Goal: Information Seeking & Learning: Check status

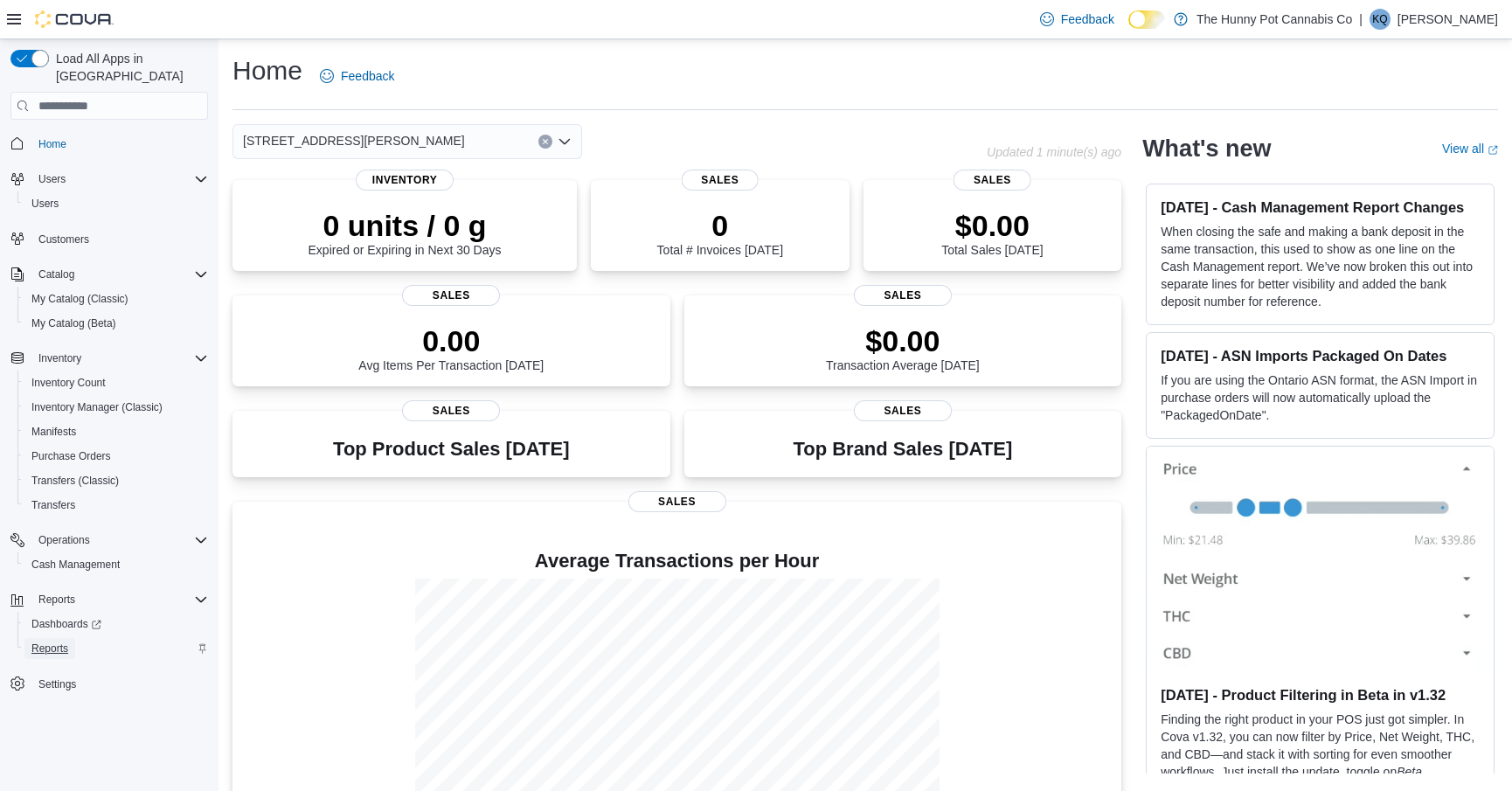
click at [52, 642] on span "Reports" at bounding box center [50, 648] width 37 height 14
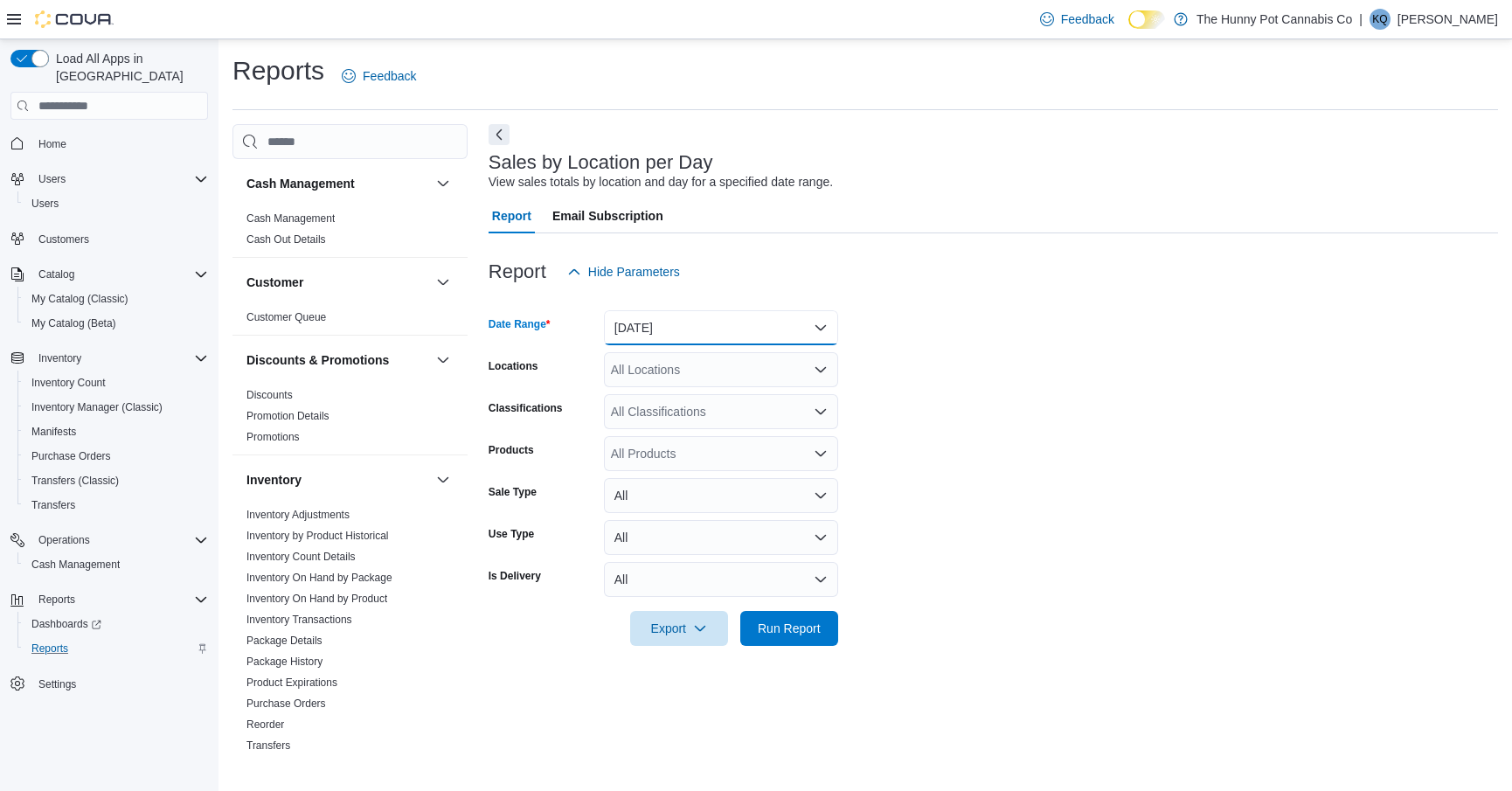
click at [674, 338] on button "Yesterday" at bounding box center [720, 328] width 234 height 35
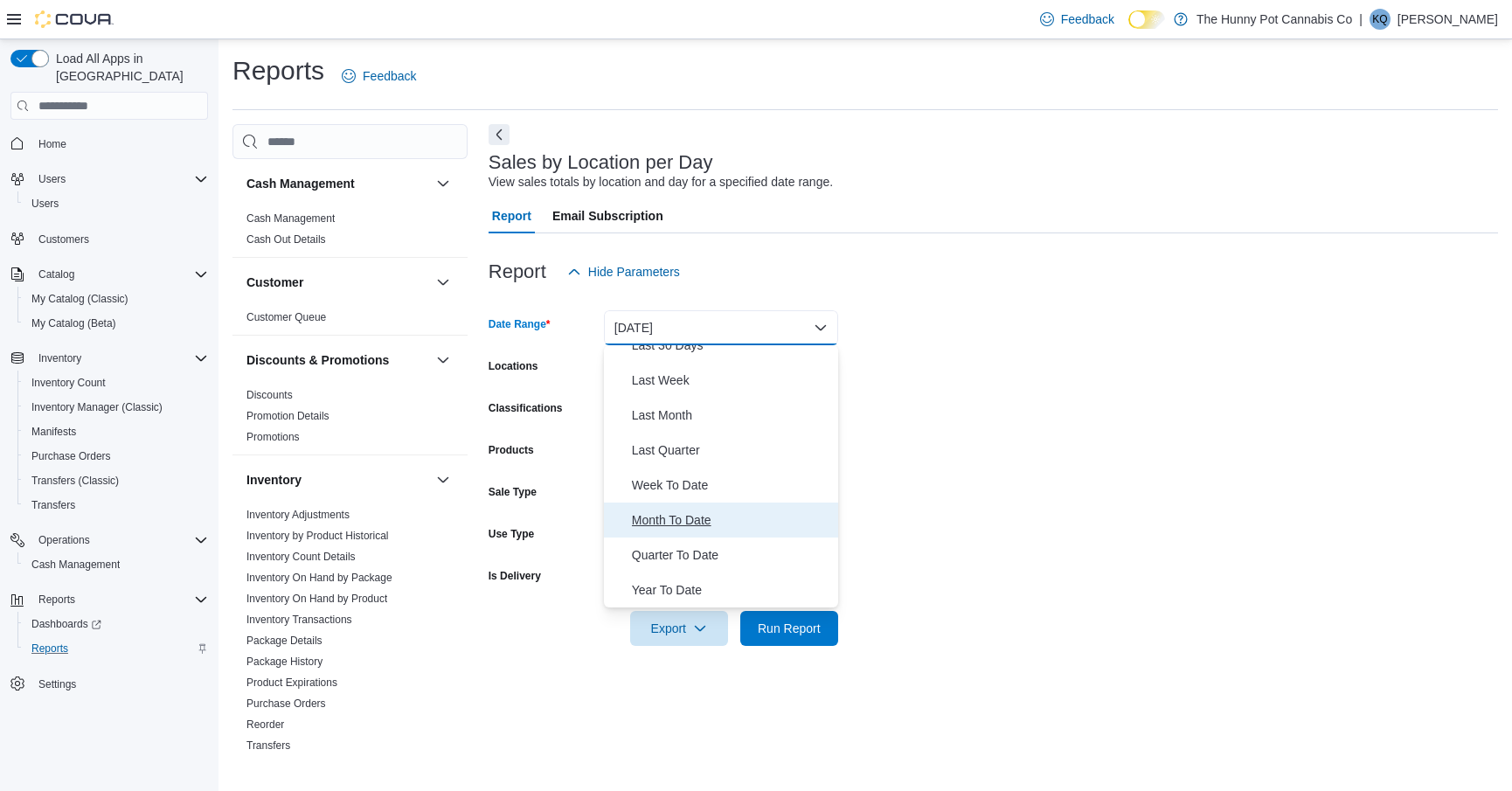
click at [667, 520] on span "Month To Date" at bounding box center [731, 519] width 199 height 21
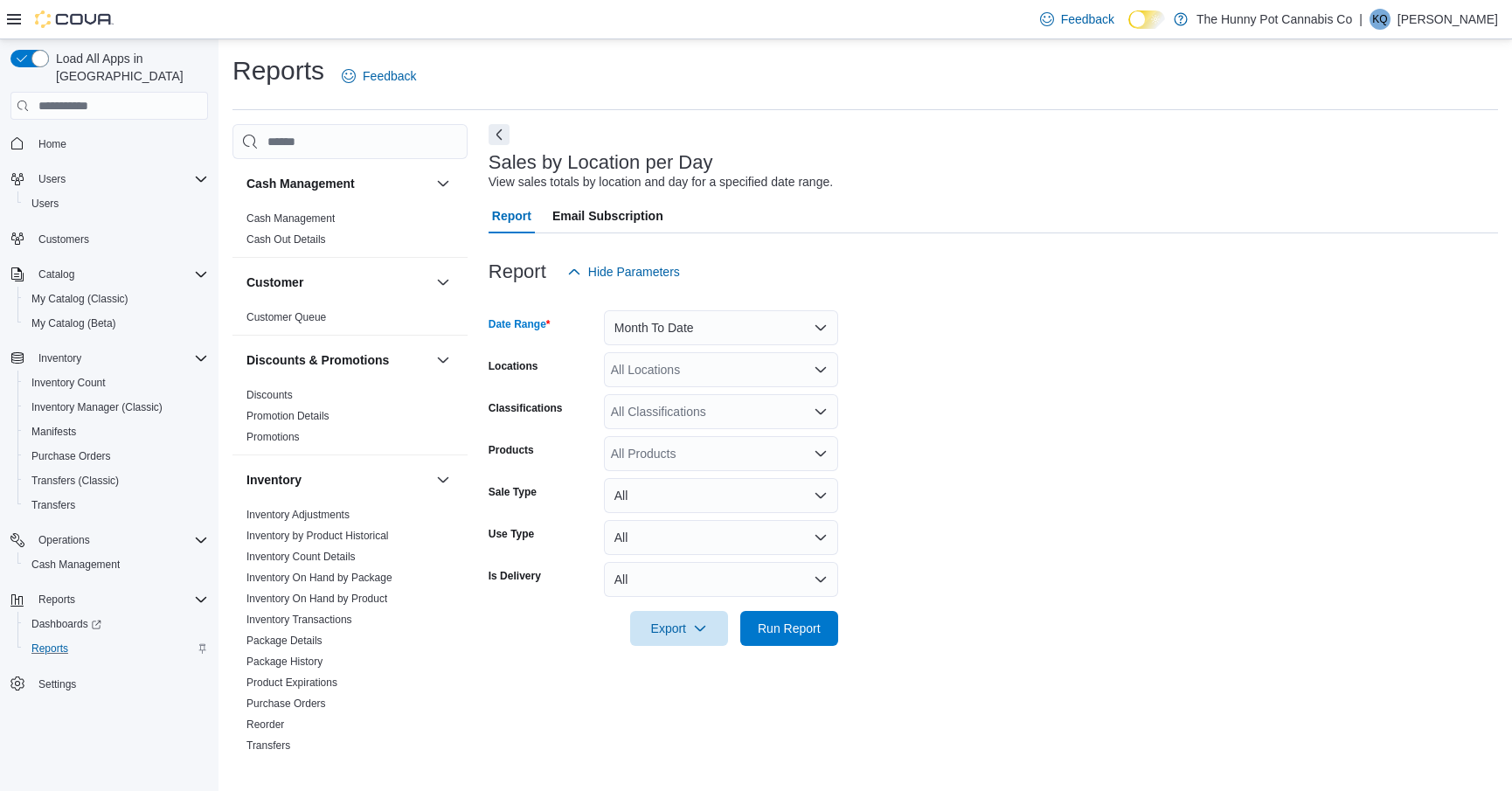
click at [663, 369] on div "All Locations" at bounding box center [720, 369] width 234 height 35
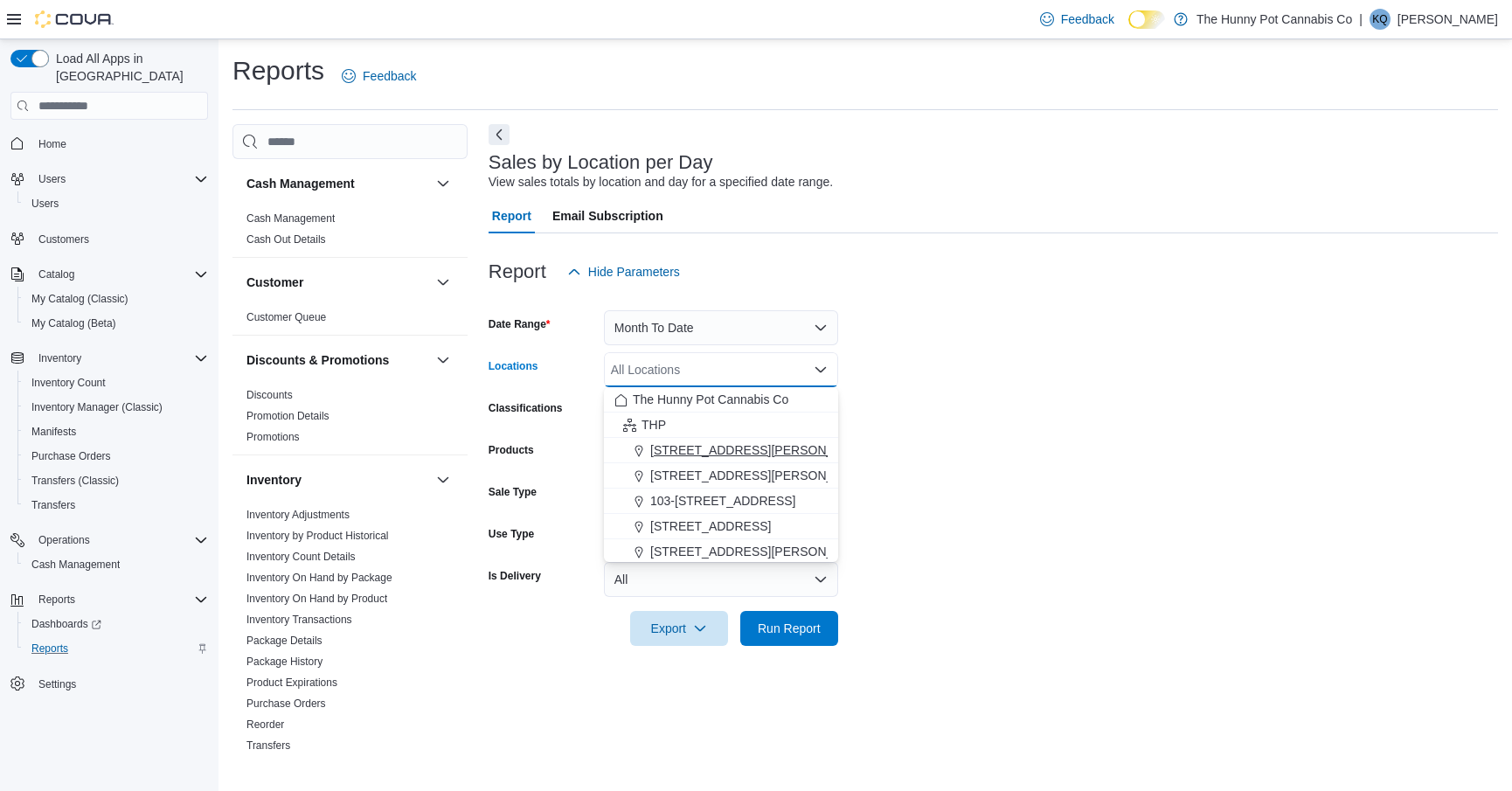
click at [686, 450] on span "[STREET_ADDRESS][PERSON_NAME]" at bounding box center [760, 450] width 222 height 17
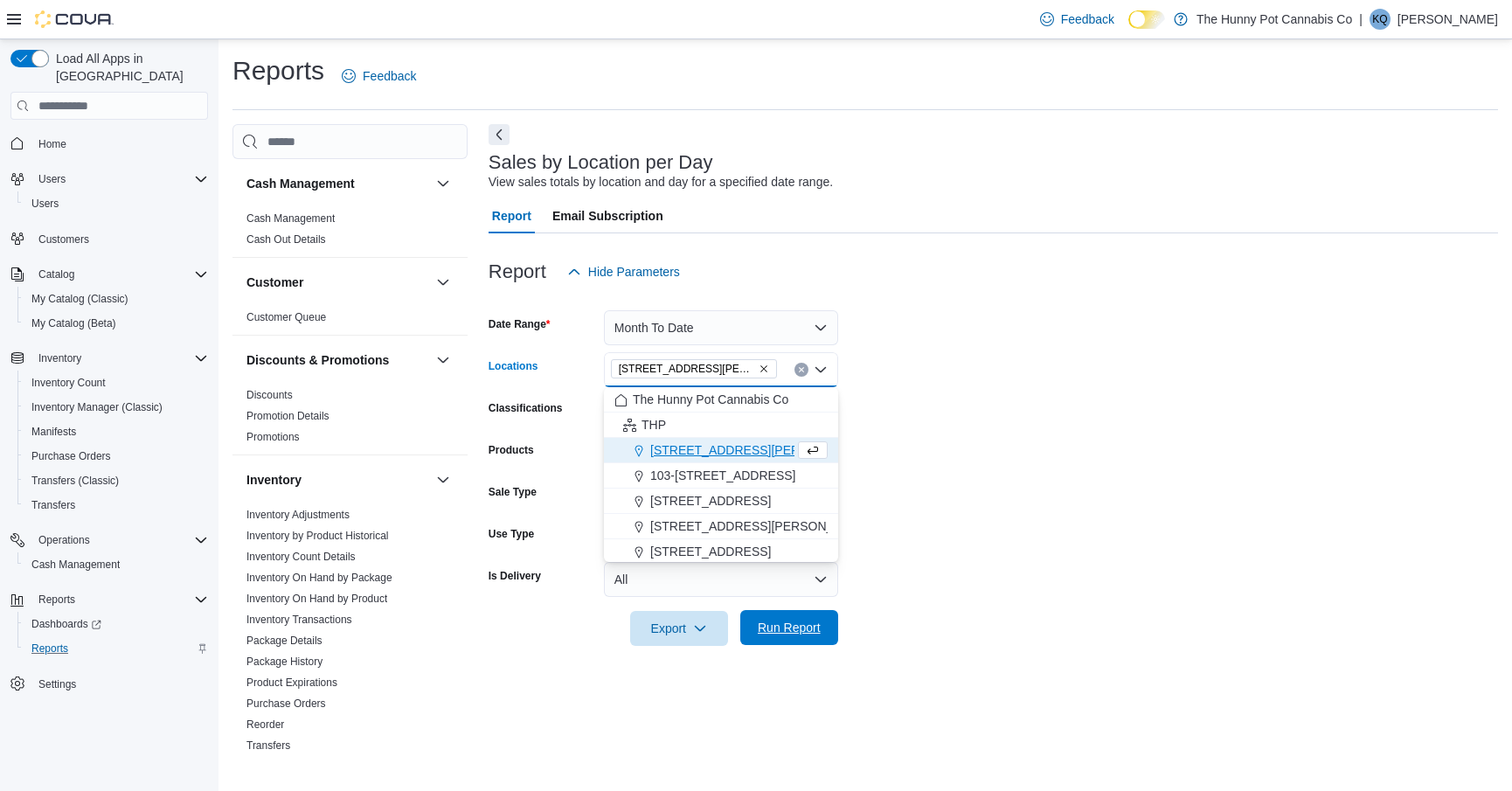
click at [747, 633] on button "Run Report" at bounding box center [789, 627] width 98 height 35
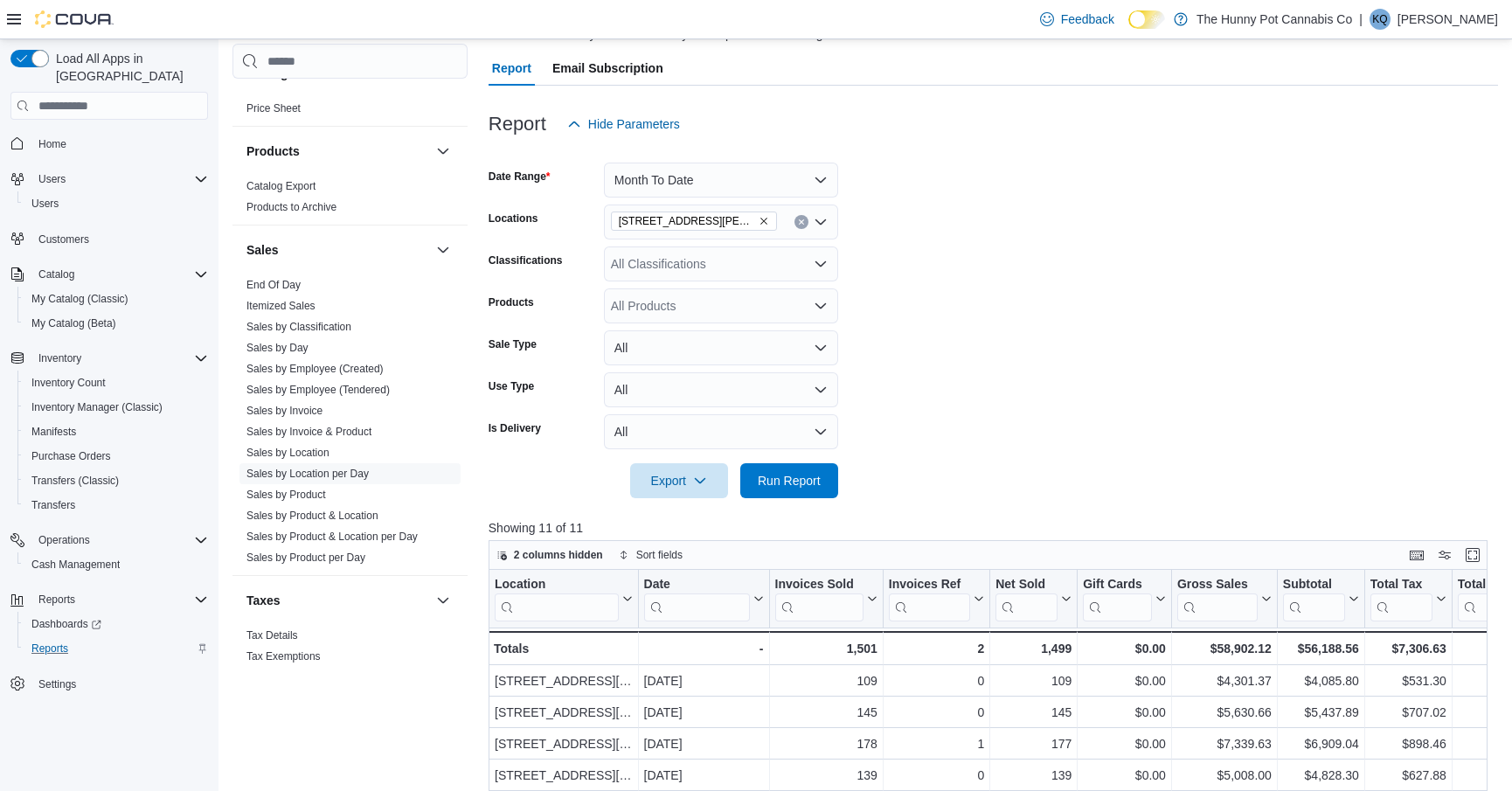
scroll to position [827, 0]
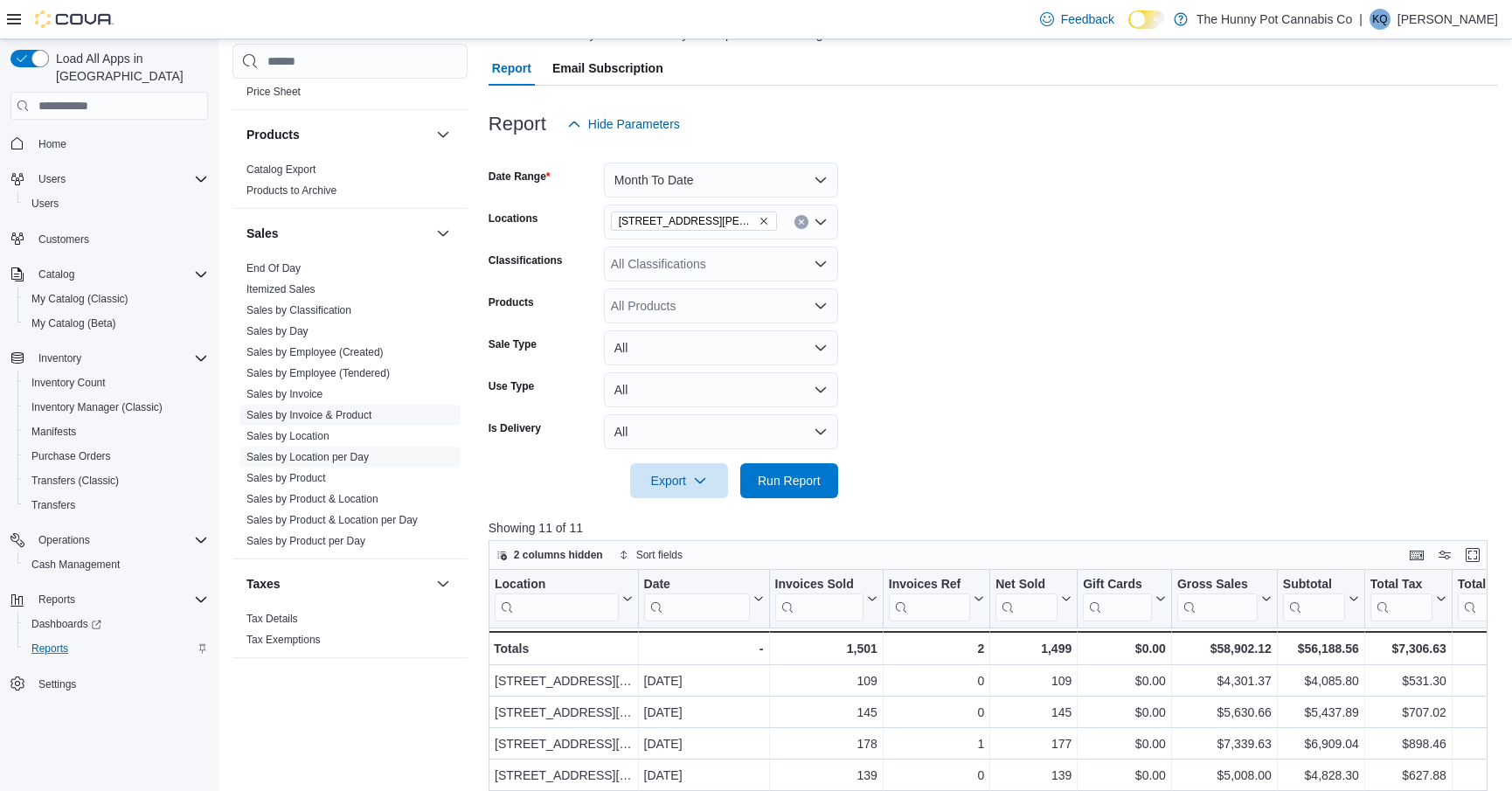
click at [336, 415] on link "Sales by Invoice & Product" at bounding box center [309, 415] width 125 height 13
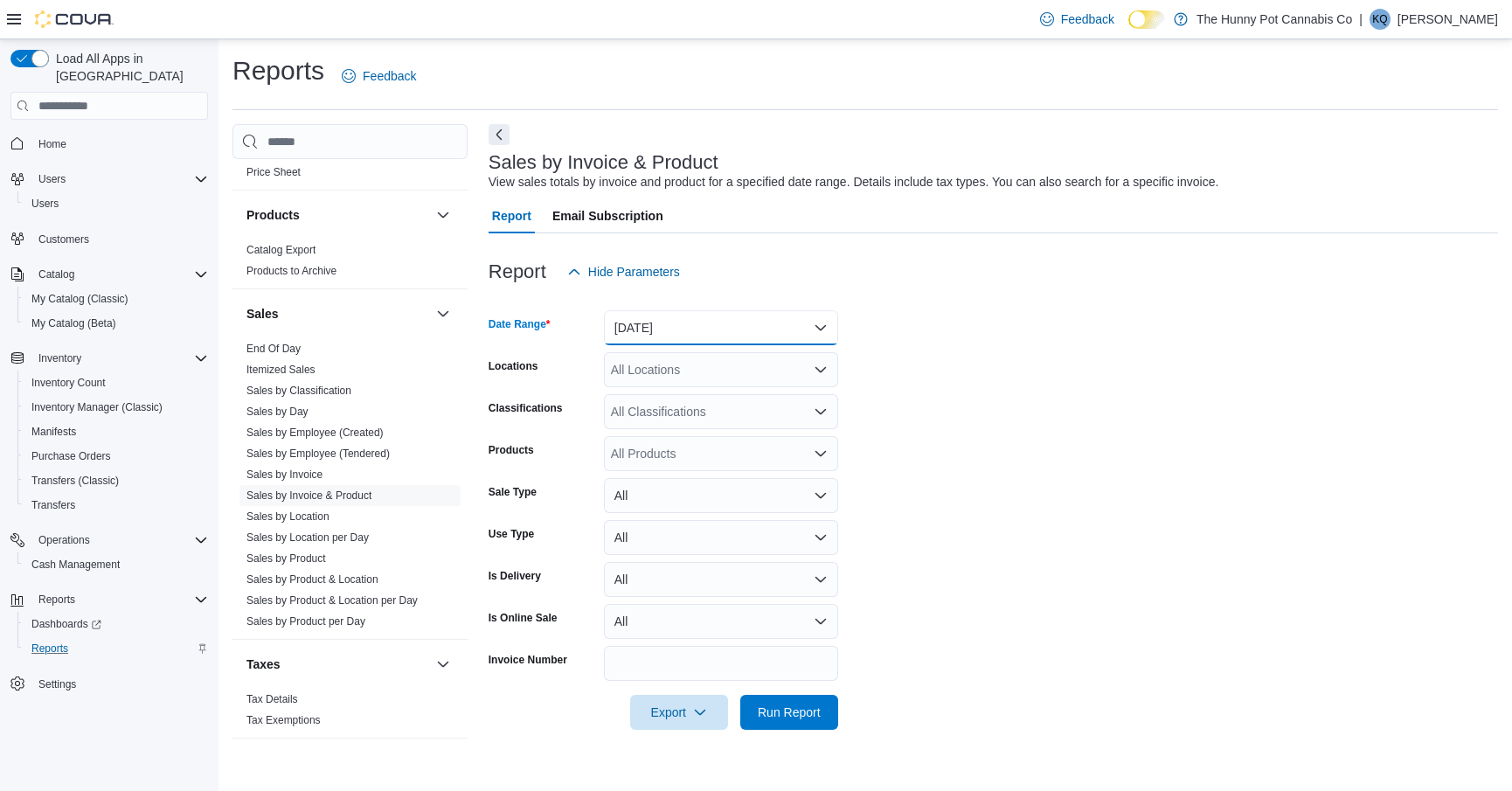
click at [629, 343] on button "Yesterday" at bounding box center [720, 328] width 234 height 35
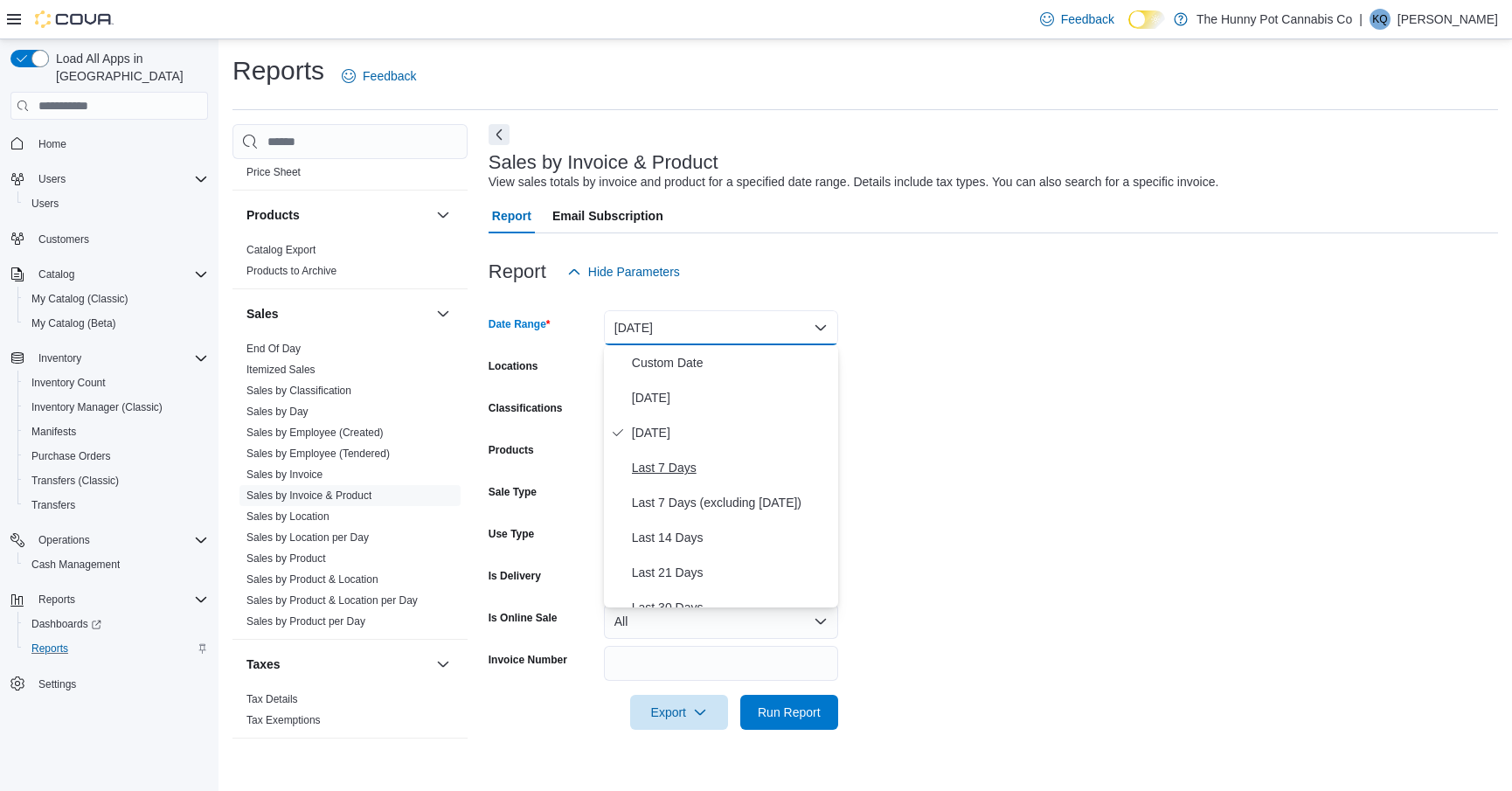
scroll to position [262, 0]
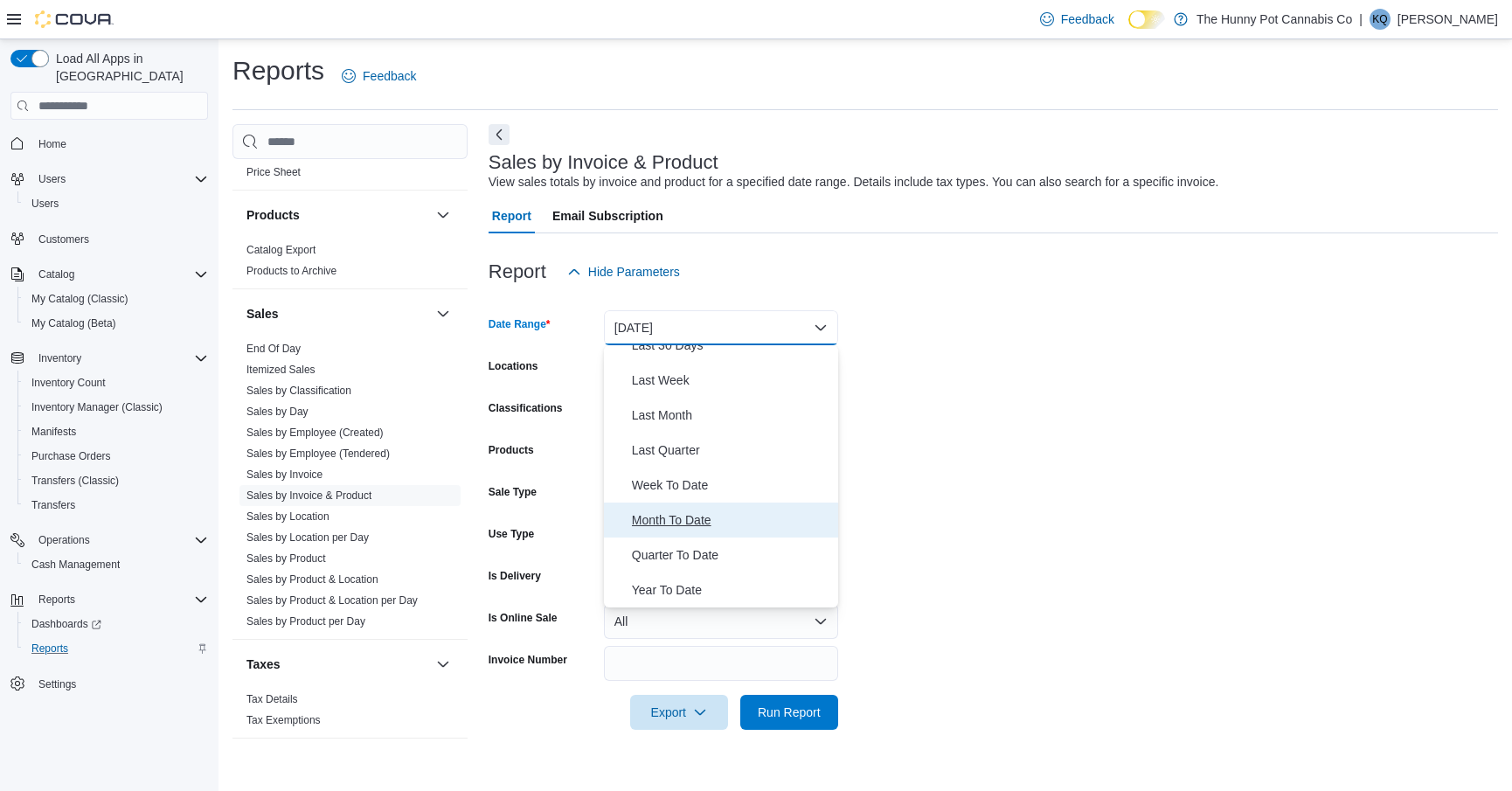
click at [663, 517] on span "Month To Date" at bounding box center [731, 519] width 199 height 21
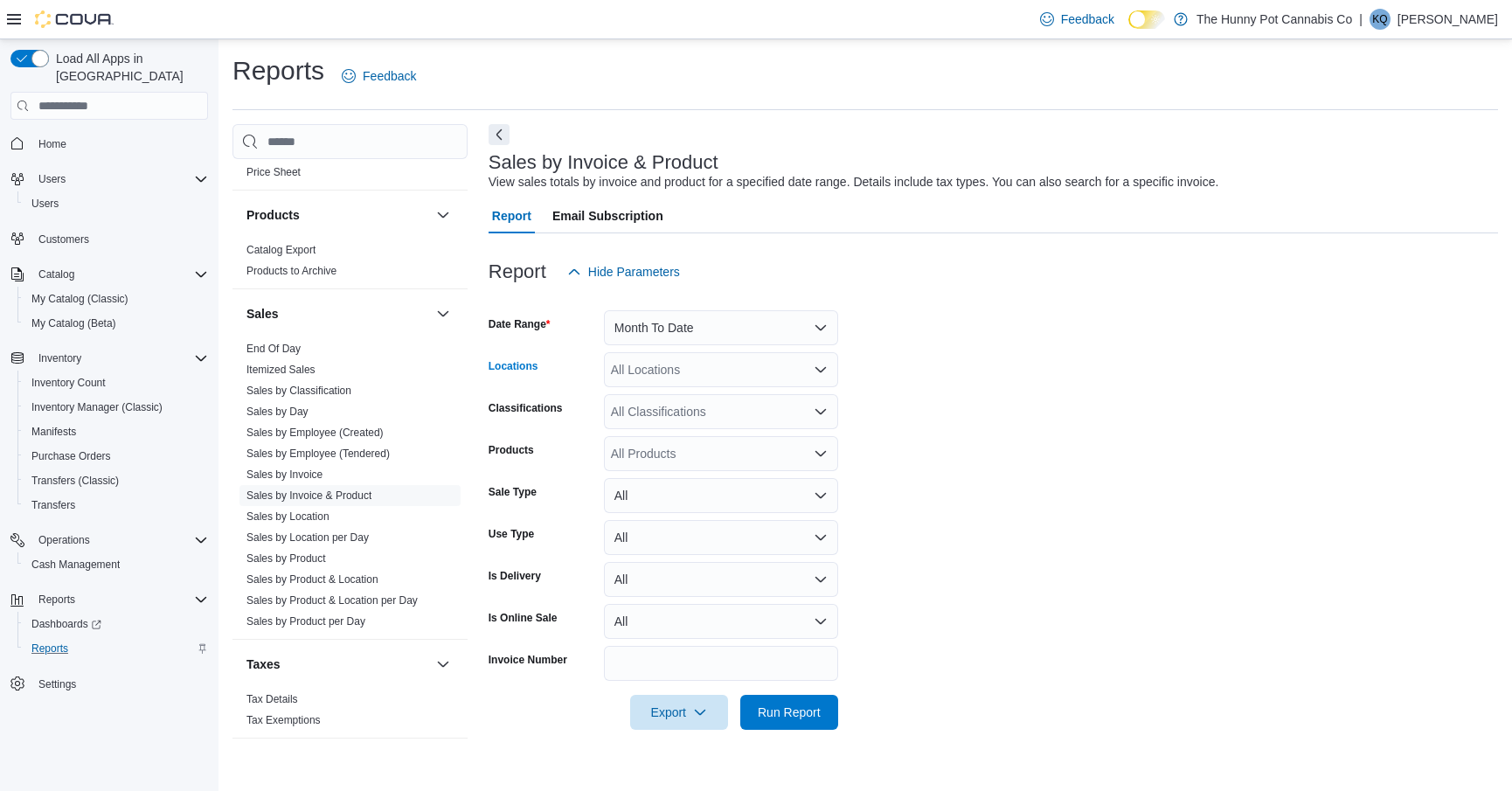
click at [671, 376] on div "All Locations" at bounding box center [720, 369] width 234 height 35
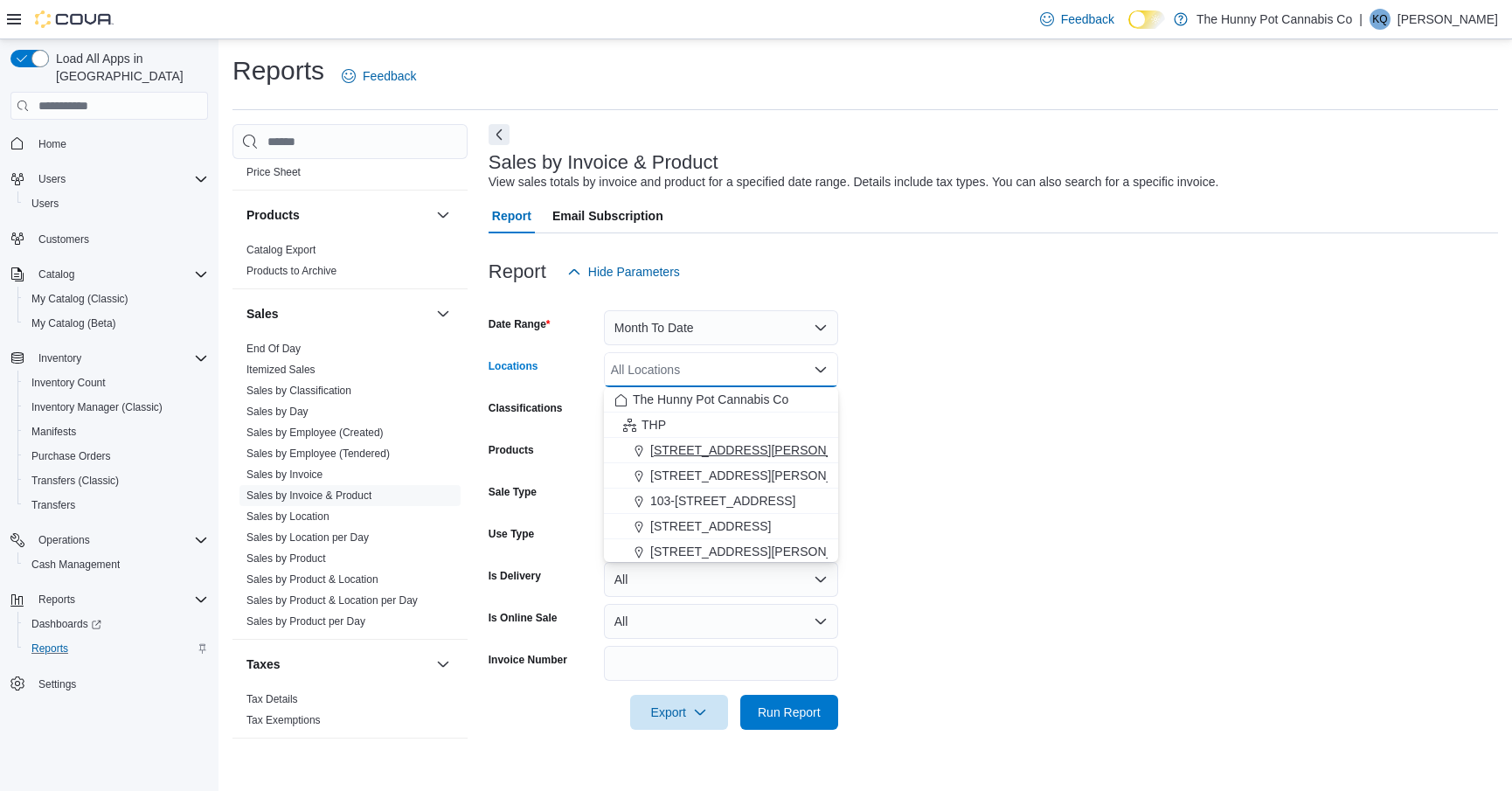
click at [674, 450] on span "[STREET_ADDRESS][PERSON_NAME]" at bounding box center [760, 450] width 222 height 17
click at [945, 390] on form "Date Range Month To Date Locations 100 Jamieson Pkwy Combo box. Selected. 100 J…" at bounding box center [993, 510] width 1009 height 441
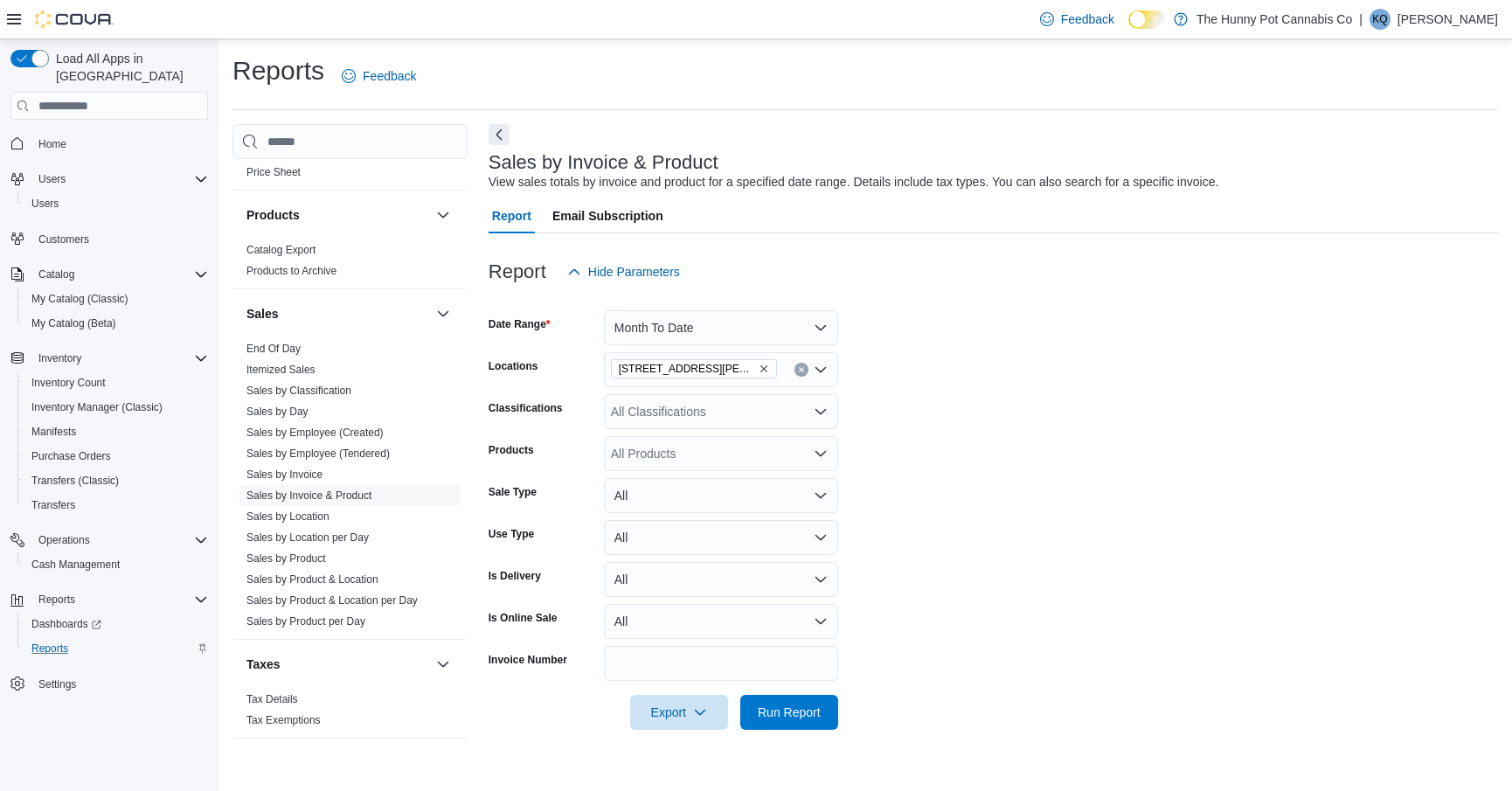
click at [730, 416] on div "All Classifications" at bounding box center [720, 412] width 234 height 35
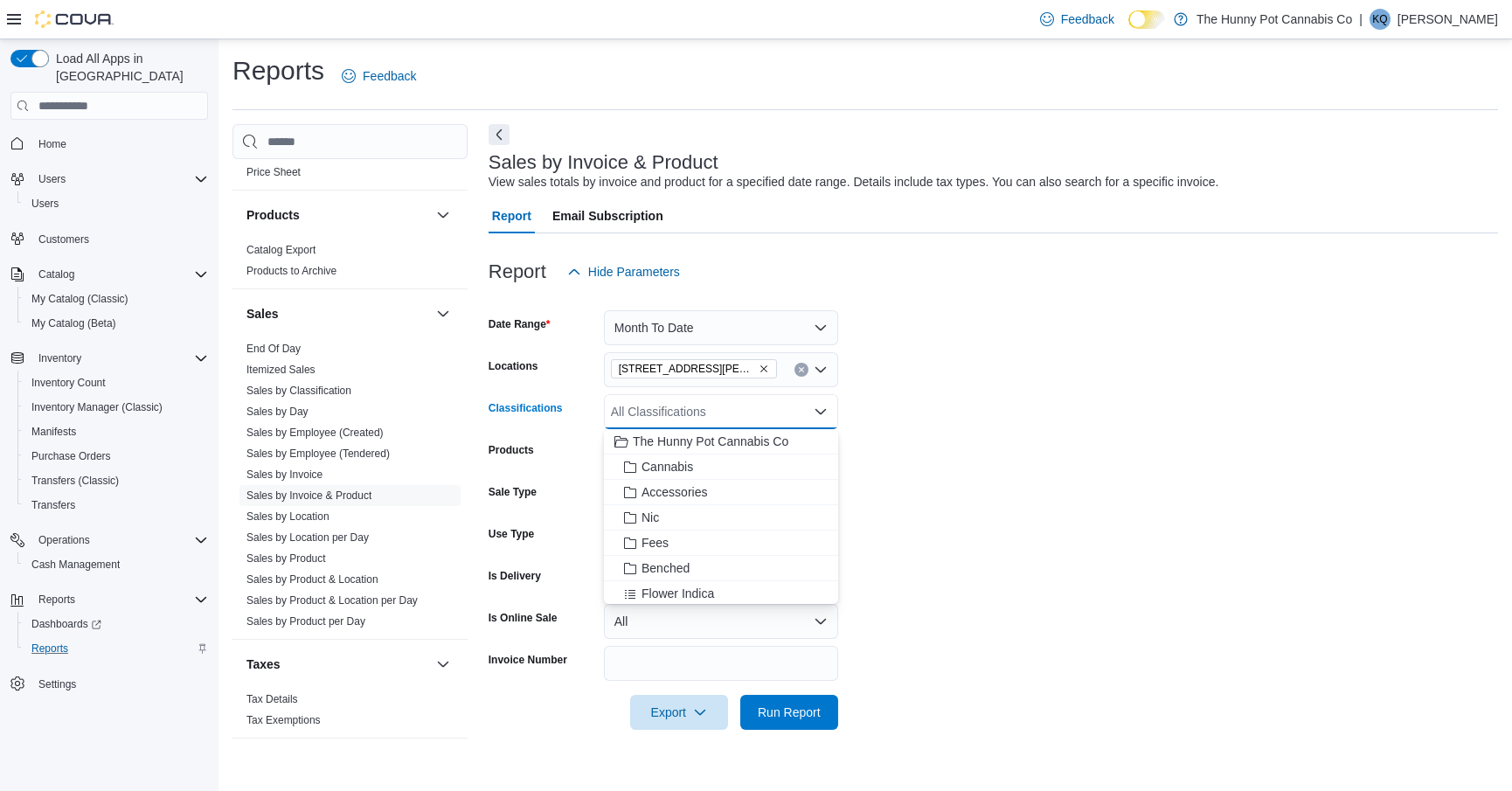
click at [912, 387] on form "Date Range Month To Date Locations 100 Jamieson Pkwy Classifications All Classi…" at bounding box center [993, 510] width 1009 height 441
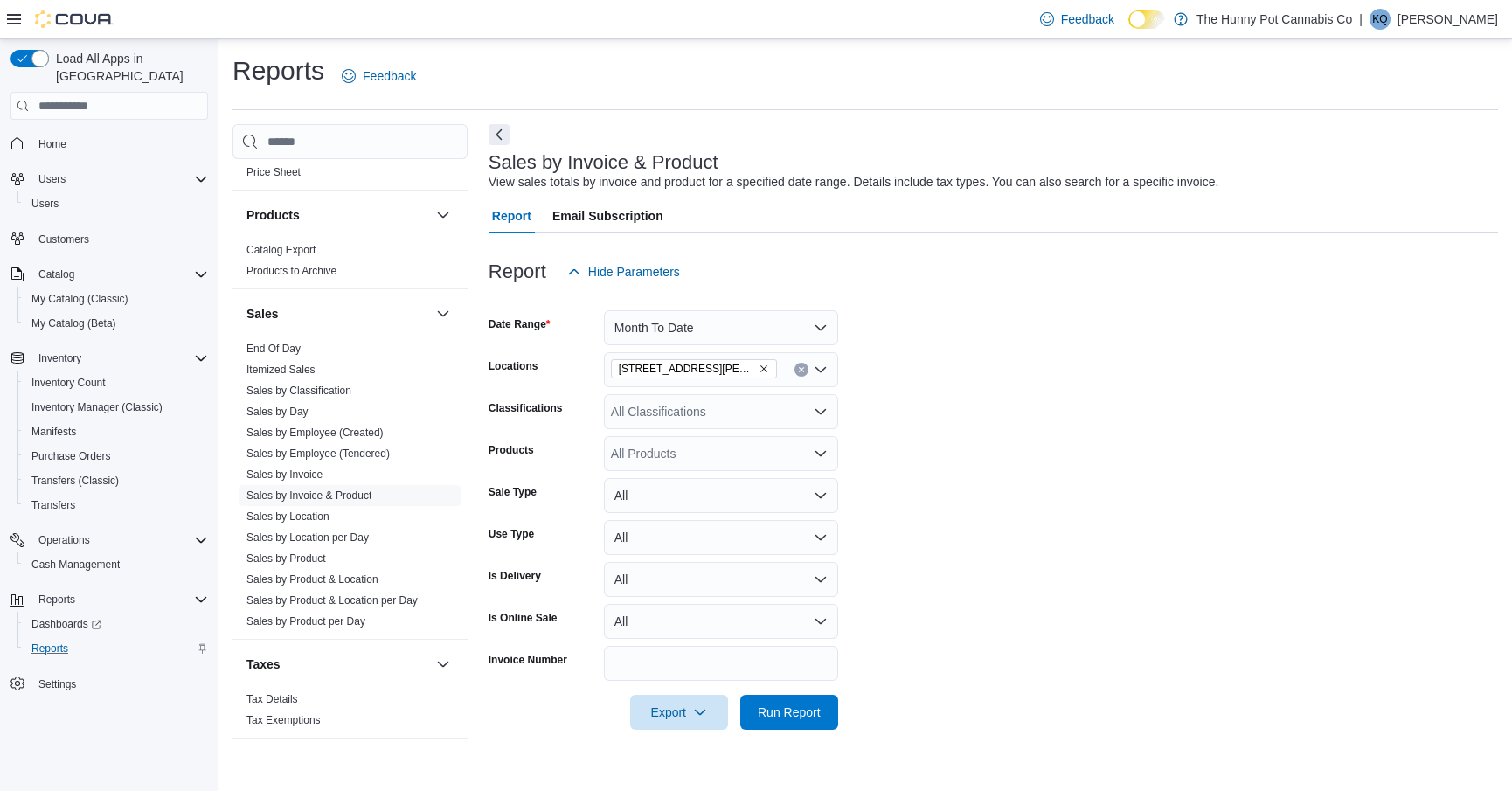
click at [770, 439] on div "All Products" at bounding box center [720, 453] width 234 height 35
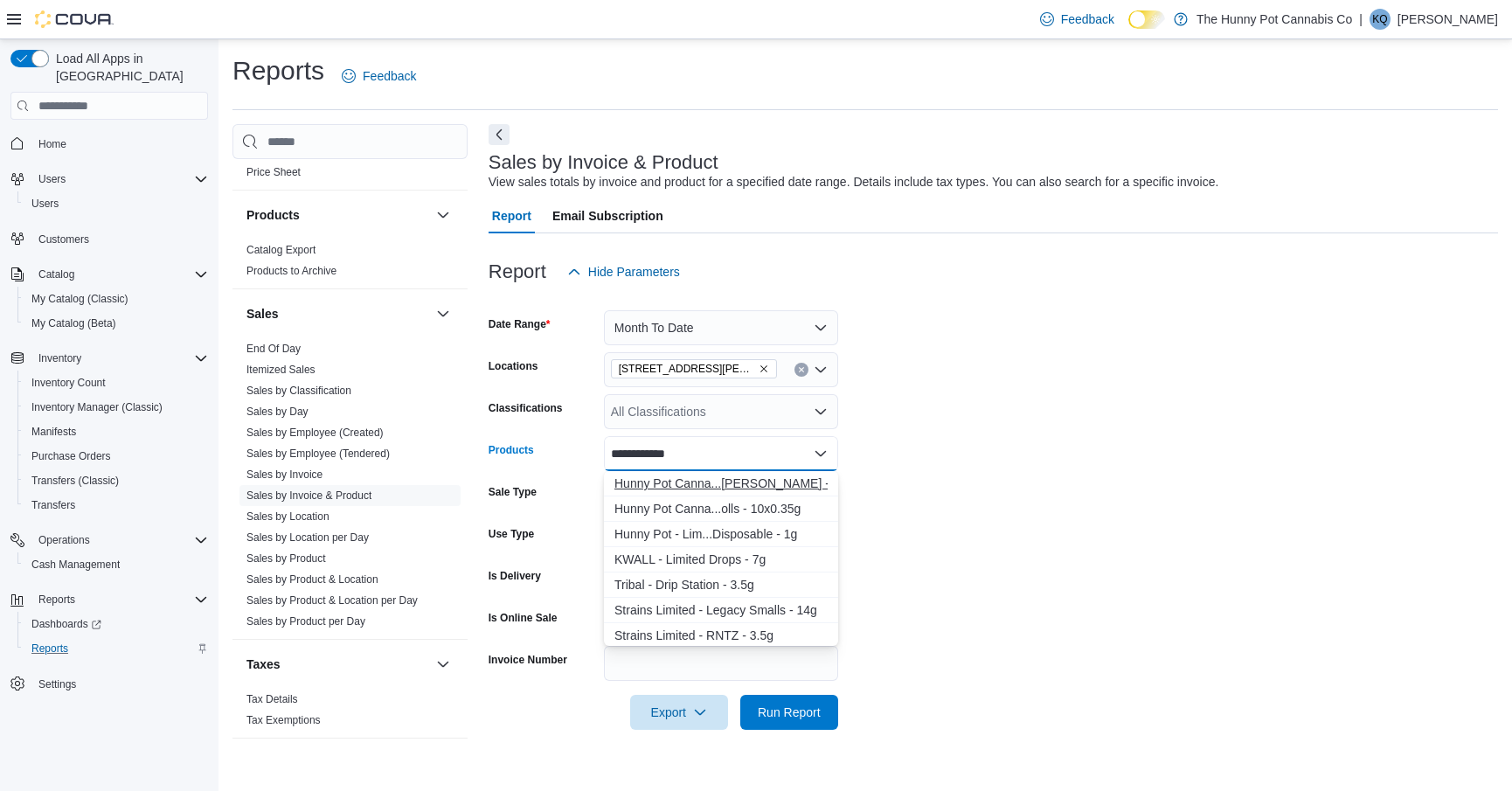
type input "**********"
click at [785, 486] on div "Hunny Pot Canna...ted Drip - 3.5g" at bounding box center [721, 482] width 214 height 17
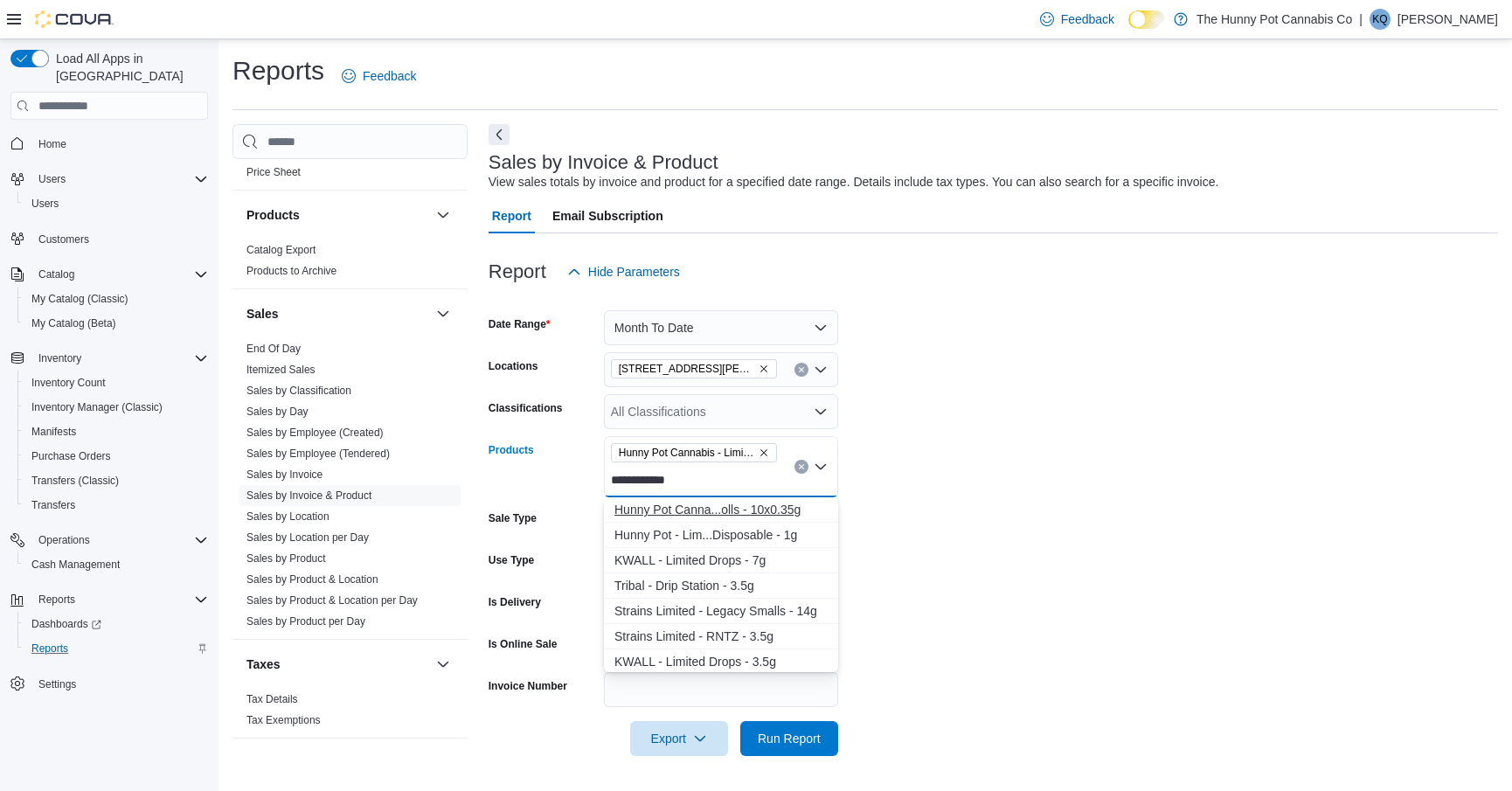
type input "**********"
click at [784, 512] on div "Hunny Pot Canna...olls - 10x0.35g" at bounding box center [721, 509] width 214 height 17
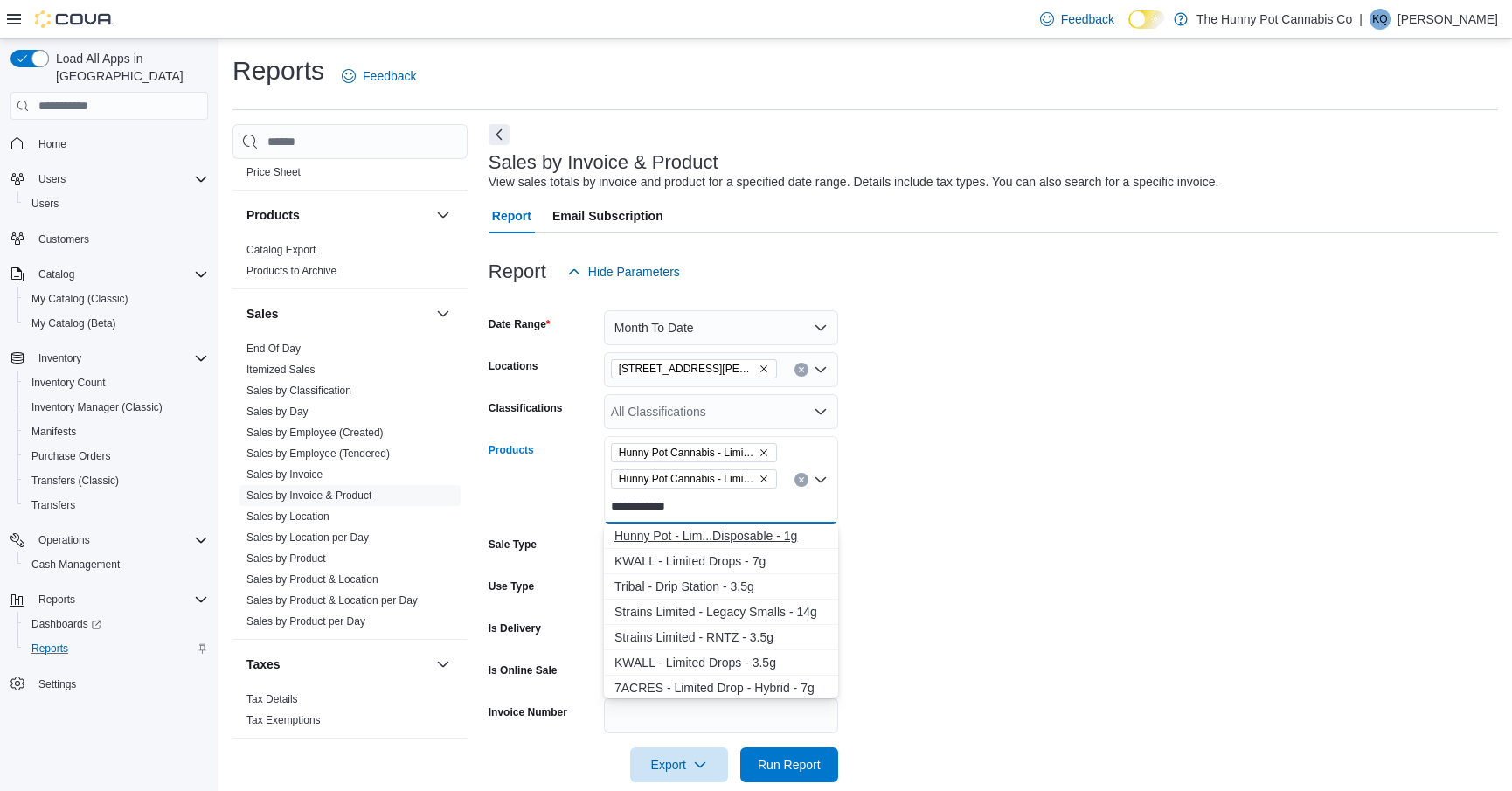
type input "**********"
click at [786, 544] on div "Hunny Pot - Lim...Disposable - 1g" at bounding box center [721, 535] width 214 height 17
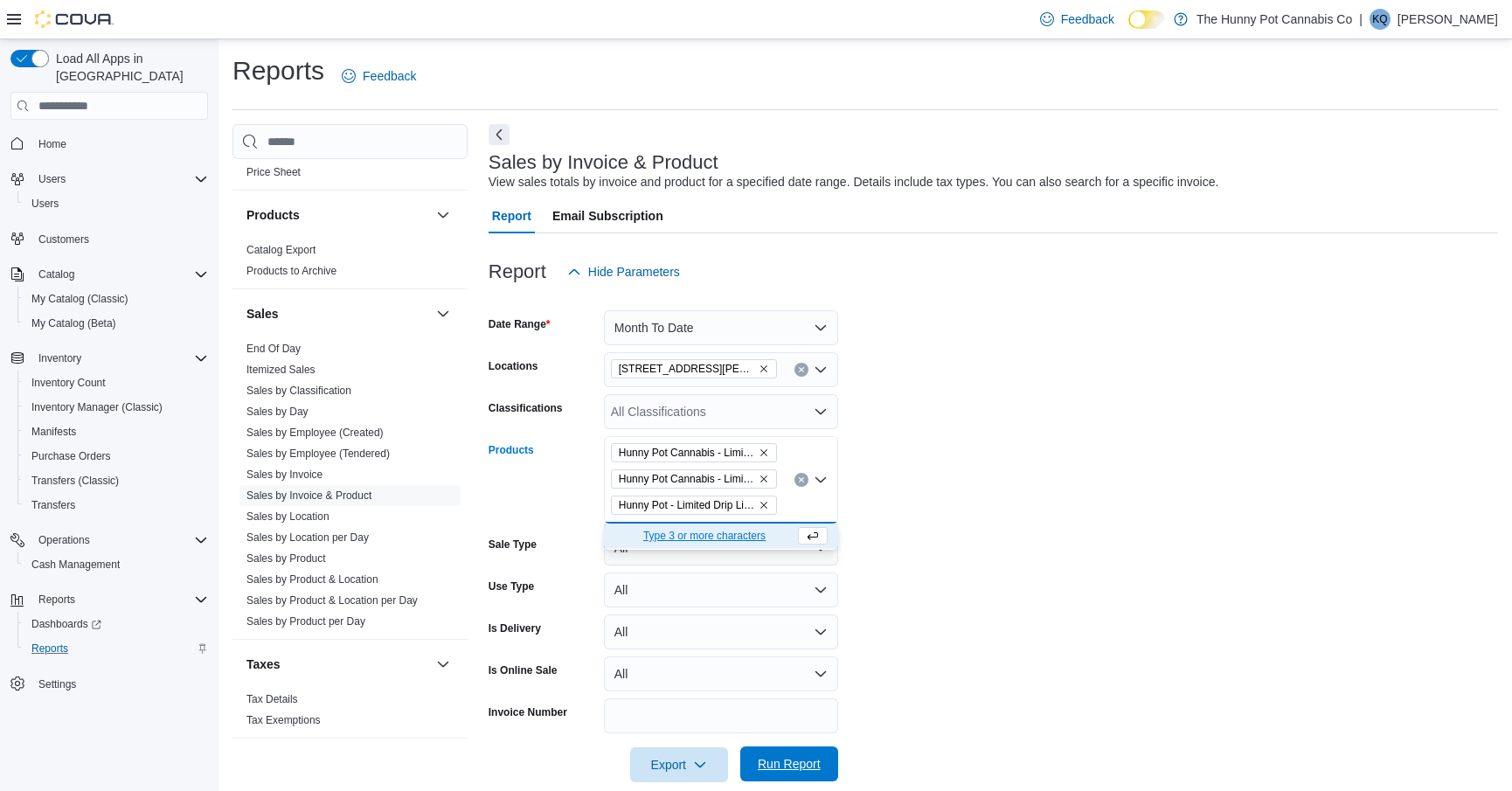
click at [759, 759] on span "Run Report" at bounding box center [789, 763] width 63 height 17
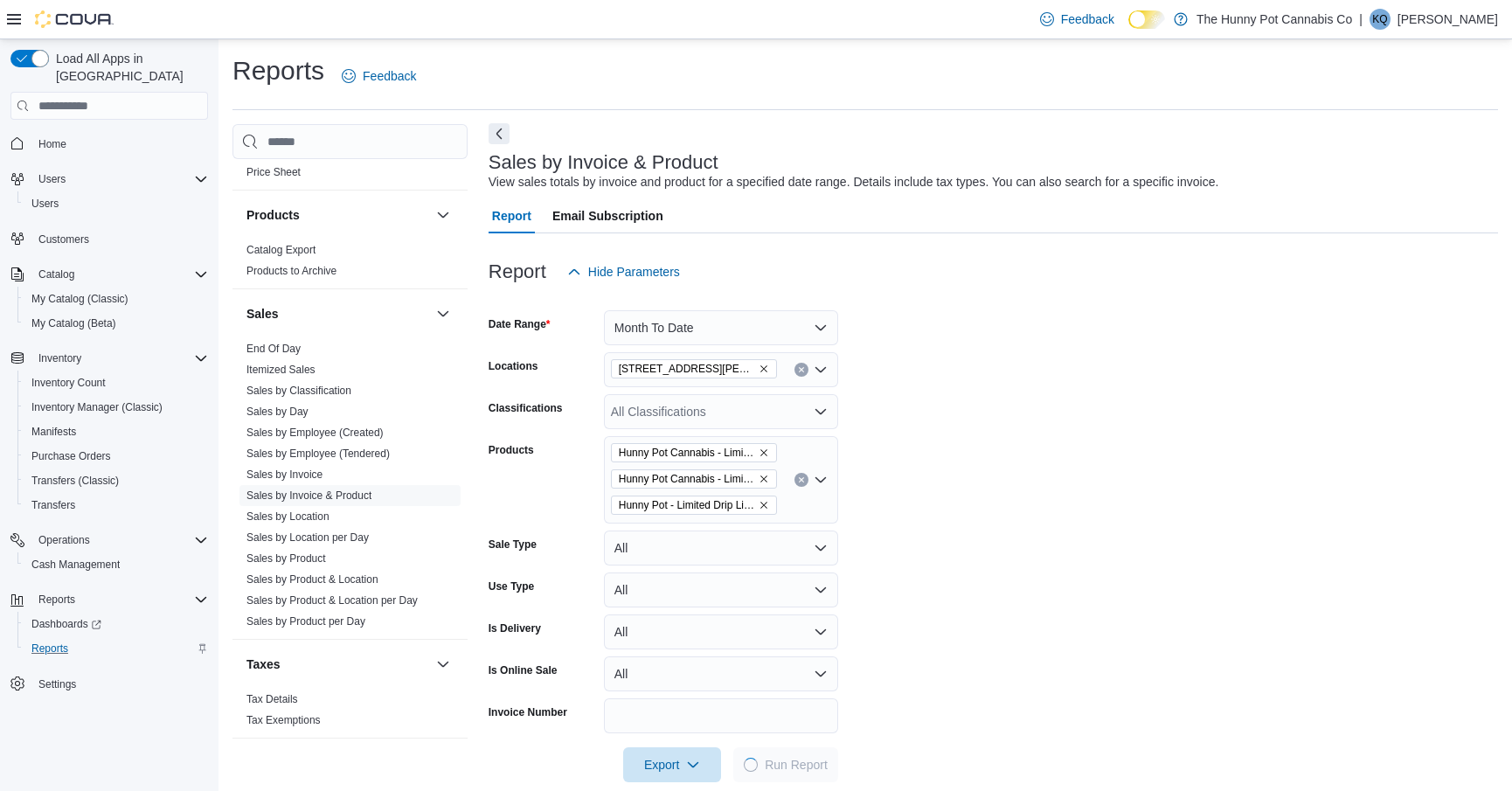
click at [503, 138] on button "Next" at bounding box center [499, 133] width 21 height 21
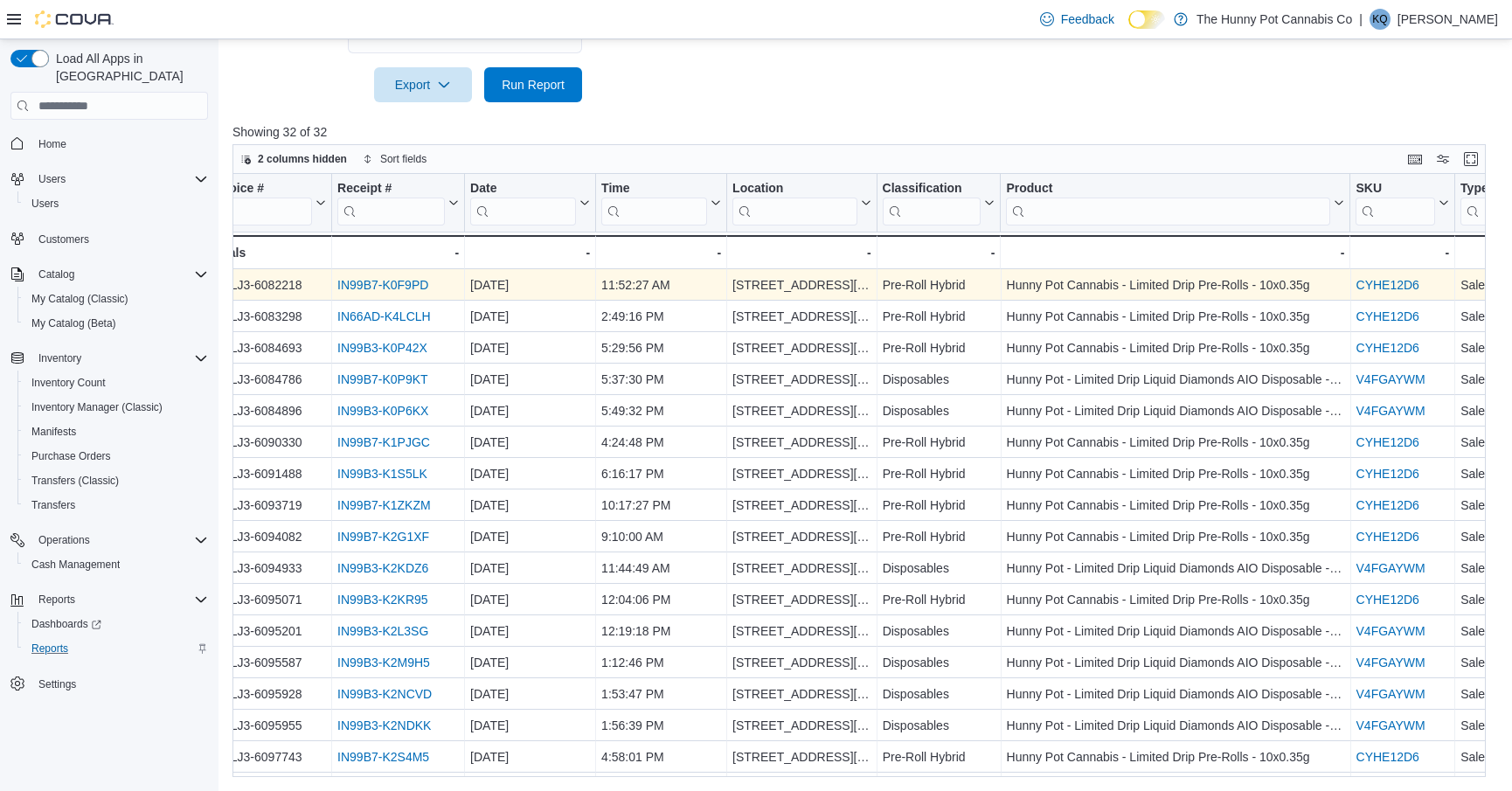
scroll to position [0, 29]
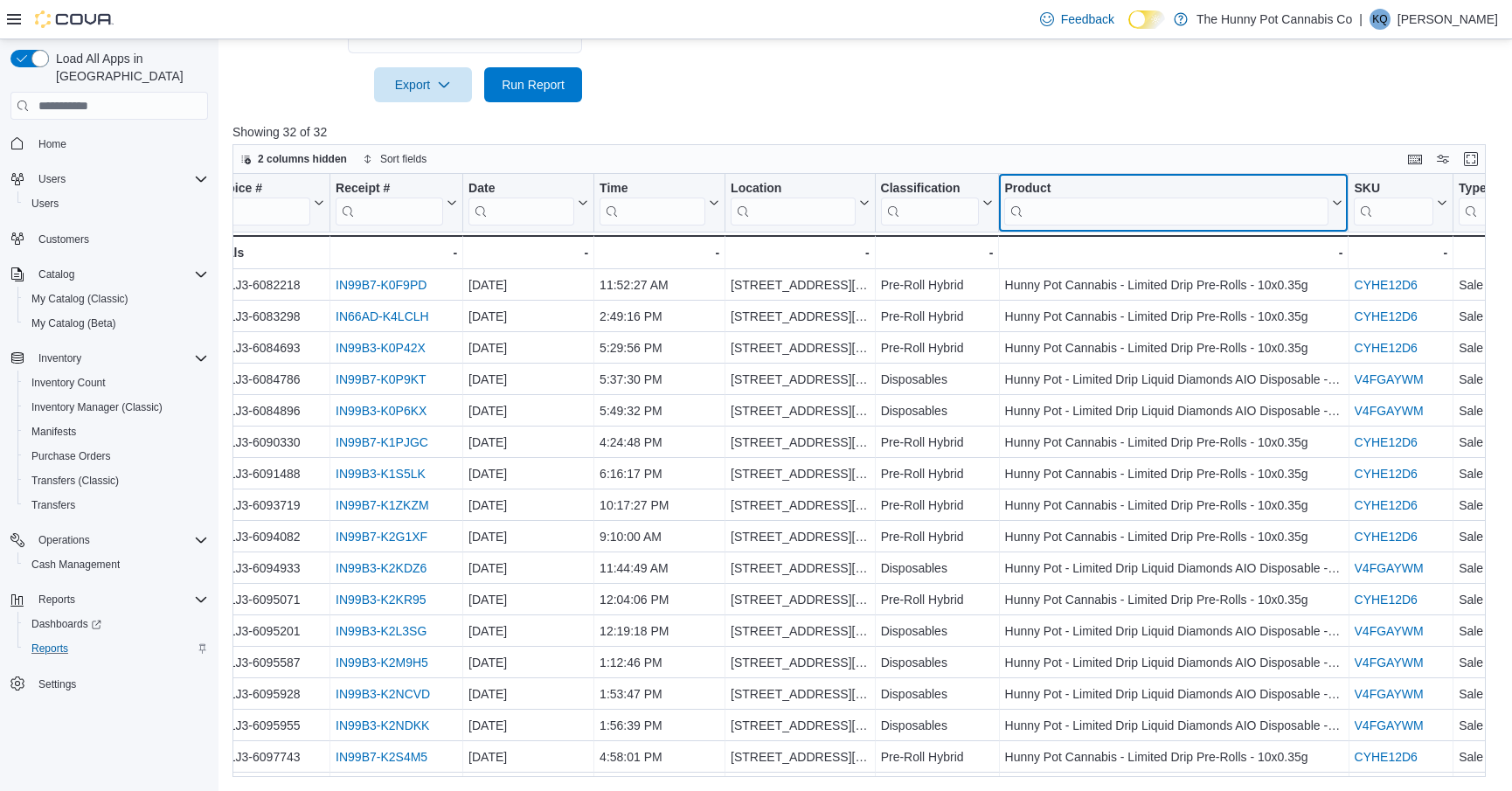
click at [1034, 222] on input "search" at bounding box center [1166, 211] width 324 height 28
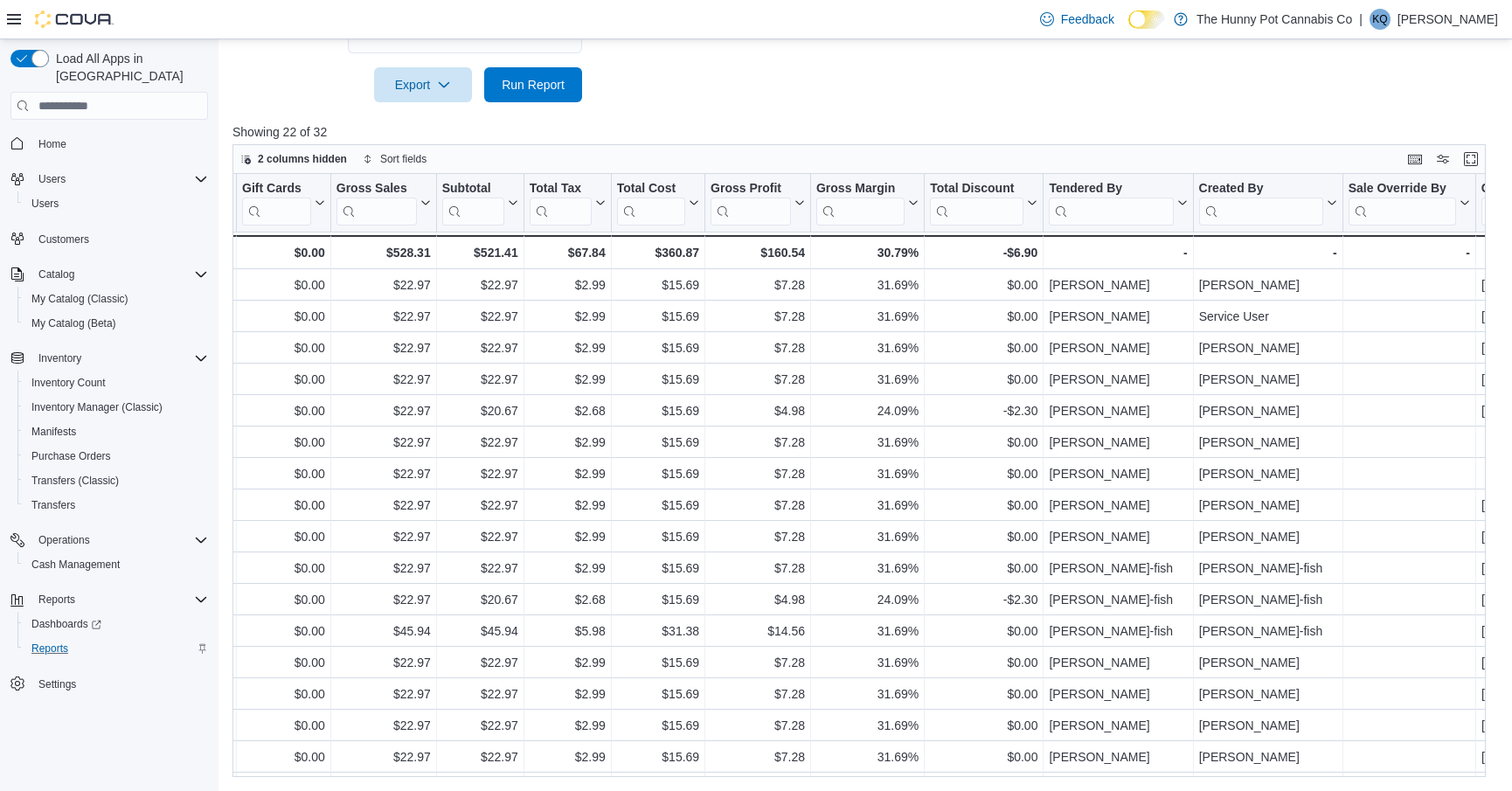
scroll to position [0, 1512]
type input "***"
click at [1107, 212] on div "Invoice # Click to view column header actions Receipt # Click to view column he…" at bounding box center [349, 221] width 3257 height 95
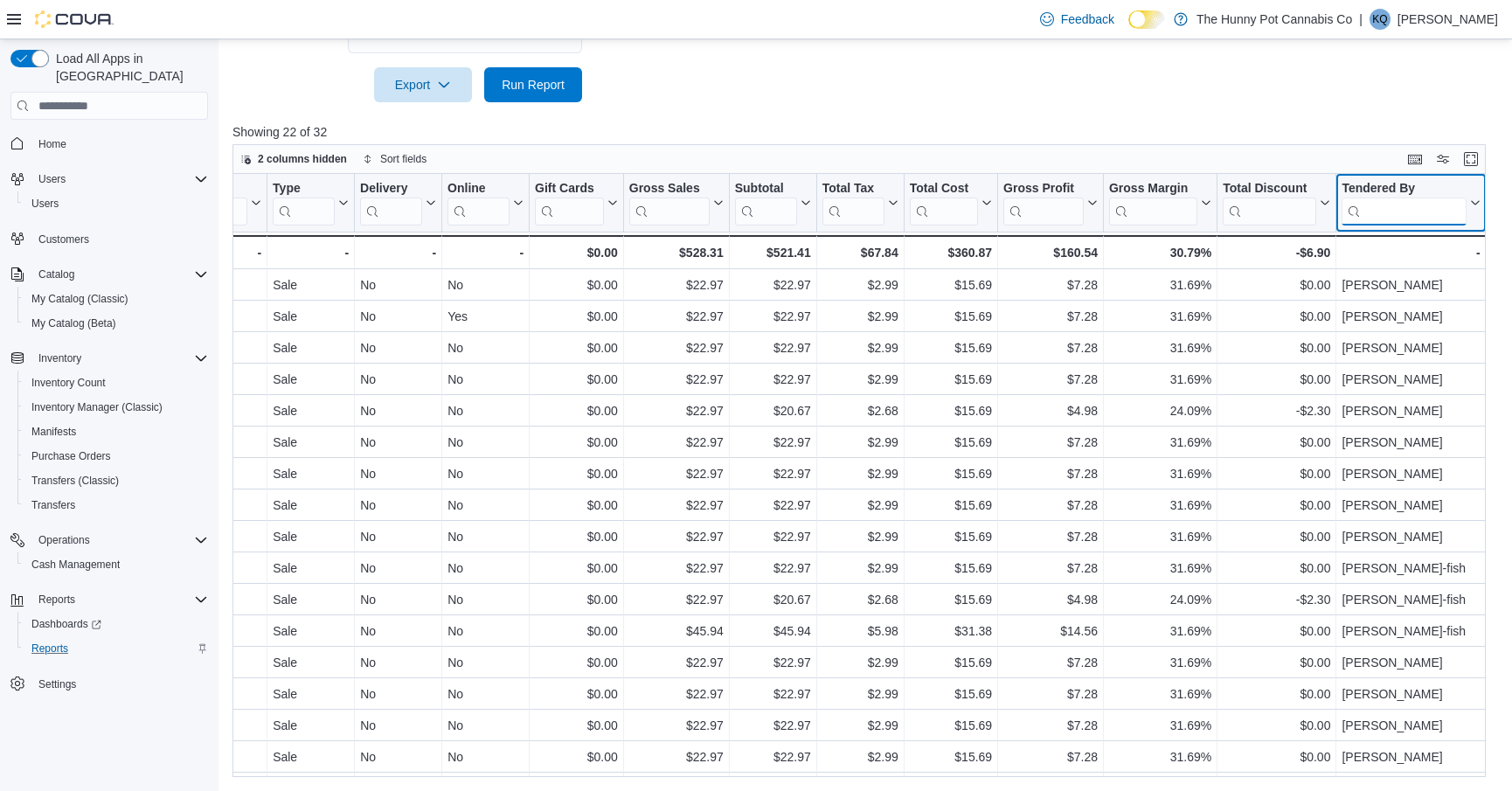
click at [1383, 205] on input "search" at bounding box center [1403, 211] width 124 height 28
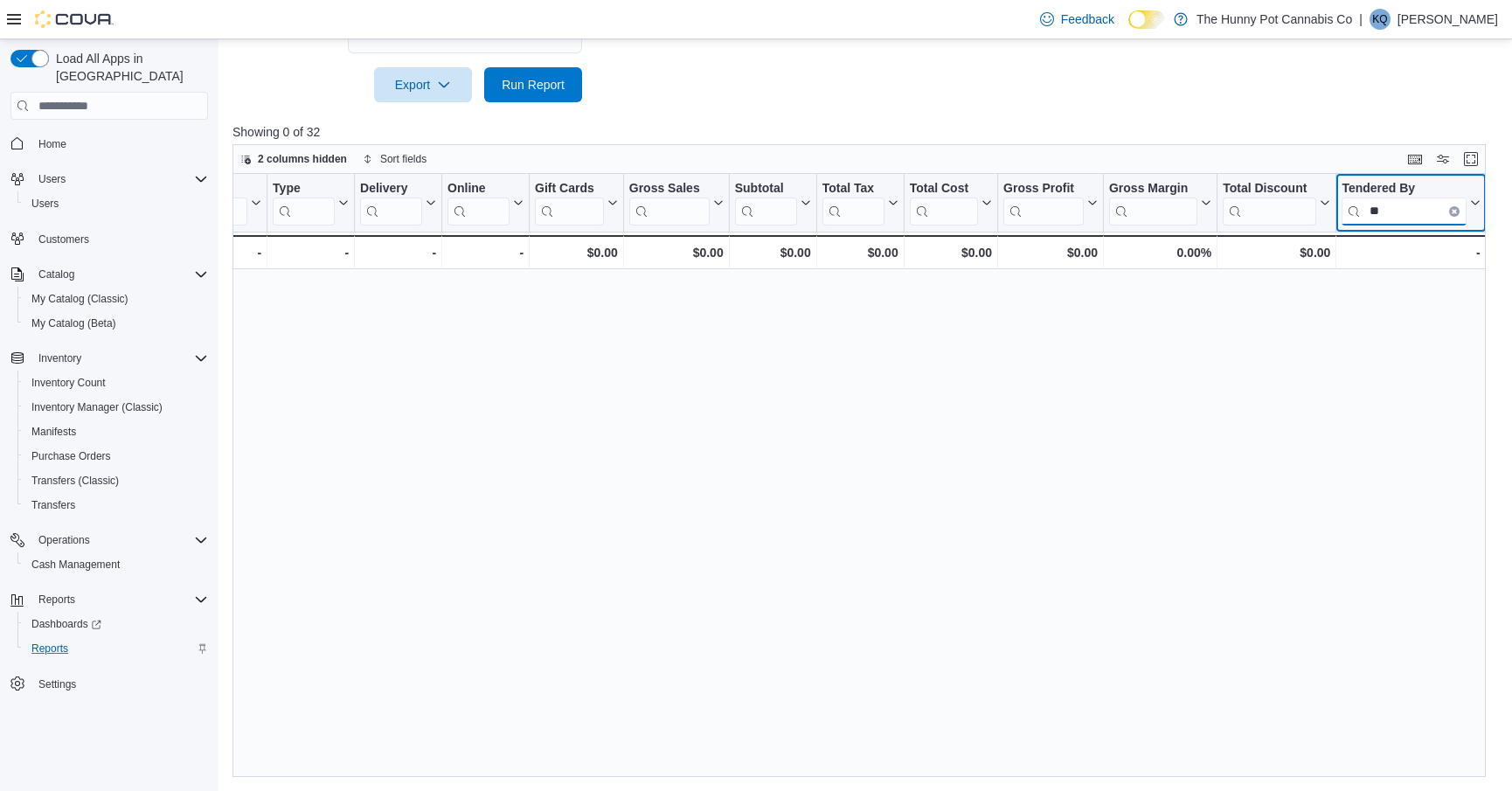
type input "*"
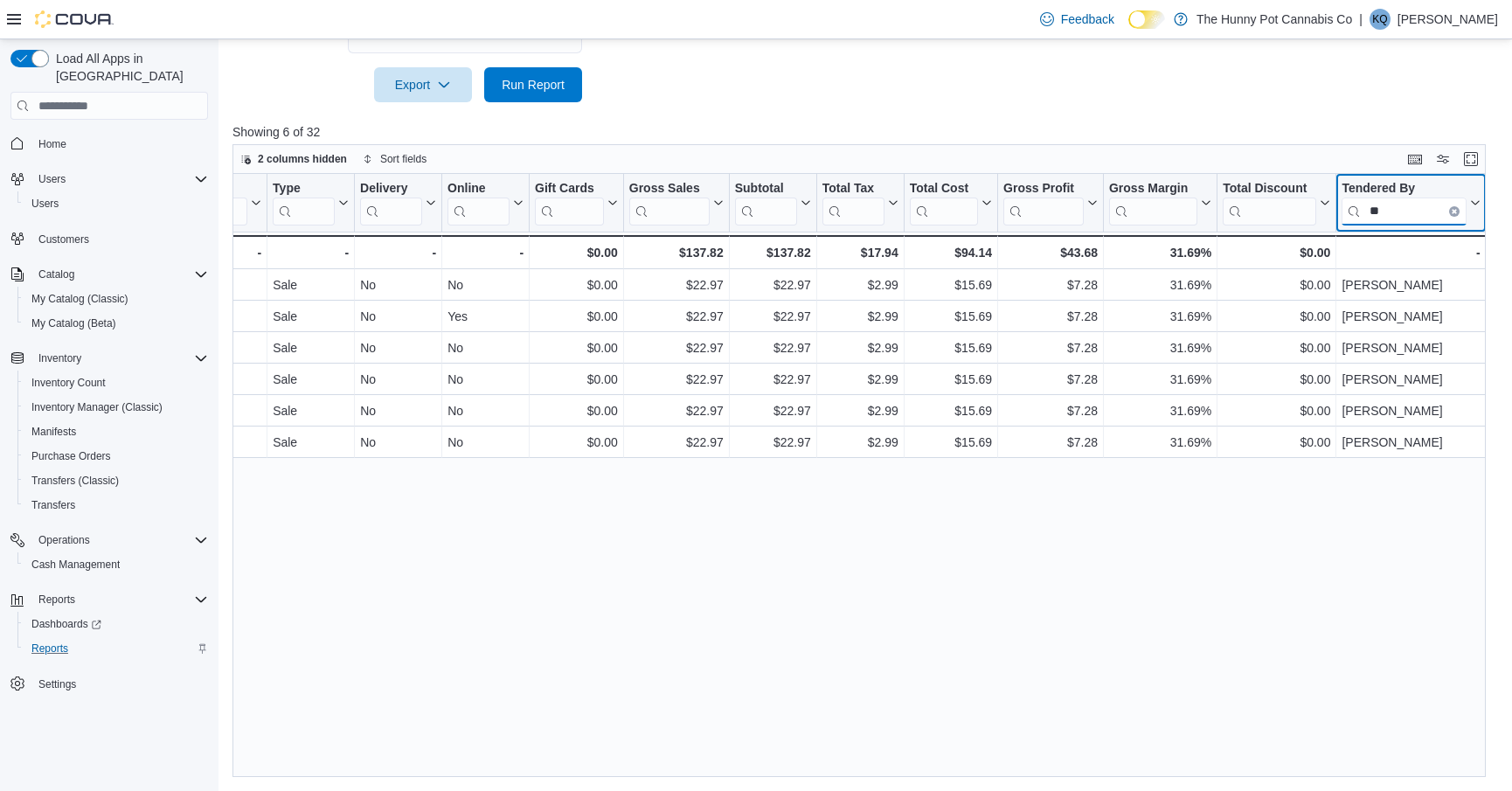
type input "*"
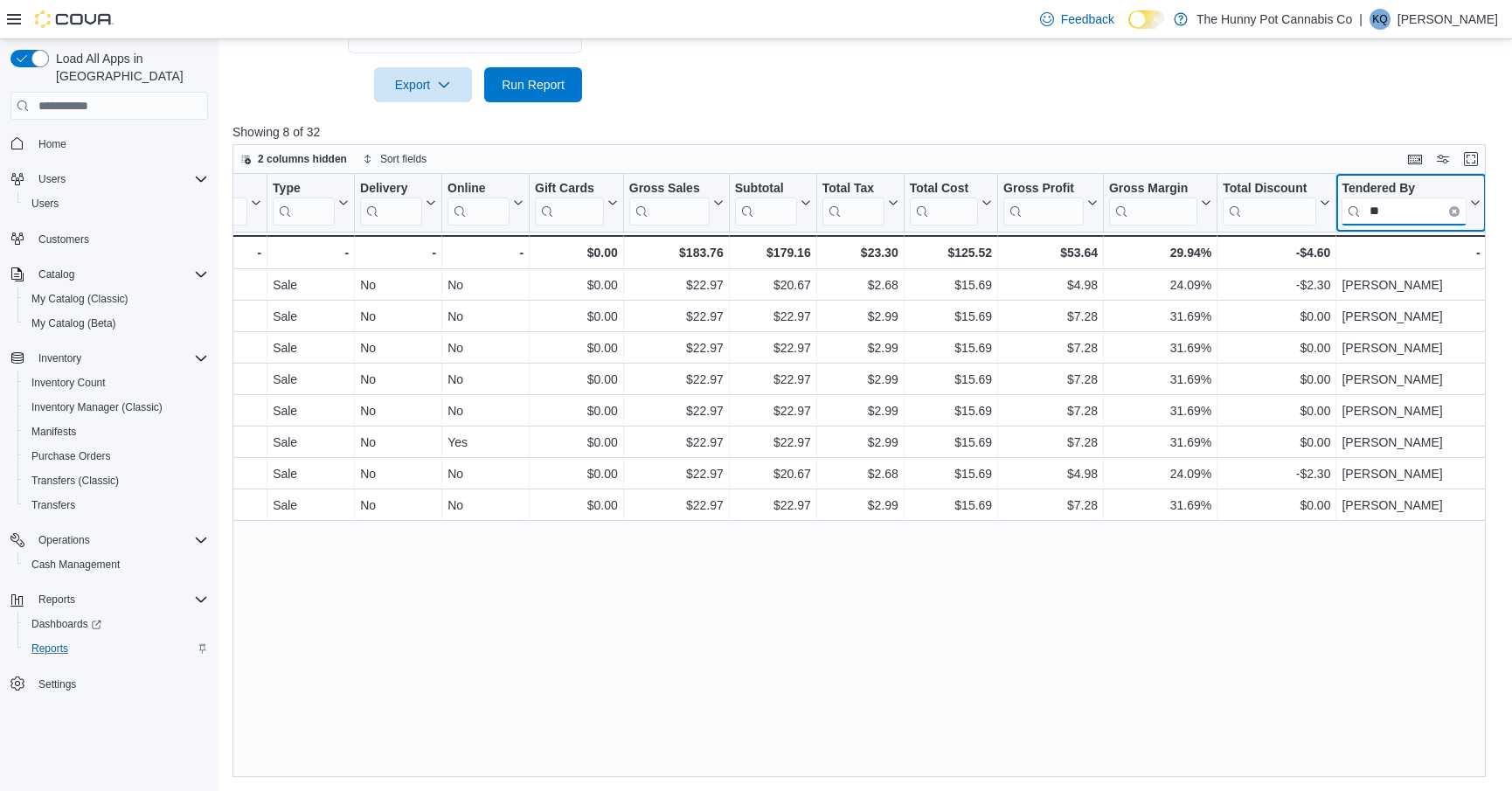
type input "*"
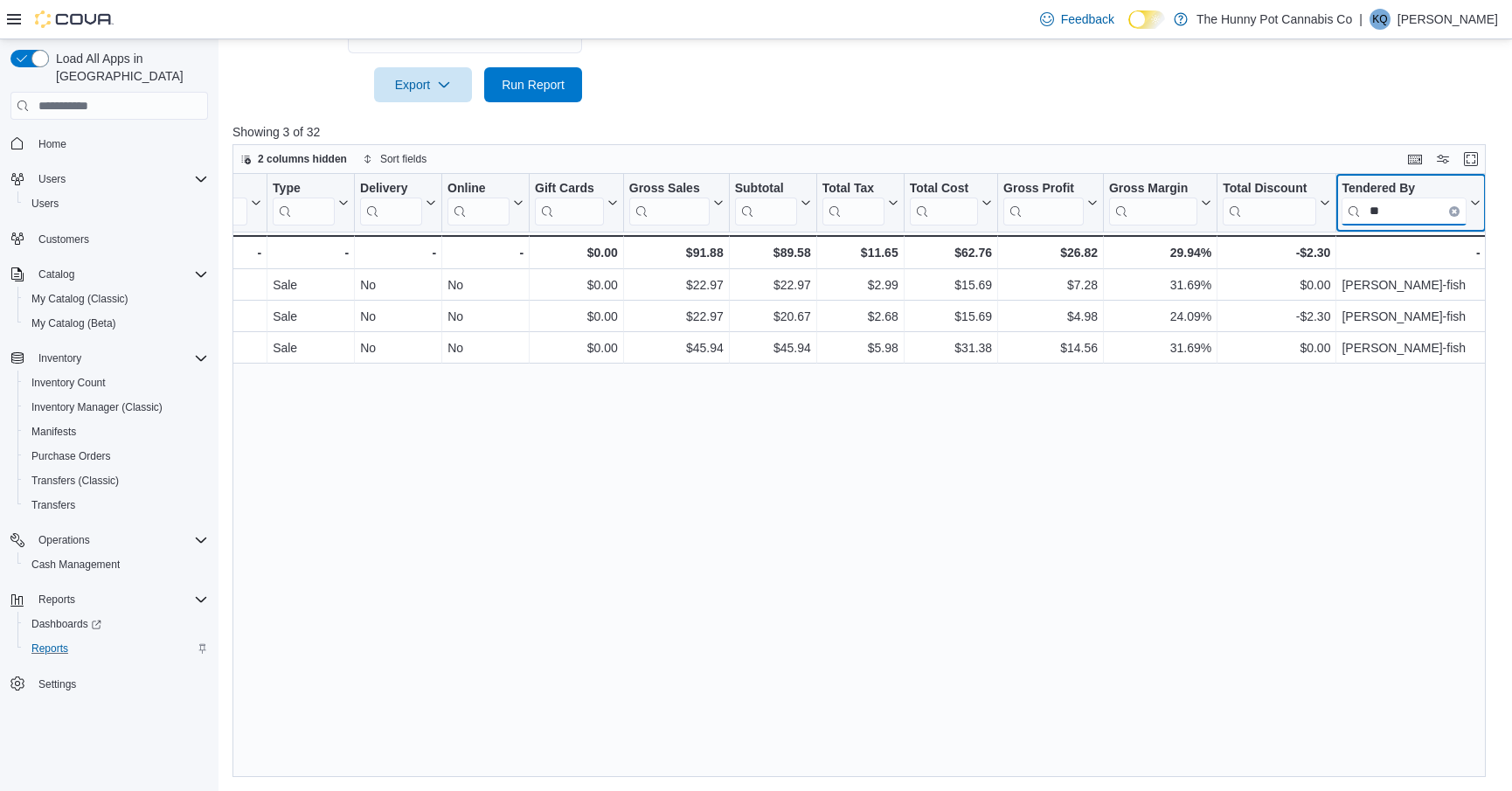
type input "*"
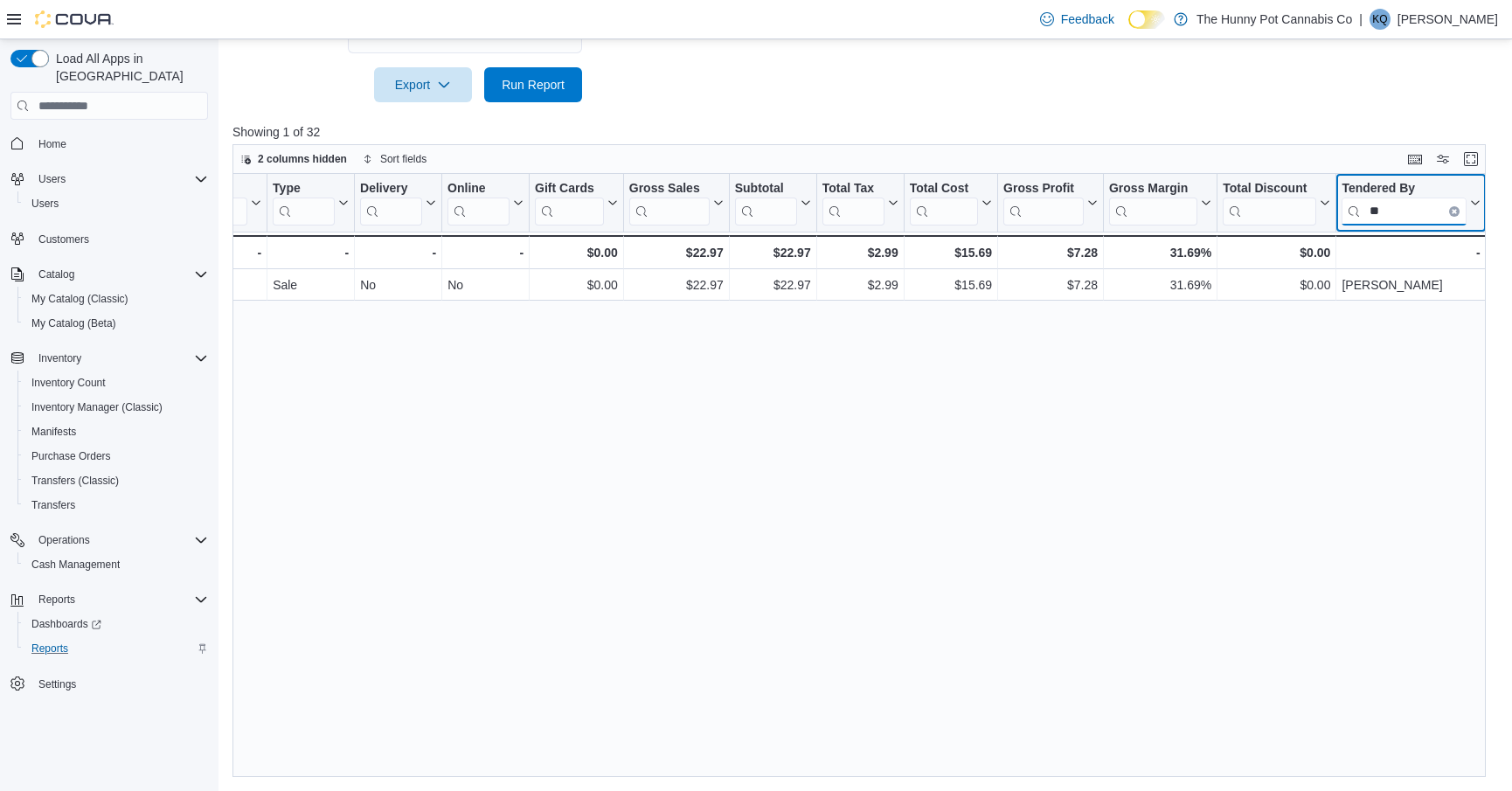
type input "*"
type input "***"
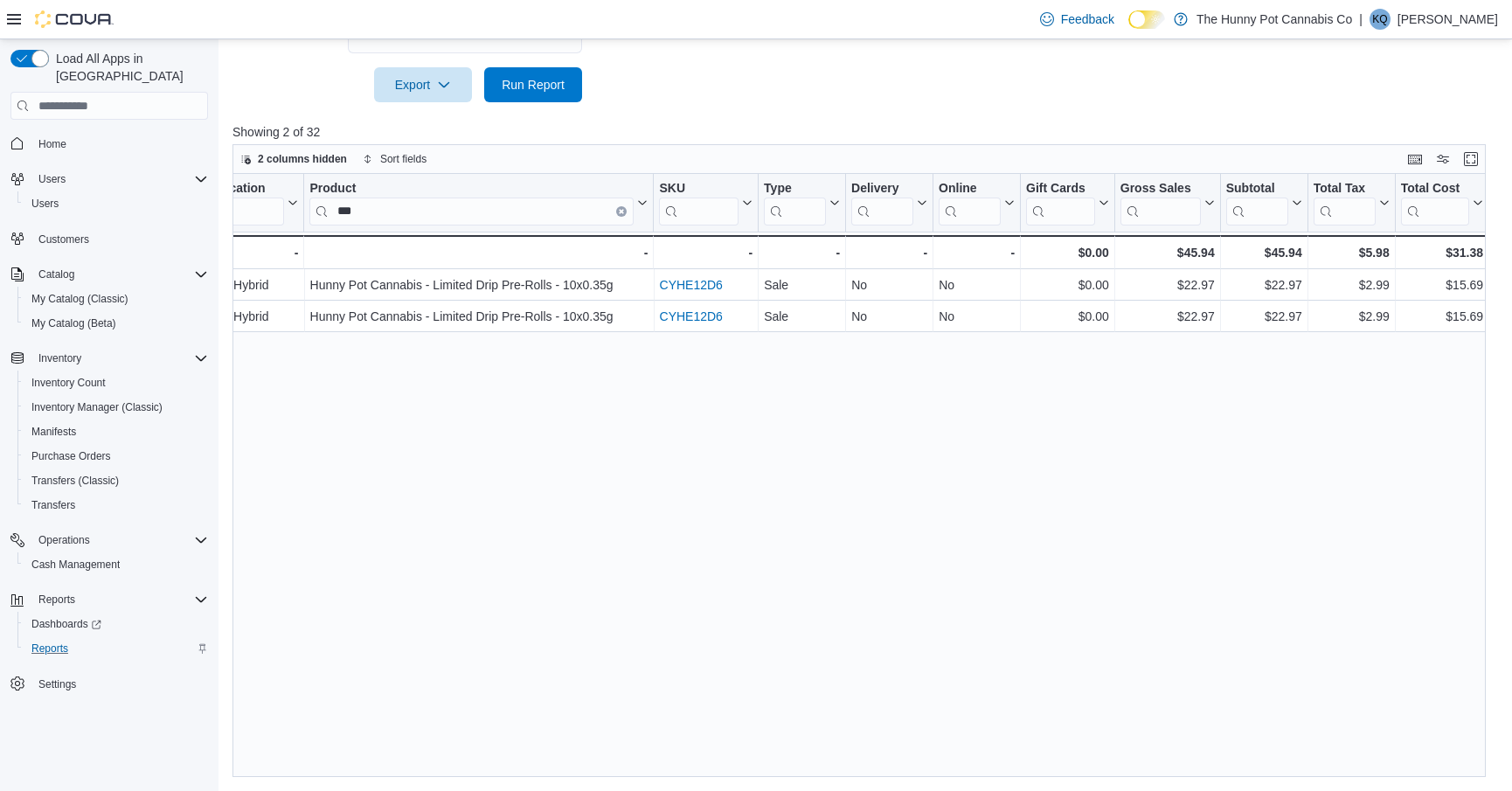
scroll to position [0, 678]
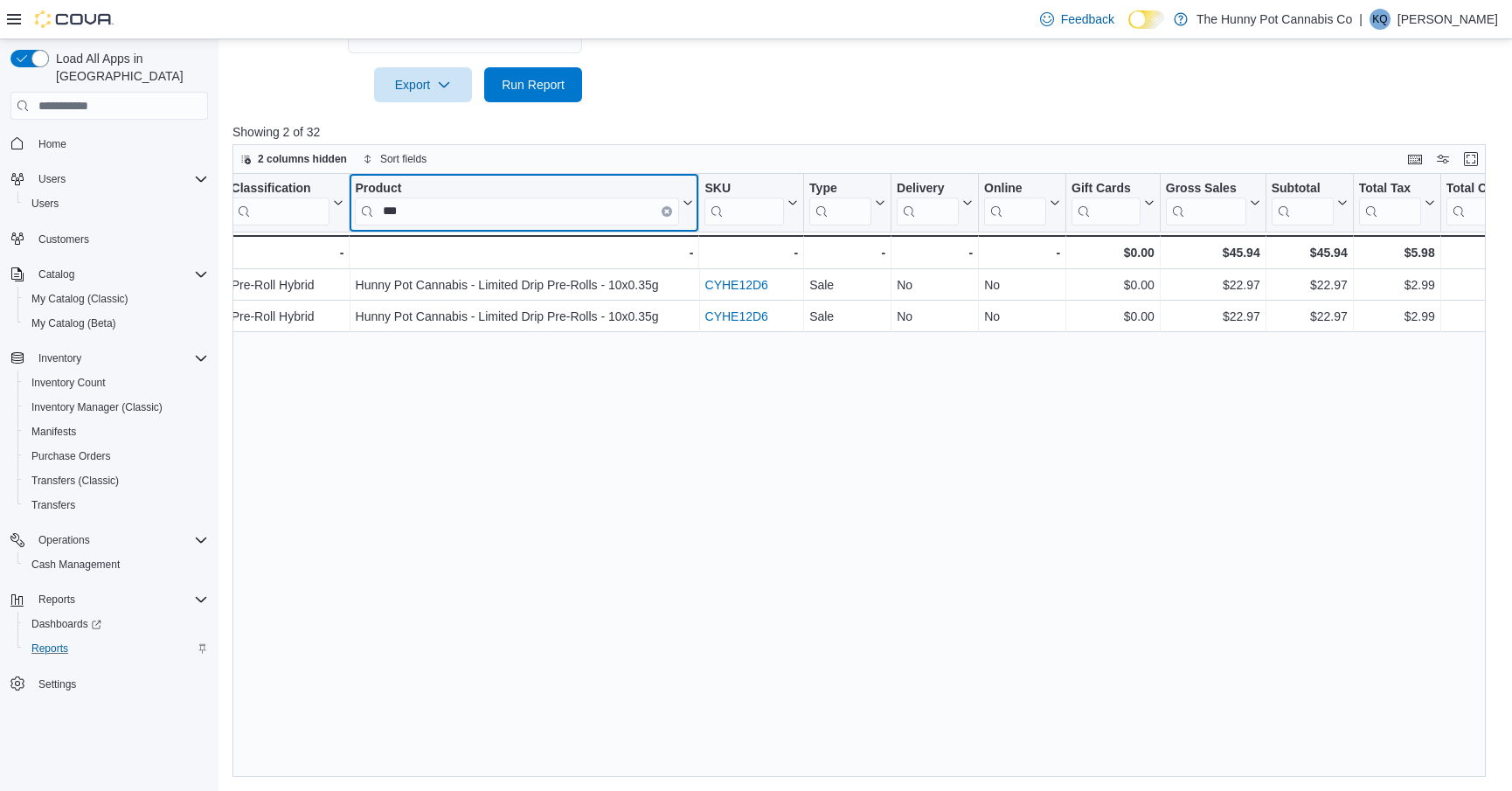
click at [572, 209] on button "Product ***" at bounding box center [524, 203] width 338 height 44
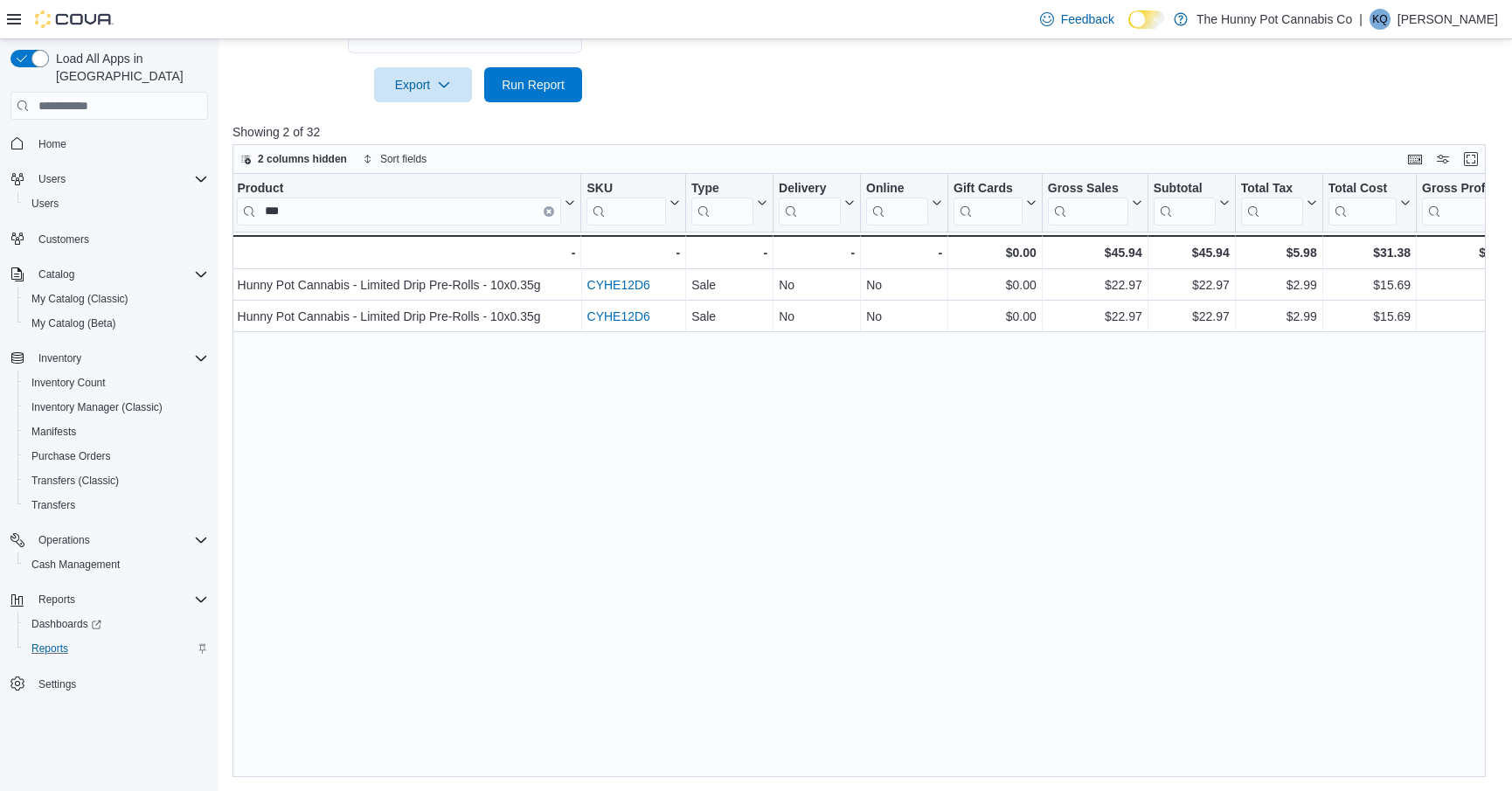
click at [572, 209] on div "Invoice # Click to view column header actions Receipt # Click to view column he…" at bounding box center [859, 475] width 1253 height 604
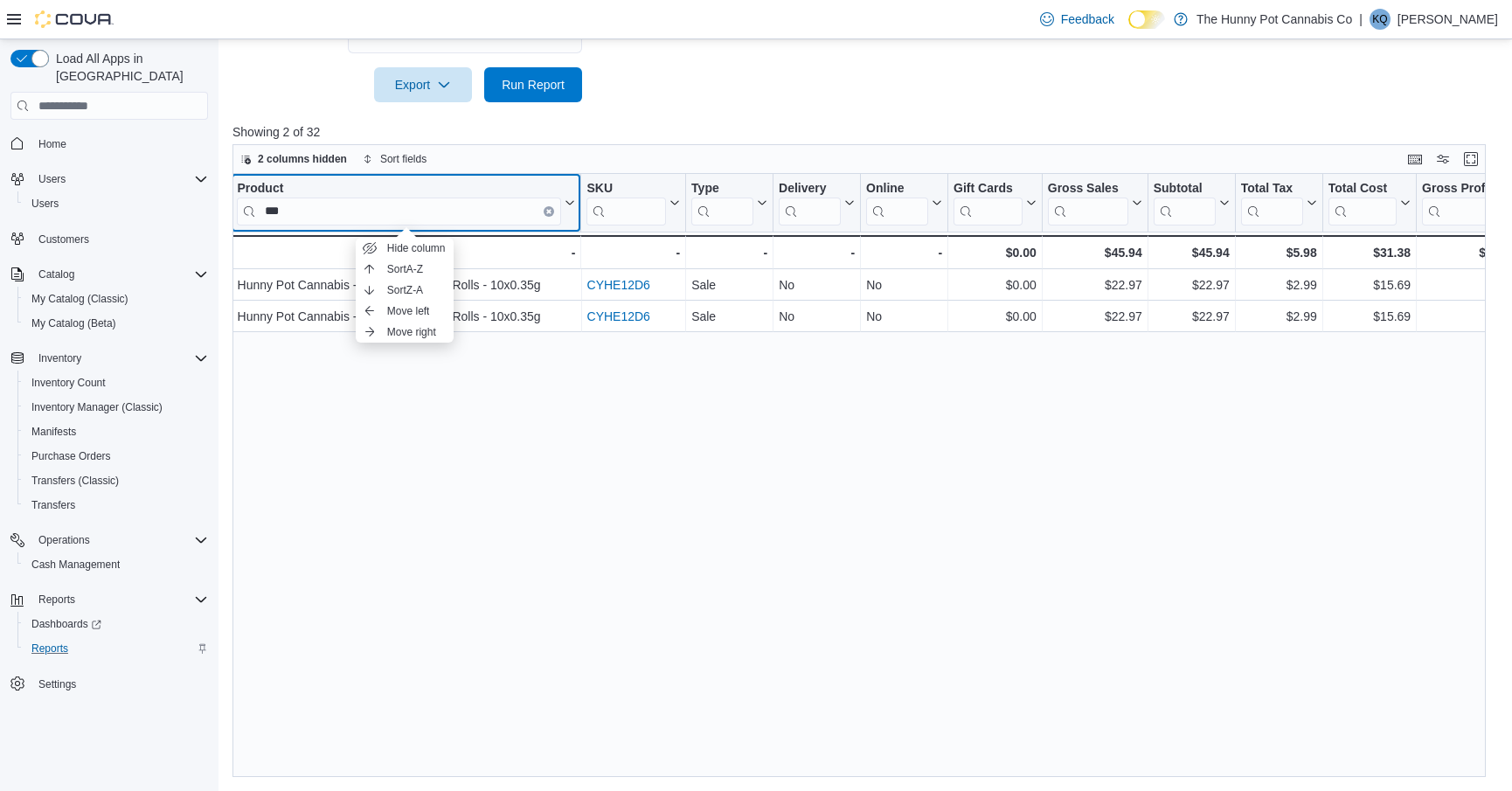
click at [547, 212] on icon "Clear input" at bounding box center [549, 212] width 4 height 4
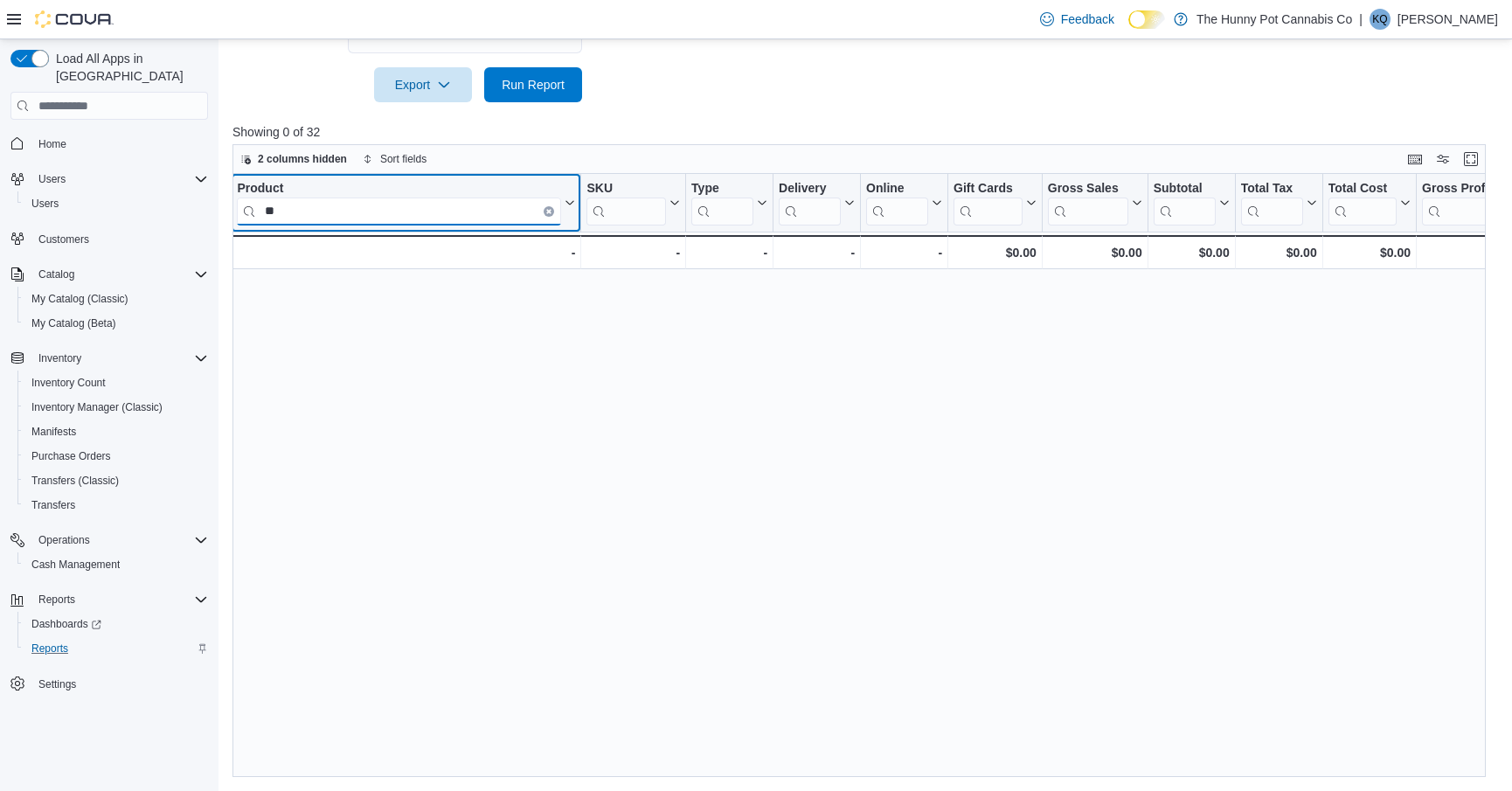
type input "*"
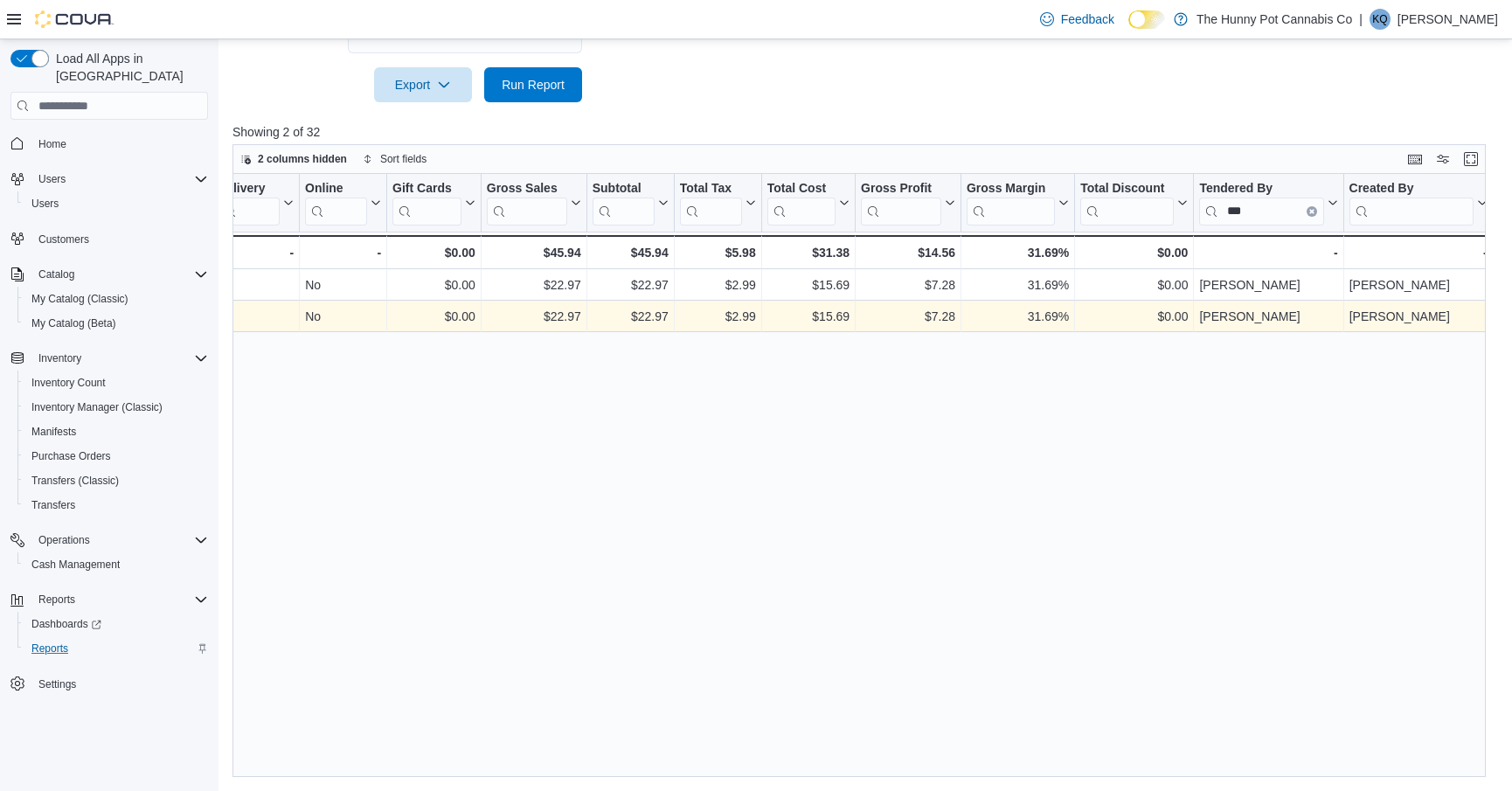
scroll to position [0, 1440]
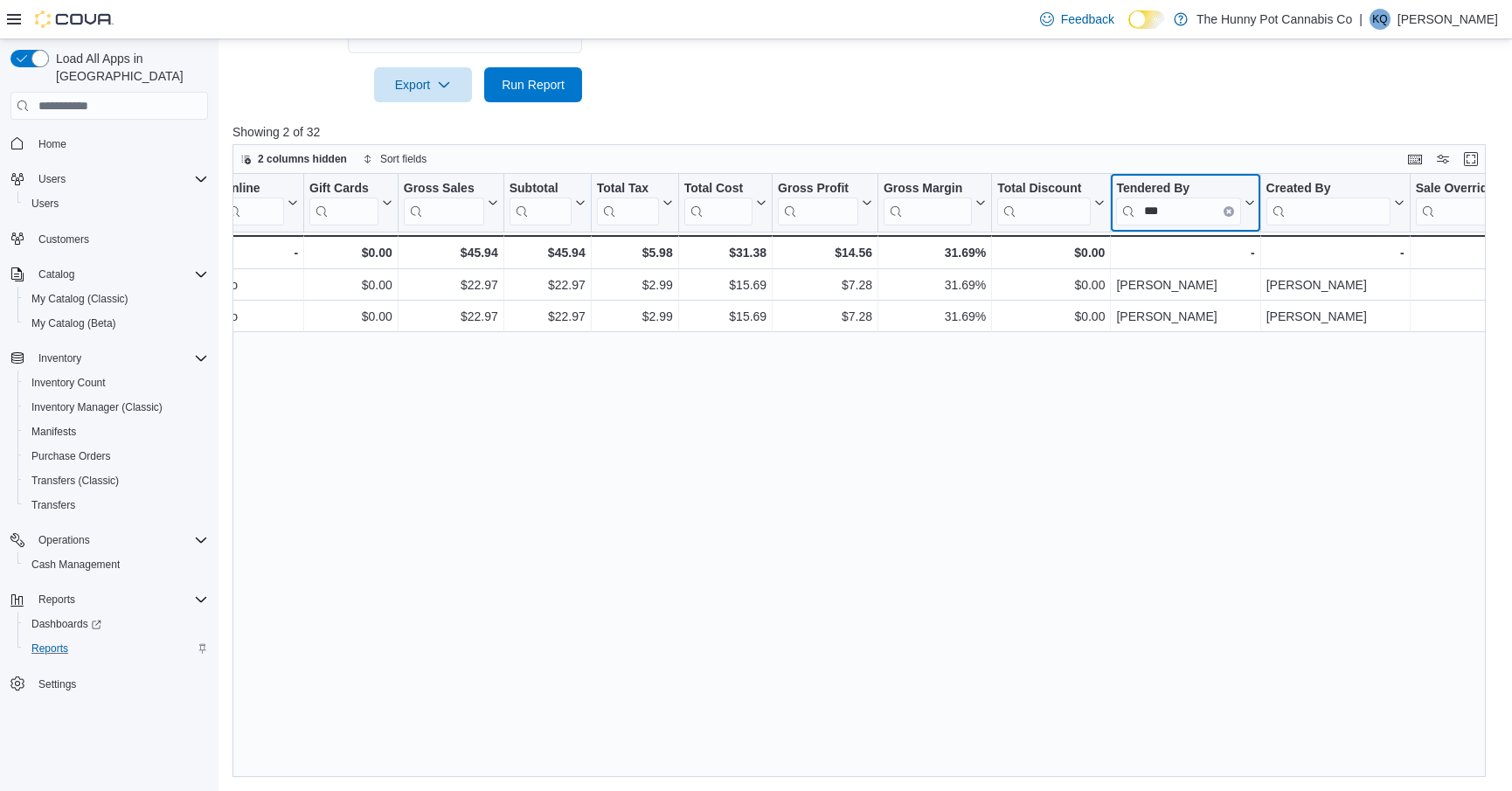
click at [1230, 211] on div "Invoice # Click to view column header actions Receipt # Click to view column he…" at bounding box center [421, 221] width 3257 height 95
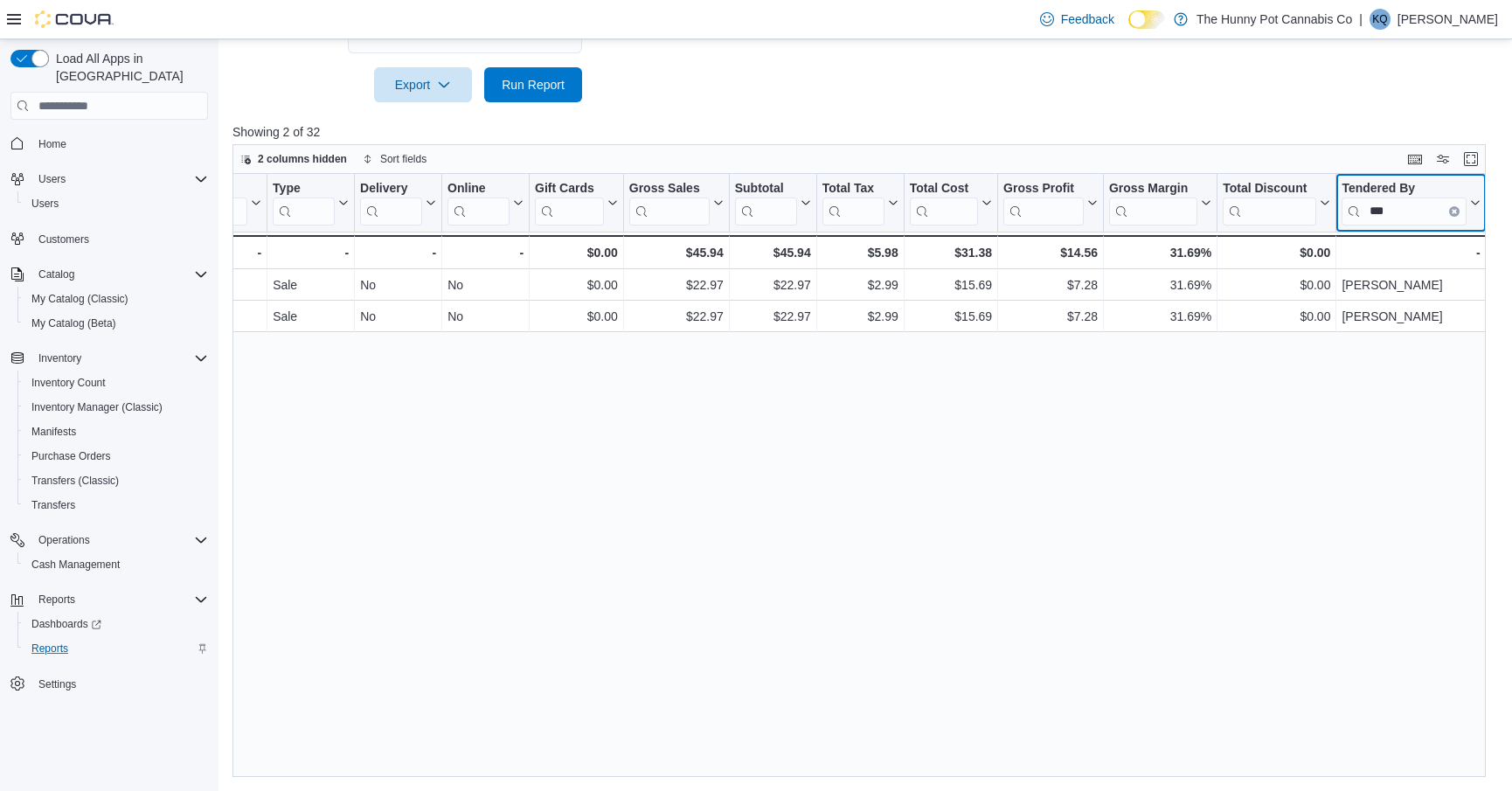
click at [1452, 213] on icon "Clear input" at bounding box center [1454, 212] width 4 height 4
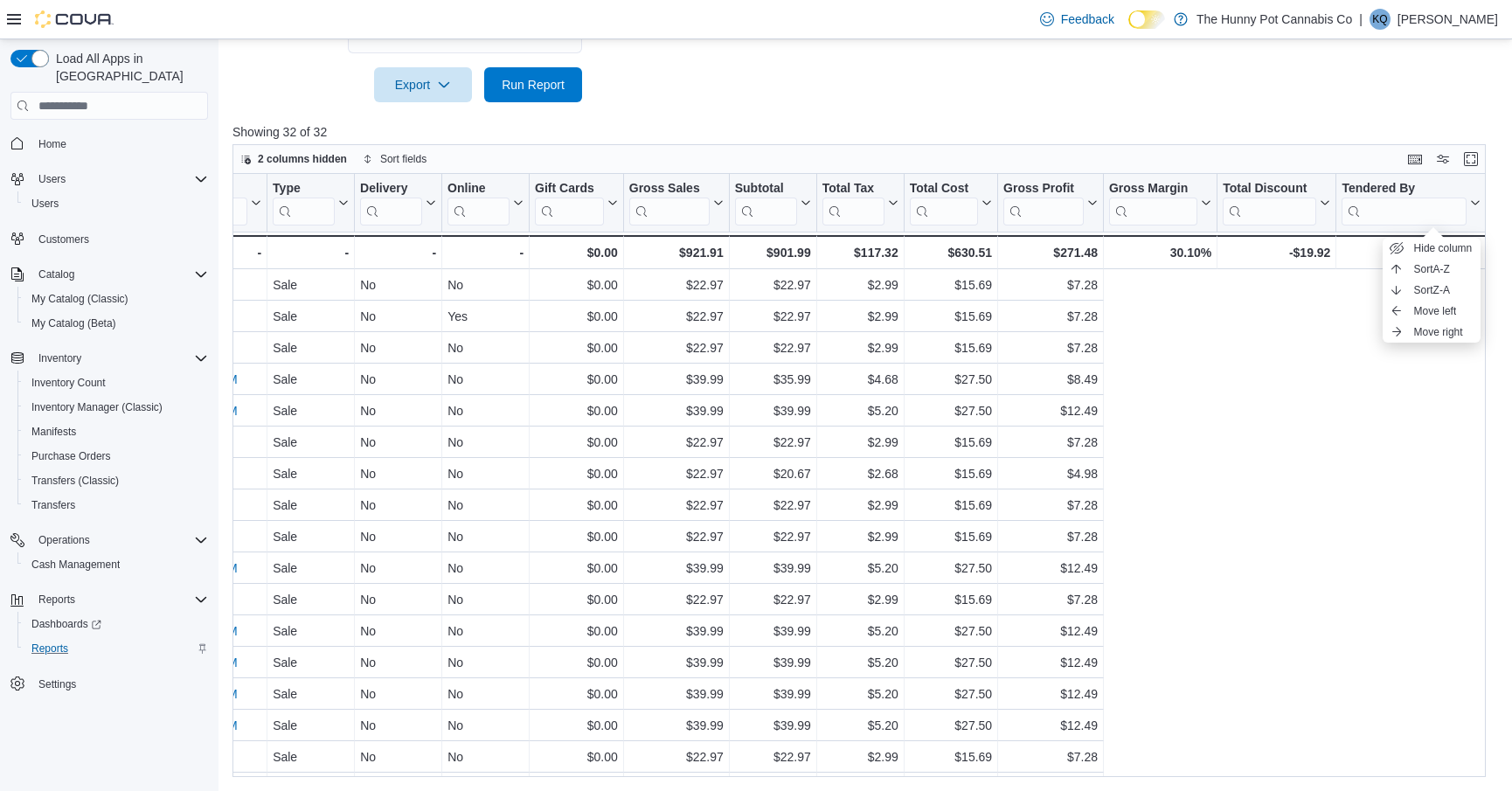
scroll to position [0, 648]
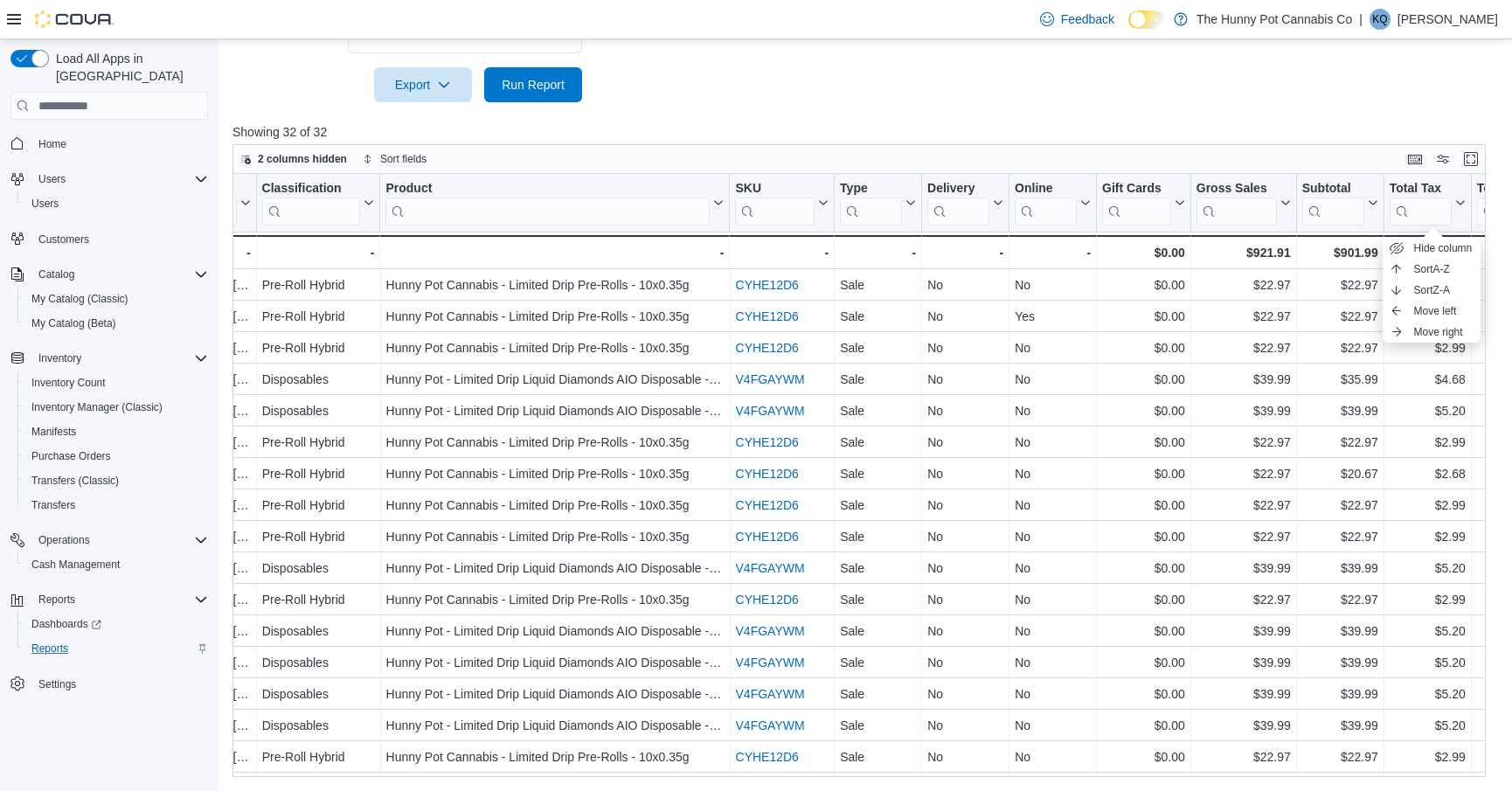
click at [616, 220] on div "Invoice # Click to view column header actions Receipt # Click to view column he…" at bounding box center [1213, 221] width 3257 height 95
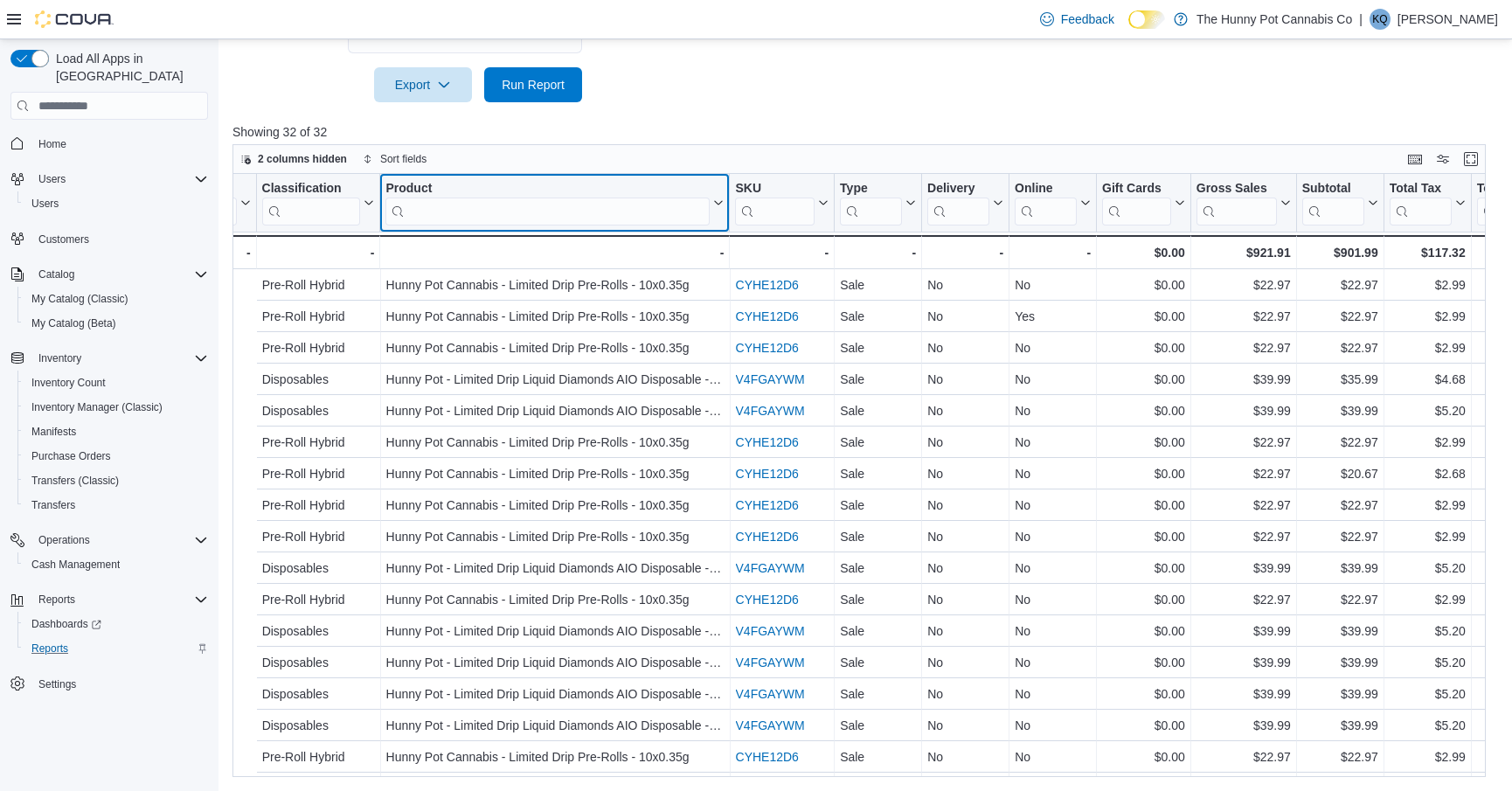
scroll to position [0, 796]
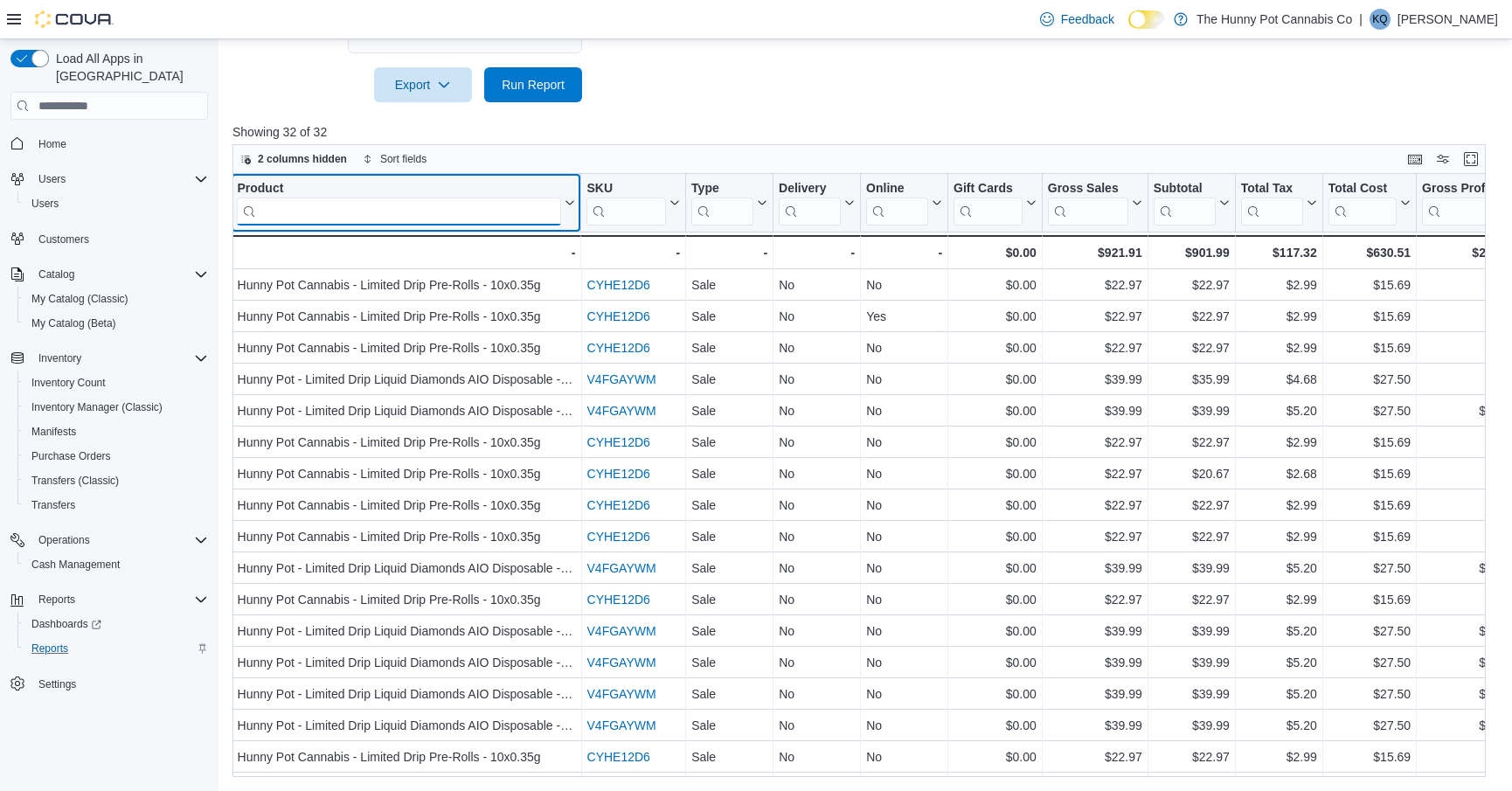
click at [531, 206] on input "search" at bounding box center [399, 211] width 324 height 28
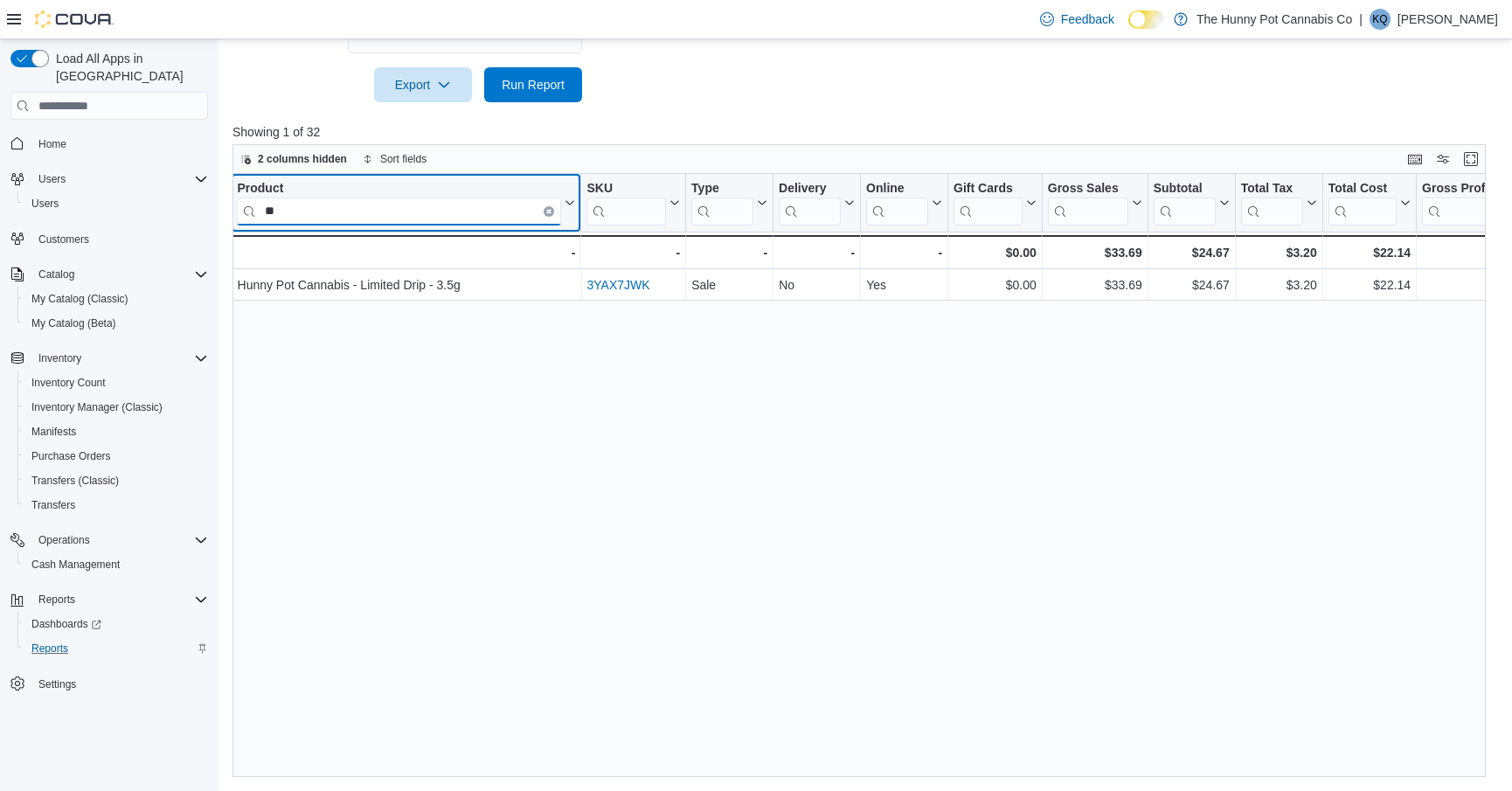
type input "*"
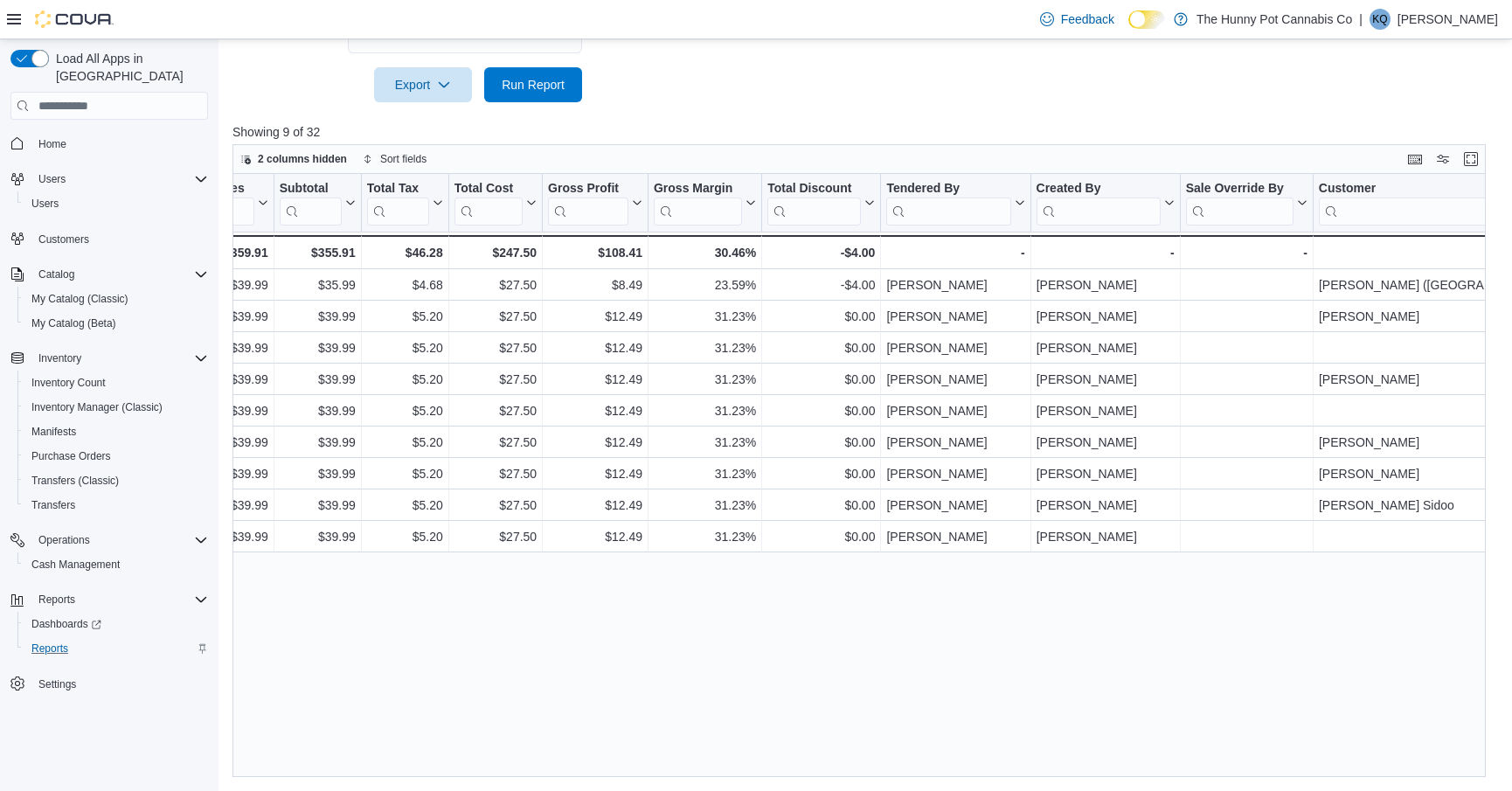
scroll to position [0, 1695]
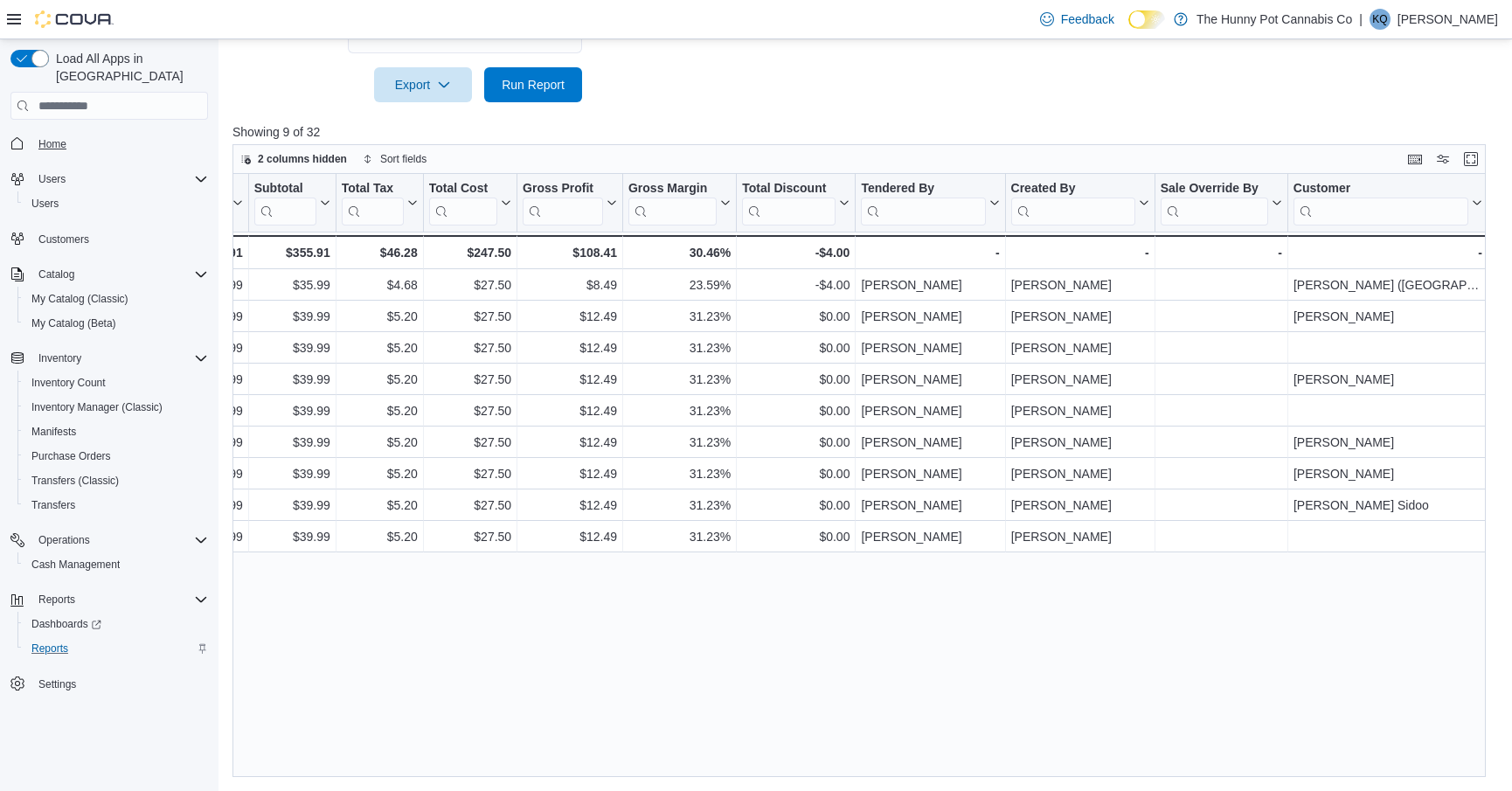
type input "****"
click at [64, 138] on span "Home" at bounding box center [52, 144] width 28 height 14
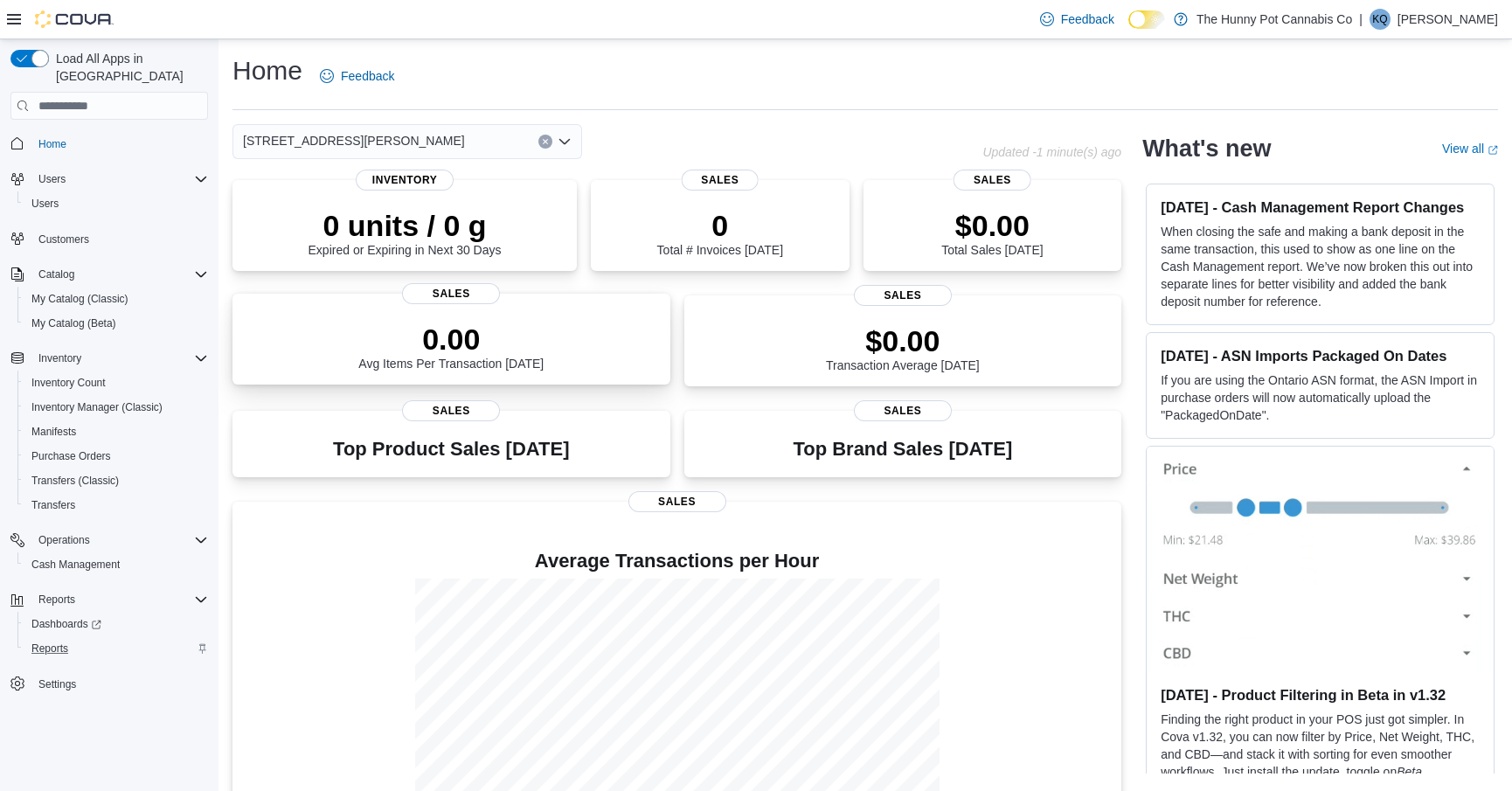
scroll to position [81, 0]
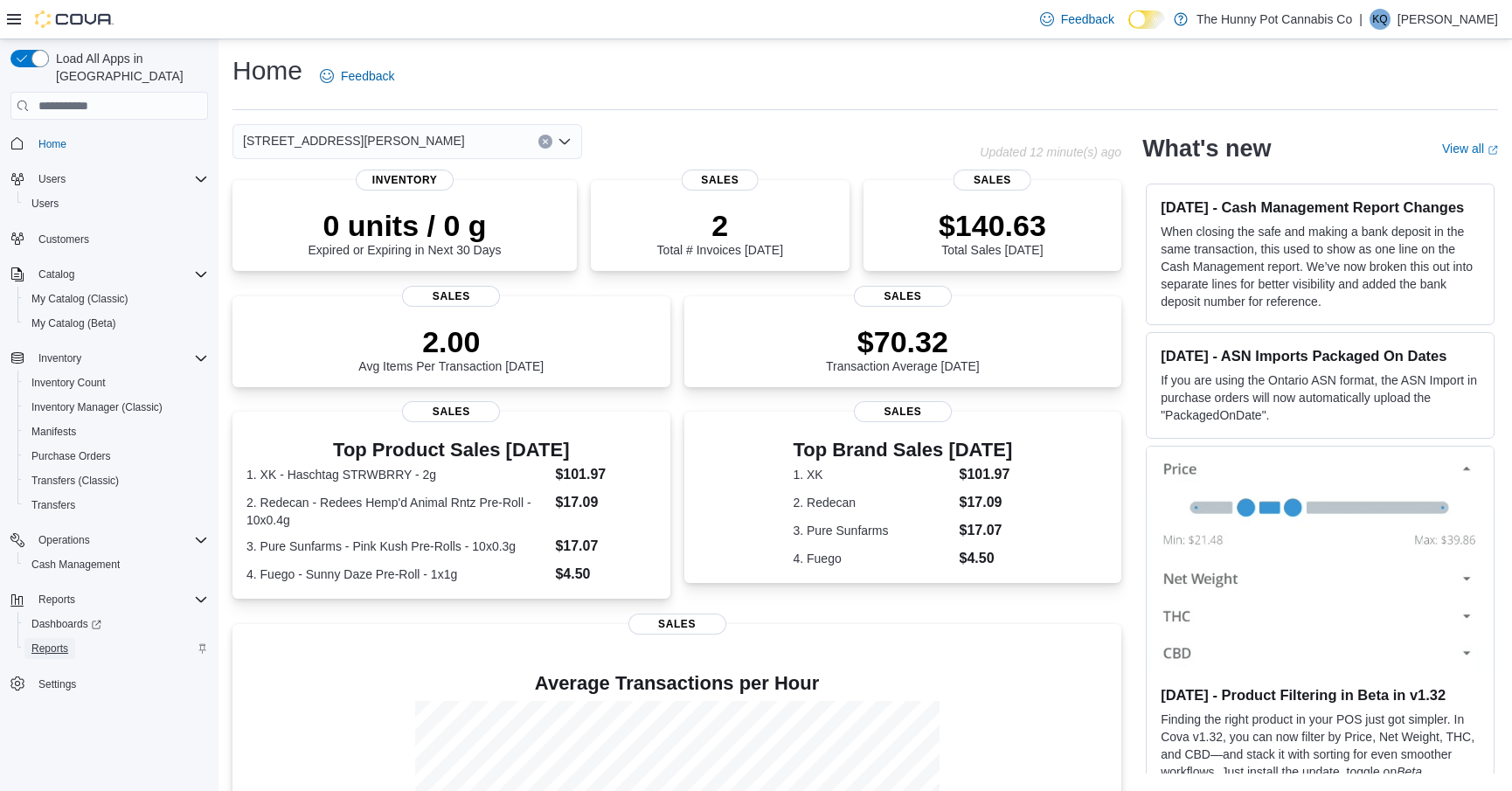
click at [59, 642] on span "Reports" at bounding box center [50, 648] width 37 height 14
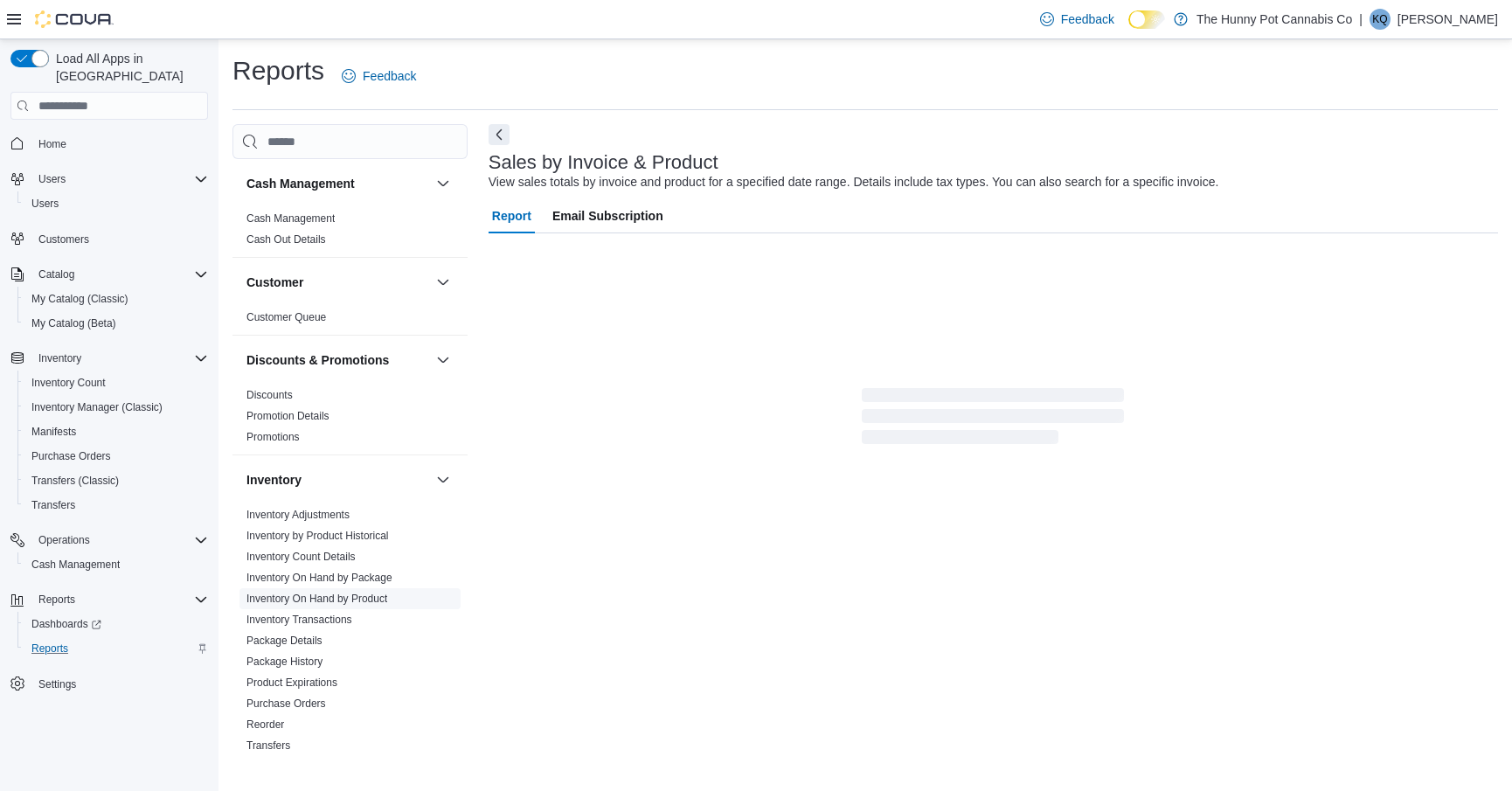
click at [313, 593] on link "Inventory On Hand by Product" at bounding box center [316, 599] width 140 height 13
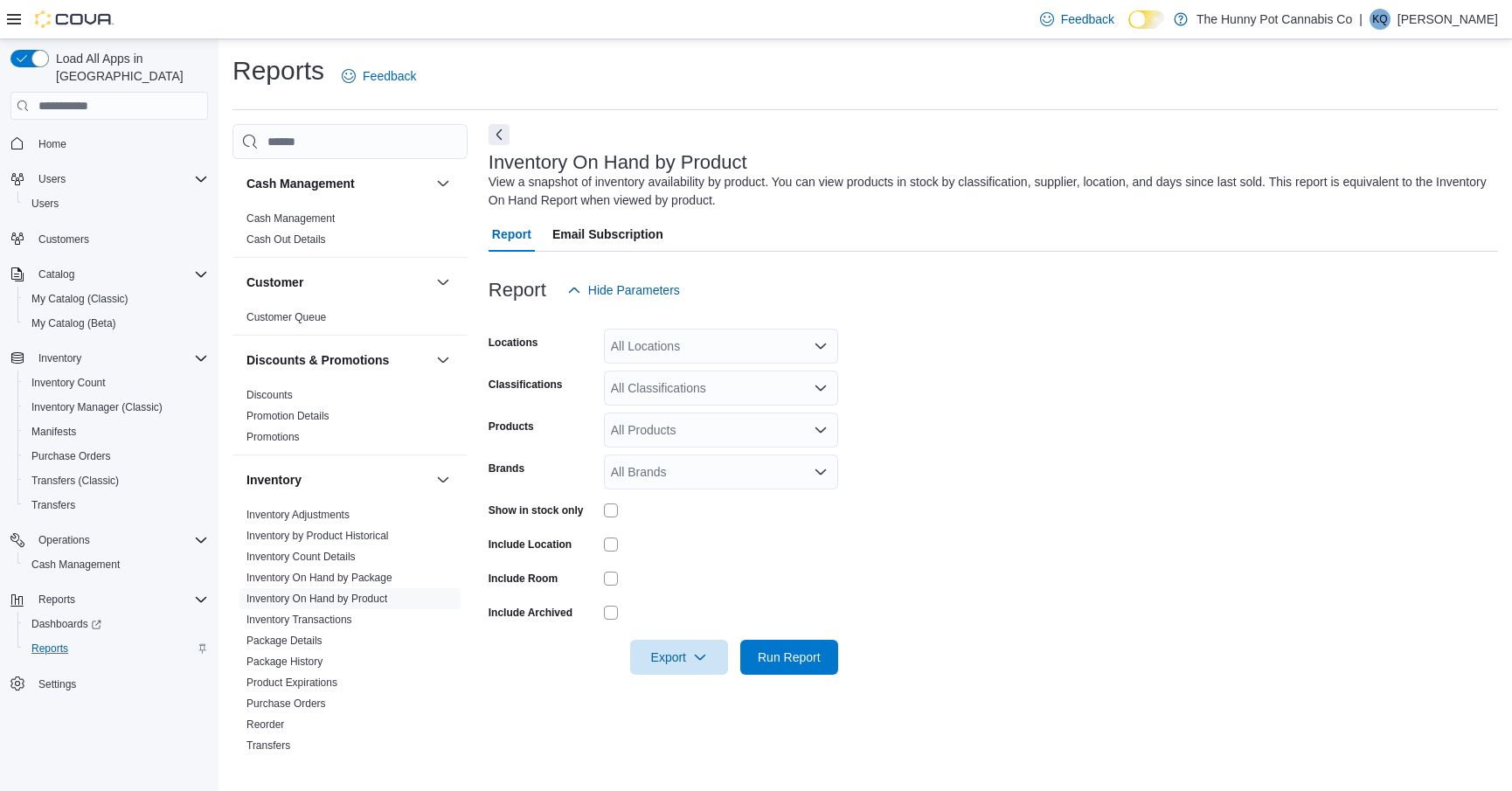
click at [635, 342] on div "All Locations" at bounding box center [720, 346] width 234 height 35
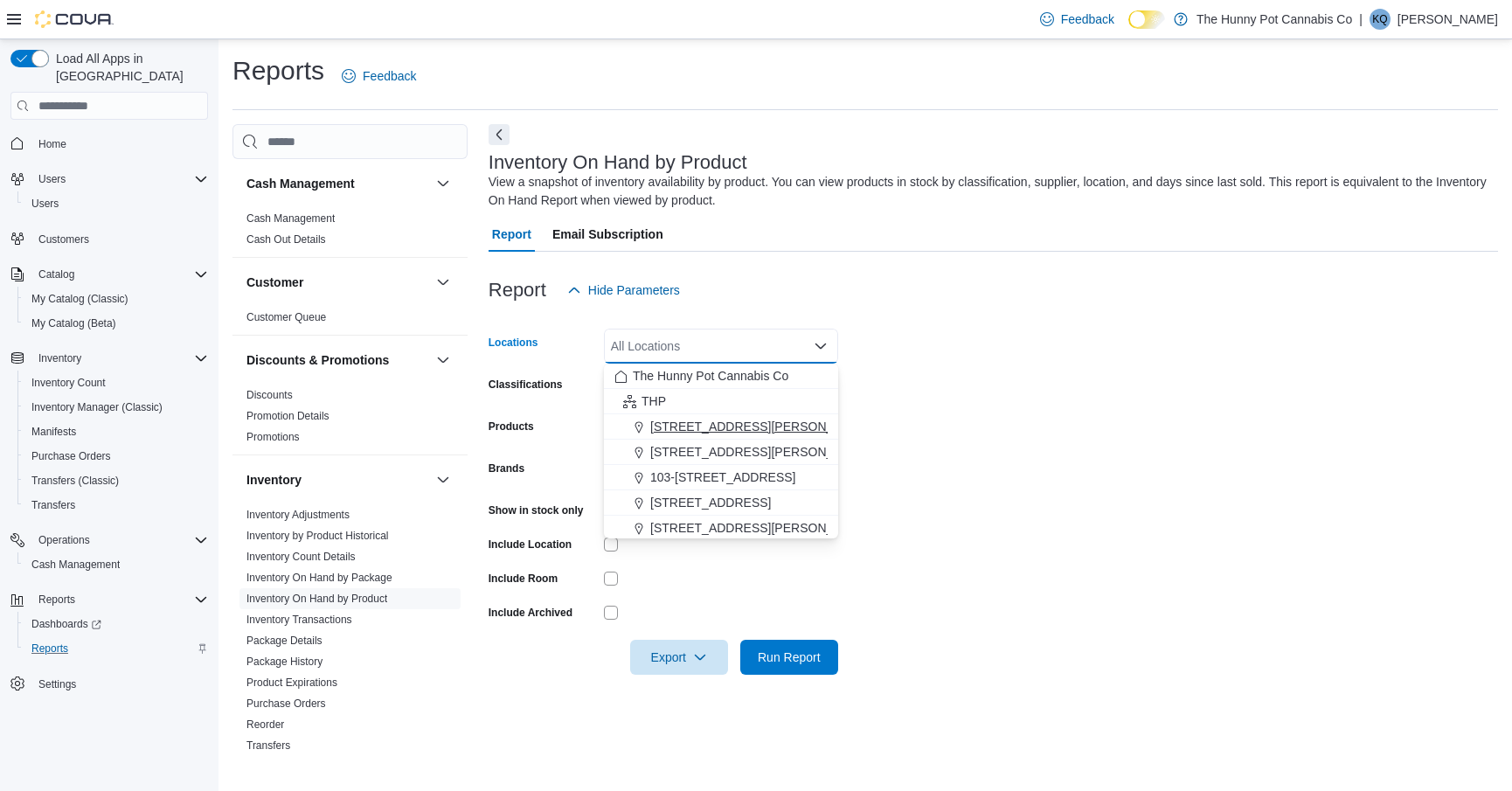
click at [656, 421] on span "[STREET_ADDRESS][PERSON_NAME]" at bounding box center [760, 426] width 222 height 17
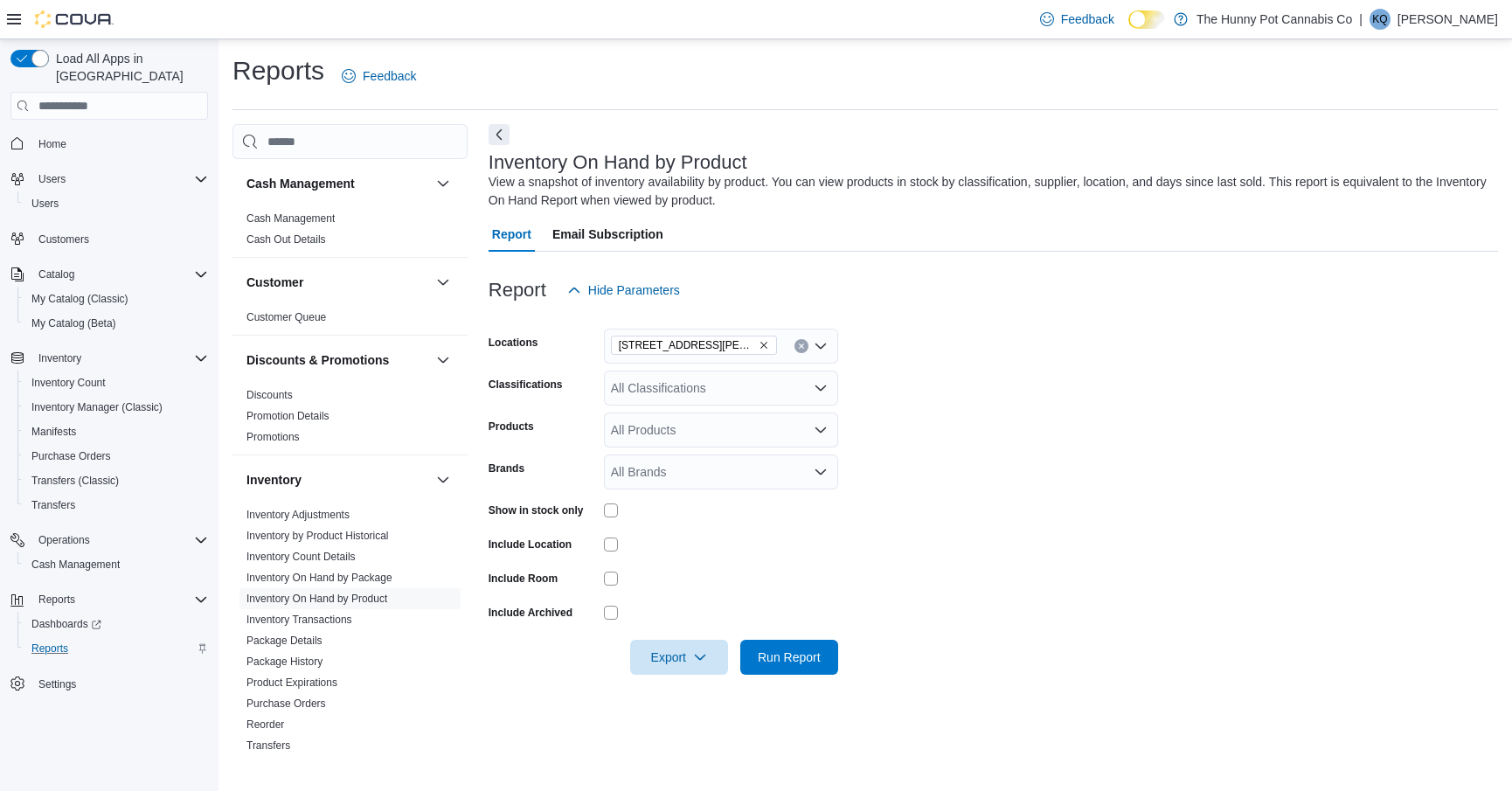
click at [899, 318] on div at bounding box center [993, 318] width 1009 height 21
click at [598, 512] on div "Show in stock only" at bounding box center [663, 510] width 349 height 27
click at [773, 658] on span "Run Report" at bounding box center [789, 656] width 63 height 17
click at [496, 133] on button "Next" at bounding box center [499, 133] width 21 height 21
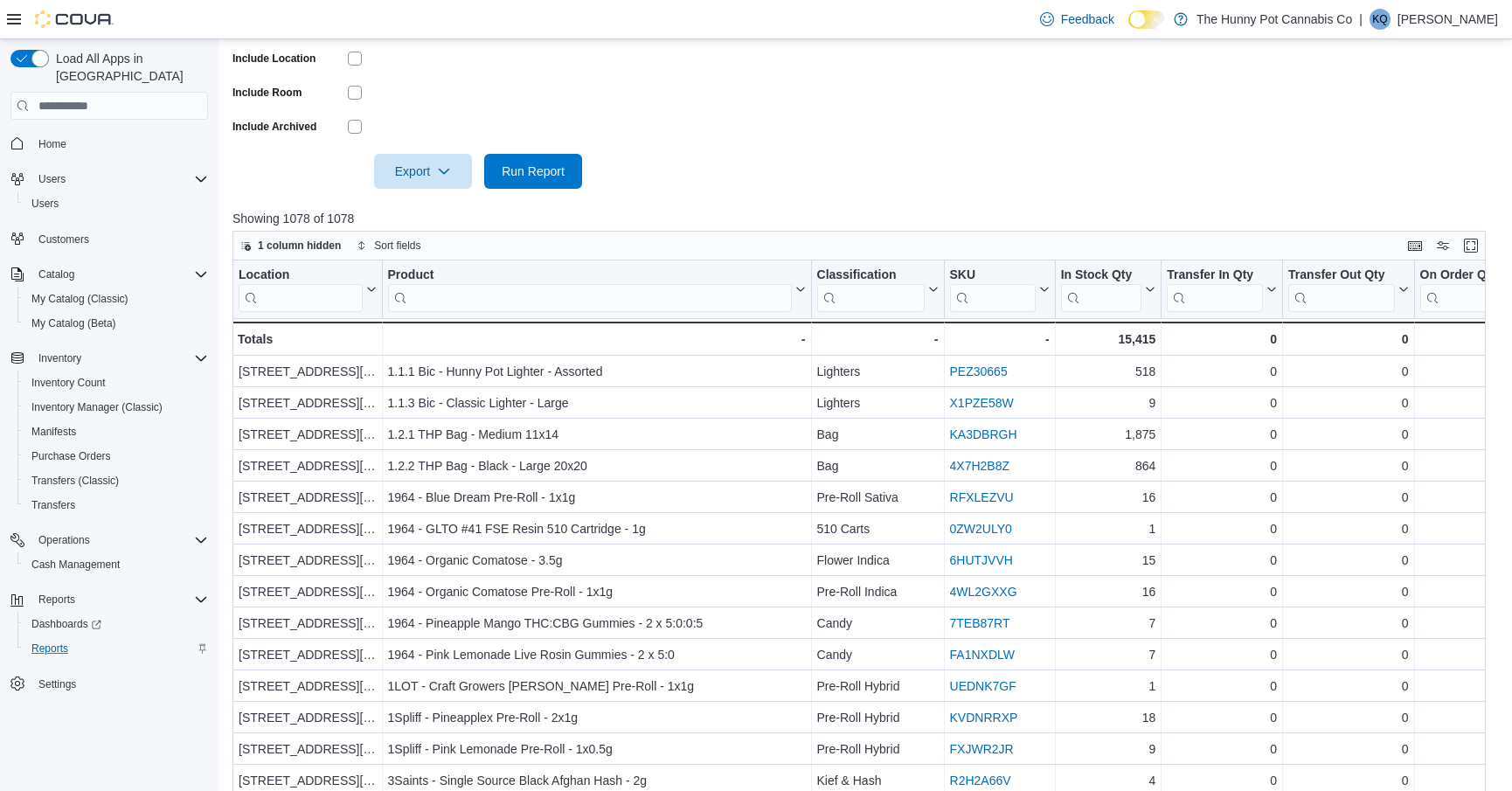
scroll to position [469, 0]
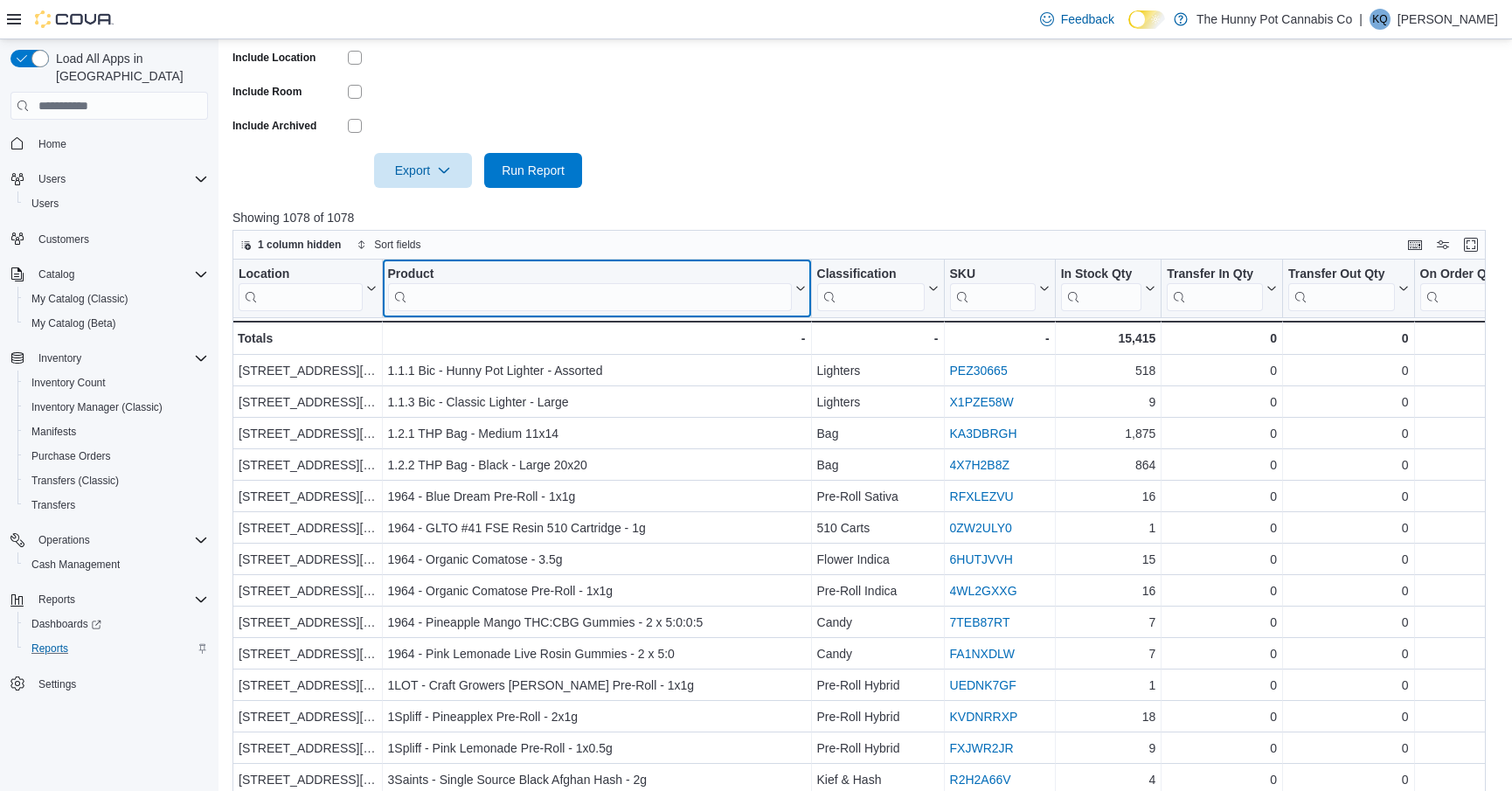
click at [703, 311] on input "search" at bounding box center [590, 297] width 404 height 28
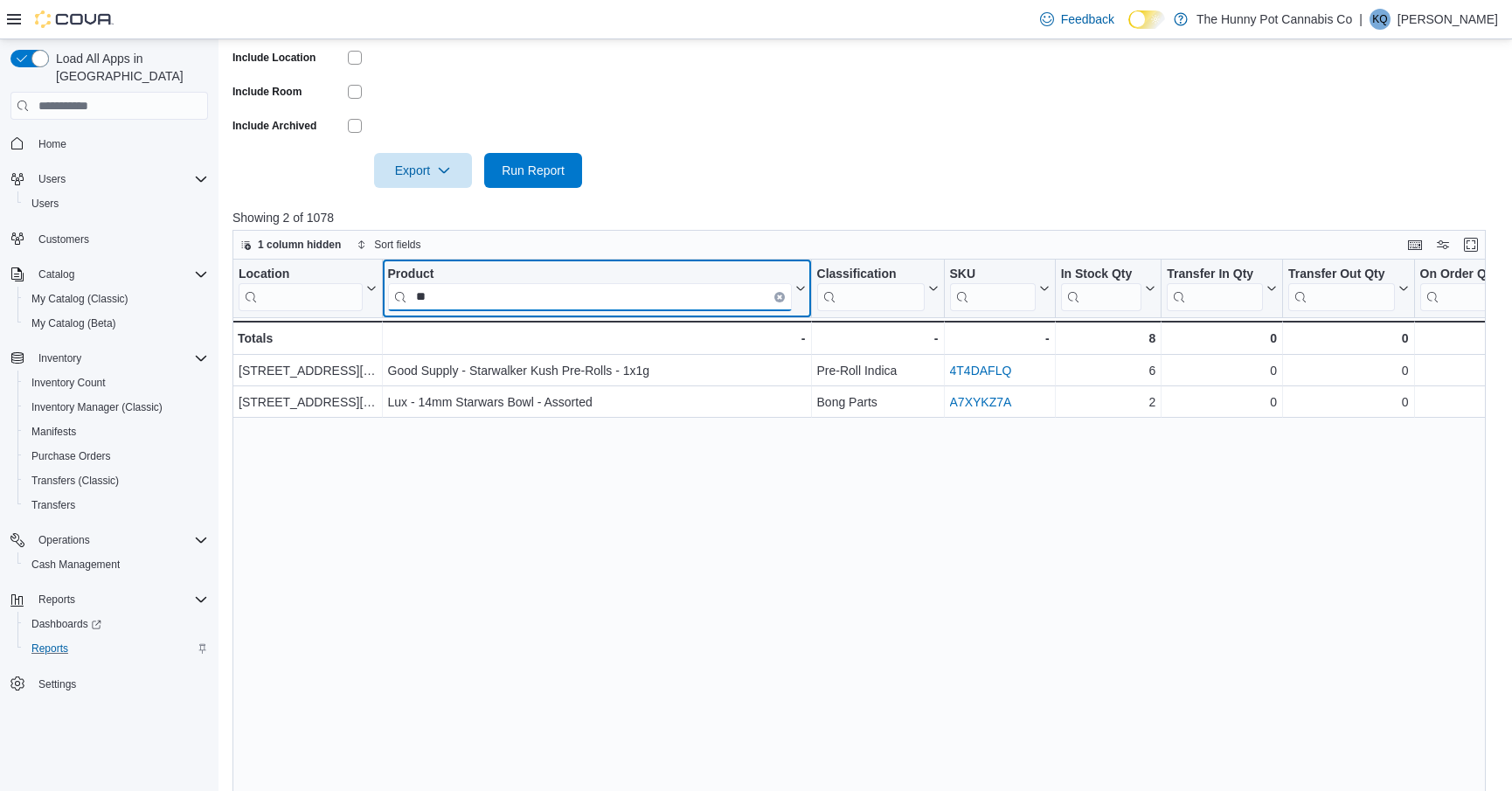
type input "*"
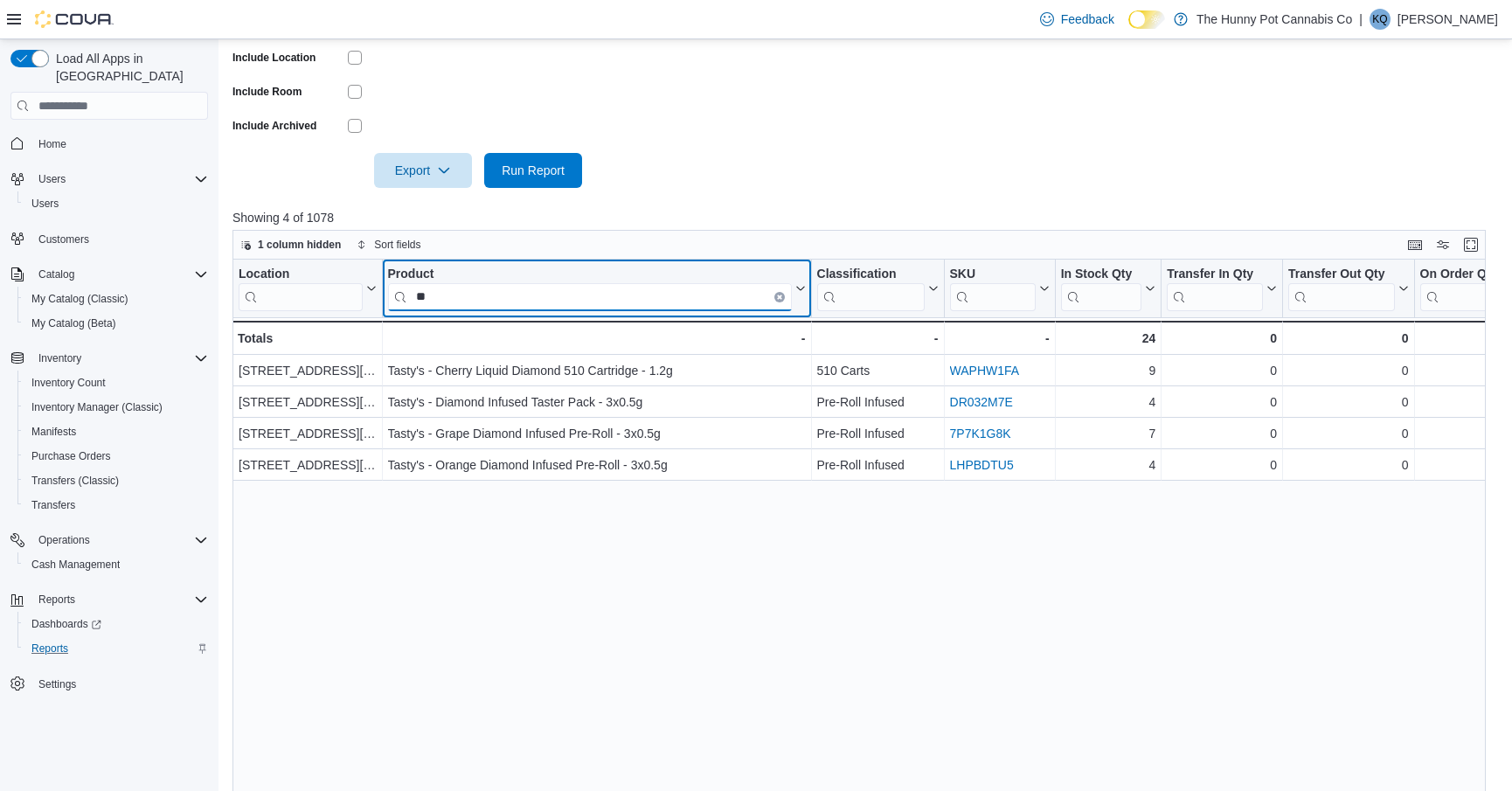
type input "*"
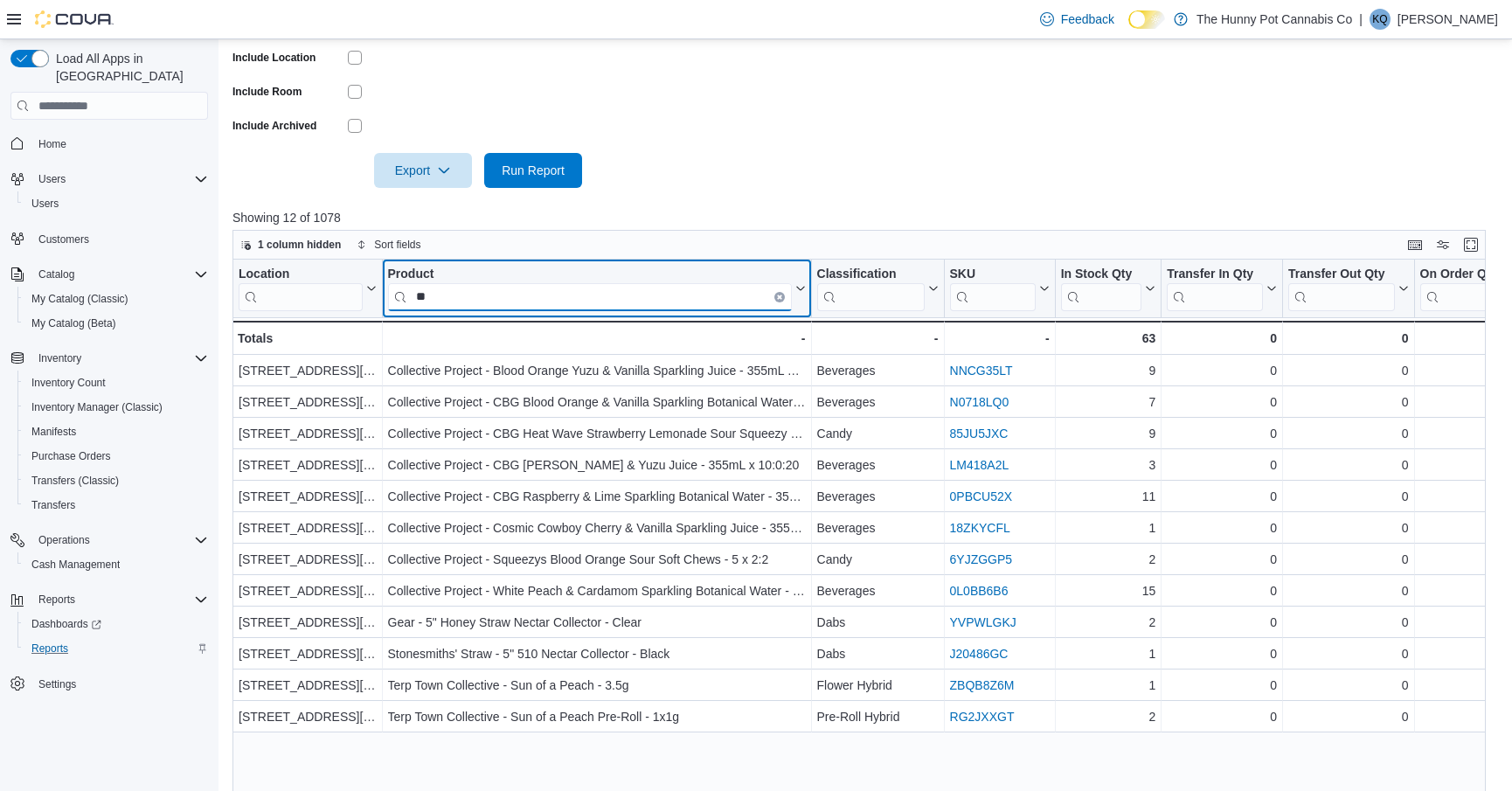
type input "*"
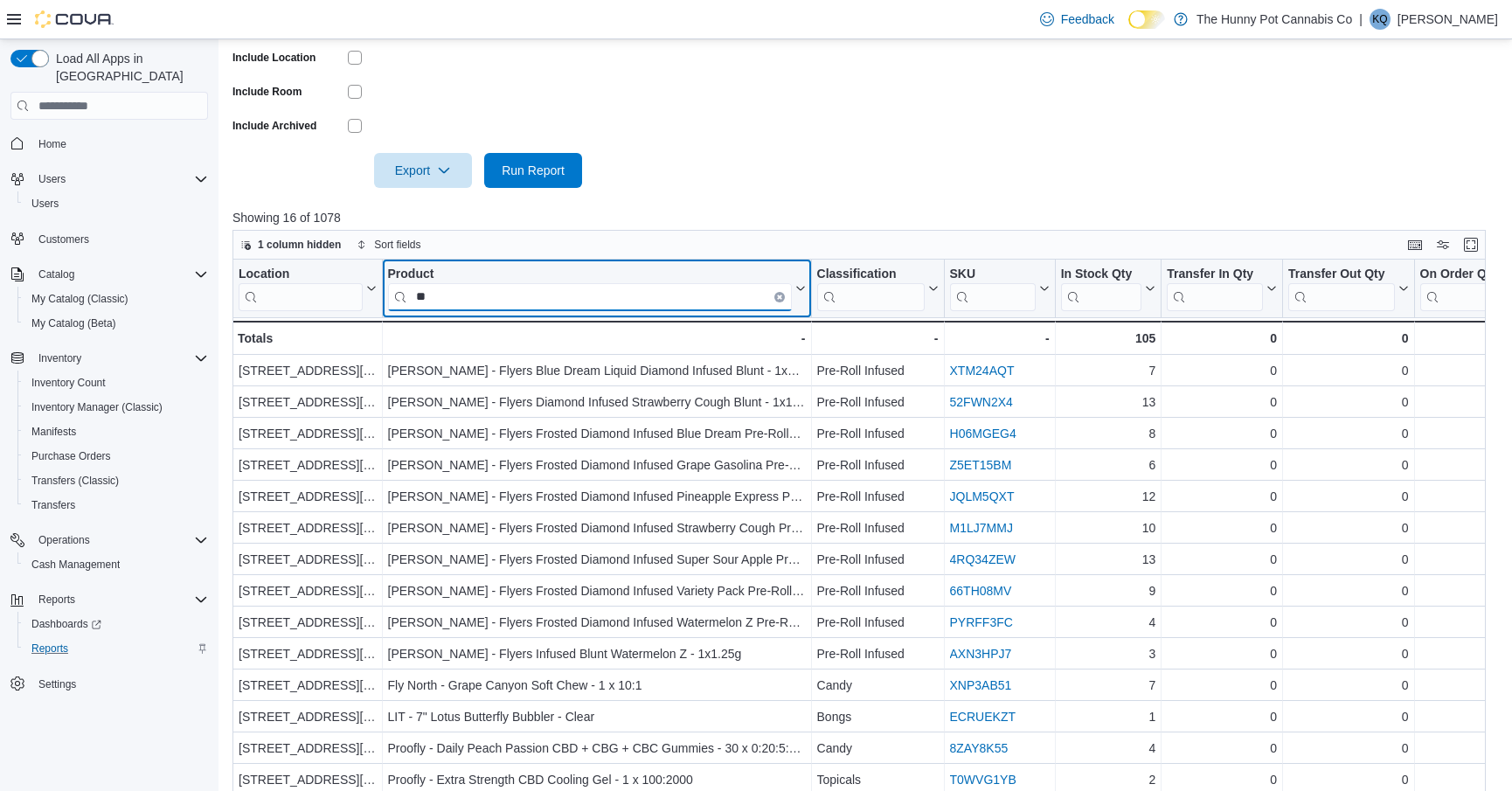
type input "*"
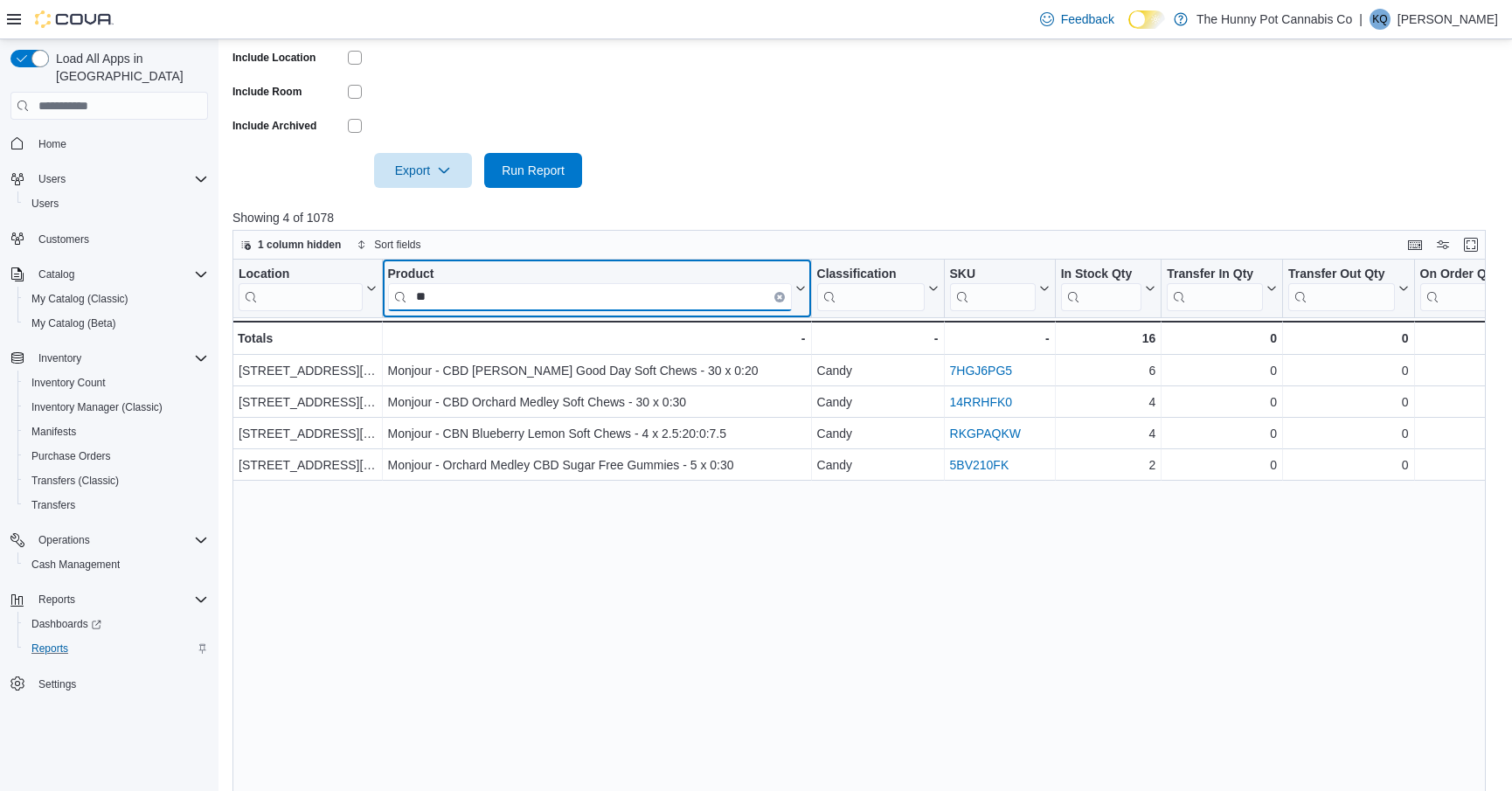
type input "*"
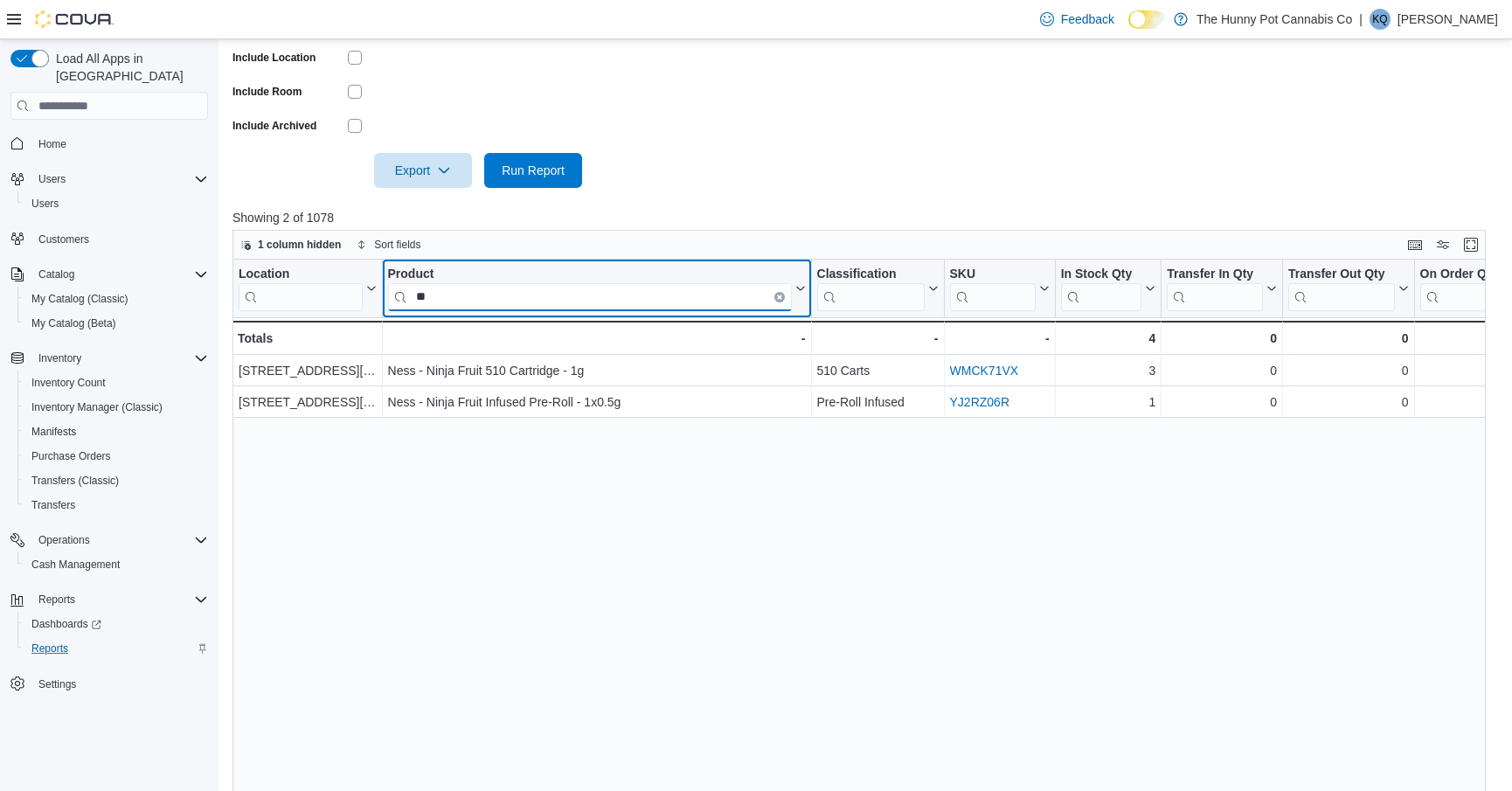
type input "*"
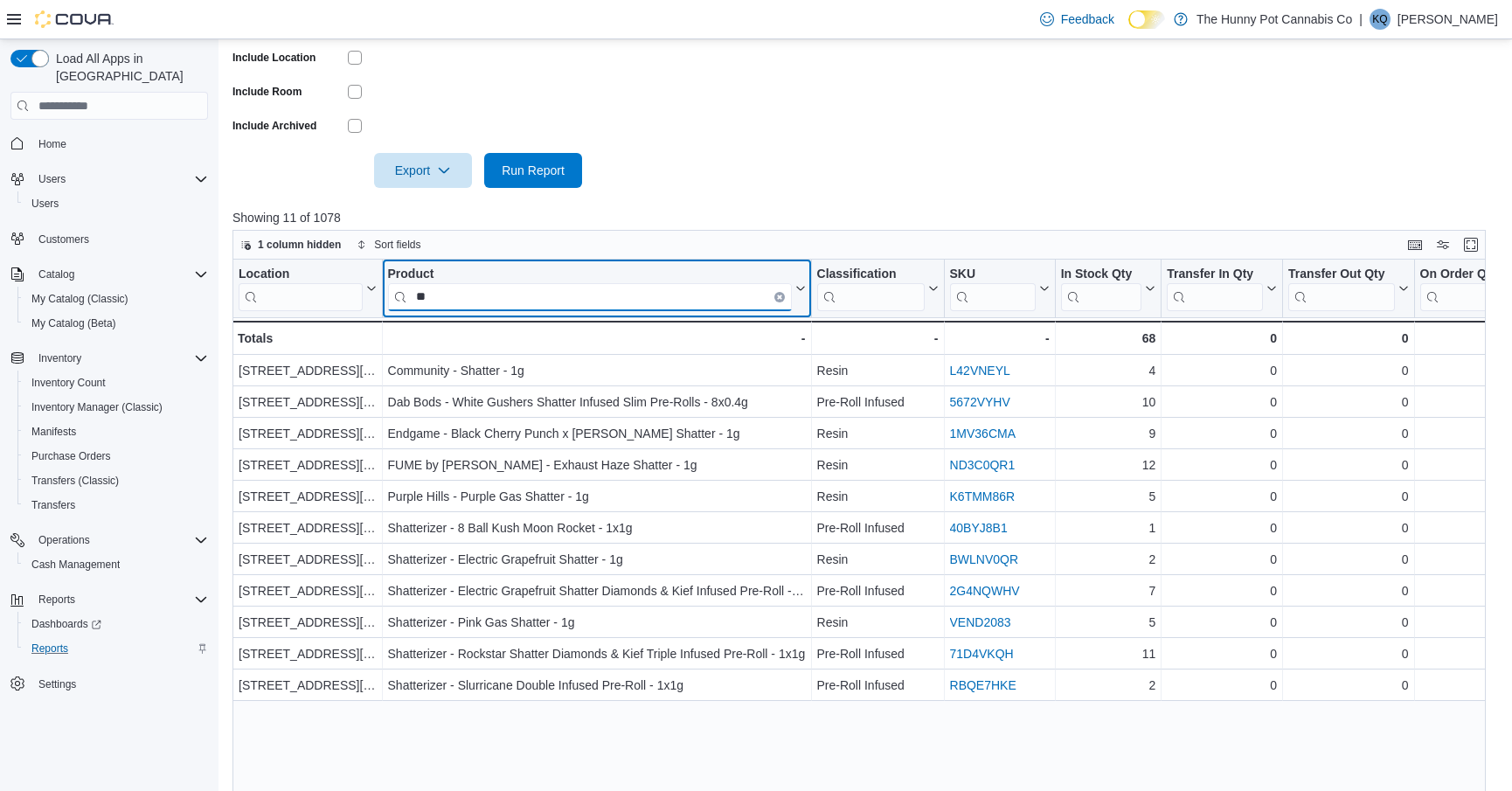
type input "*"
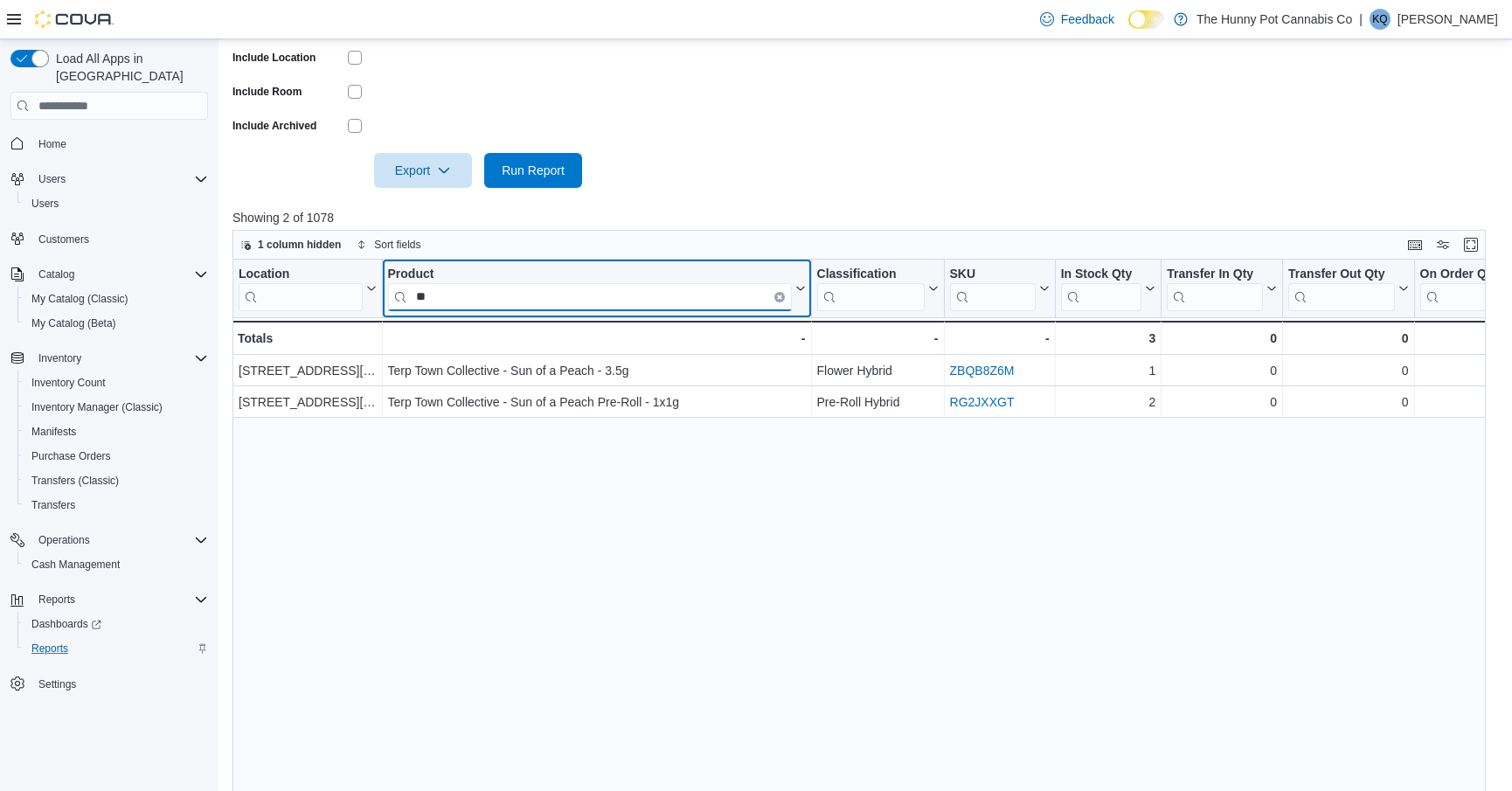
type input "*"
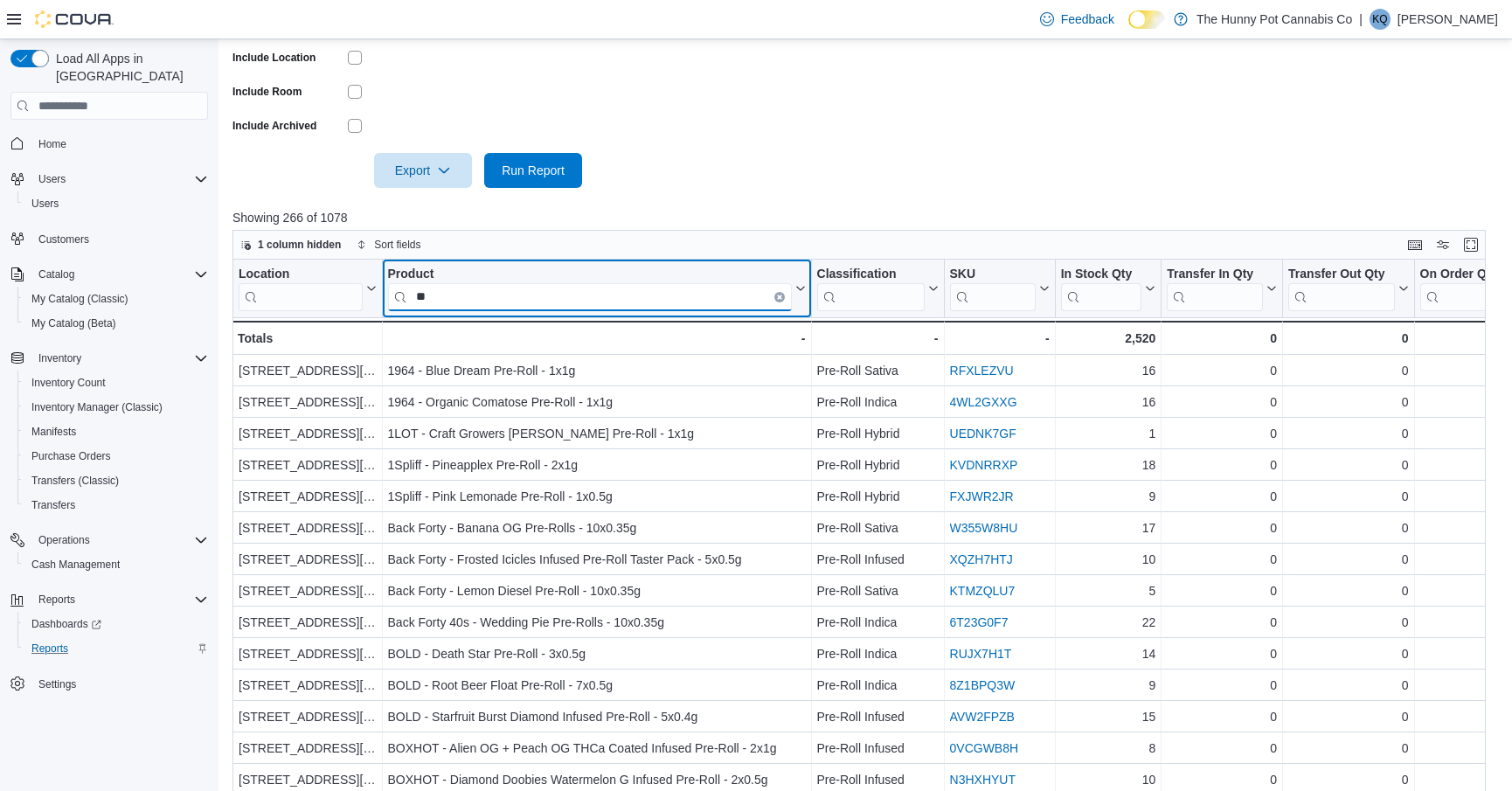
type input "*"
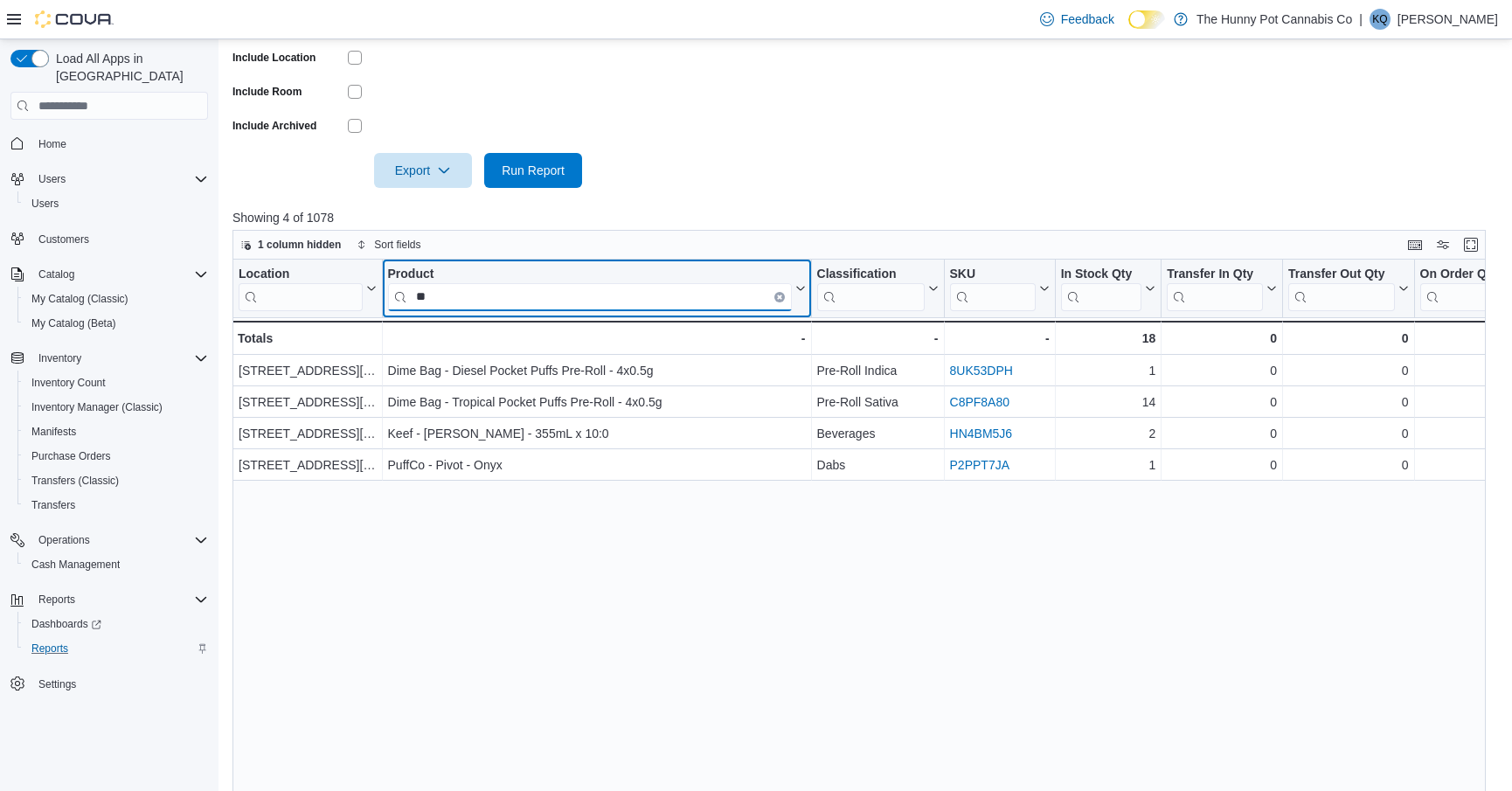
type input "*"
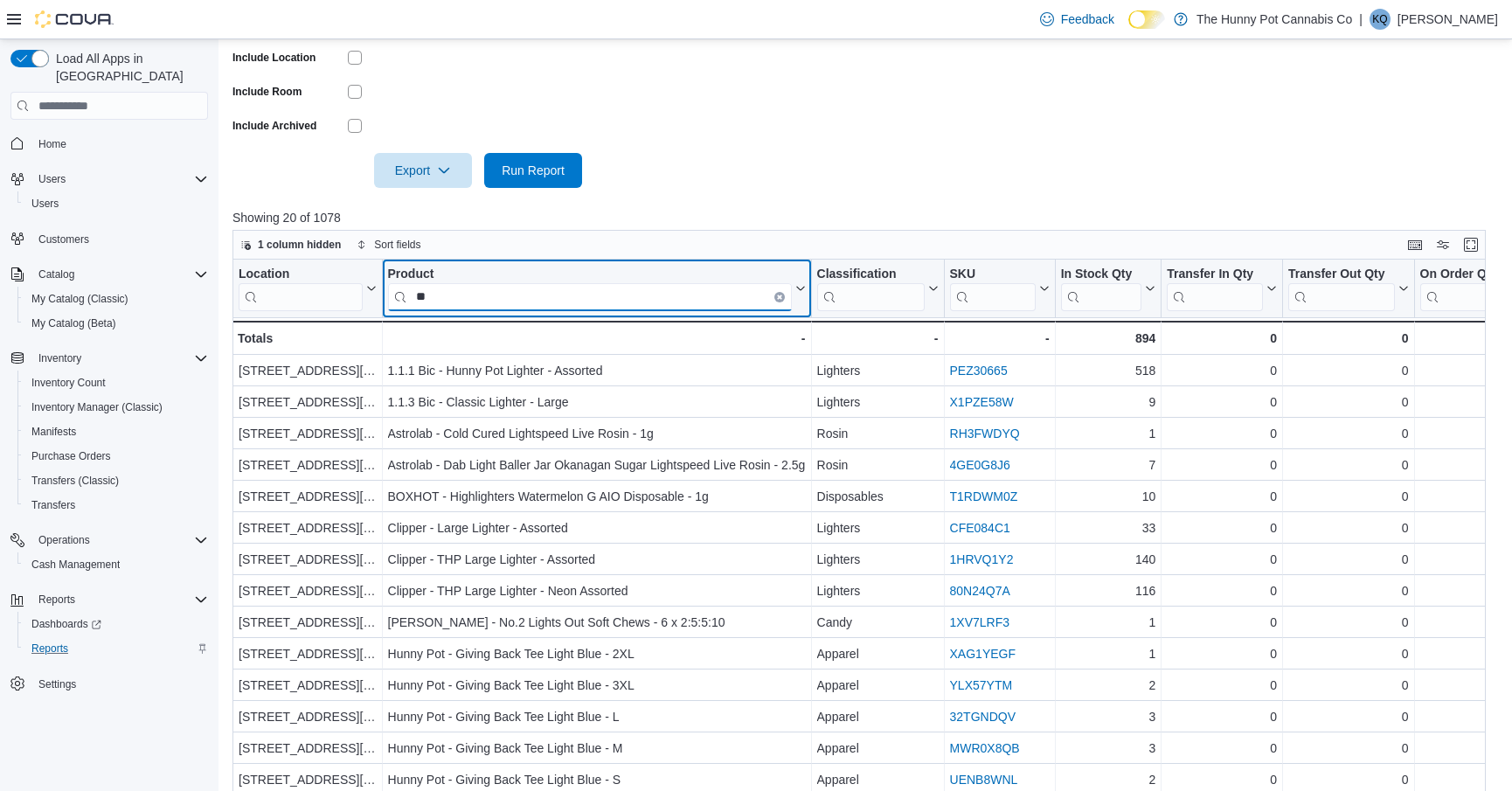
type input "*"
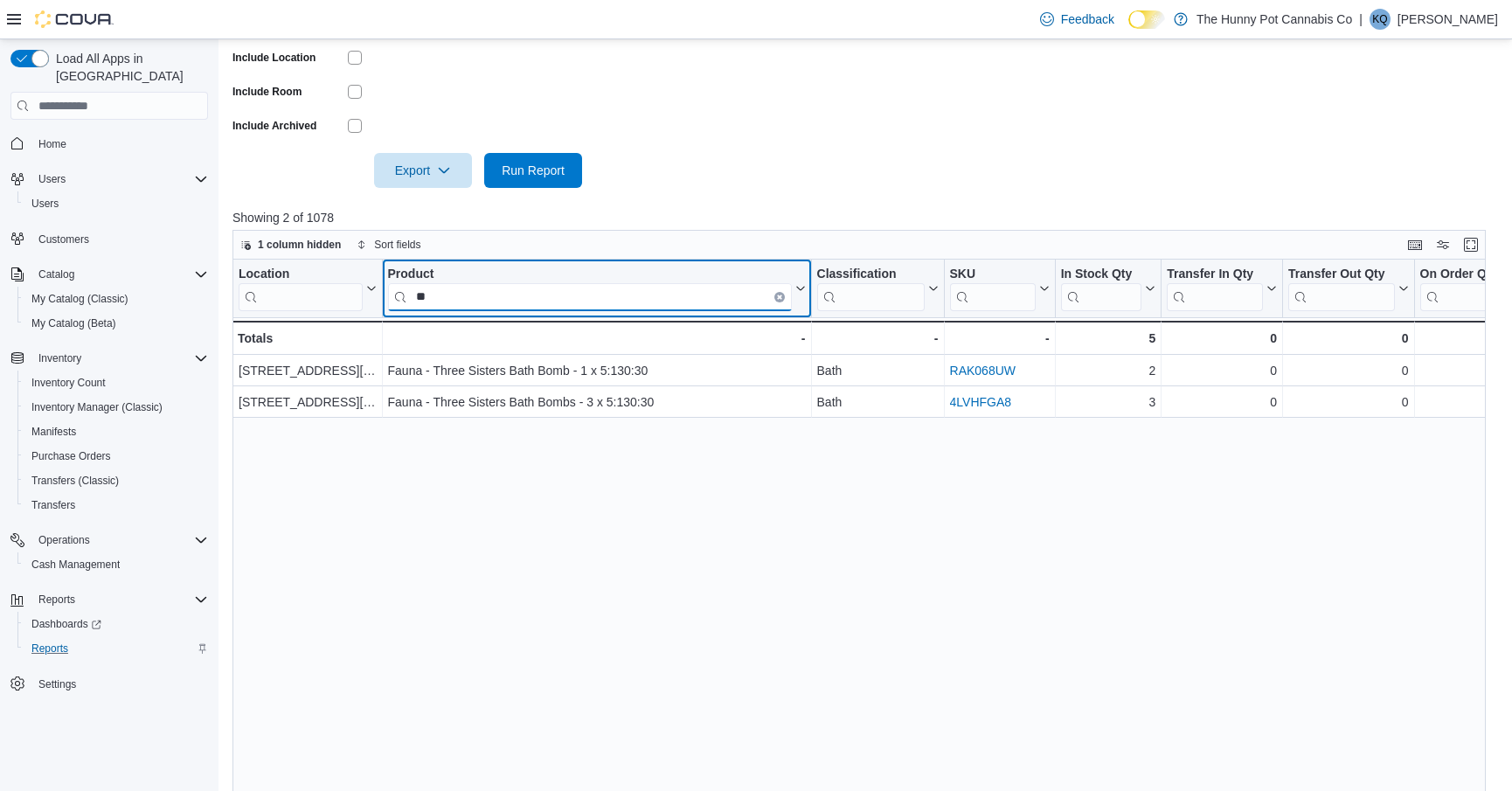
type input "*"
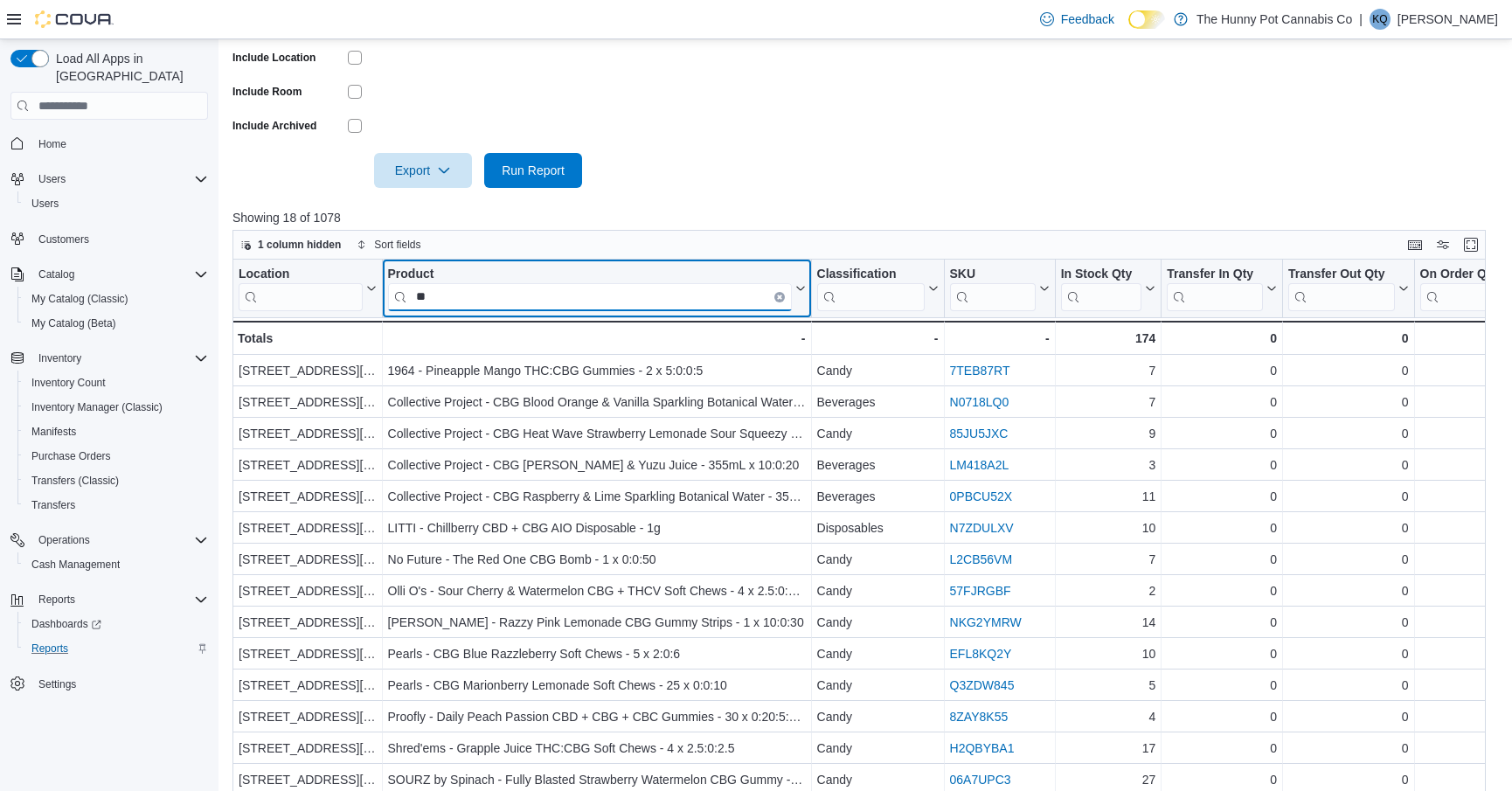
type input "*"
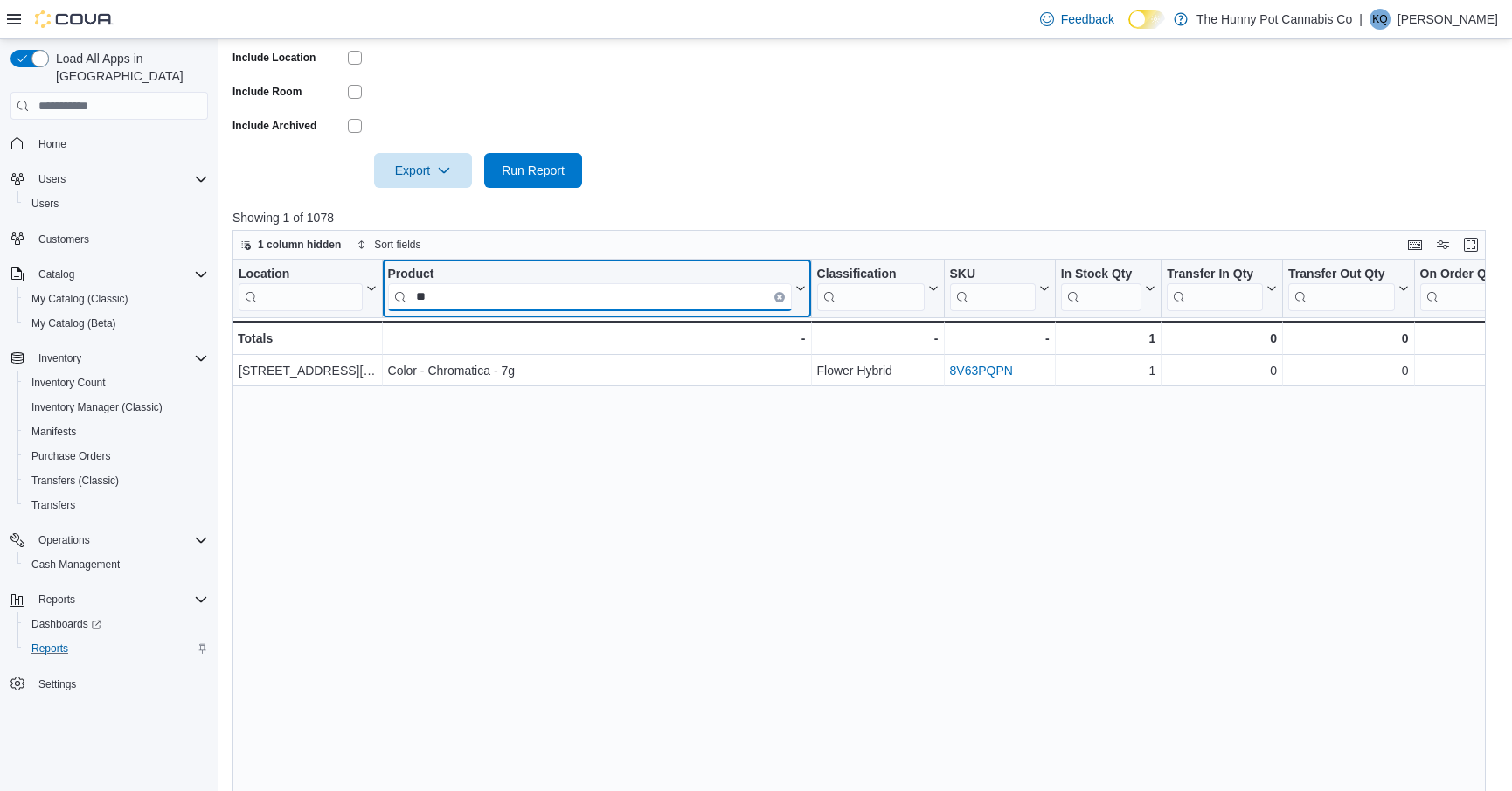
type input "*"
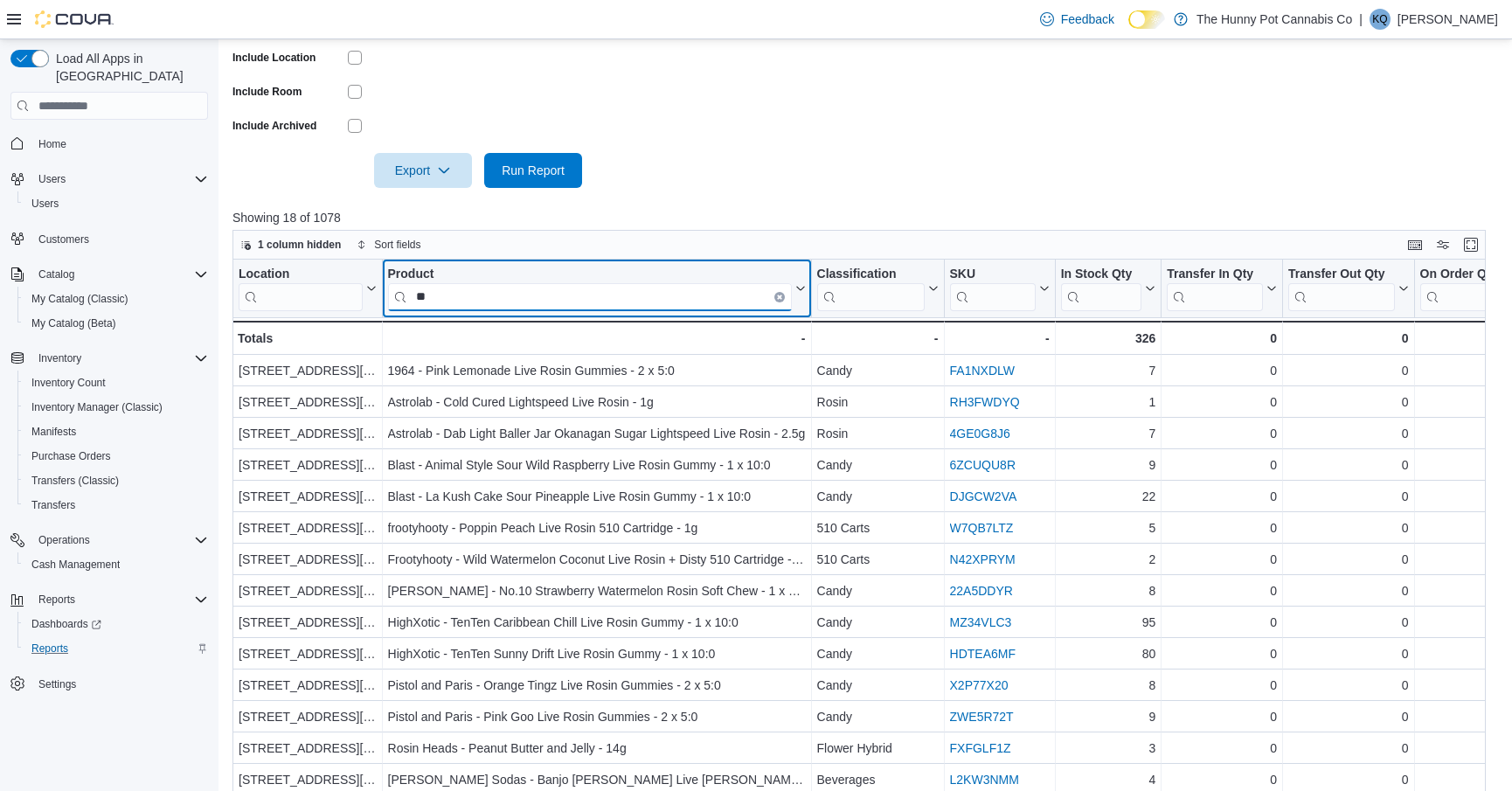
type input "*"
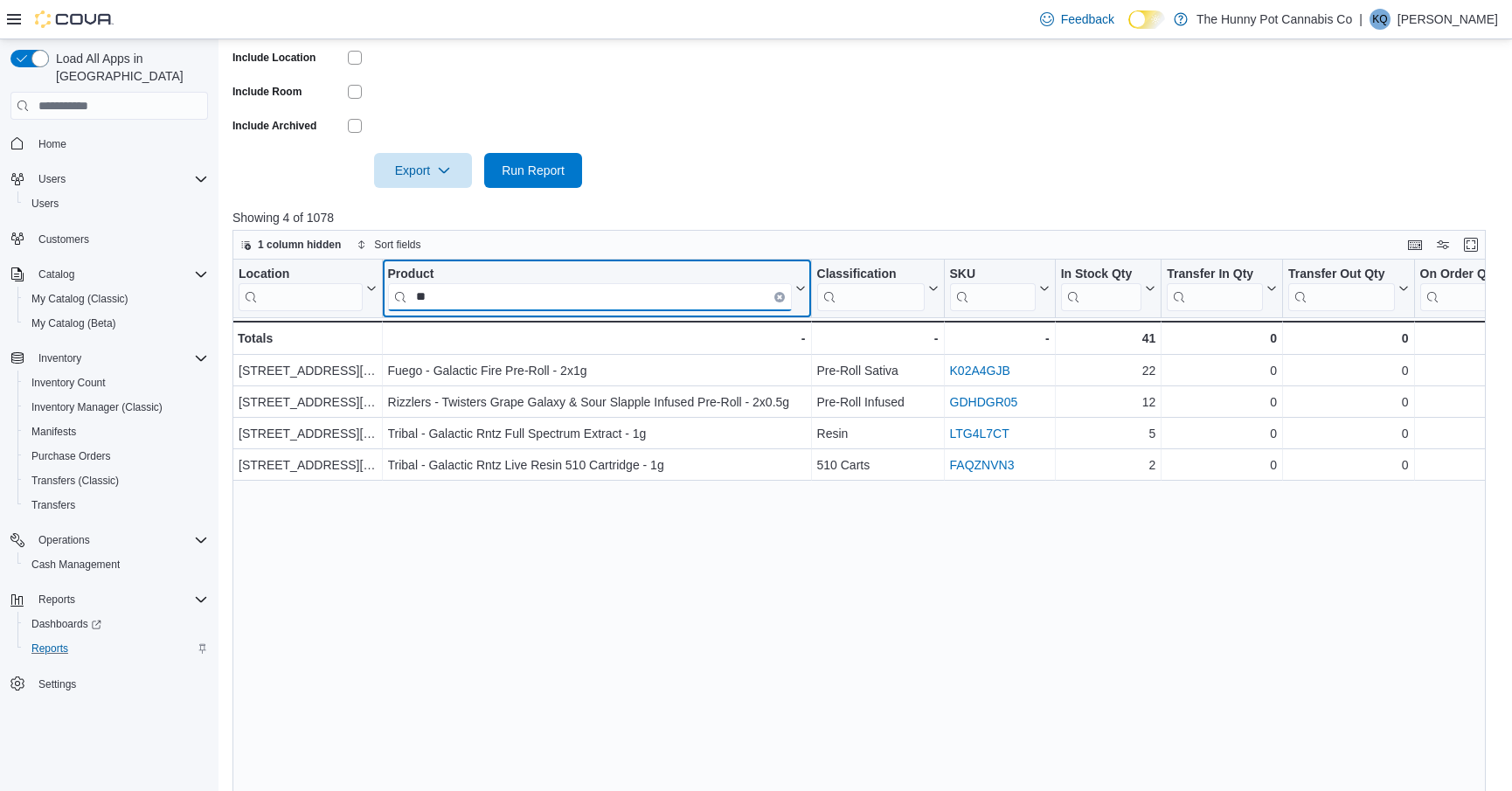
type input "*"
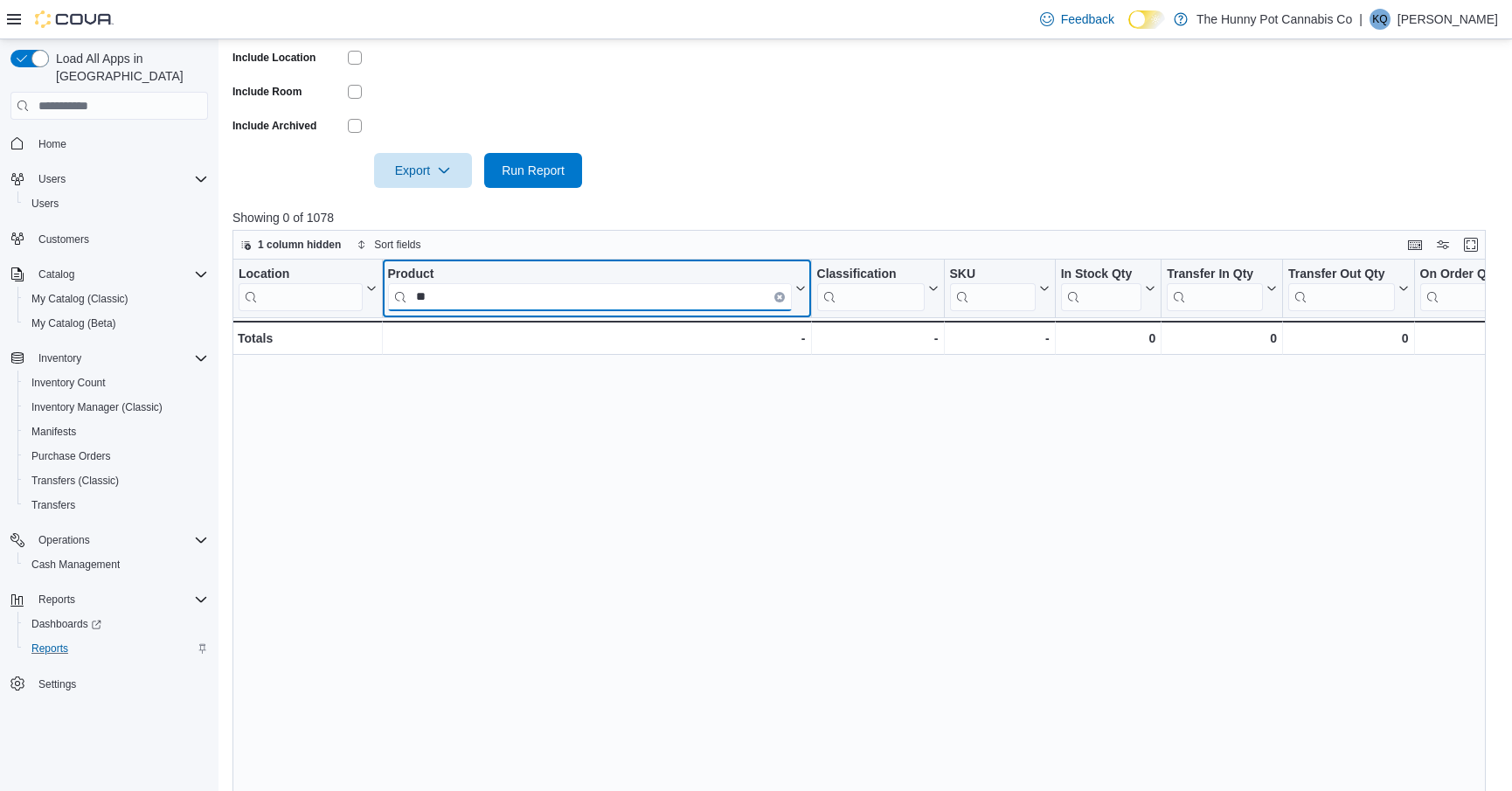
type input "*"
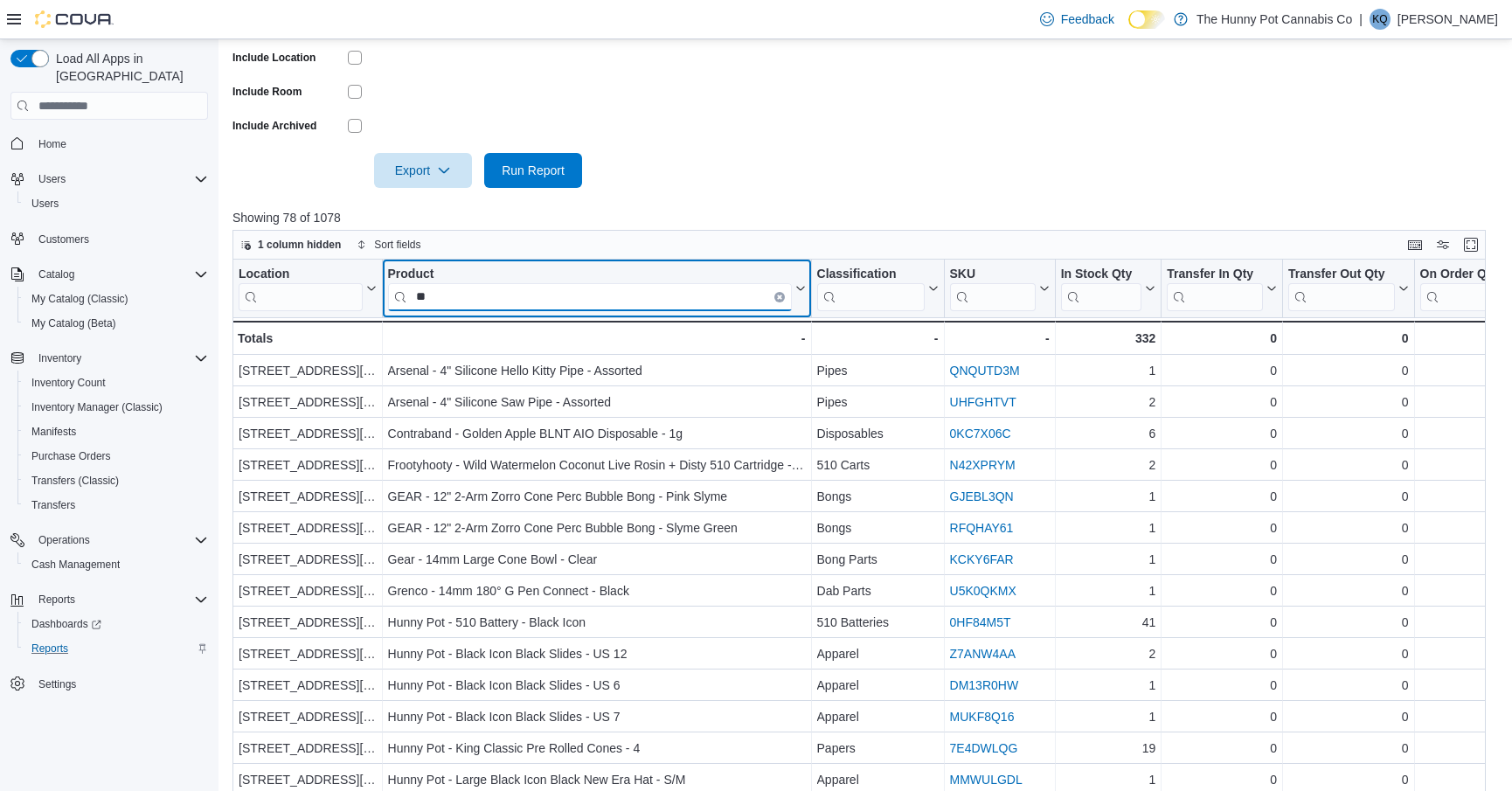
type input "*"
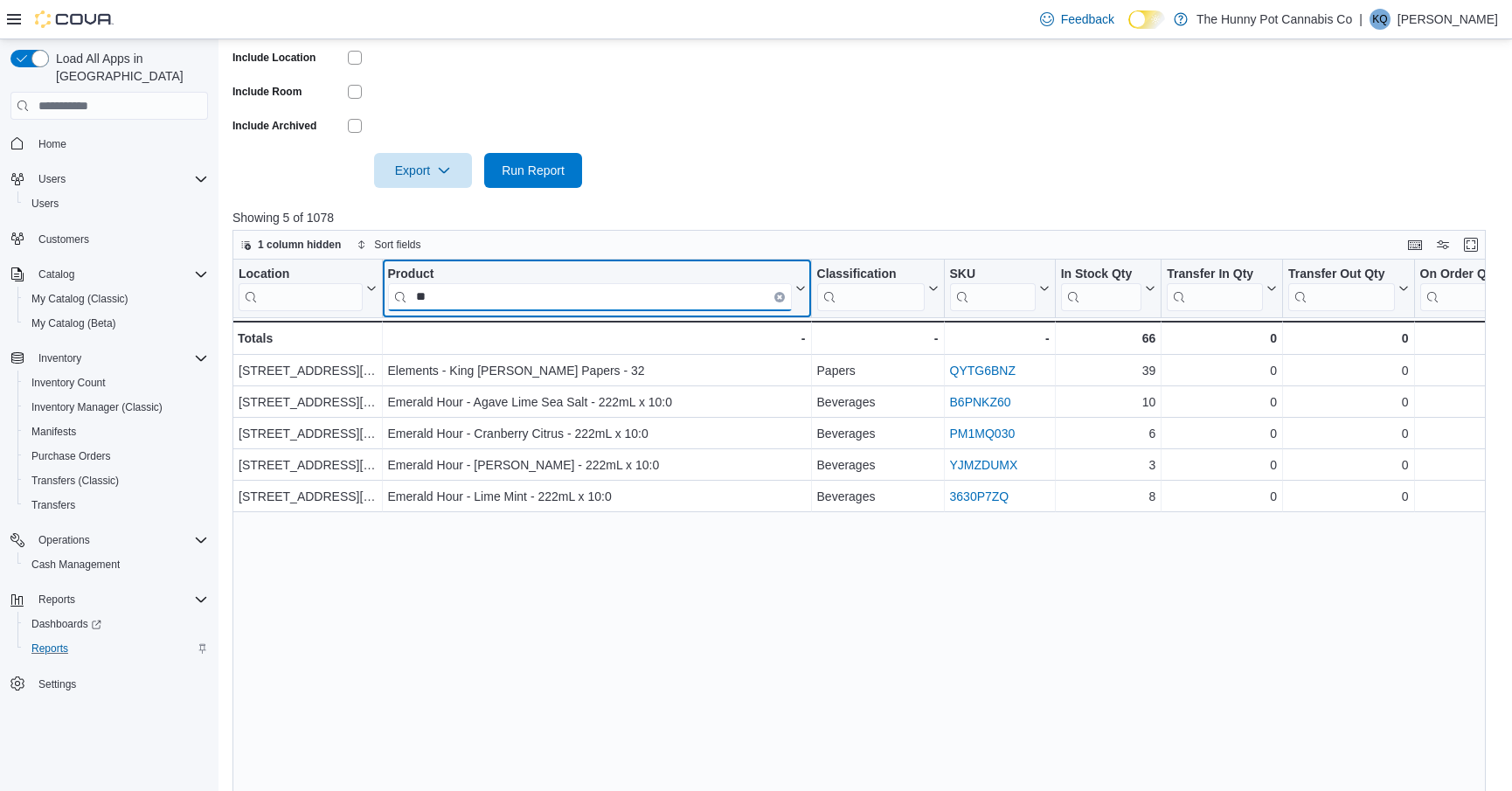
type input "*"
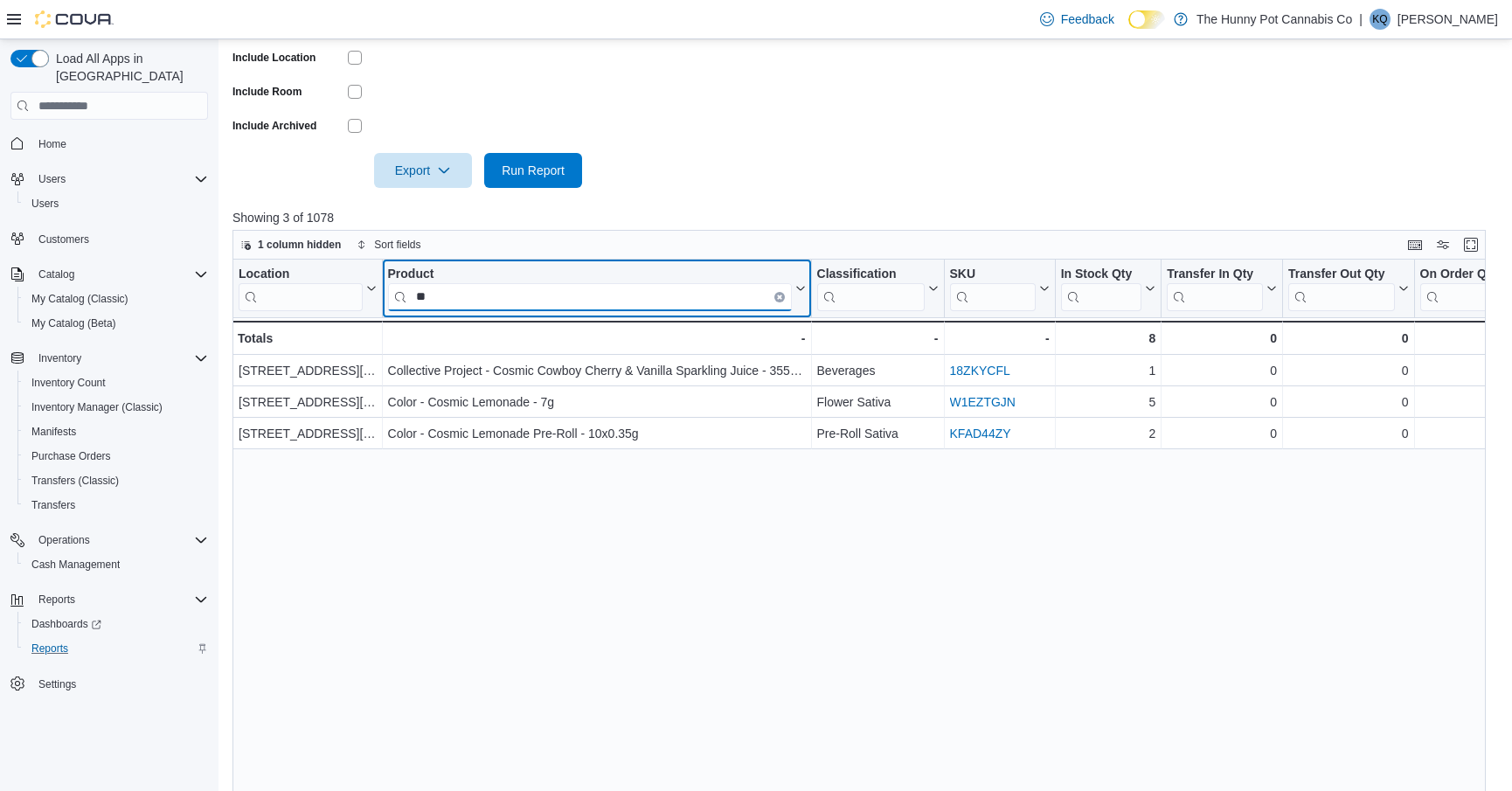
type input "*"
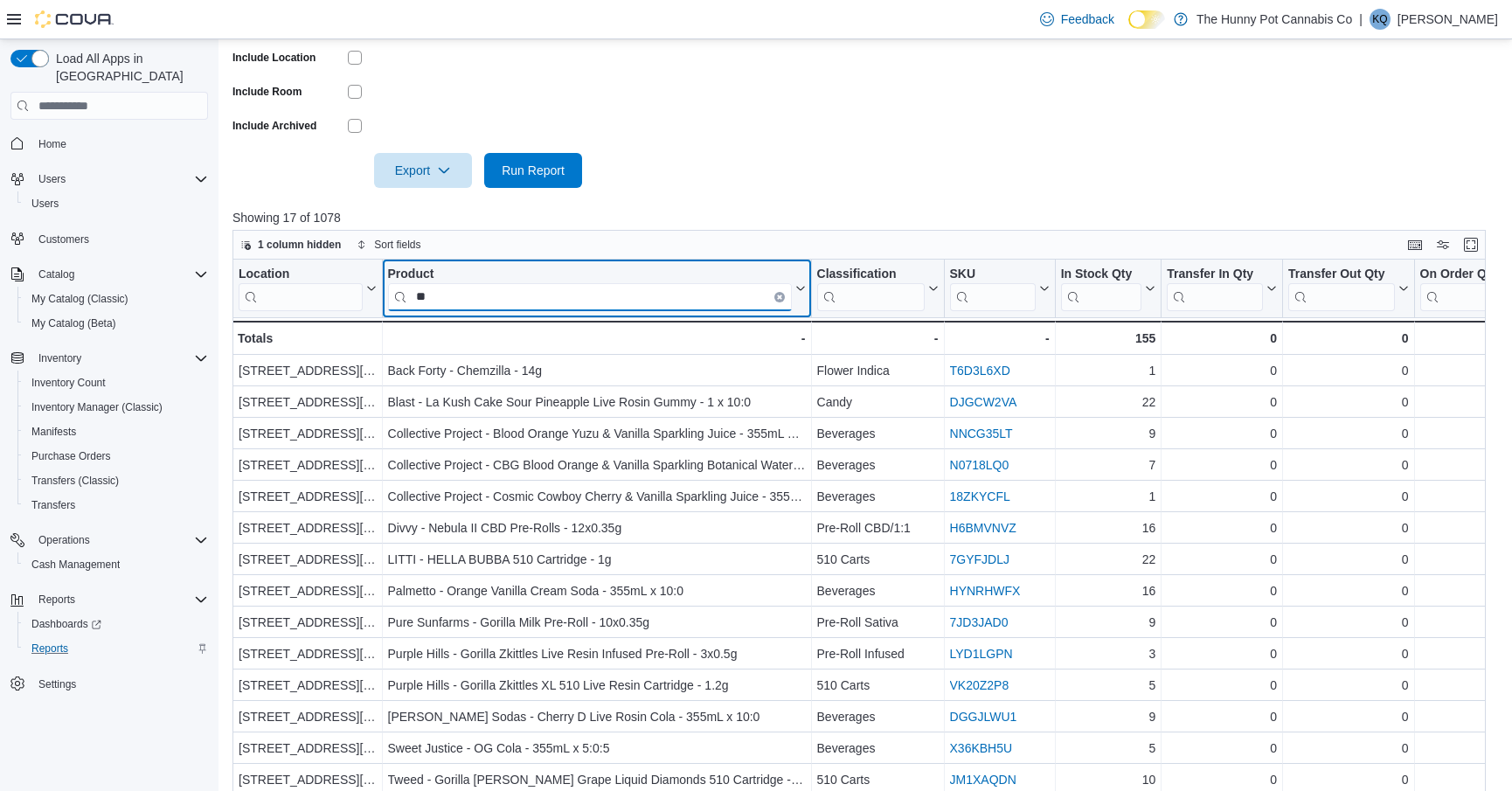
type input "*"
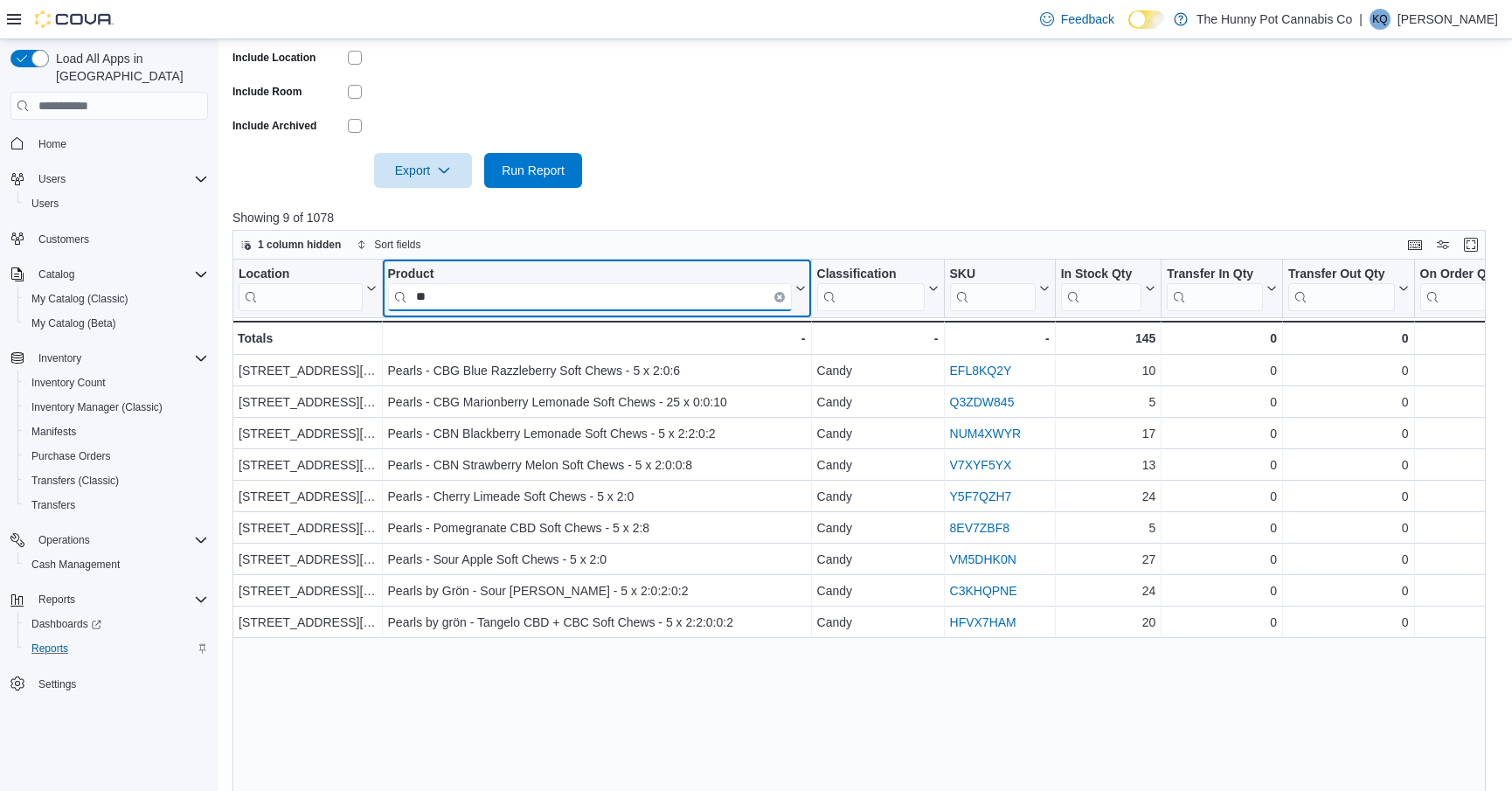
type input "*"
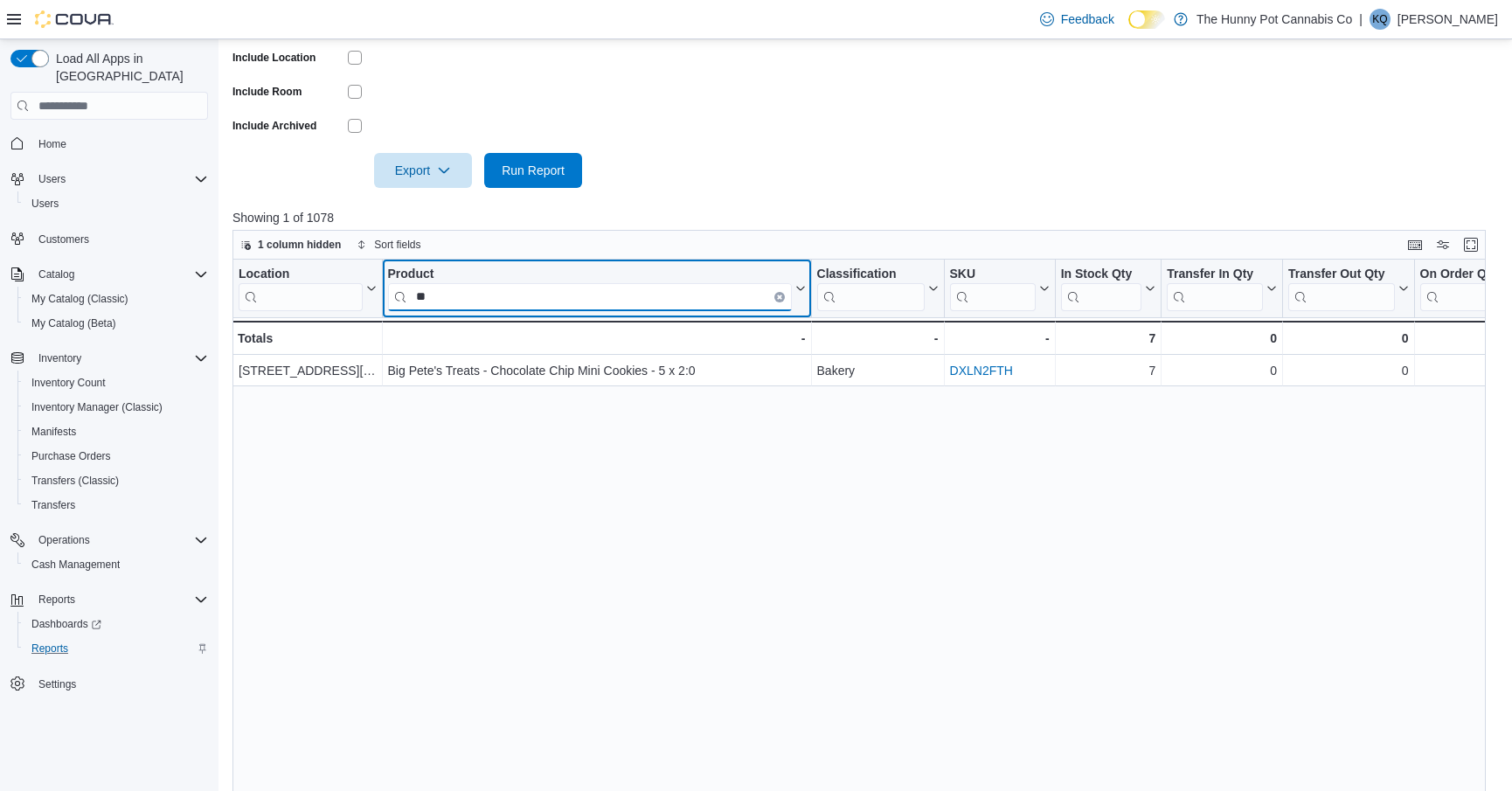
type input "*"
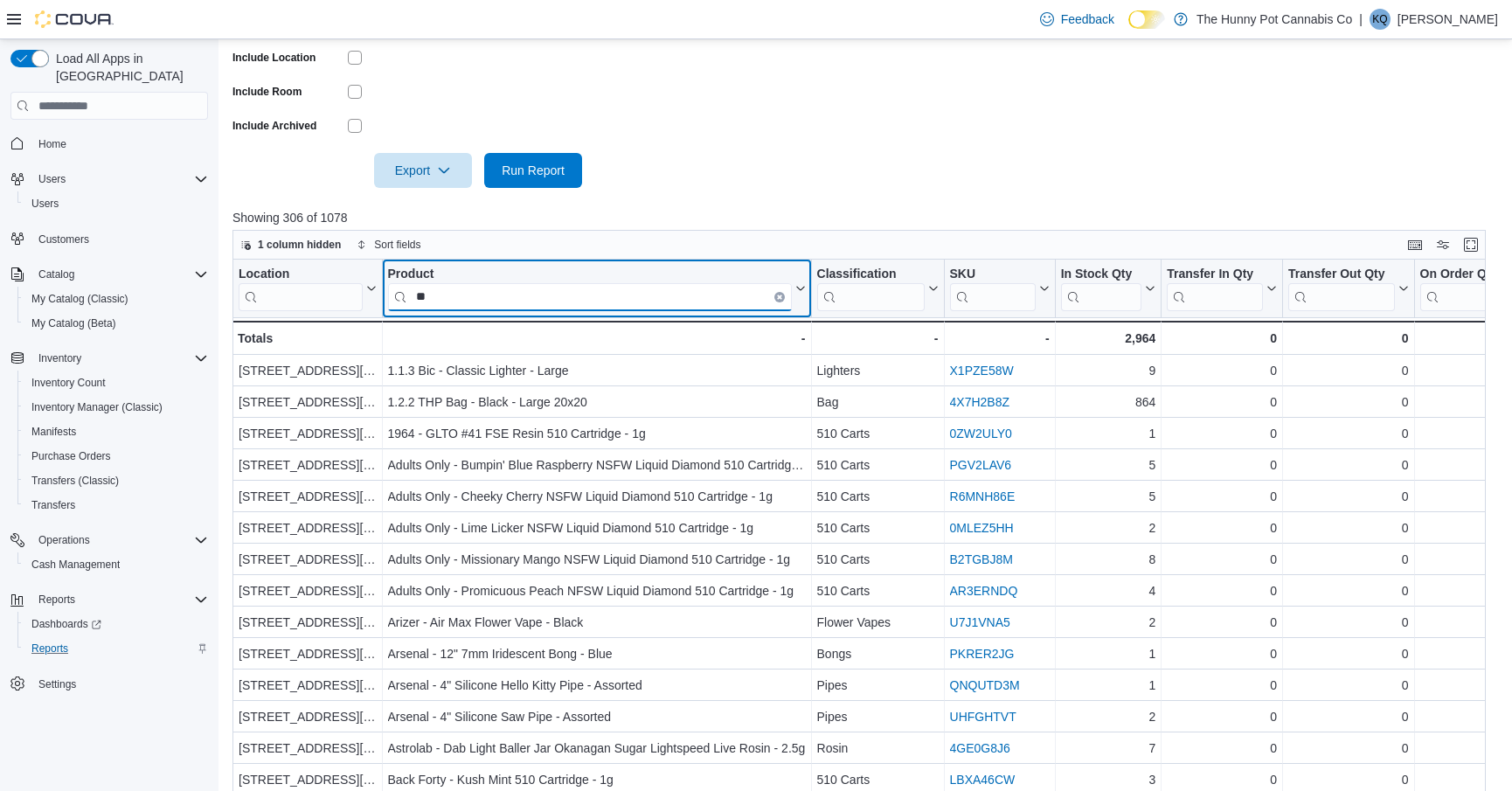
type input "*"
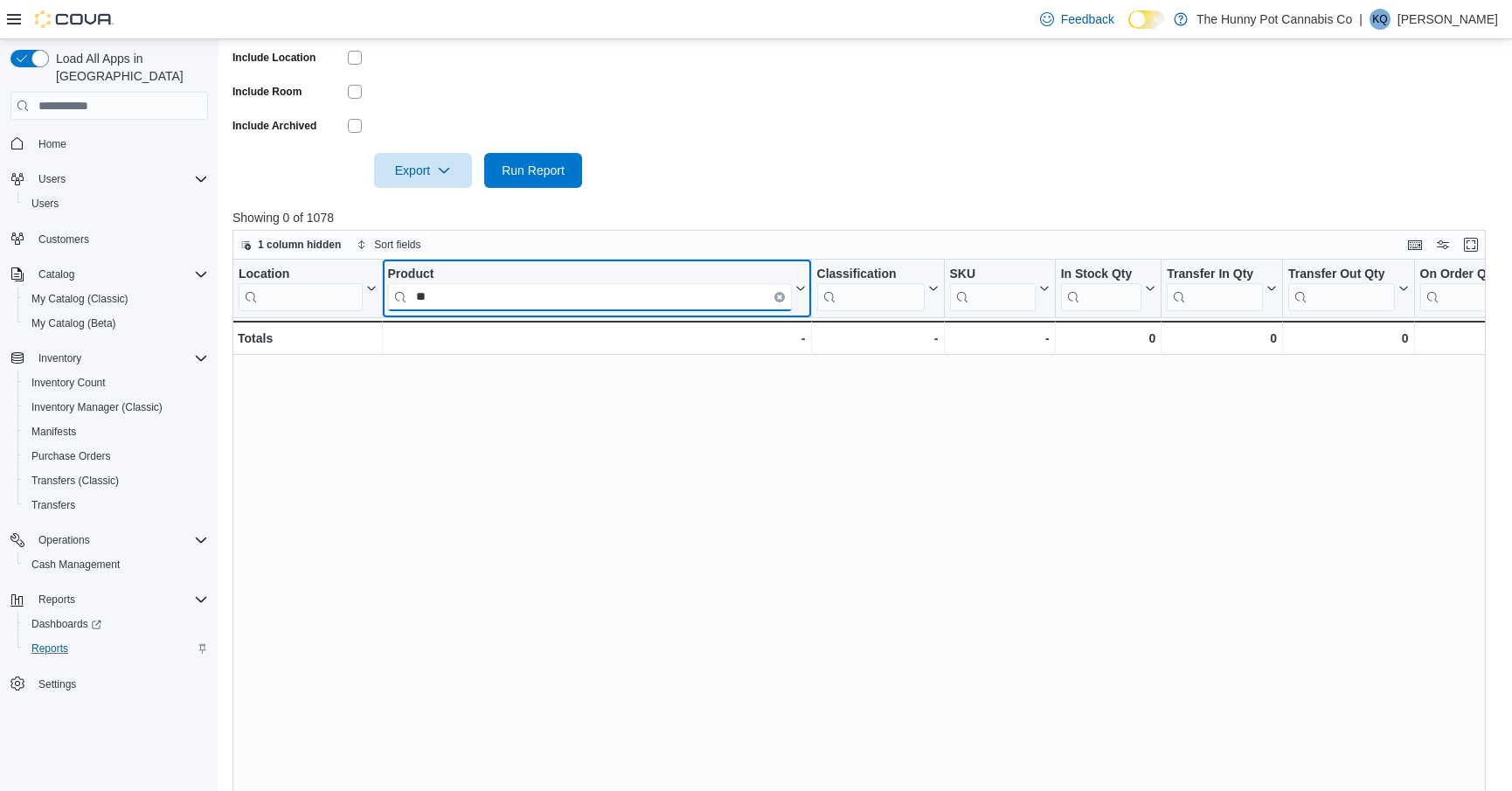
type input "*"
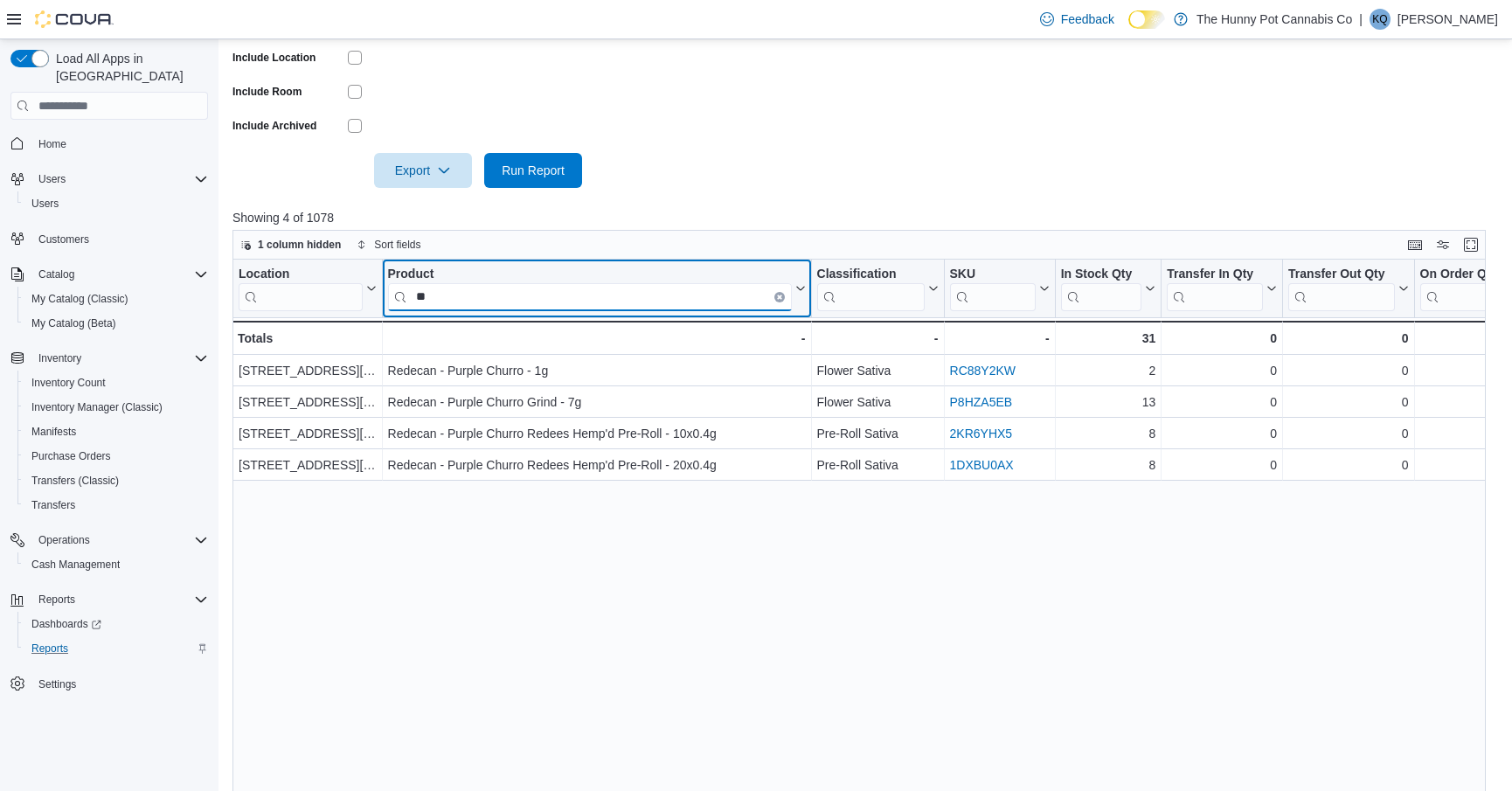
type input "*"
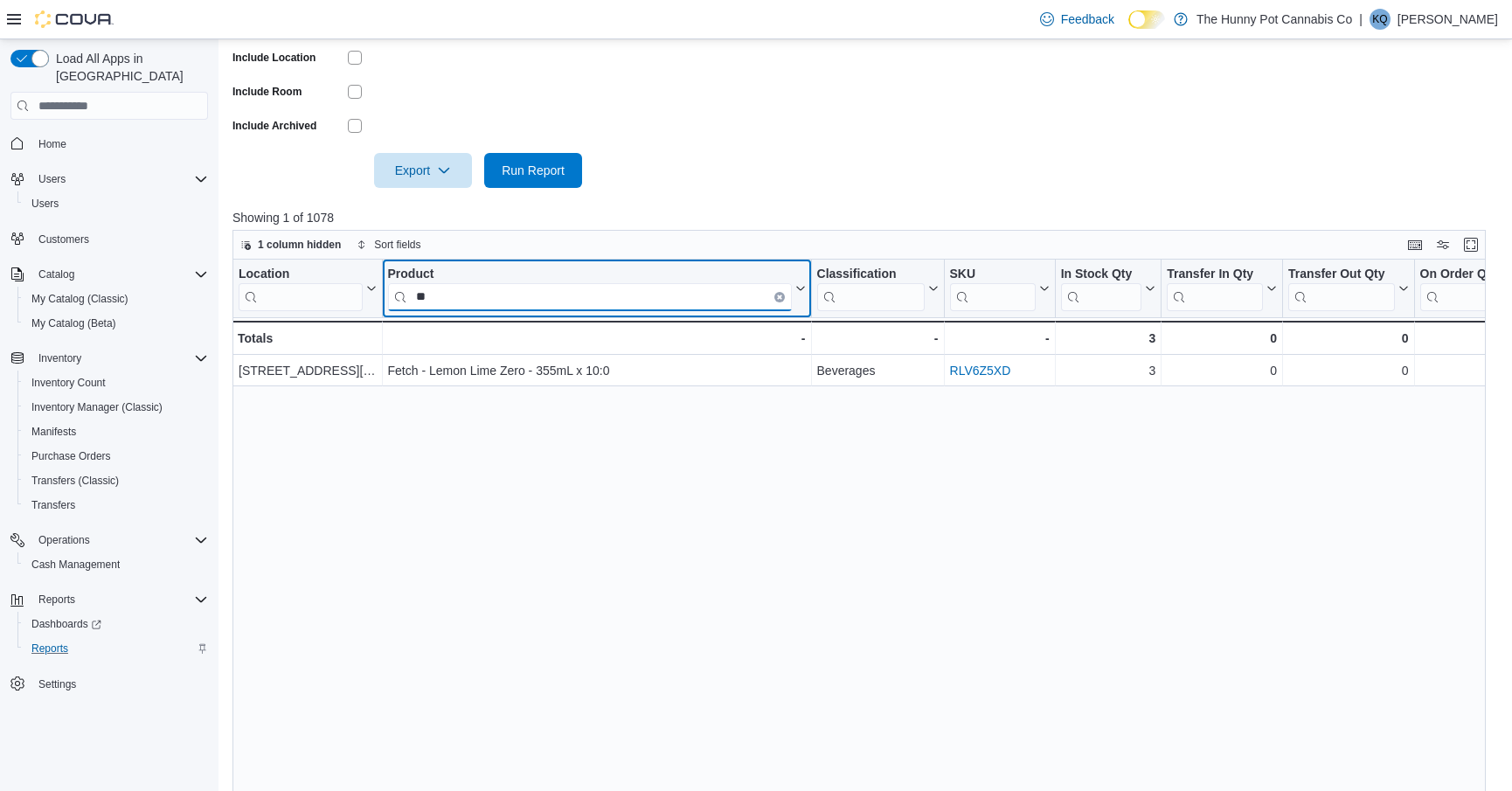
type input "*"
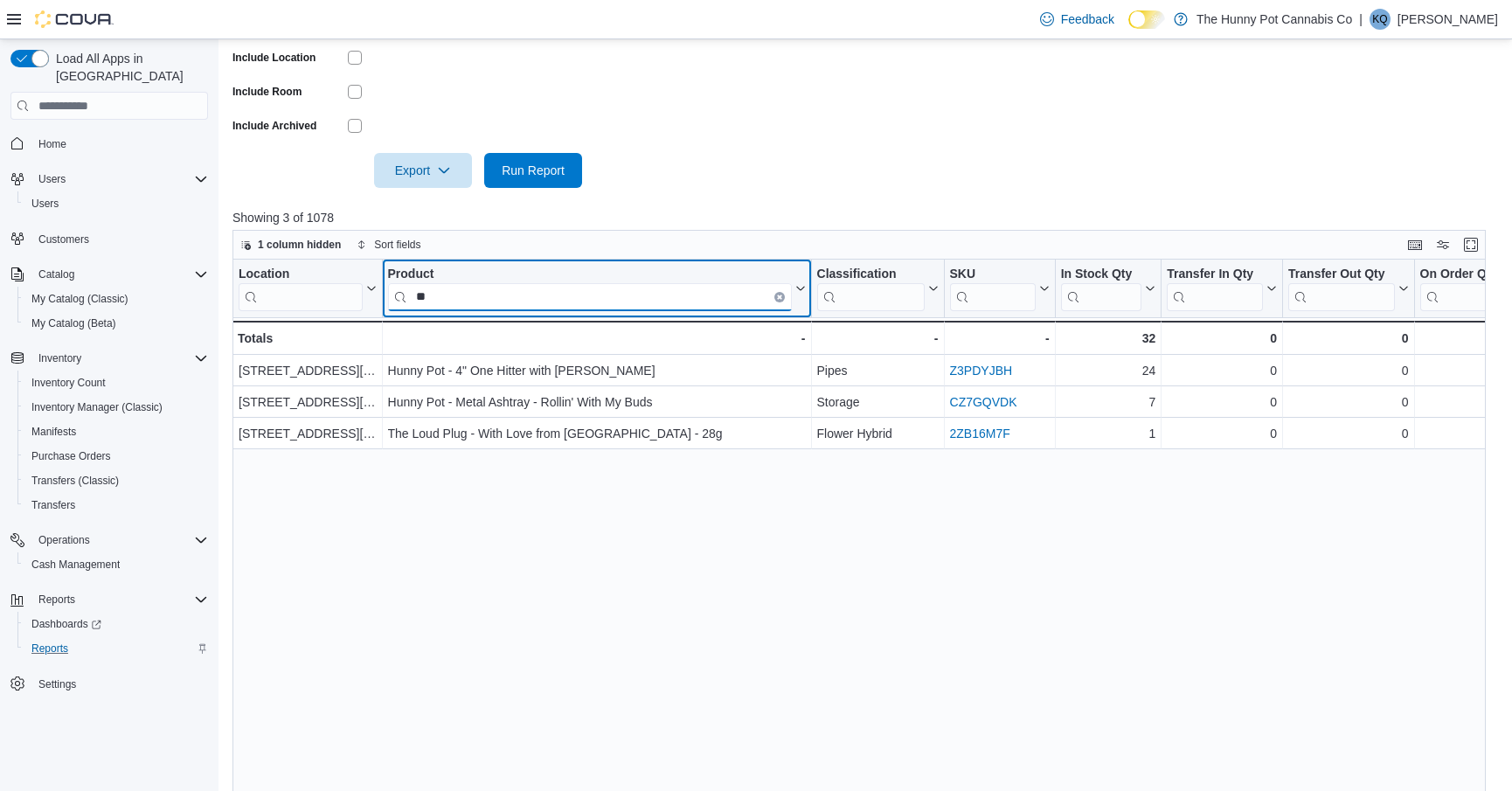
type input "*"
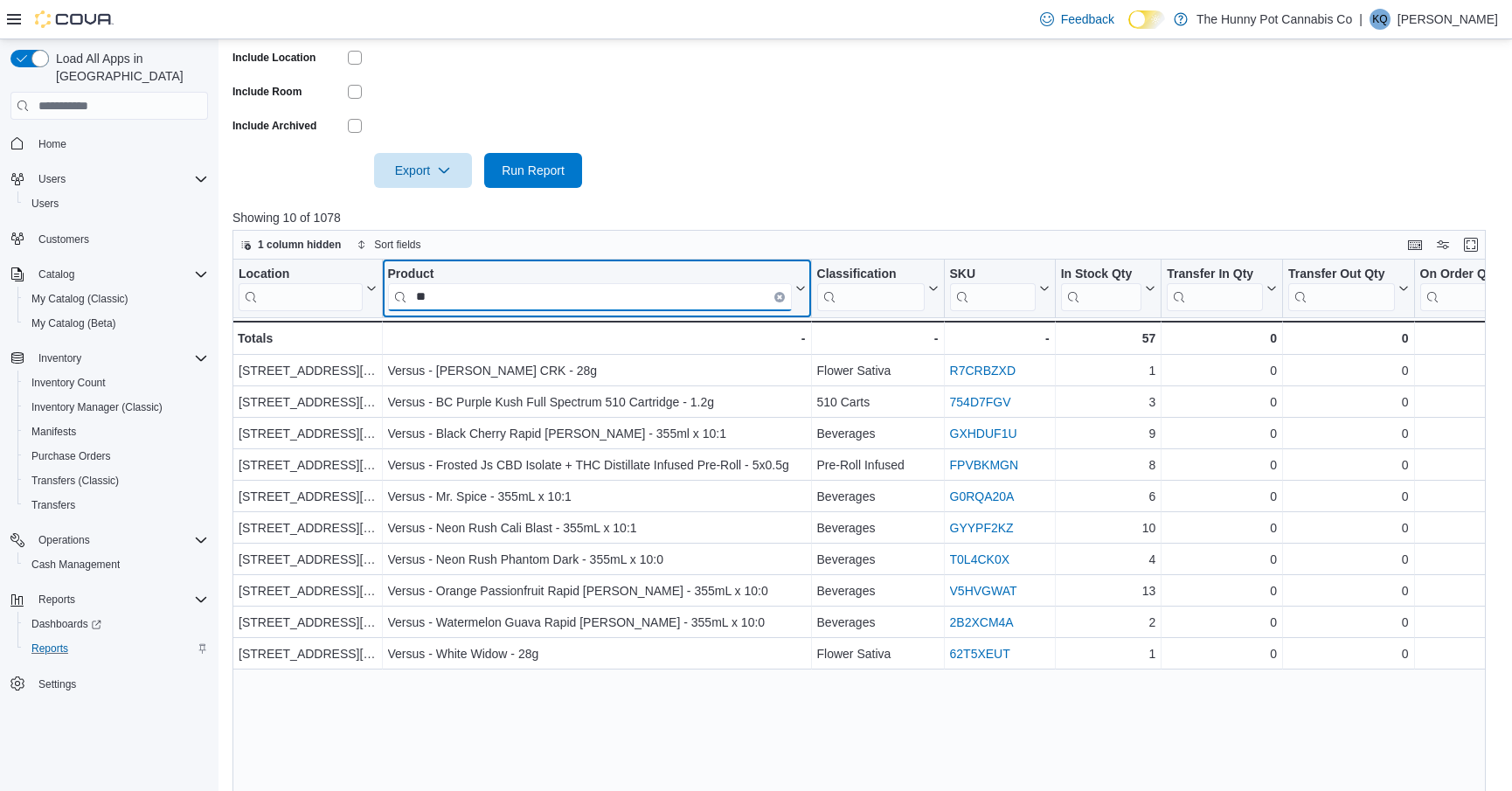
type input "*"
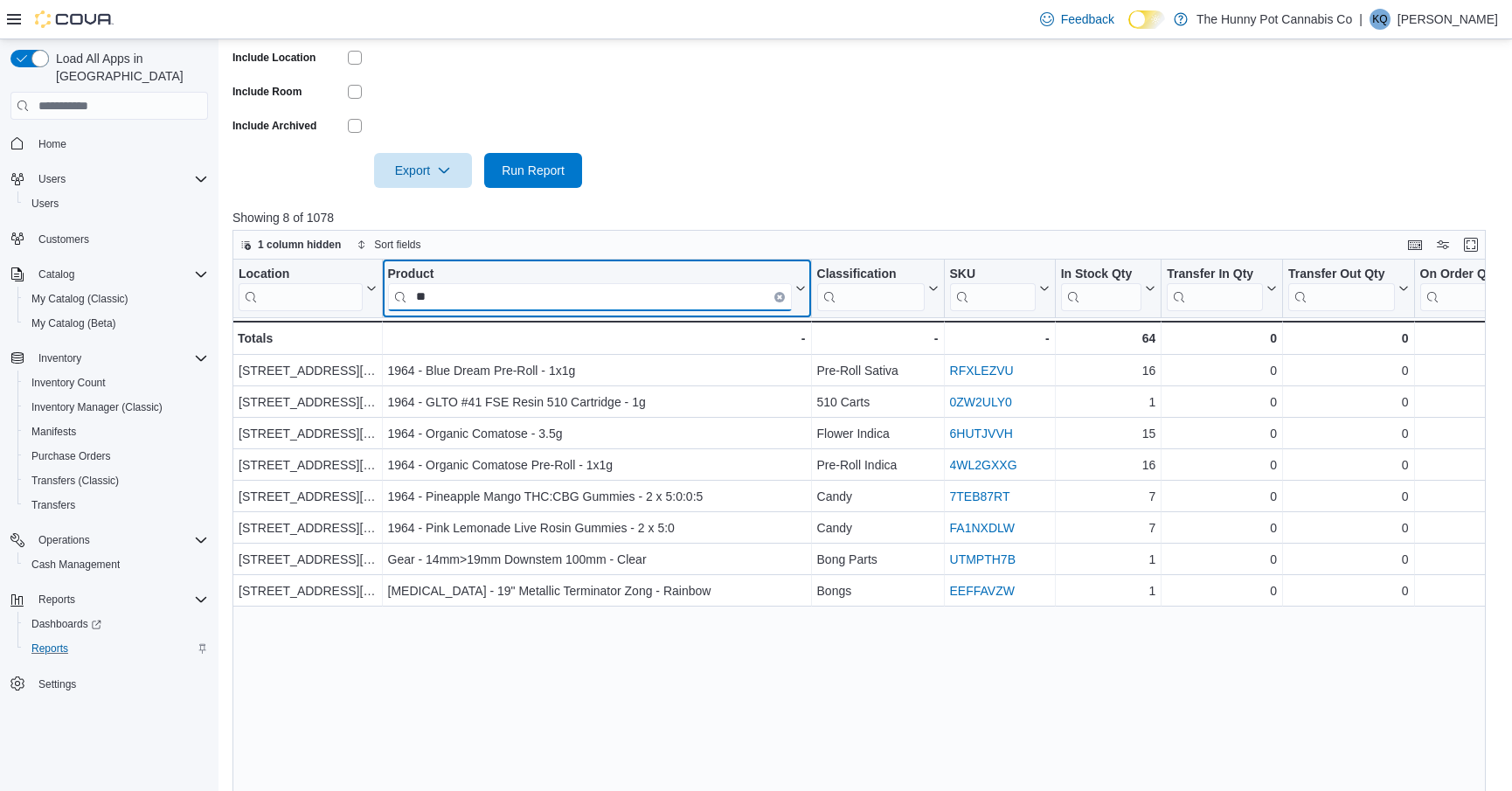
type input "*"
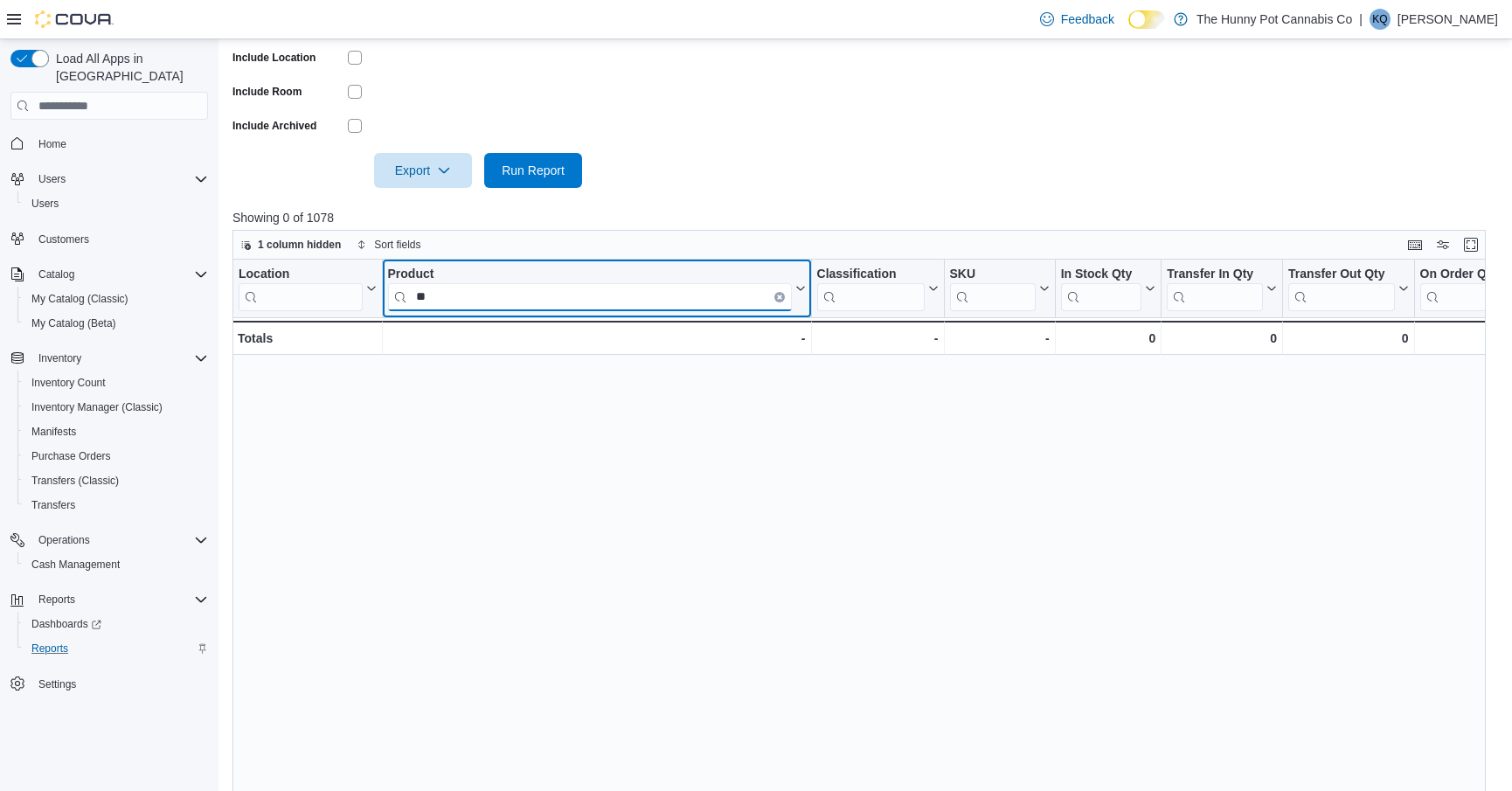
type input "*"
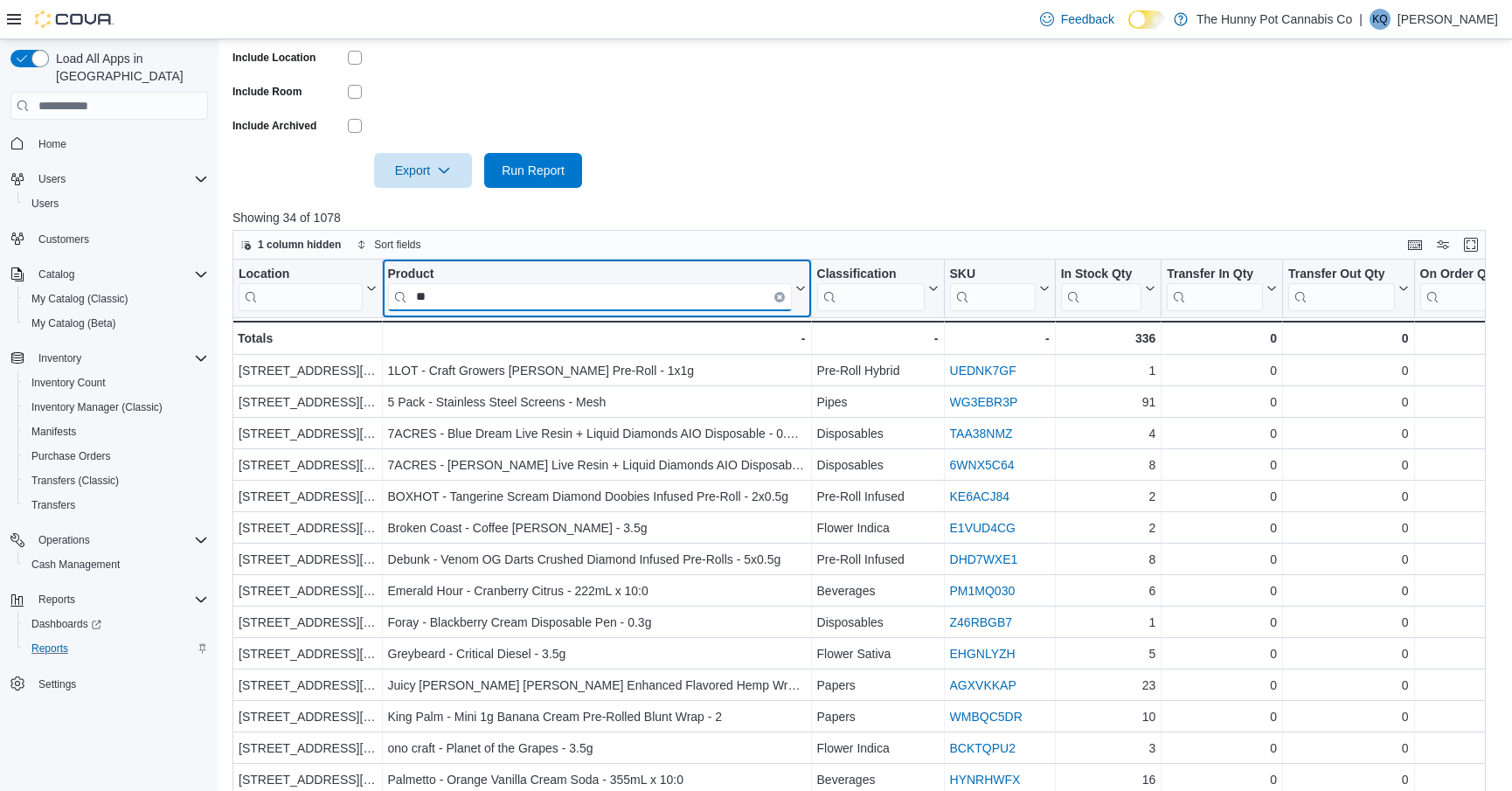
type input "*"
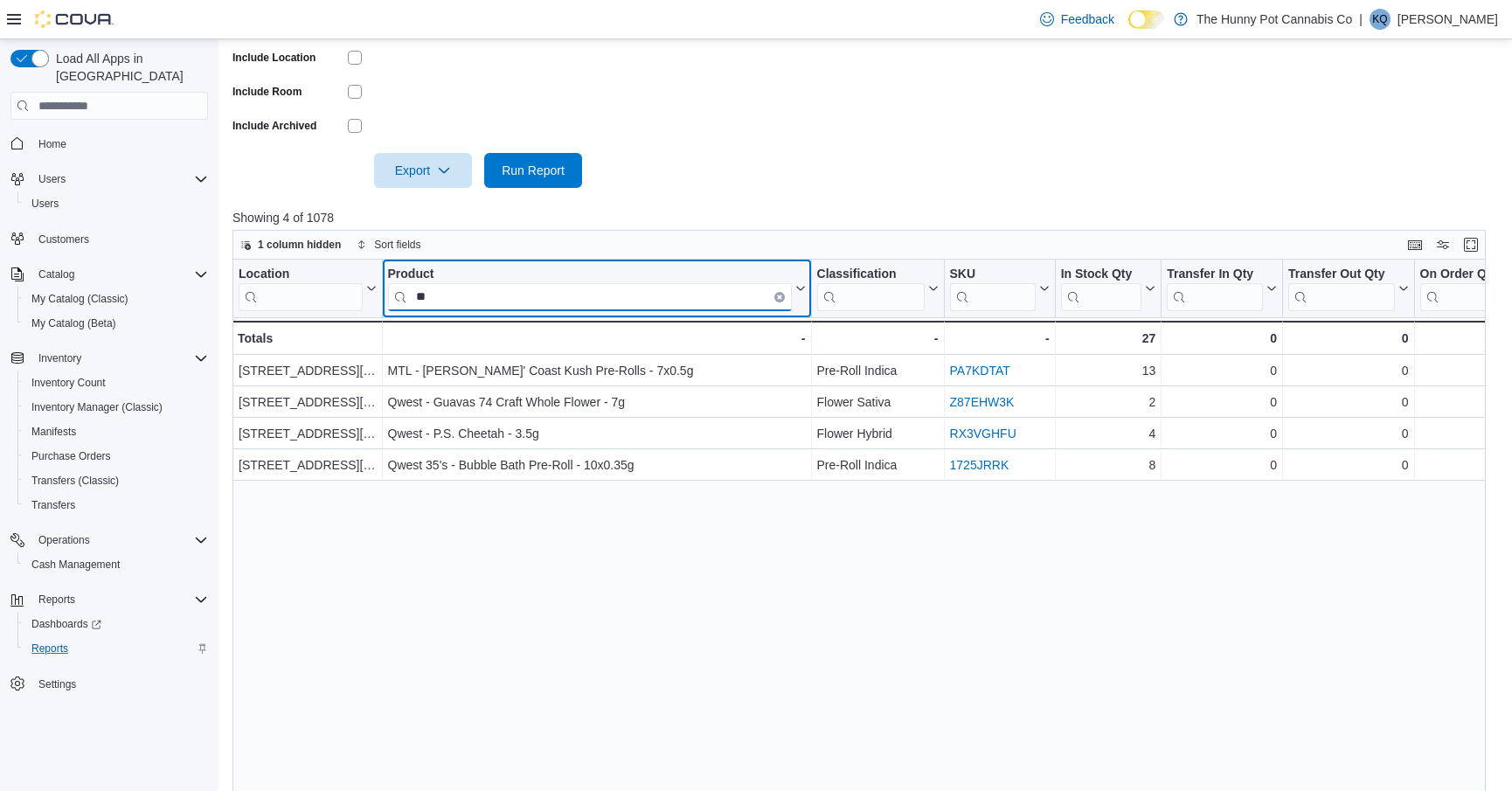
type input "*"
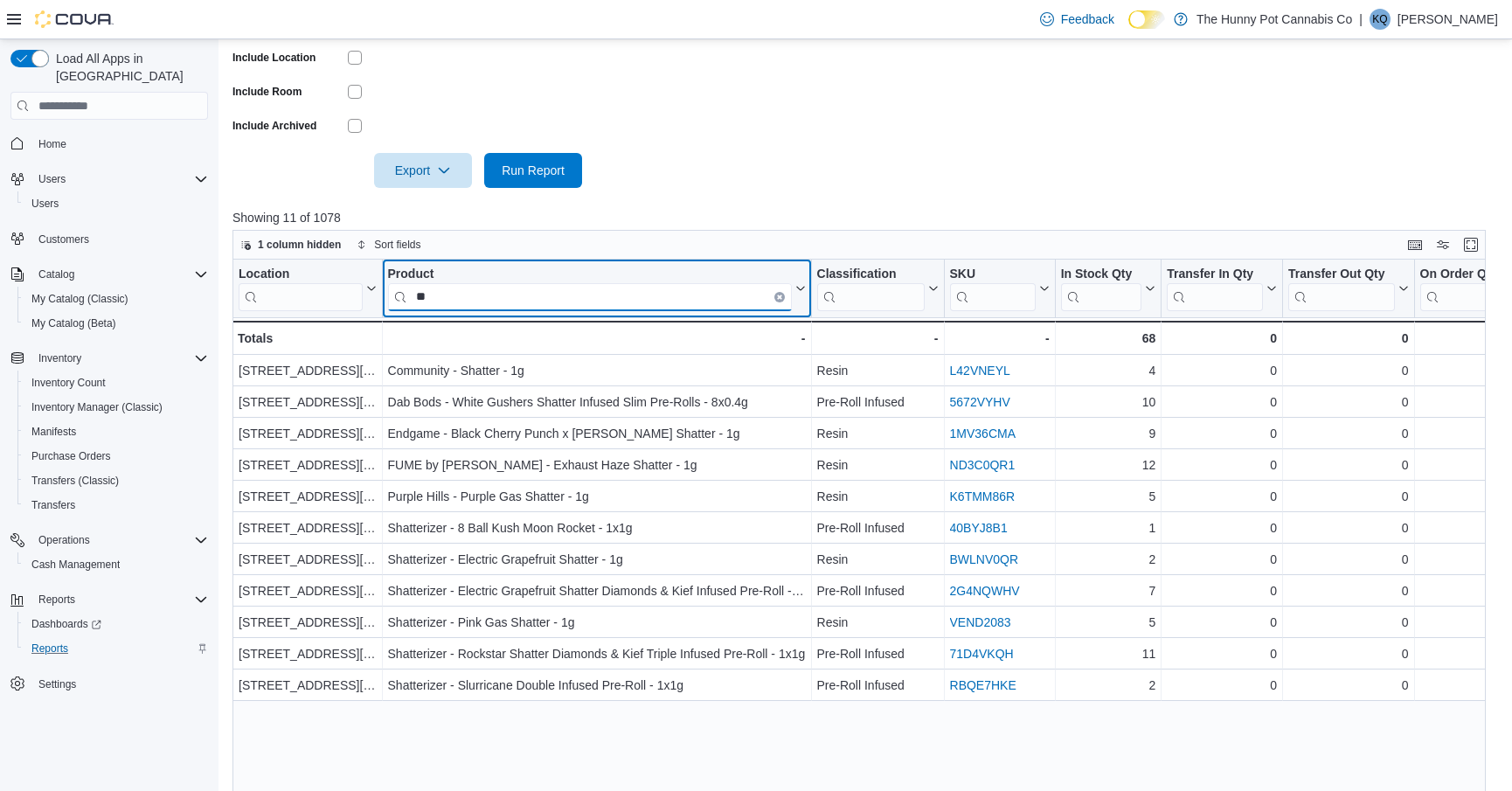
type input "*"
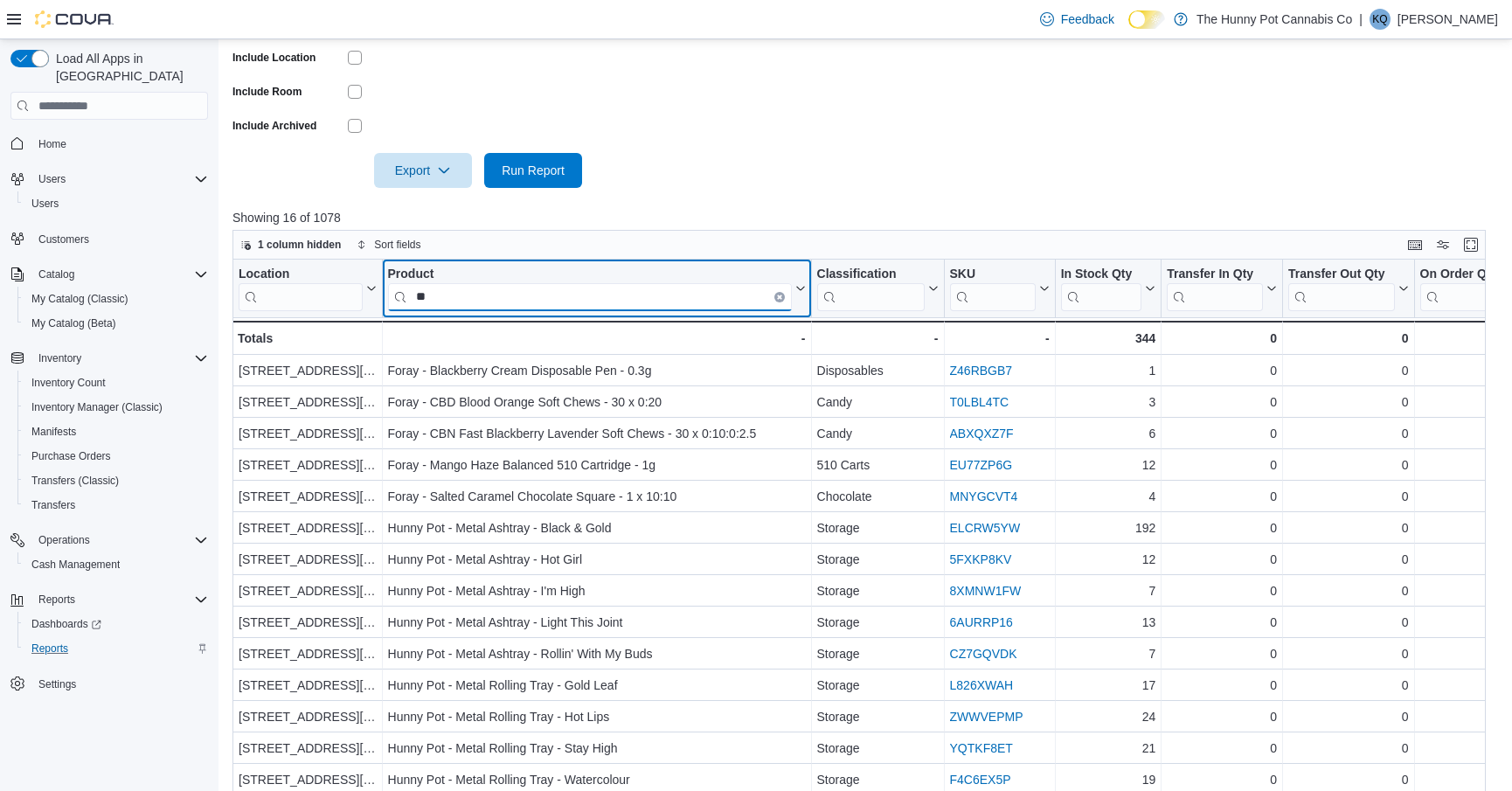
type input "*"
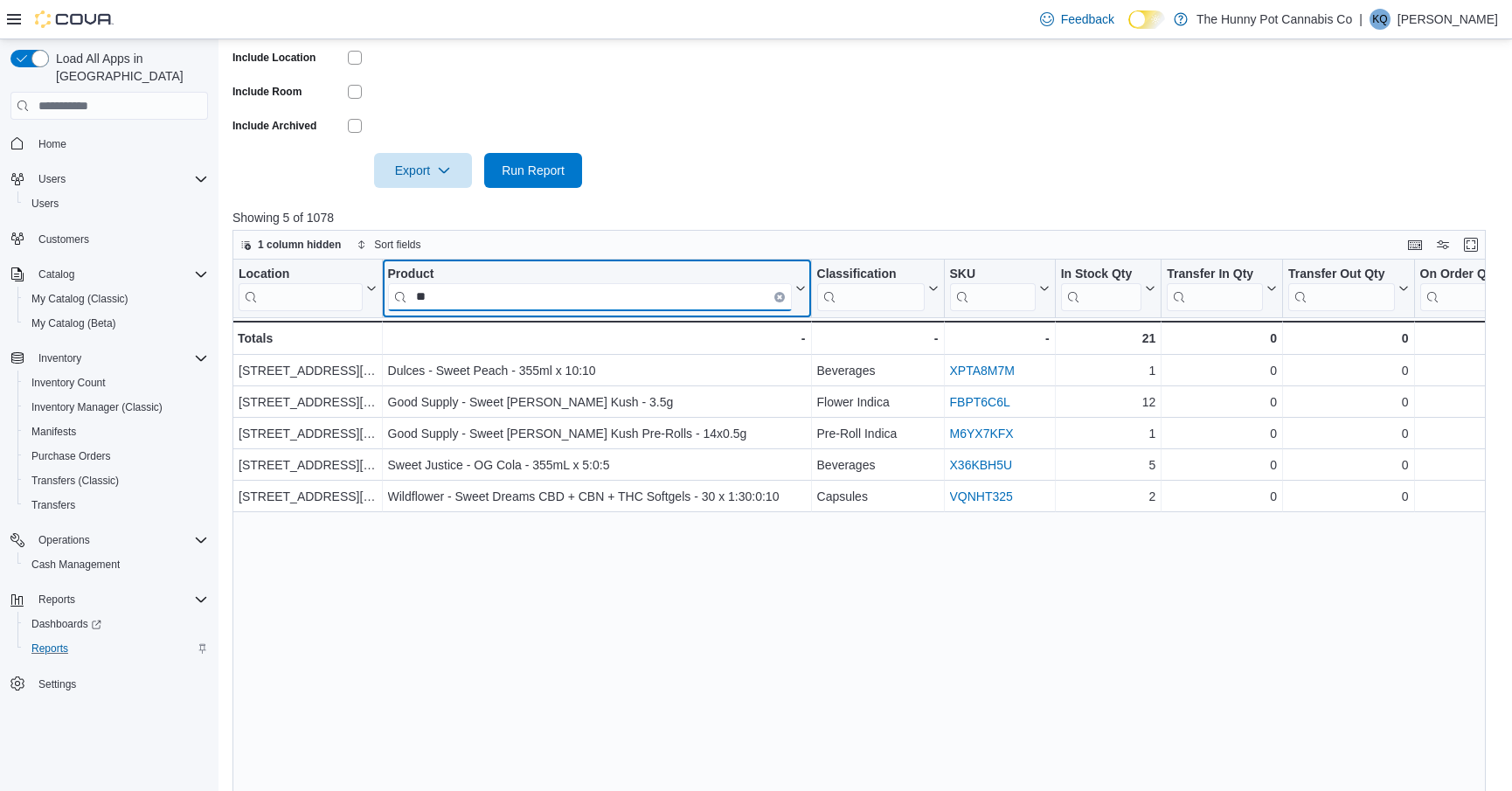
type input "*"
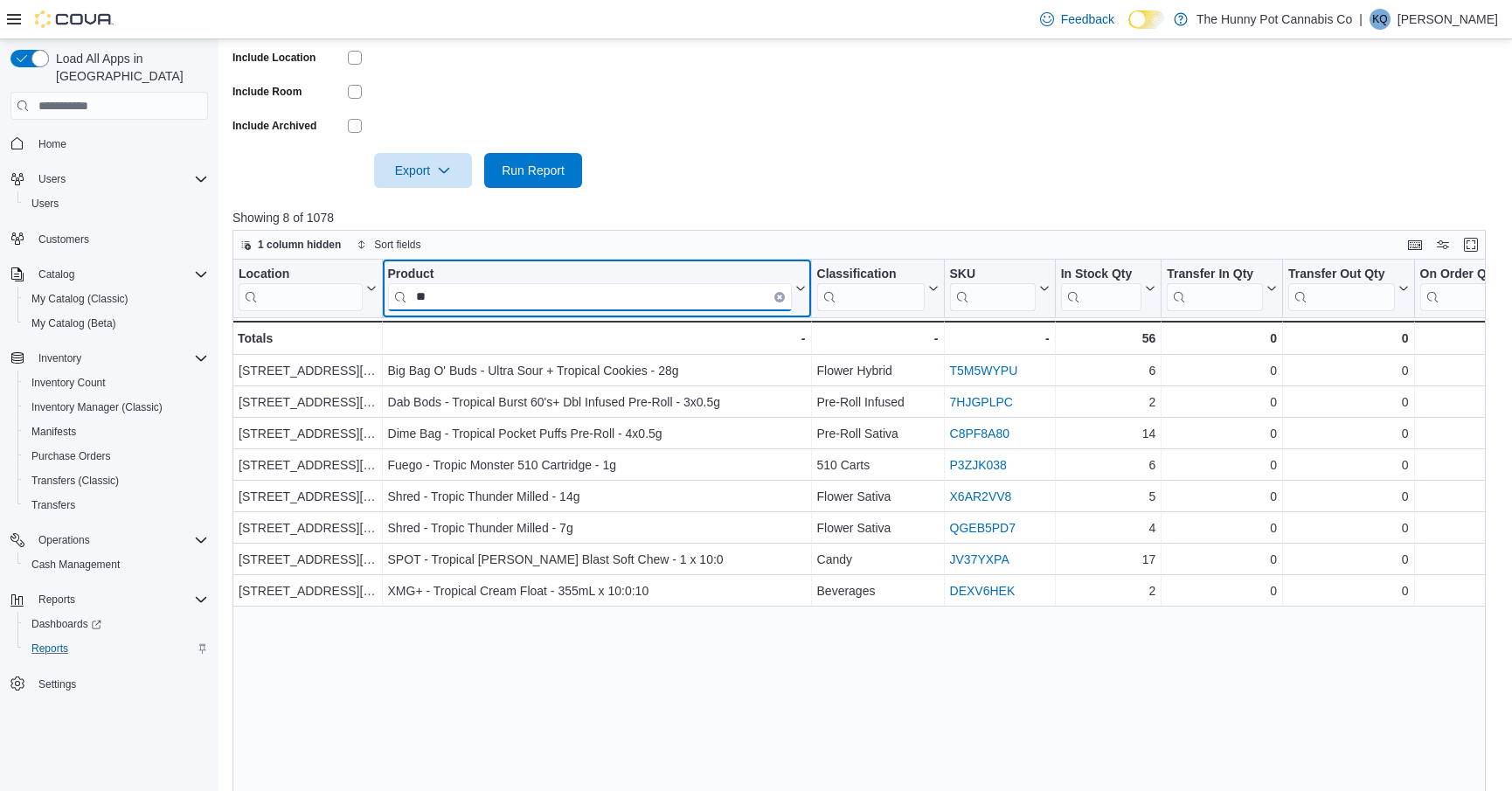
type input "*"
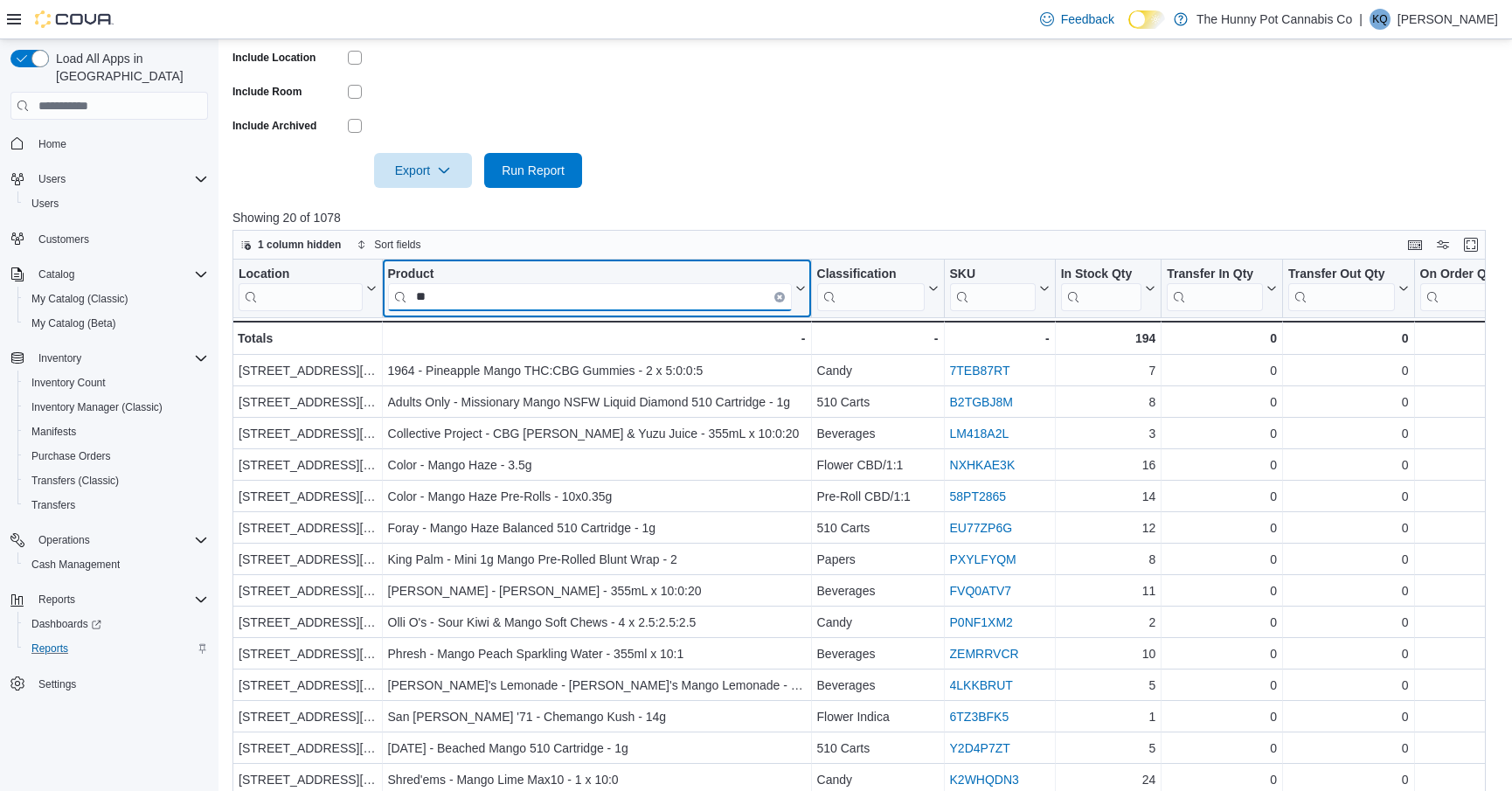
type input "*"
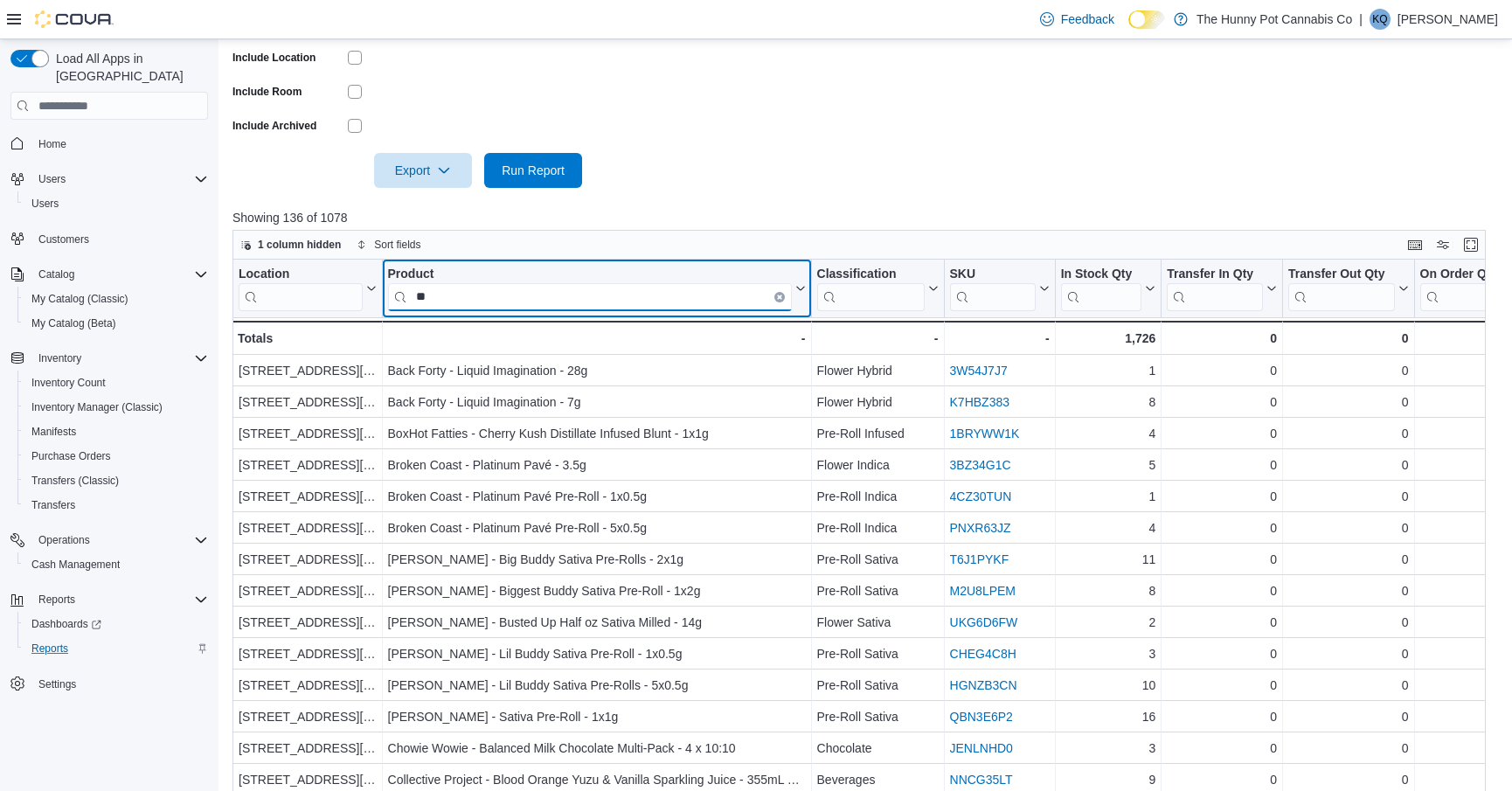
type input "*"
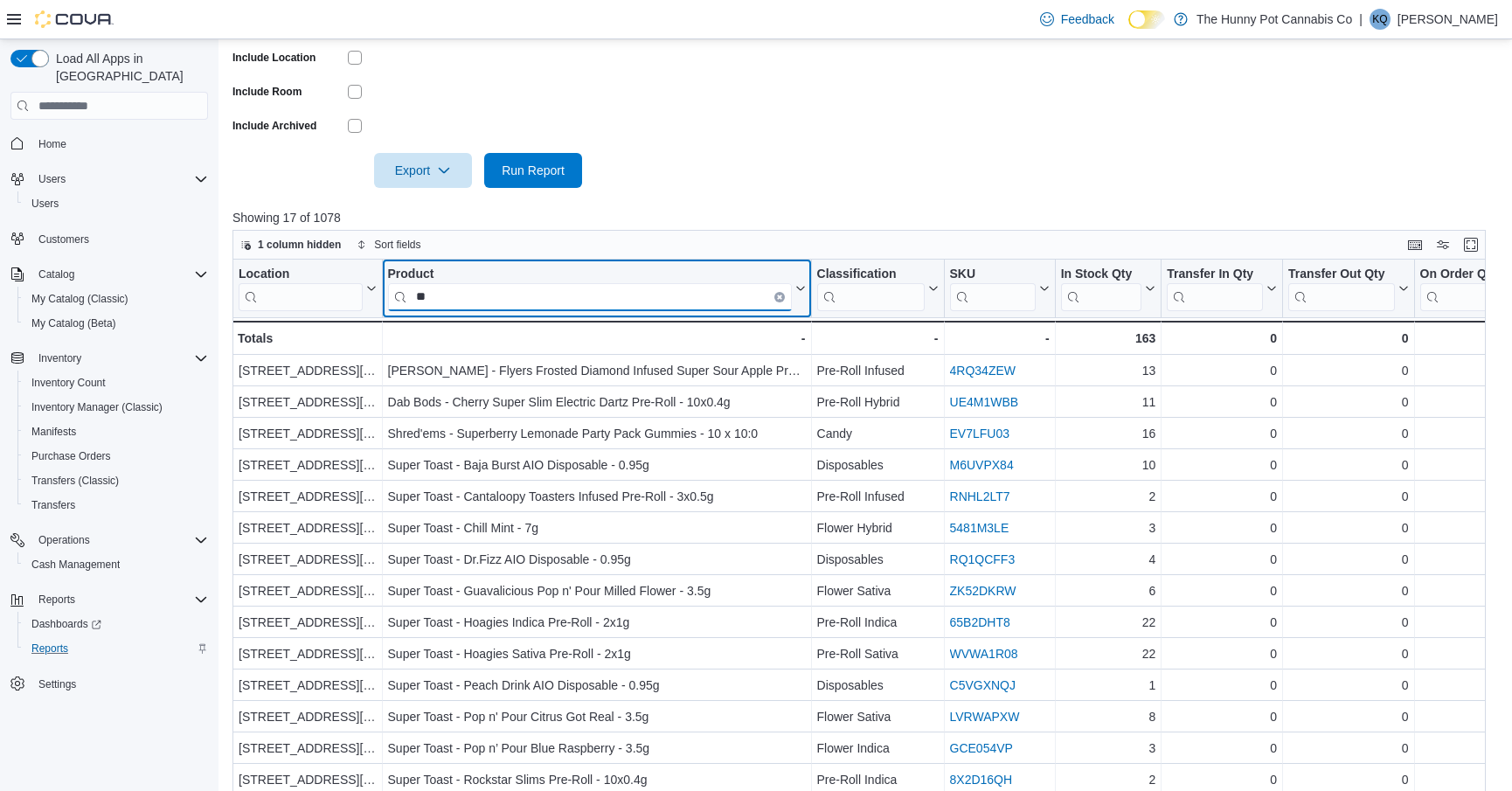
type input "*"
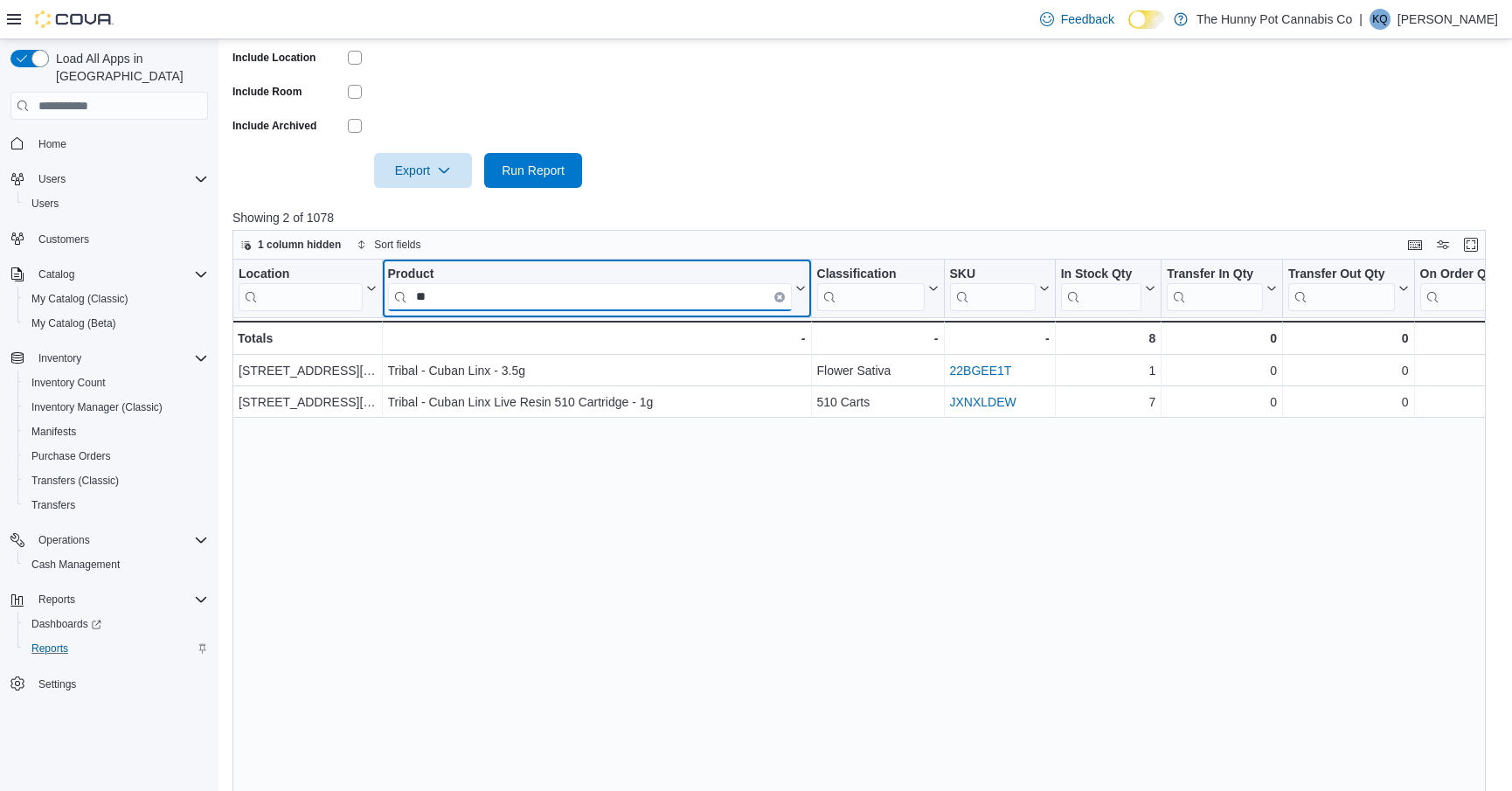
type input "*"
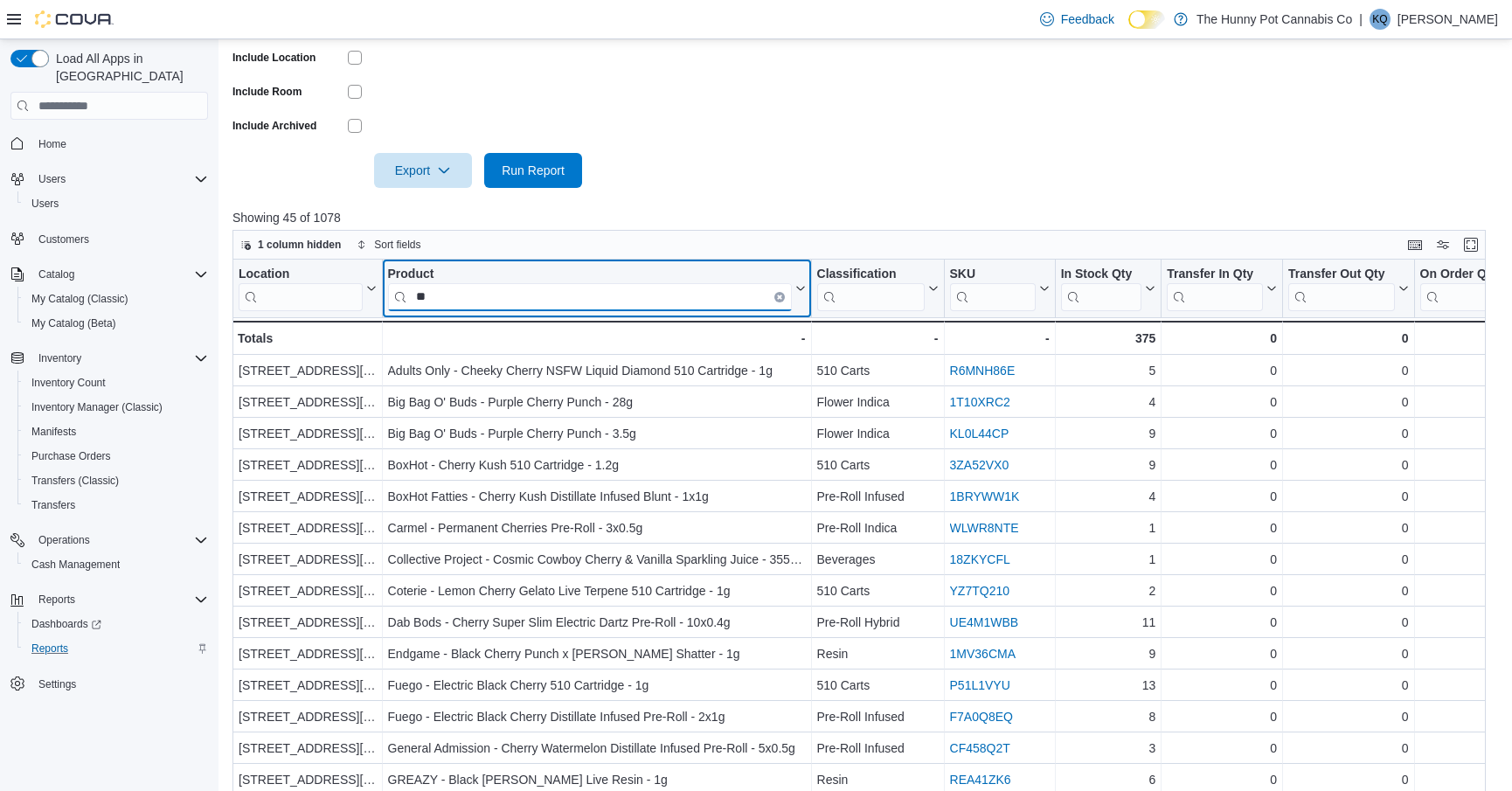
type input "*"
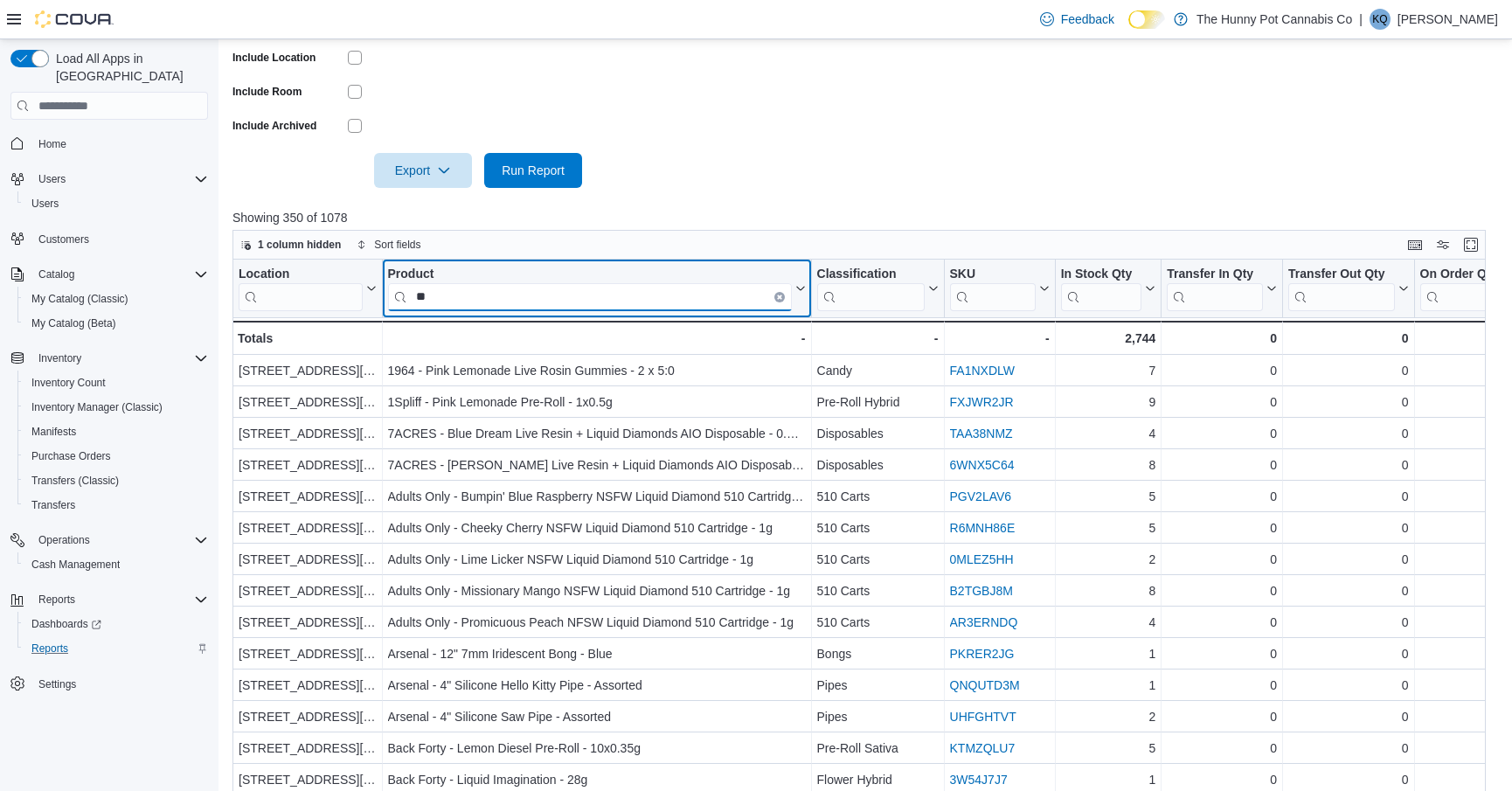
type input "*"
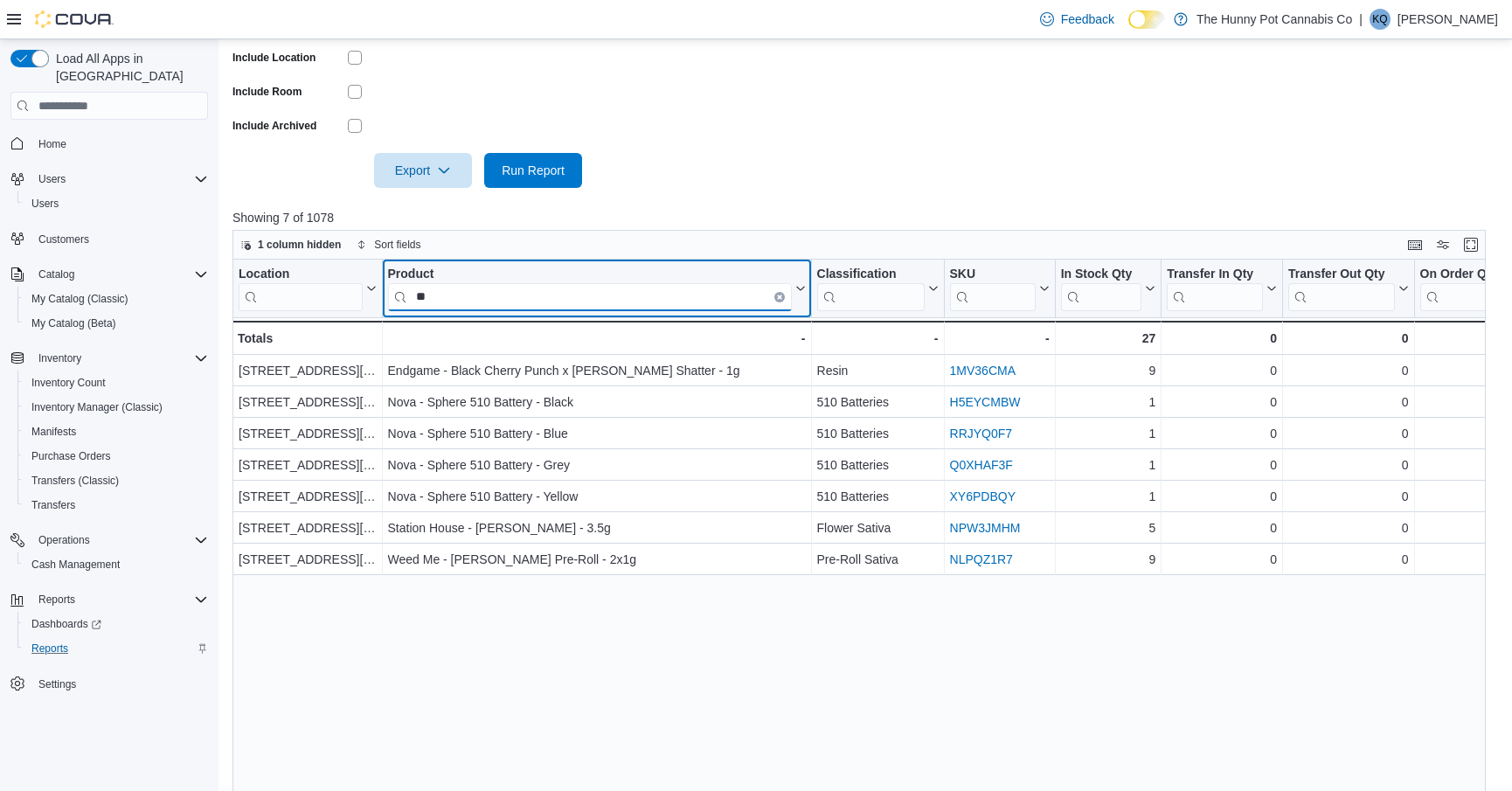
type input "*"
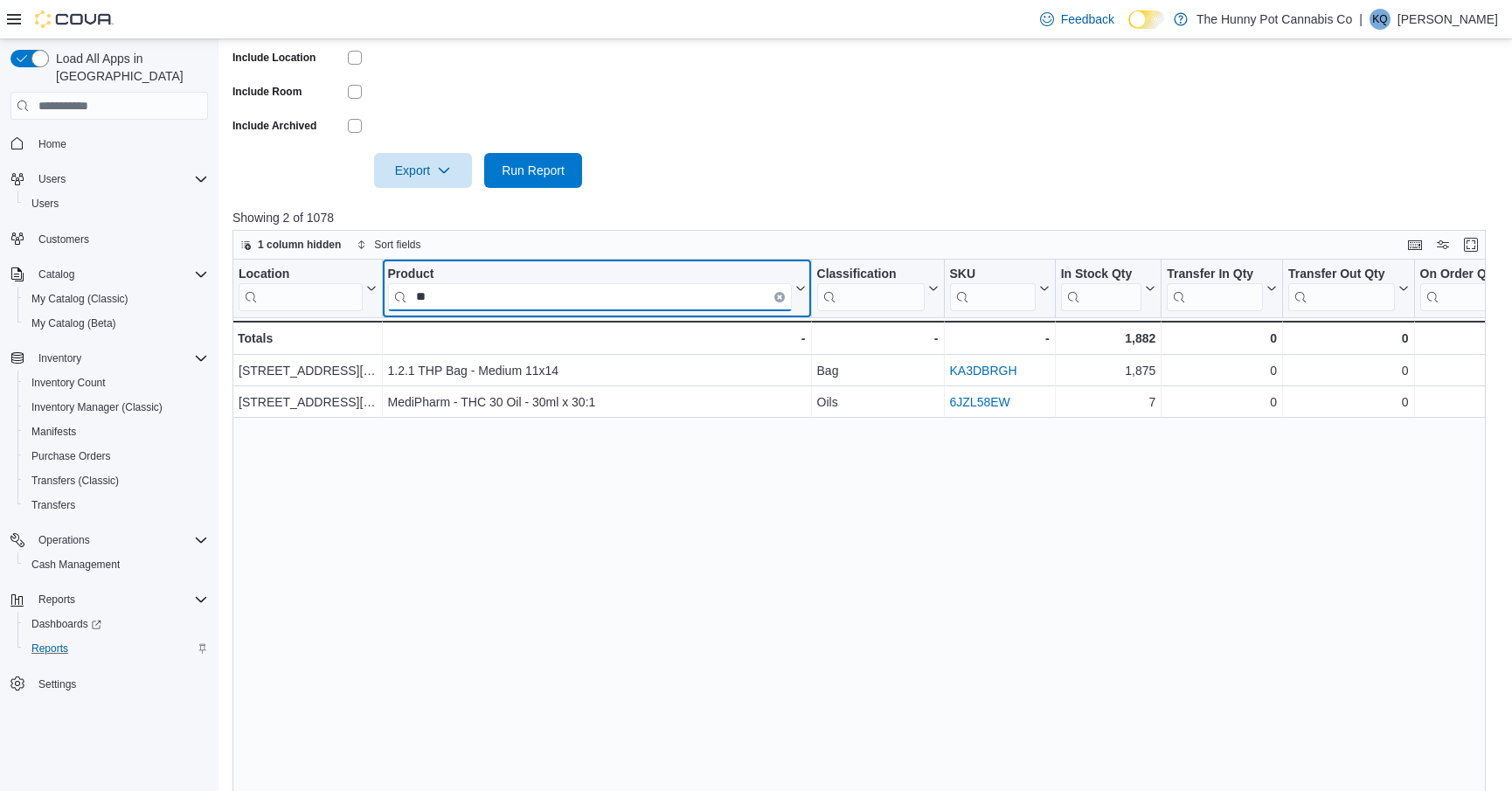
type input "*"
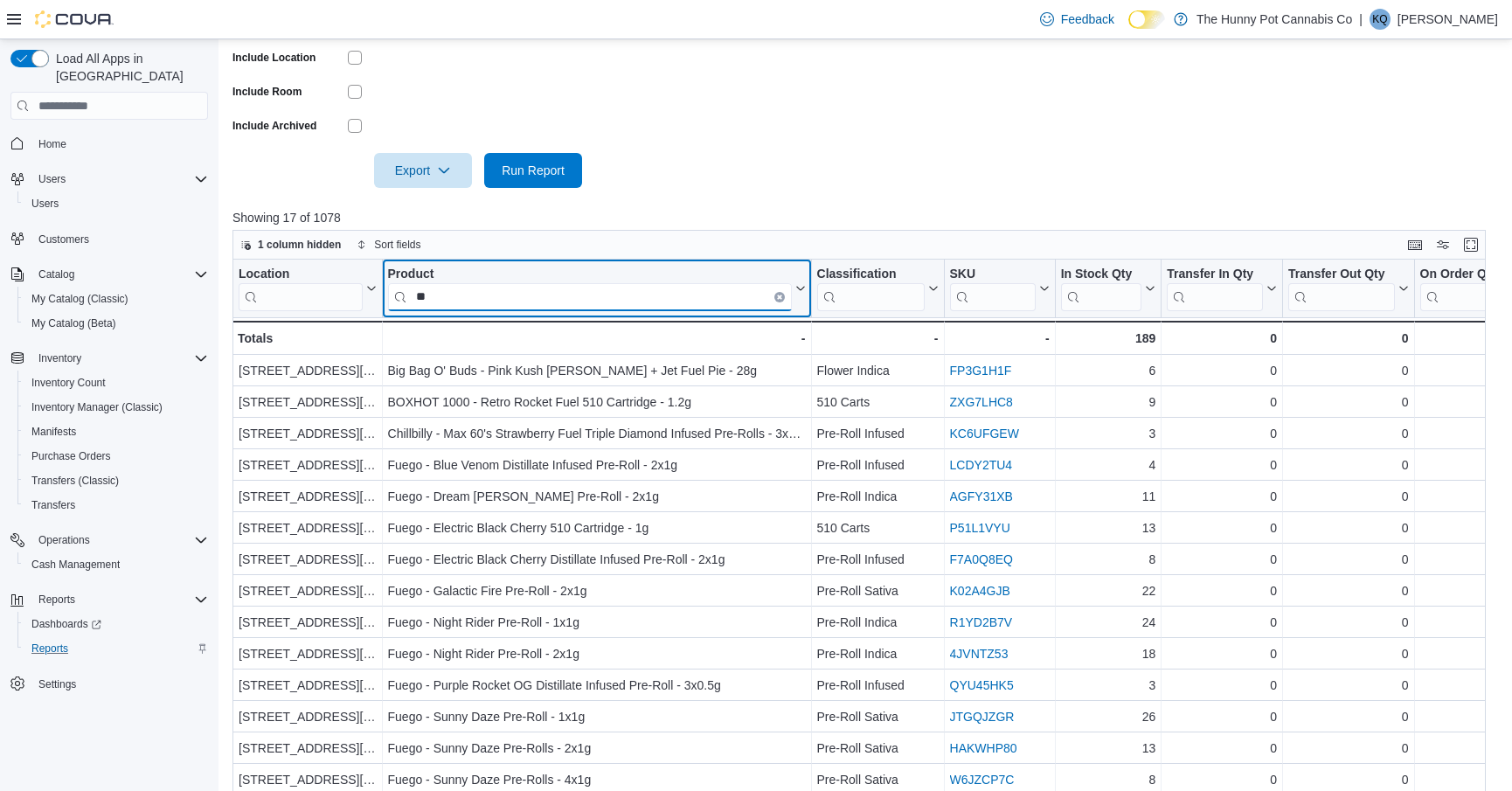
type input "*"
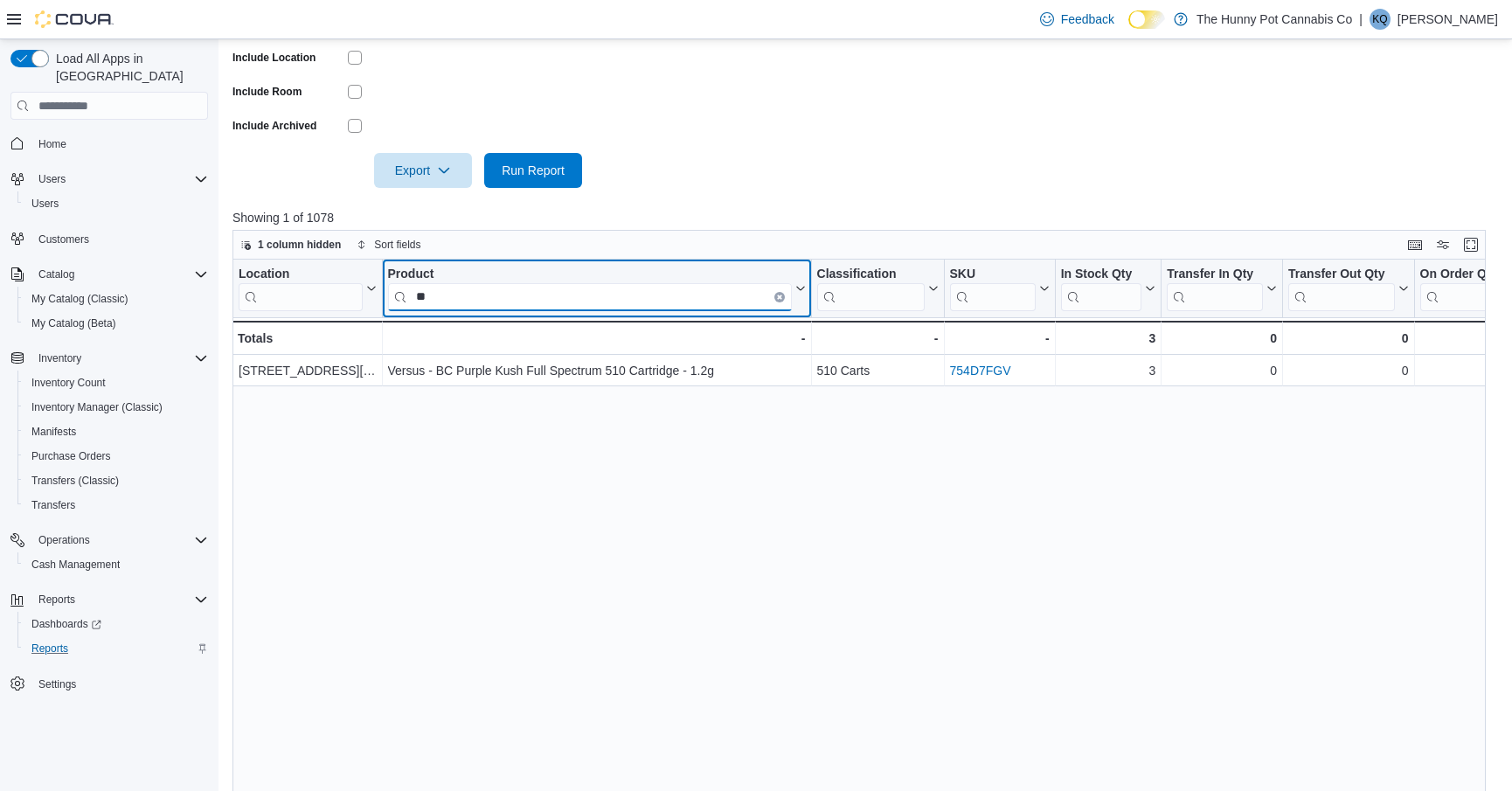
type input "*"
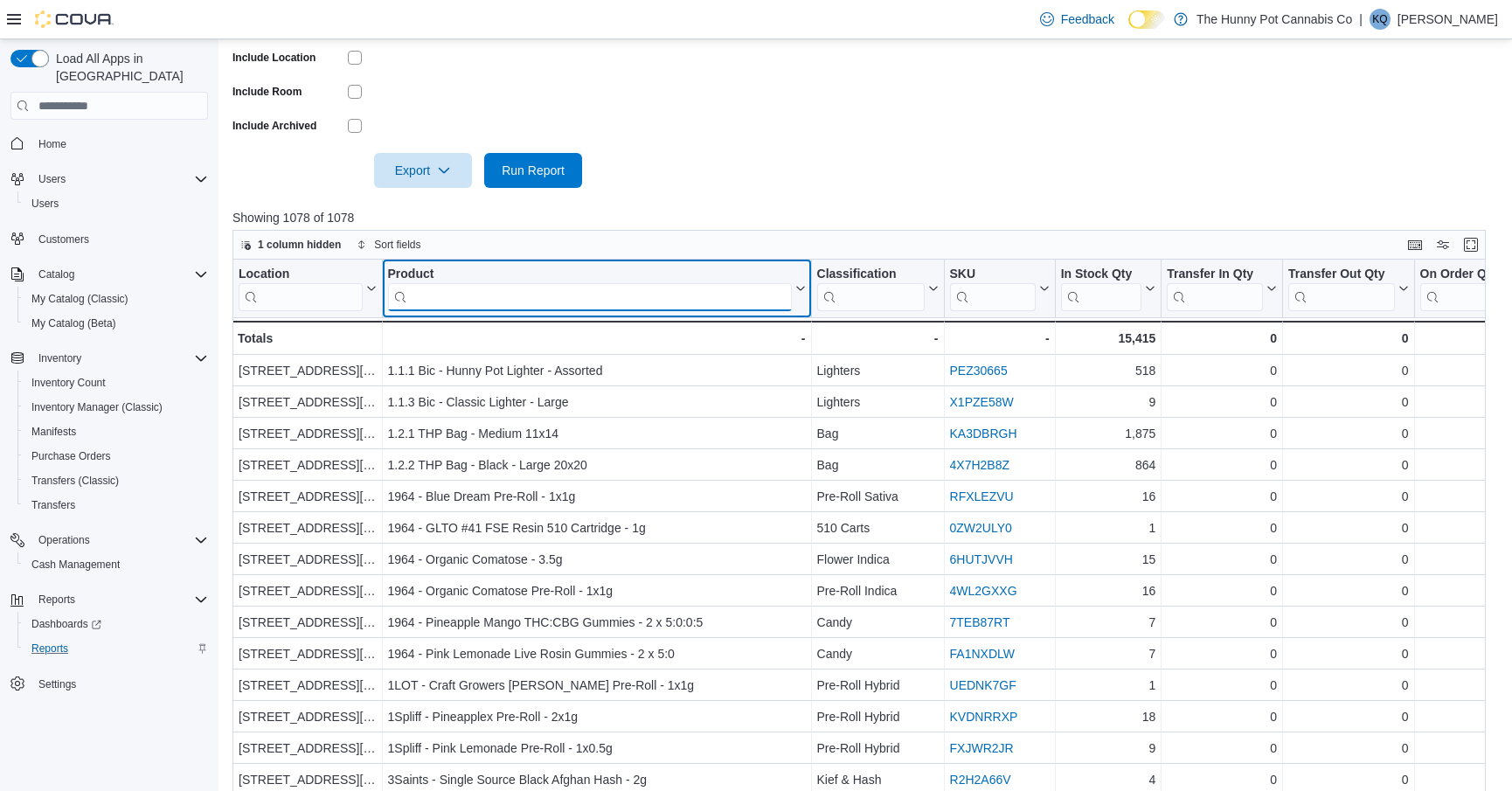
type input "*"
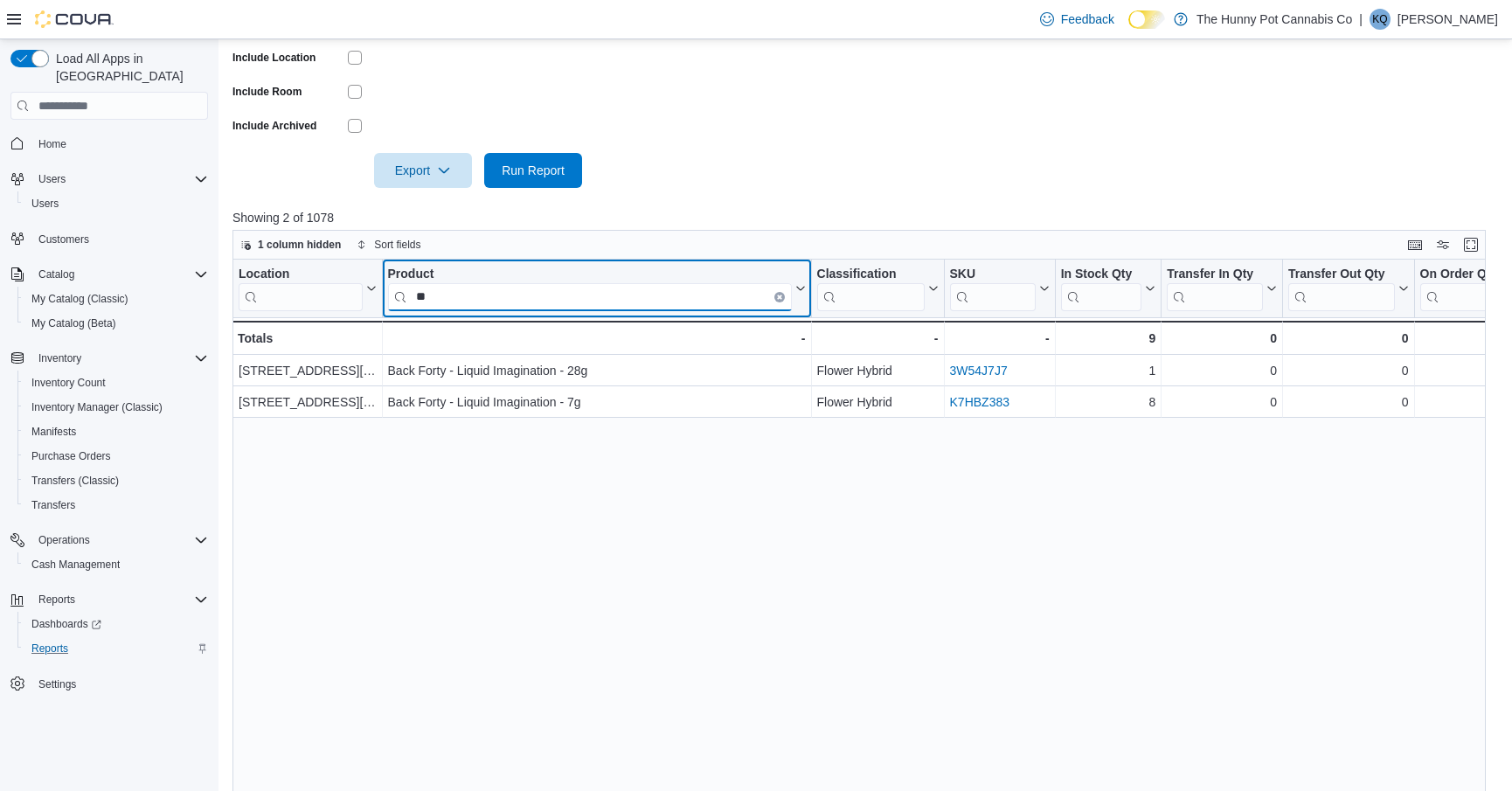
type input "*"
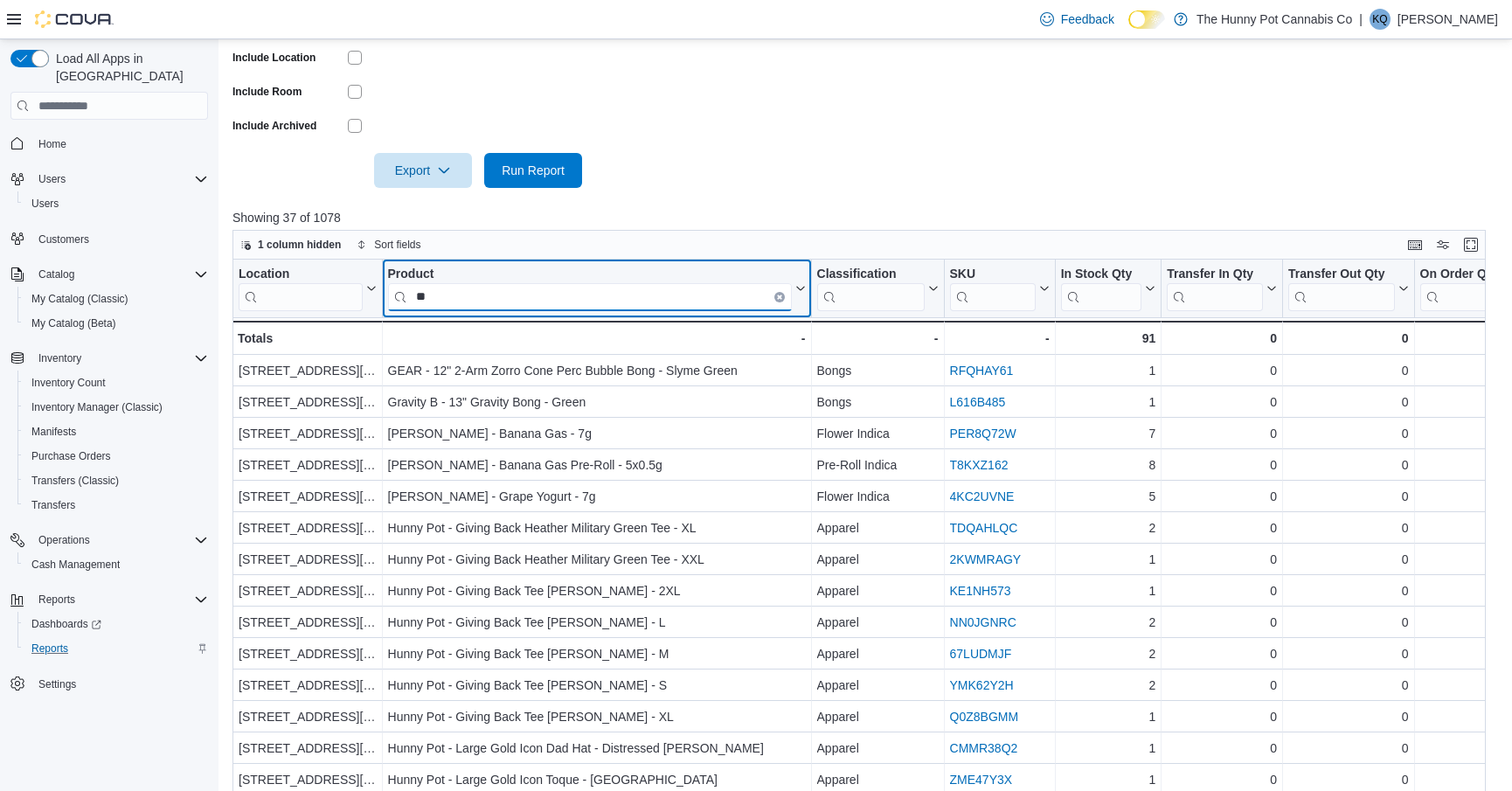
type input "*"
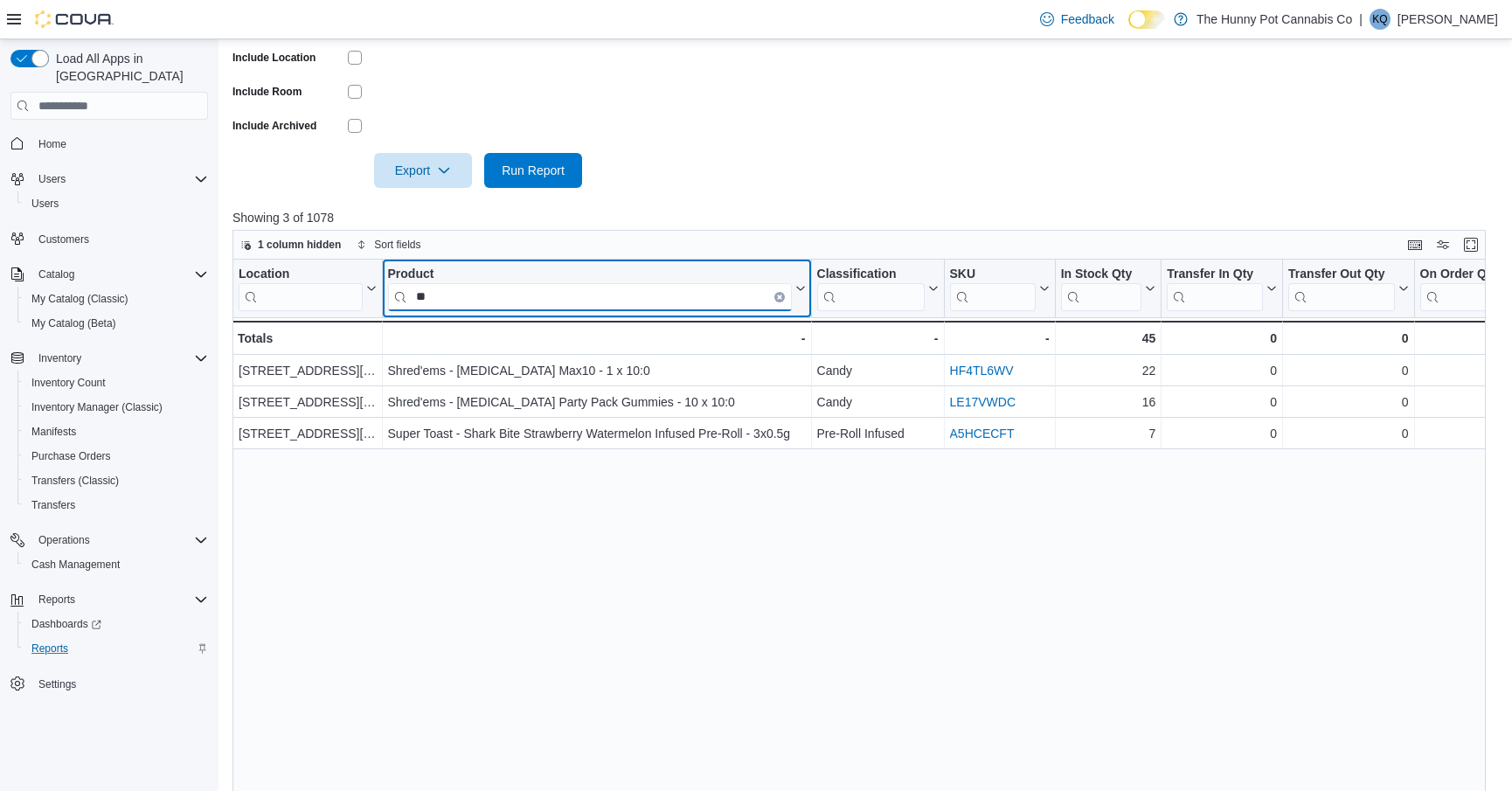
type input "*"
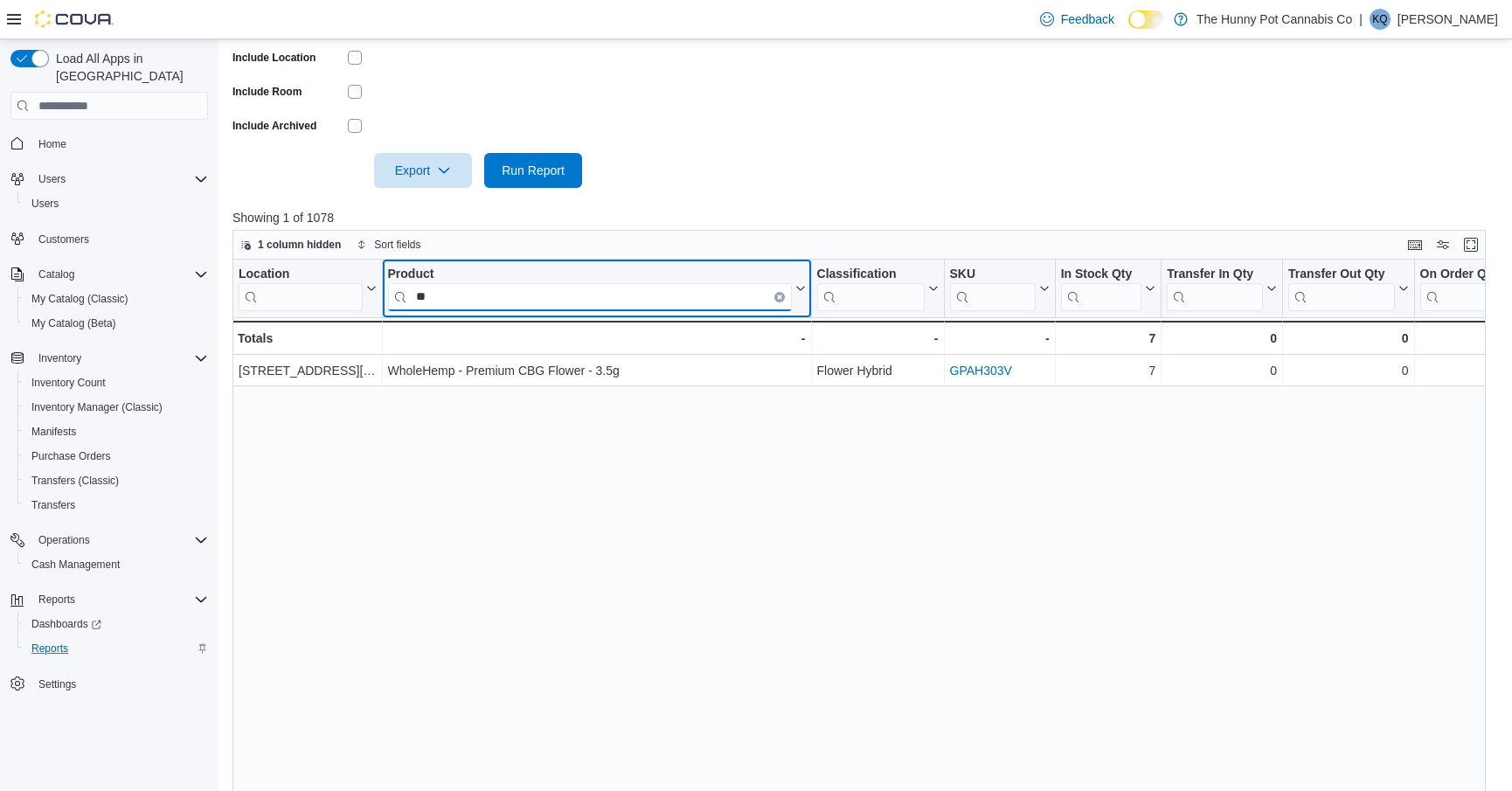
type input "*"
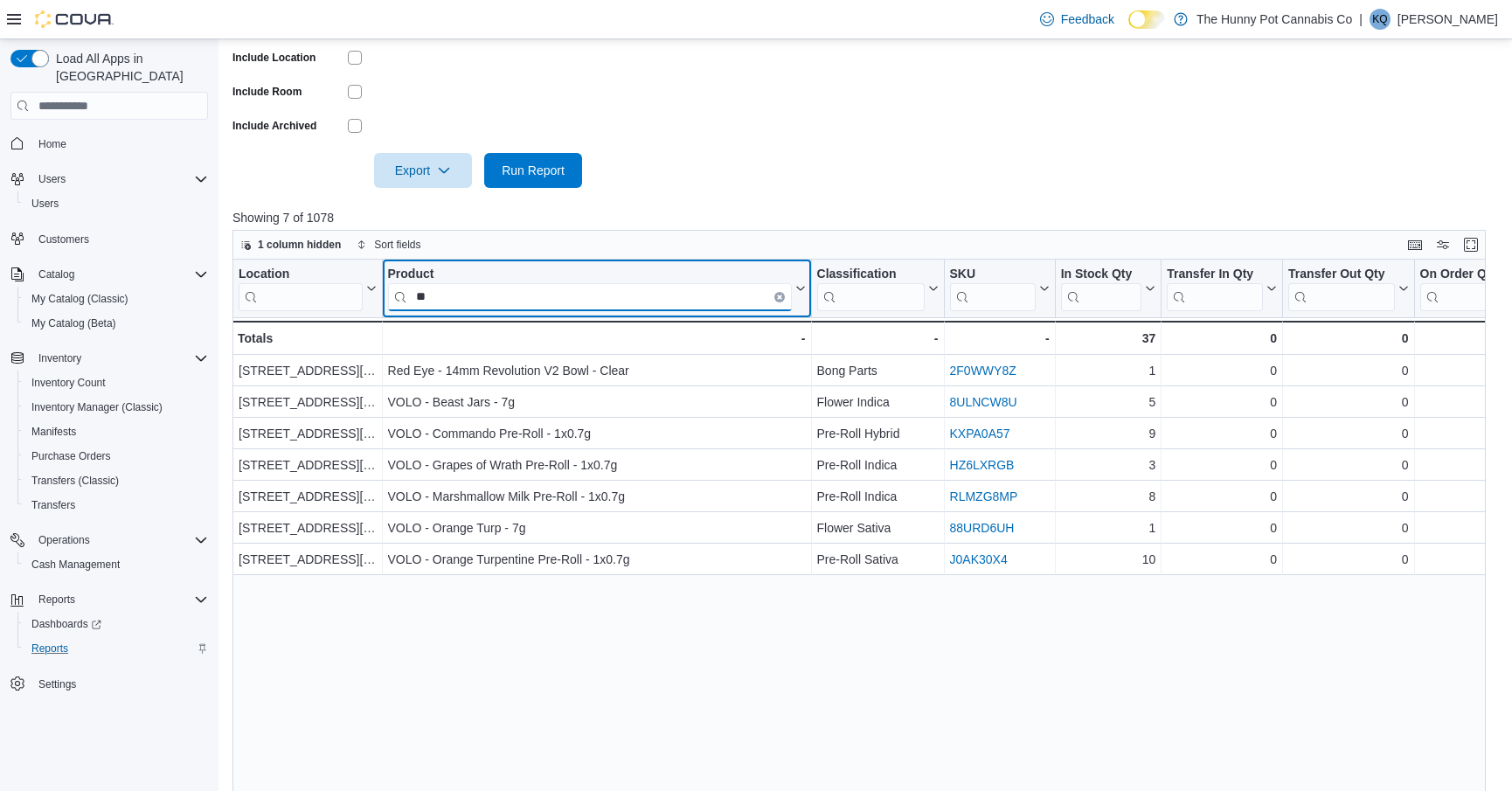
type input "*"
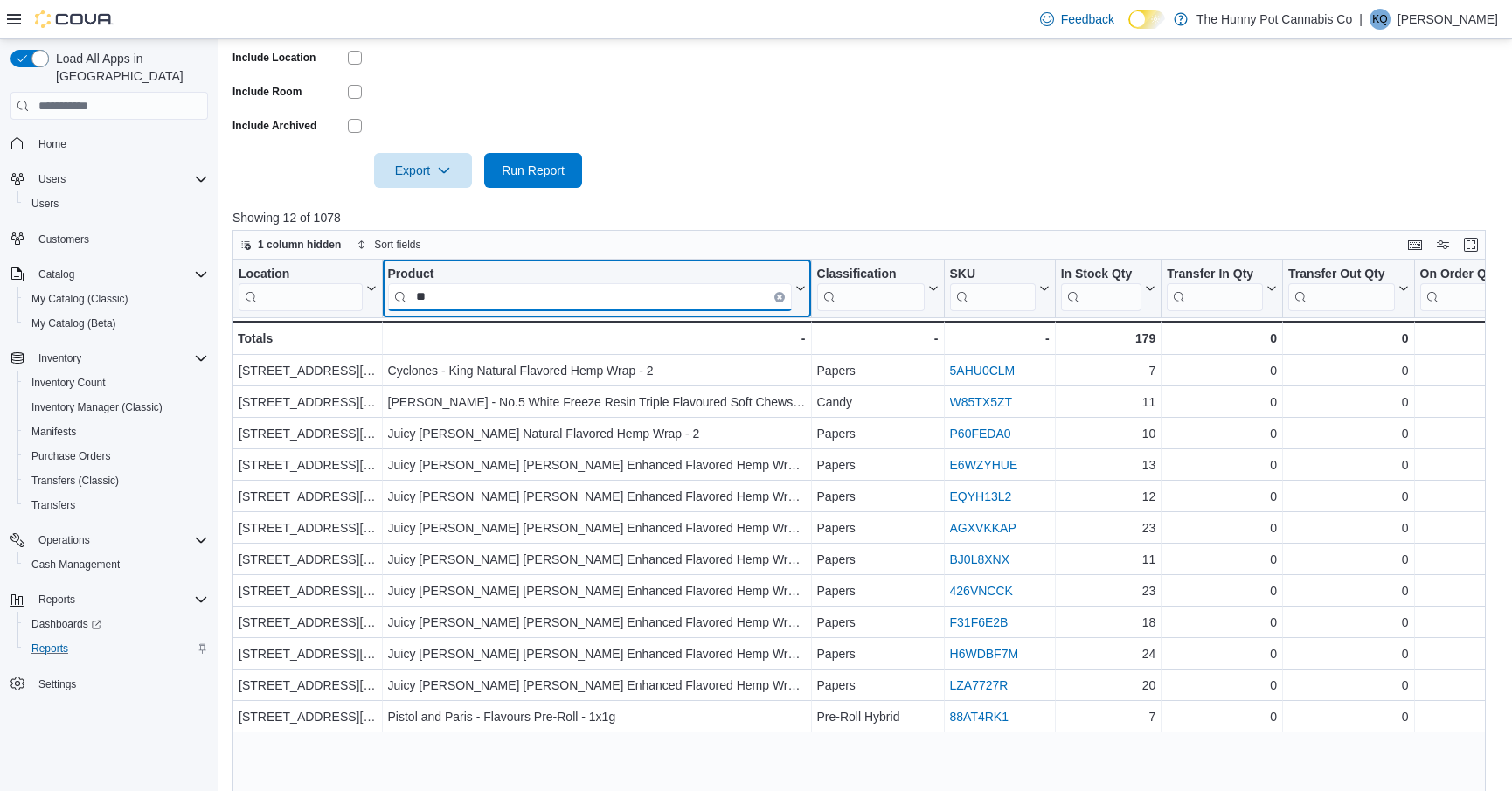
type input "*"
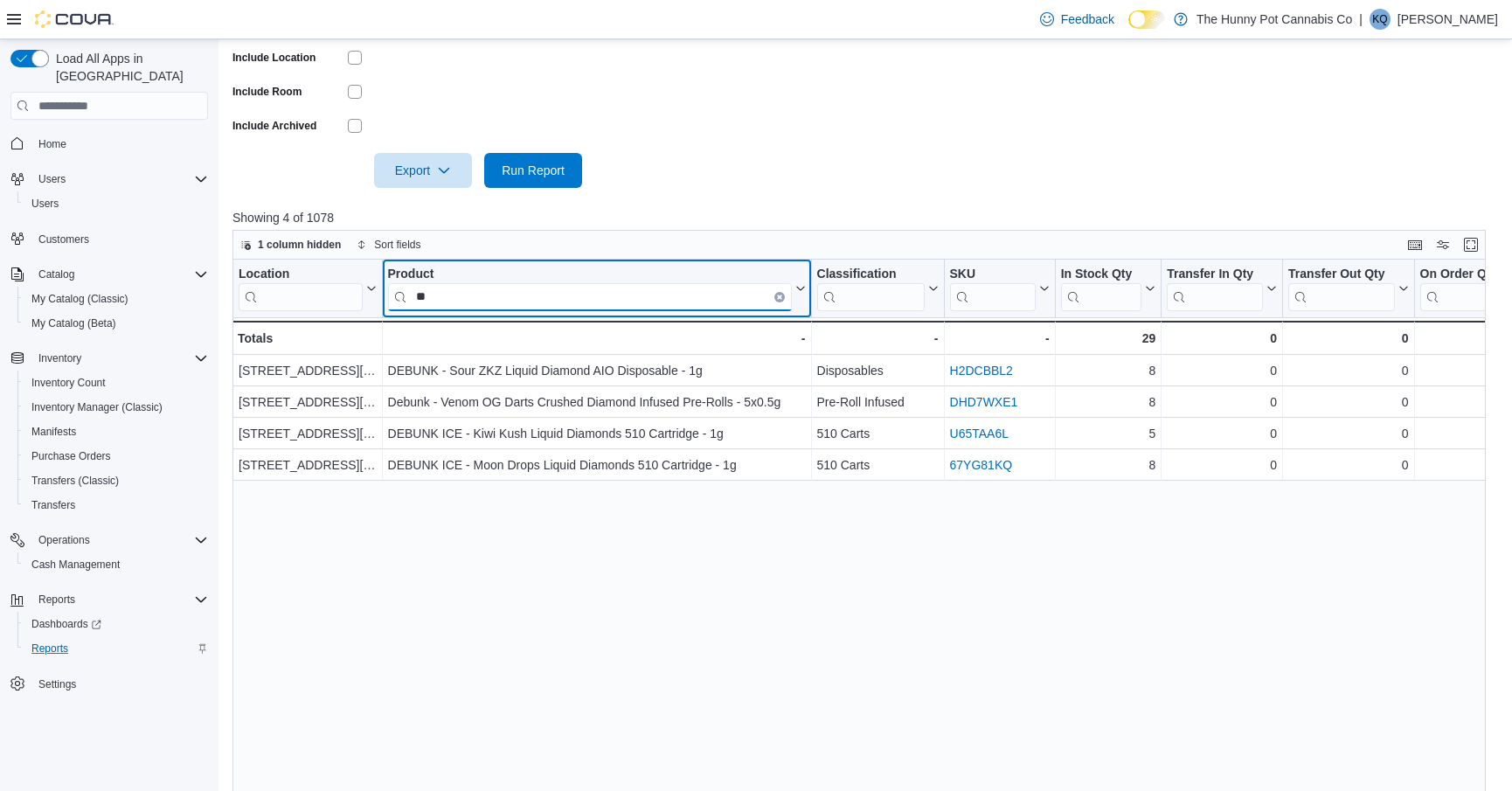
type input "*"
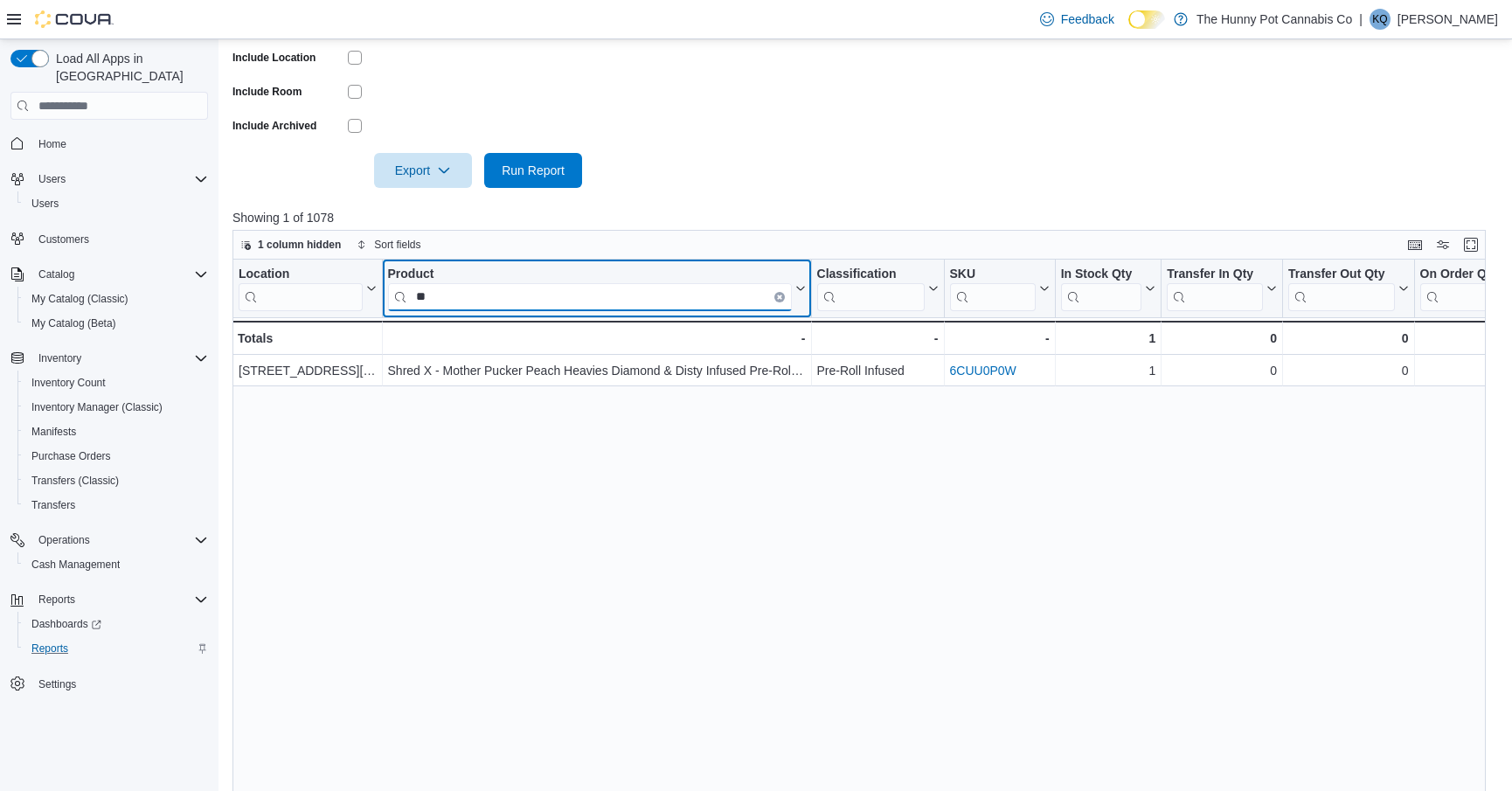
type input "*"
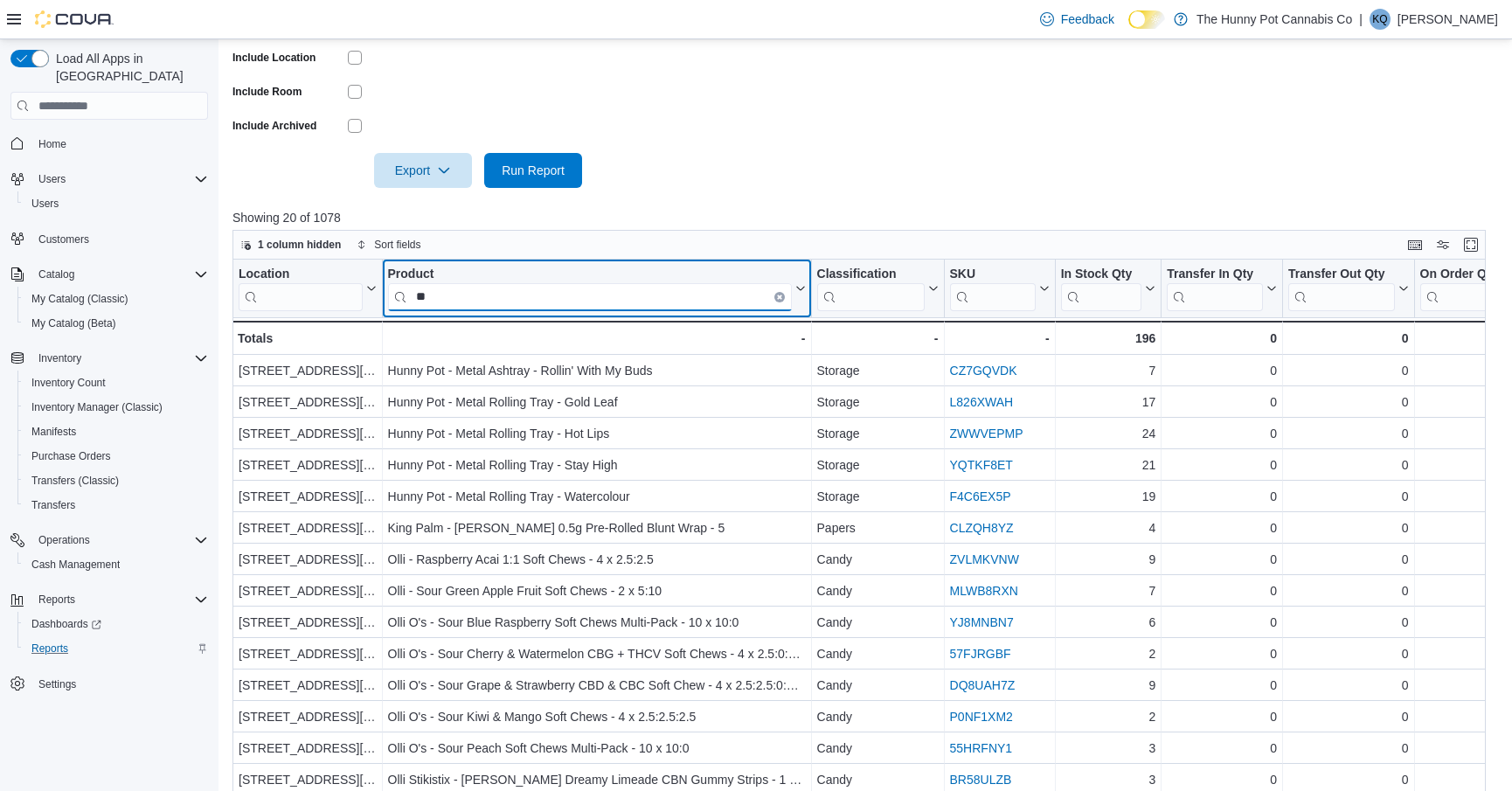
type input "*"
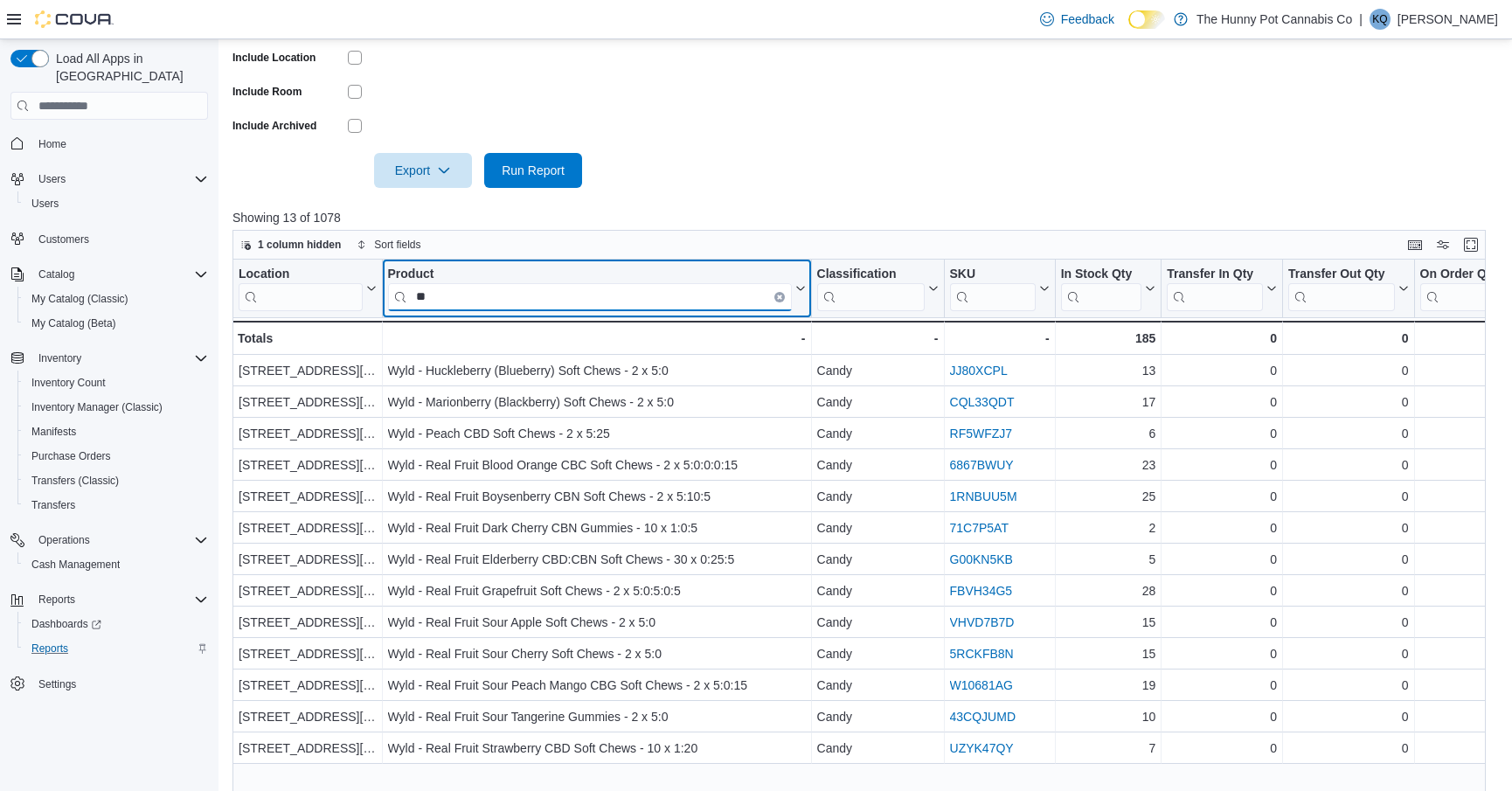
type input "*"
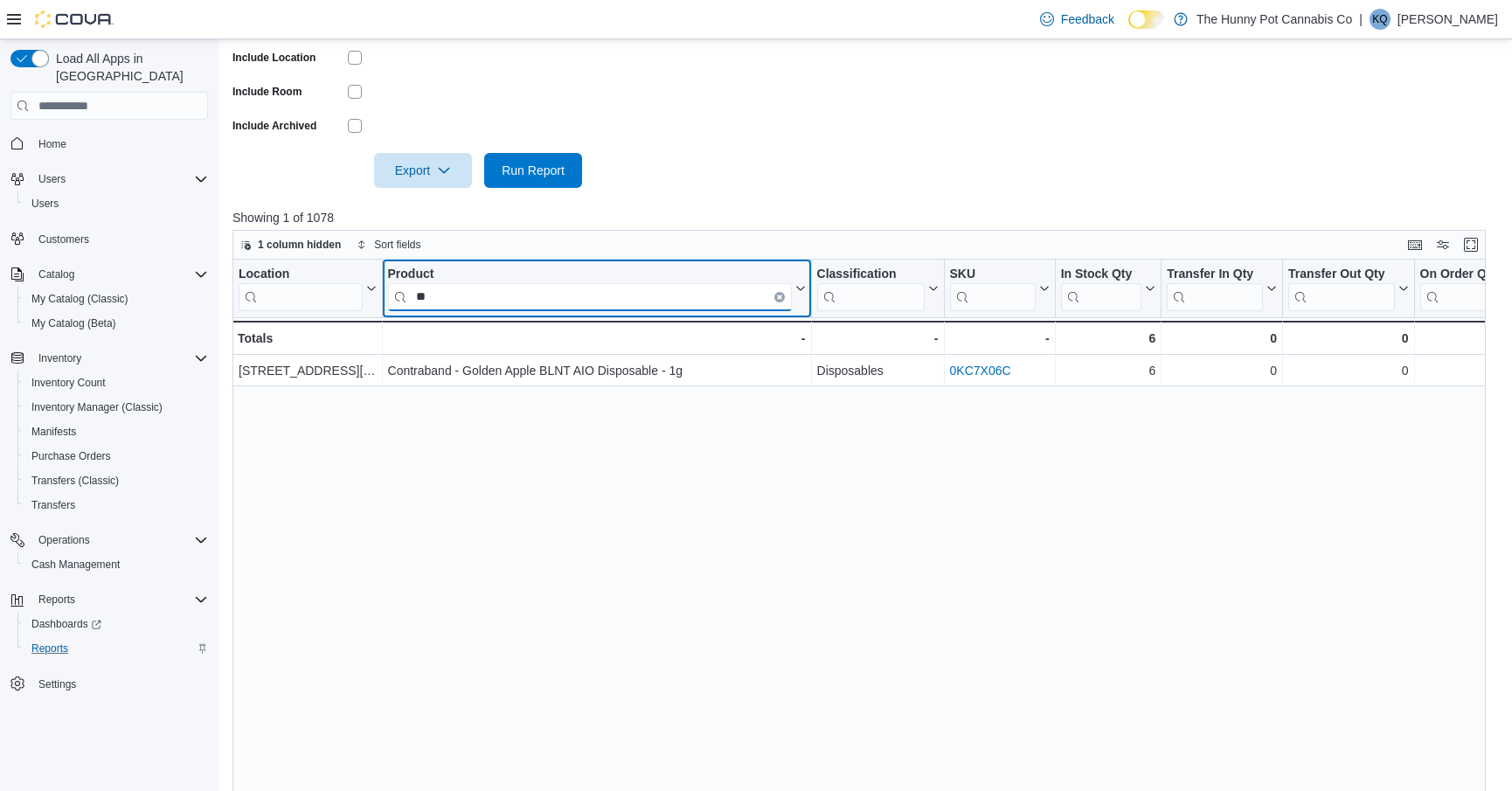
type input "*"
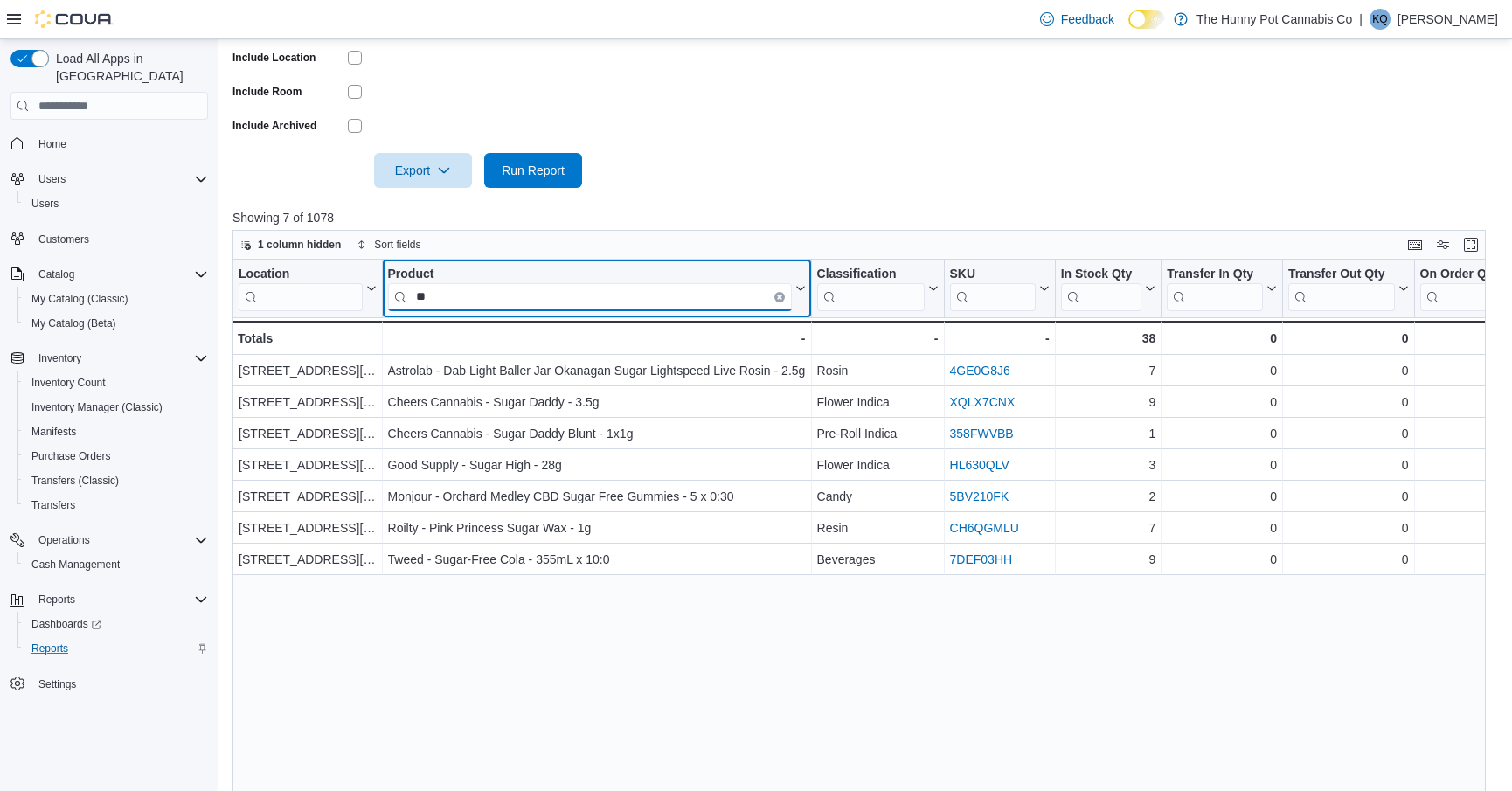
type input "*"
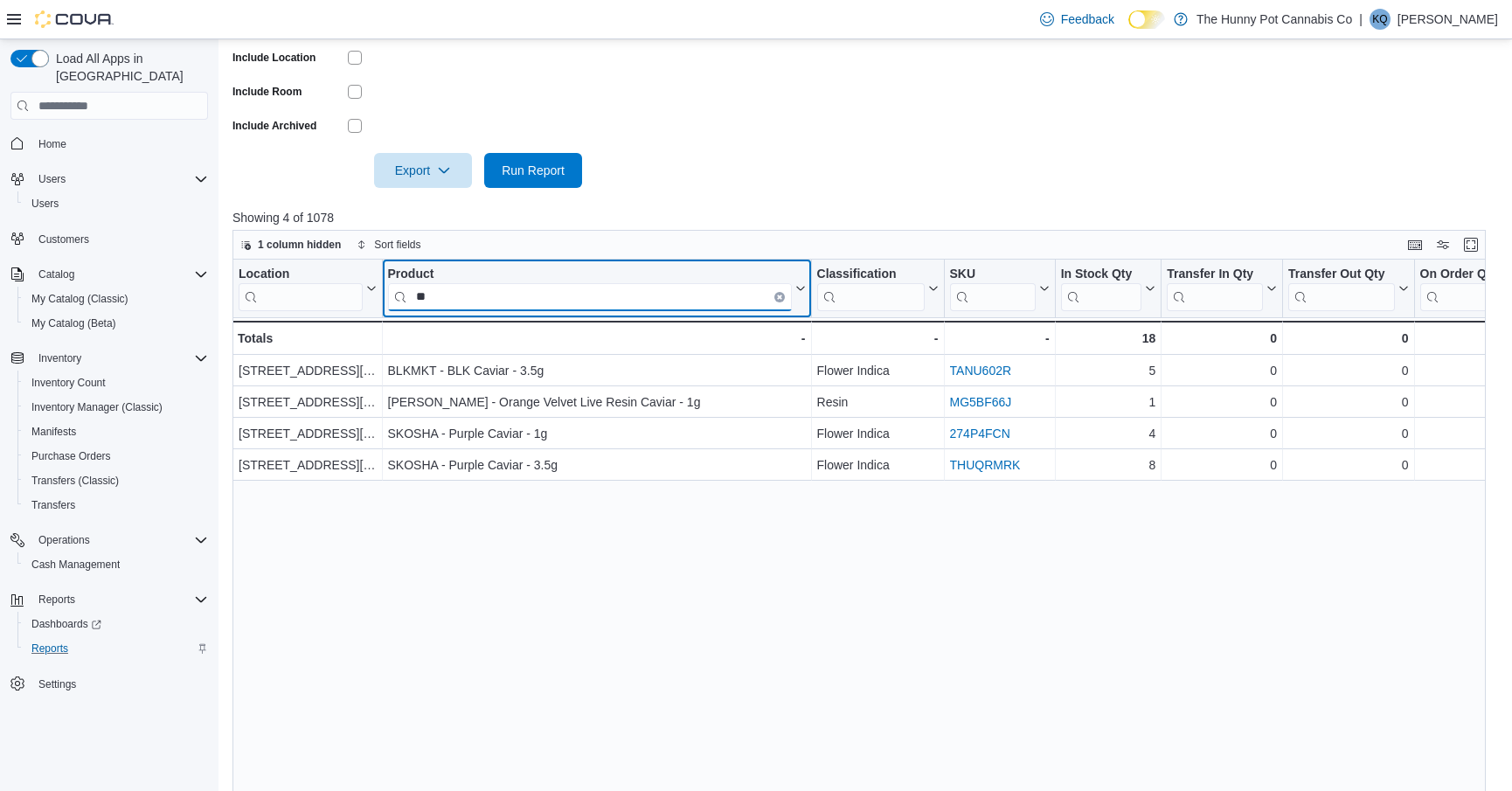
type input "*"
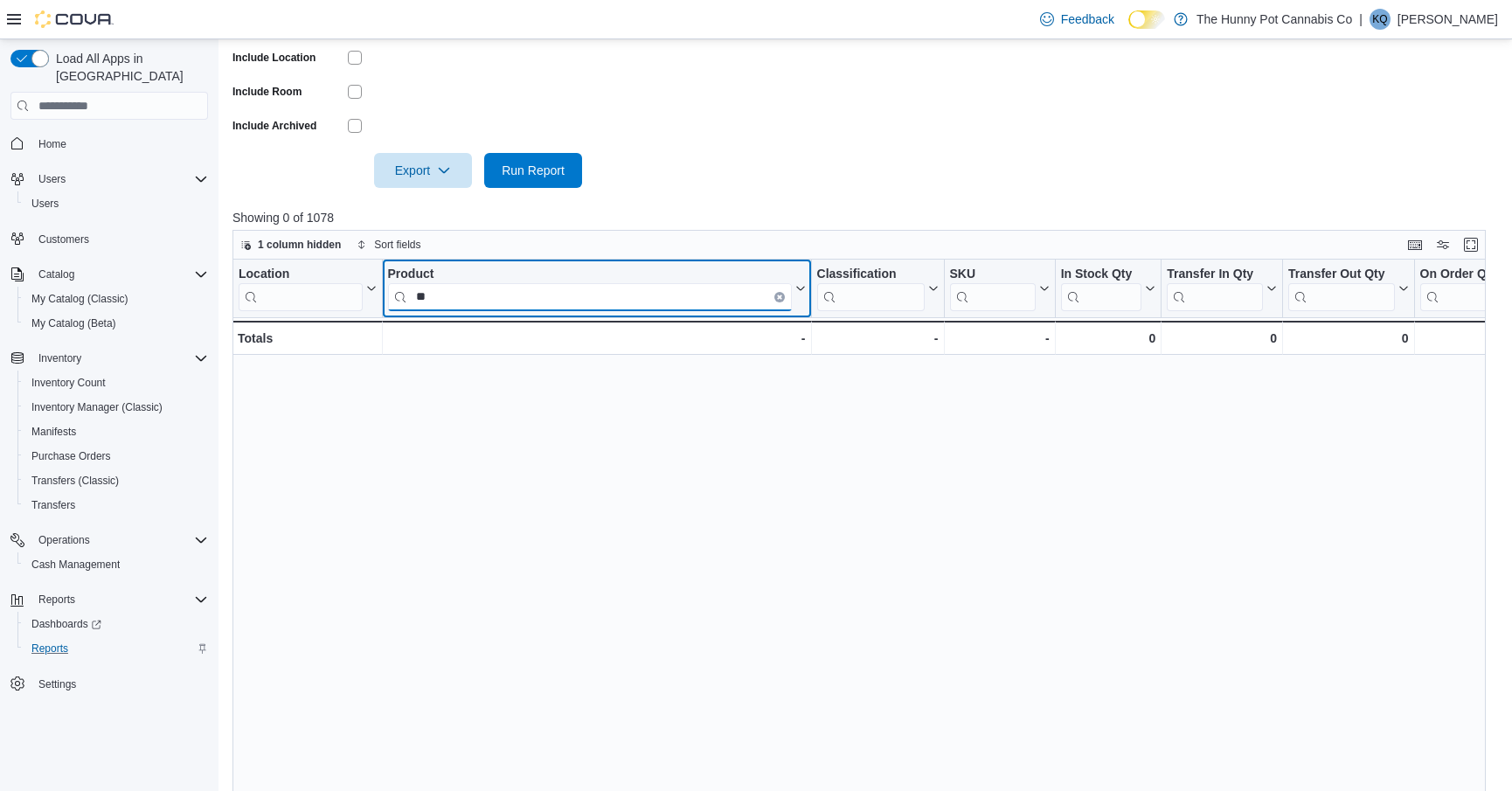
type input "*"
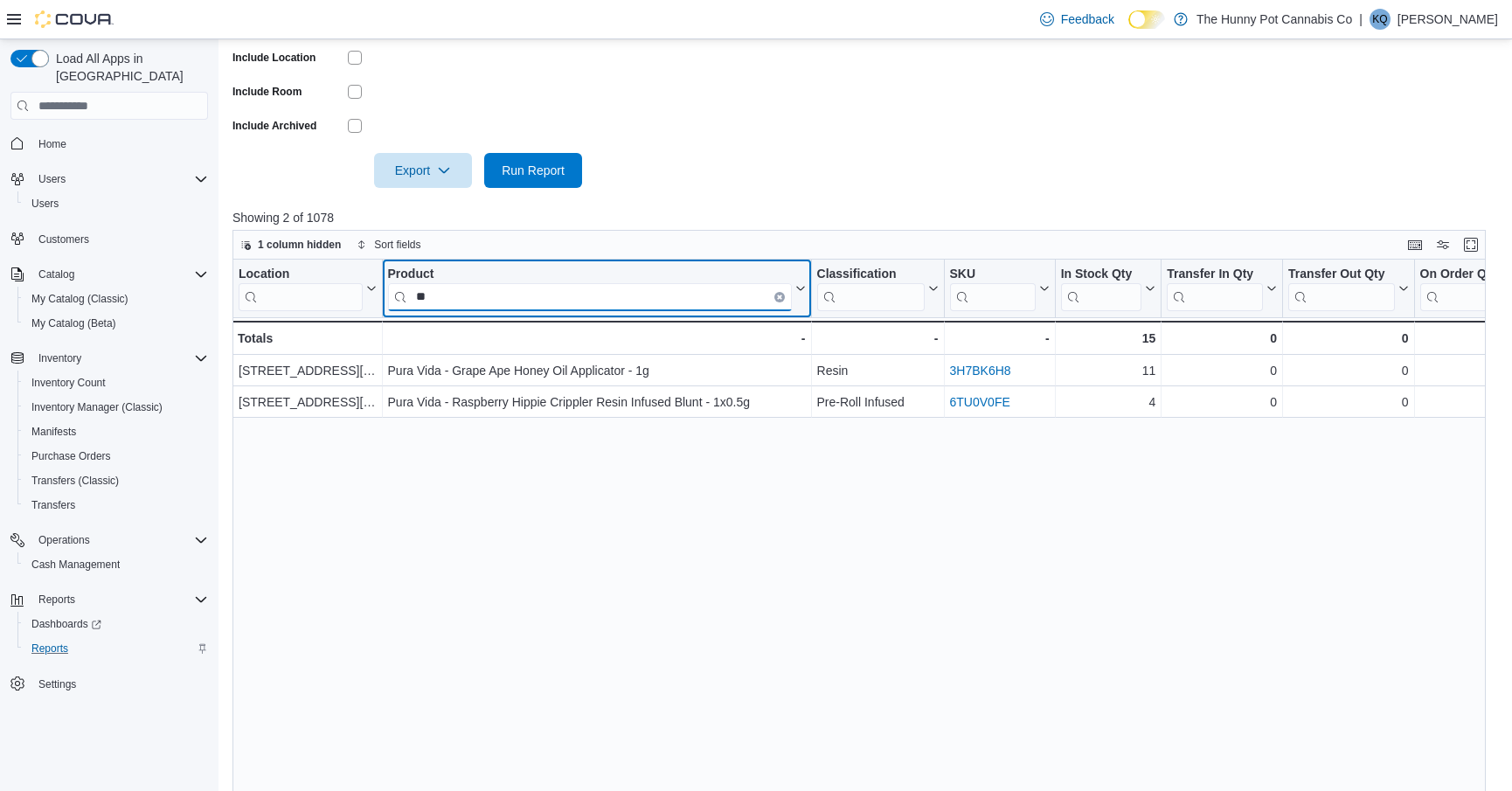
type input "*"
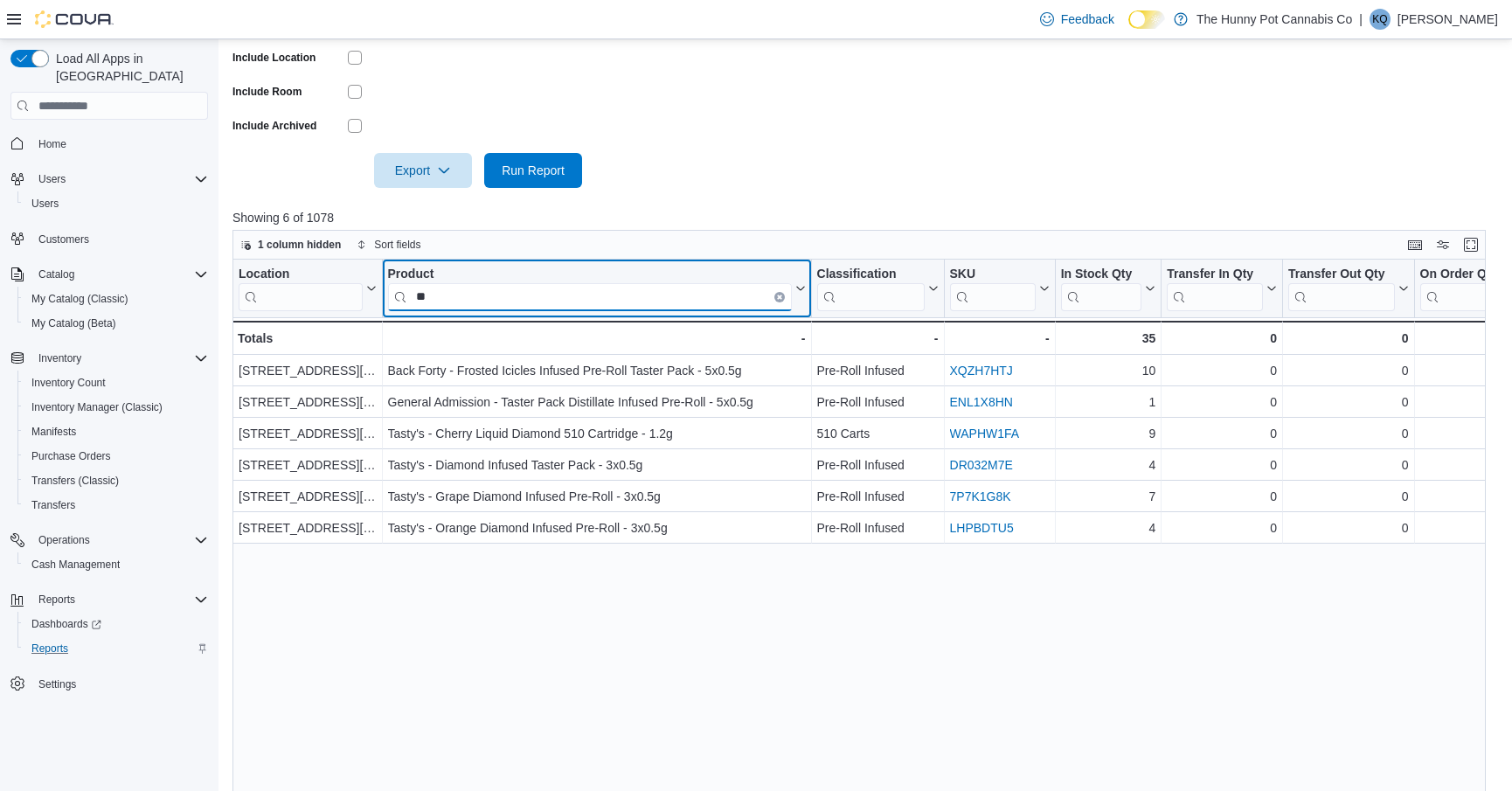
type input "*"
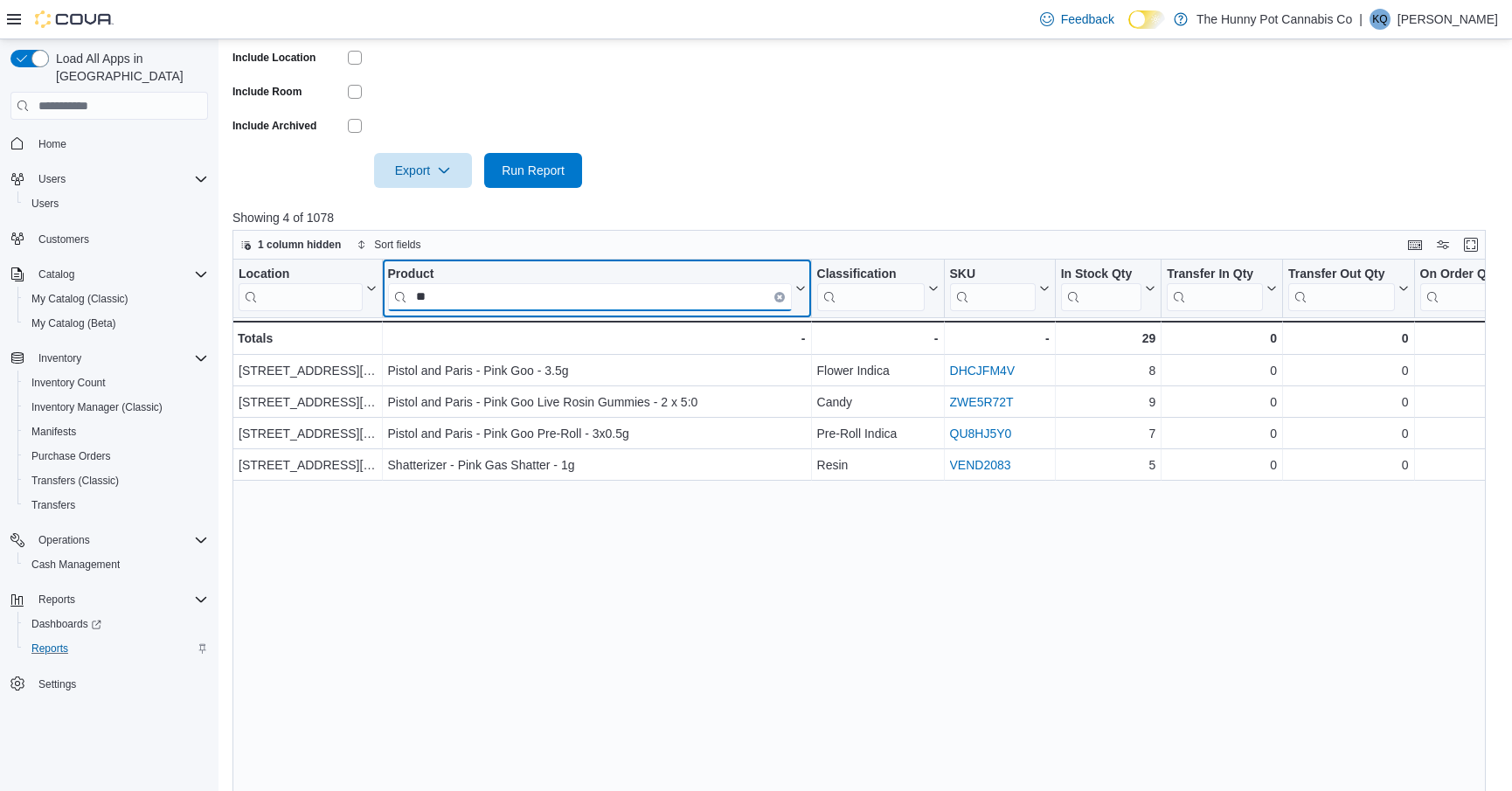
type input "*"
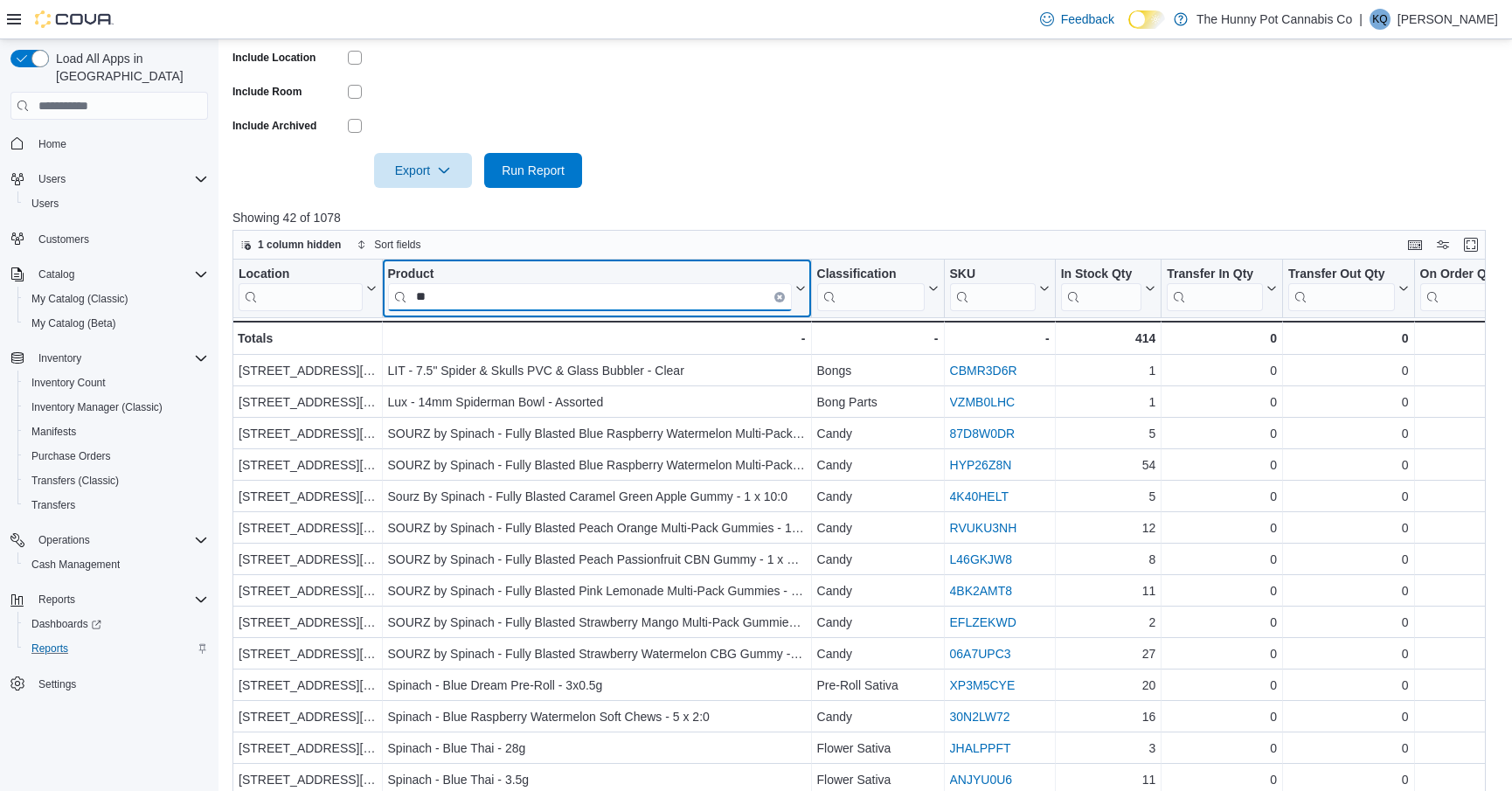
type input "*"
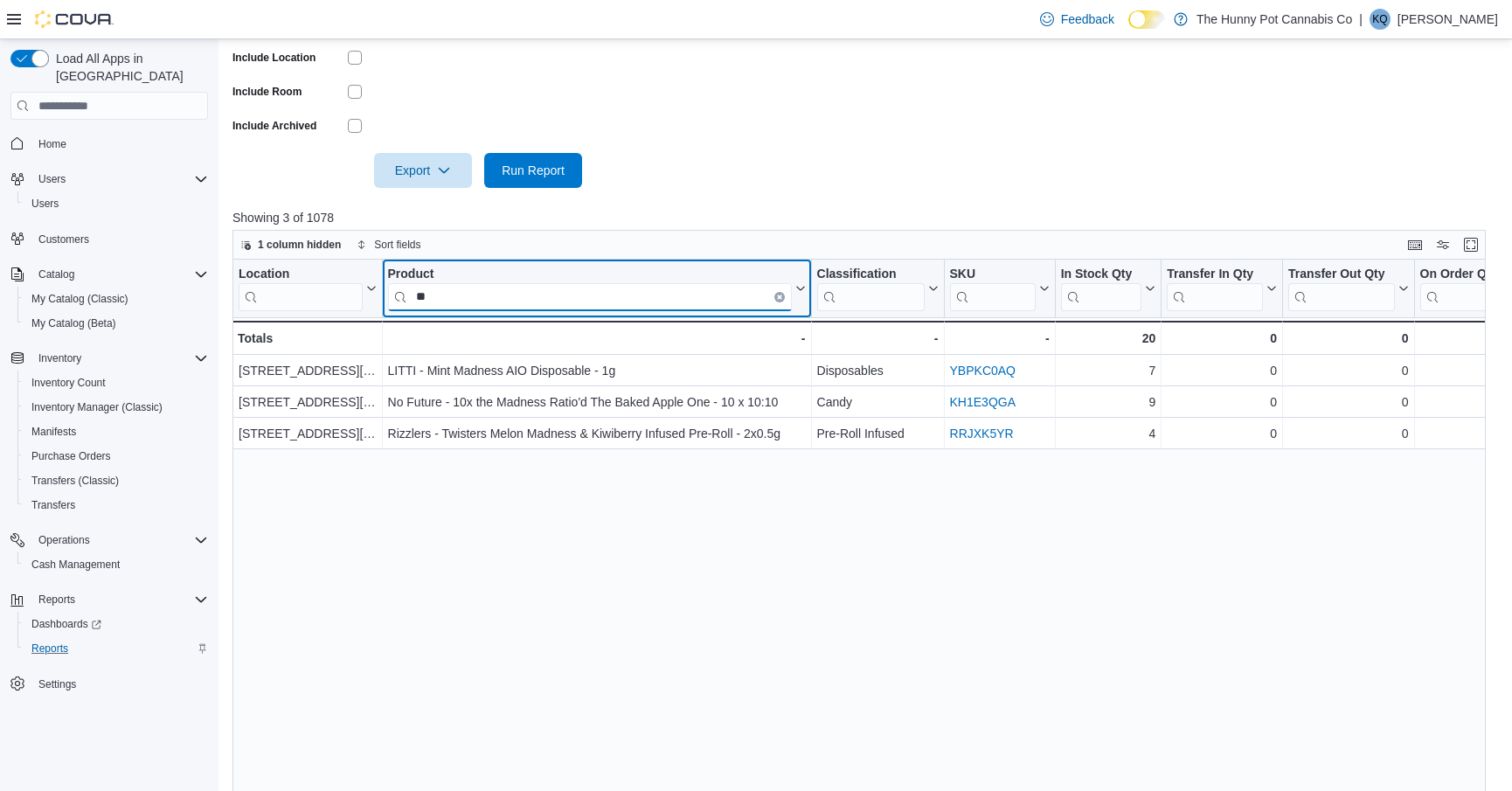
type input "*"
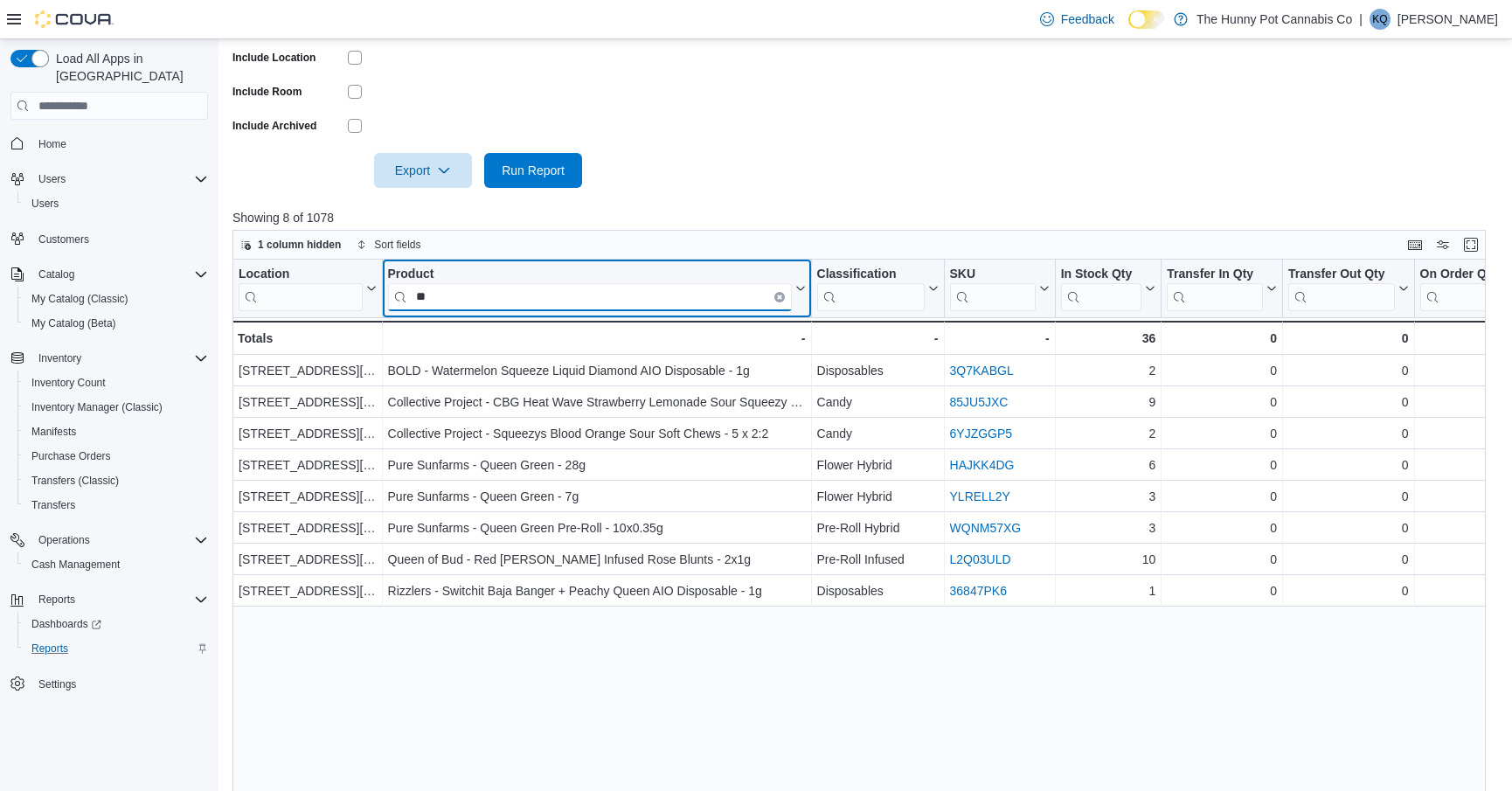
type input "*"
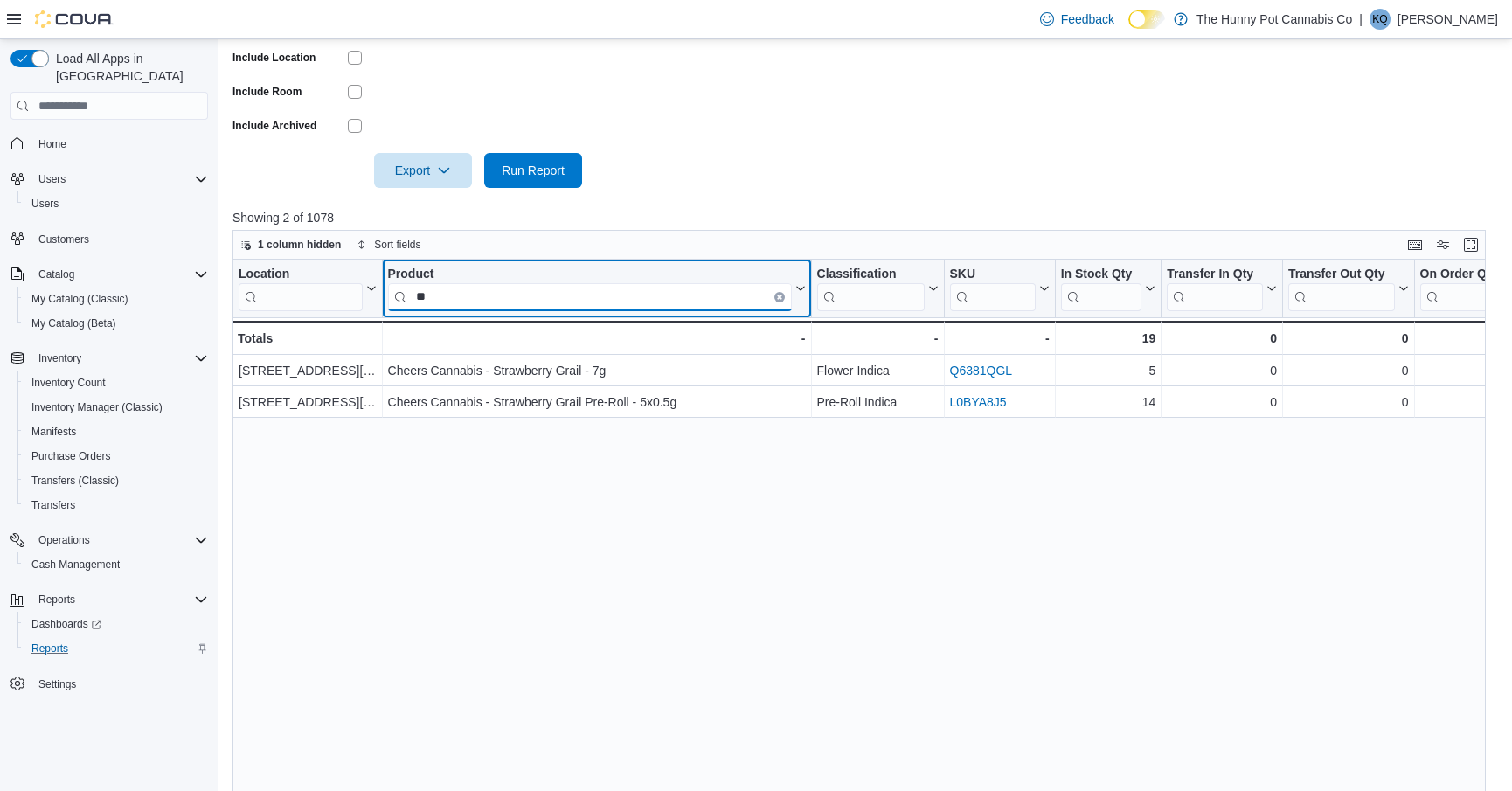
type input "*"
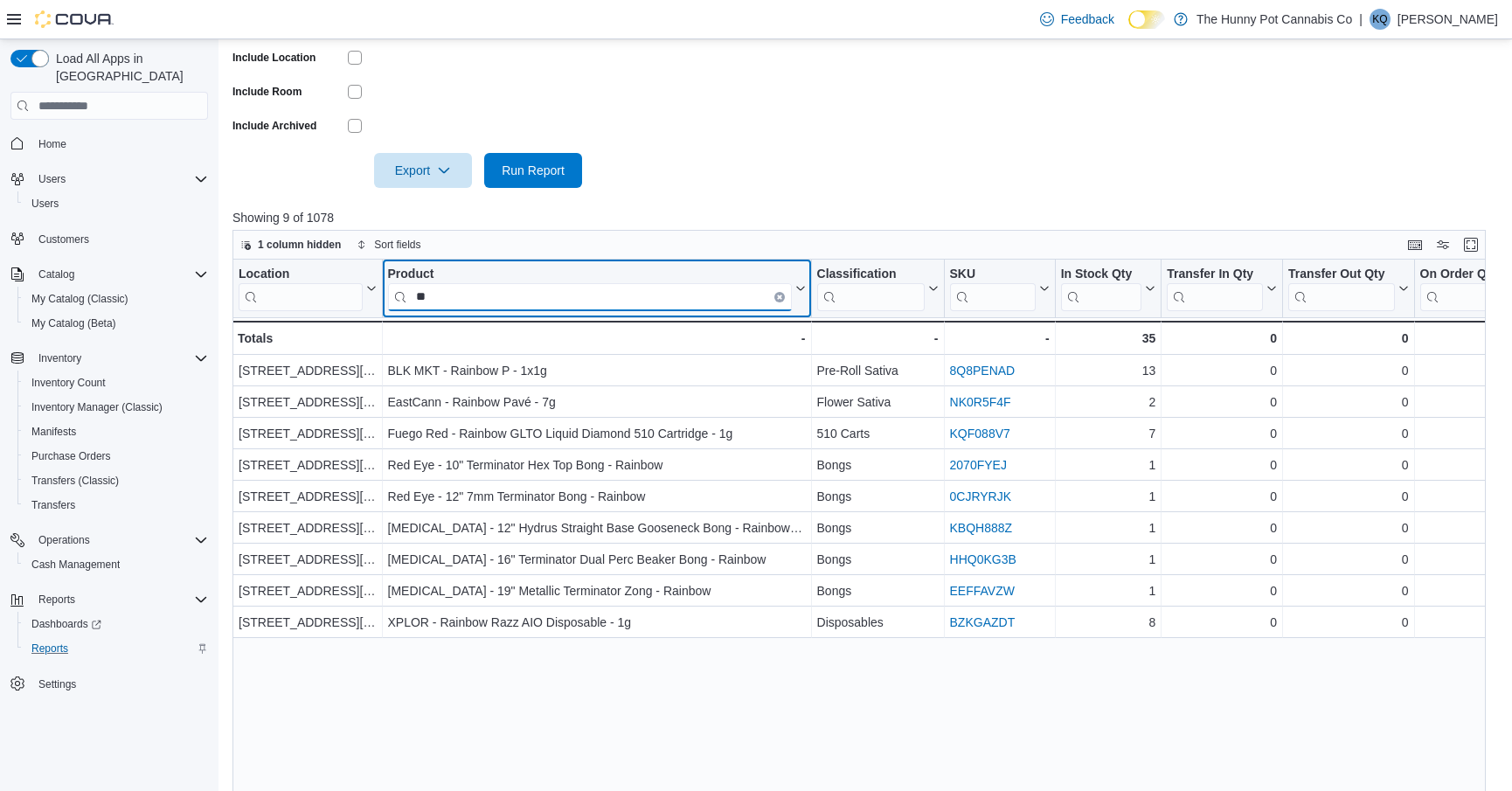
type input "*"
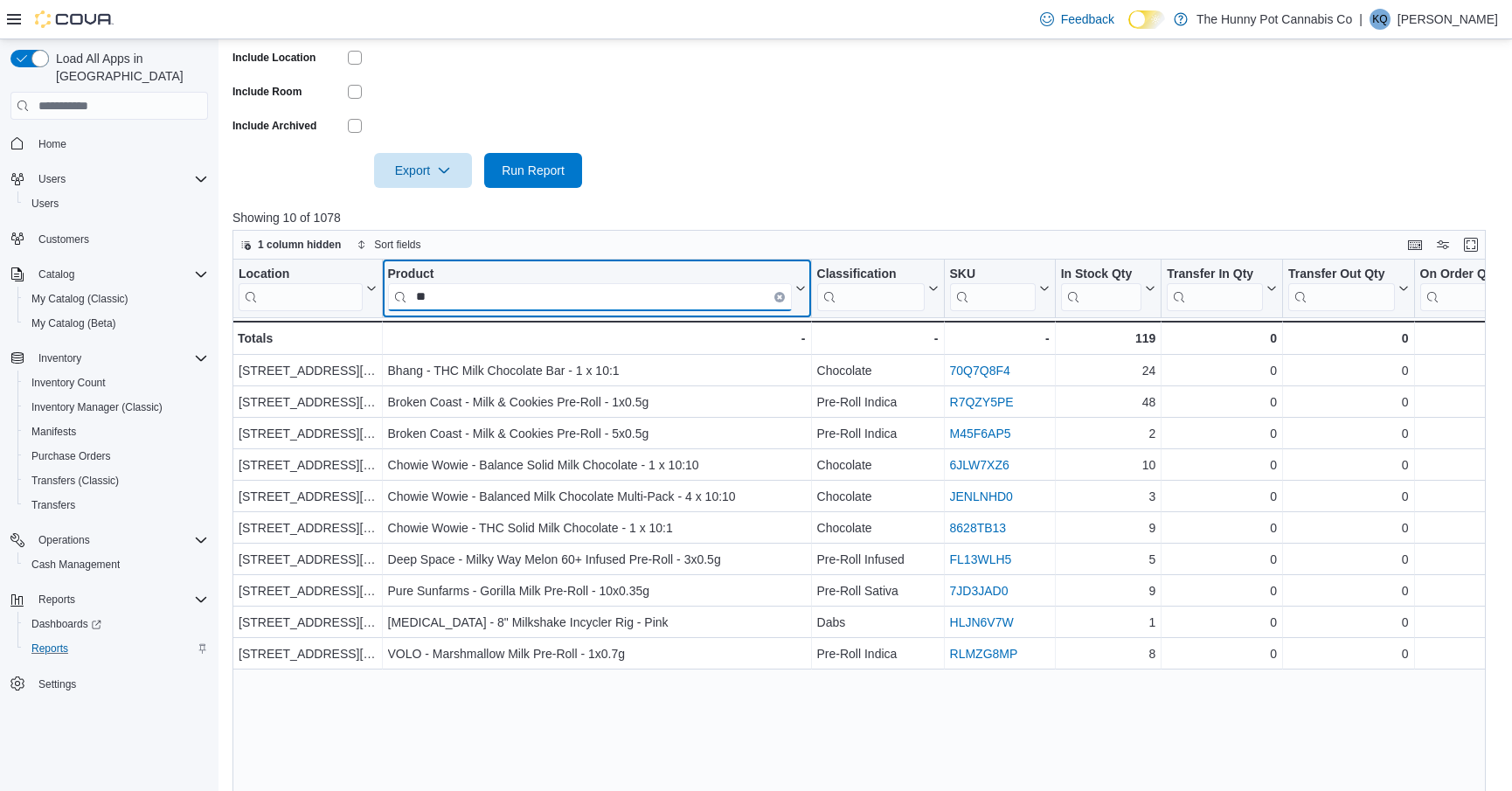
type input "*"
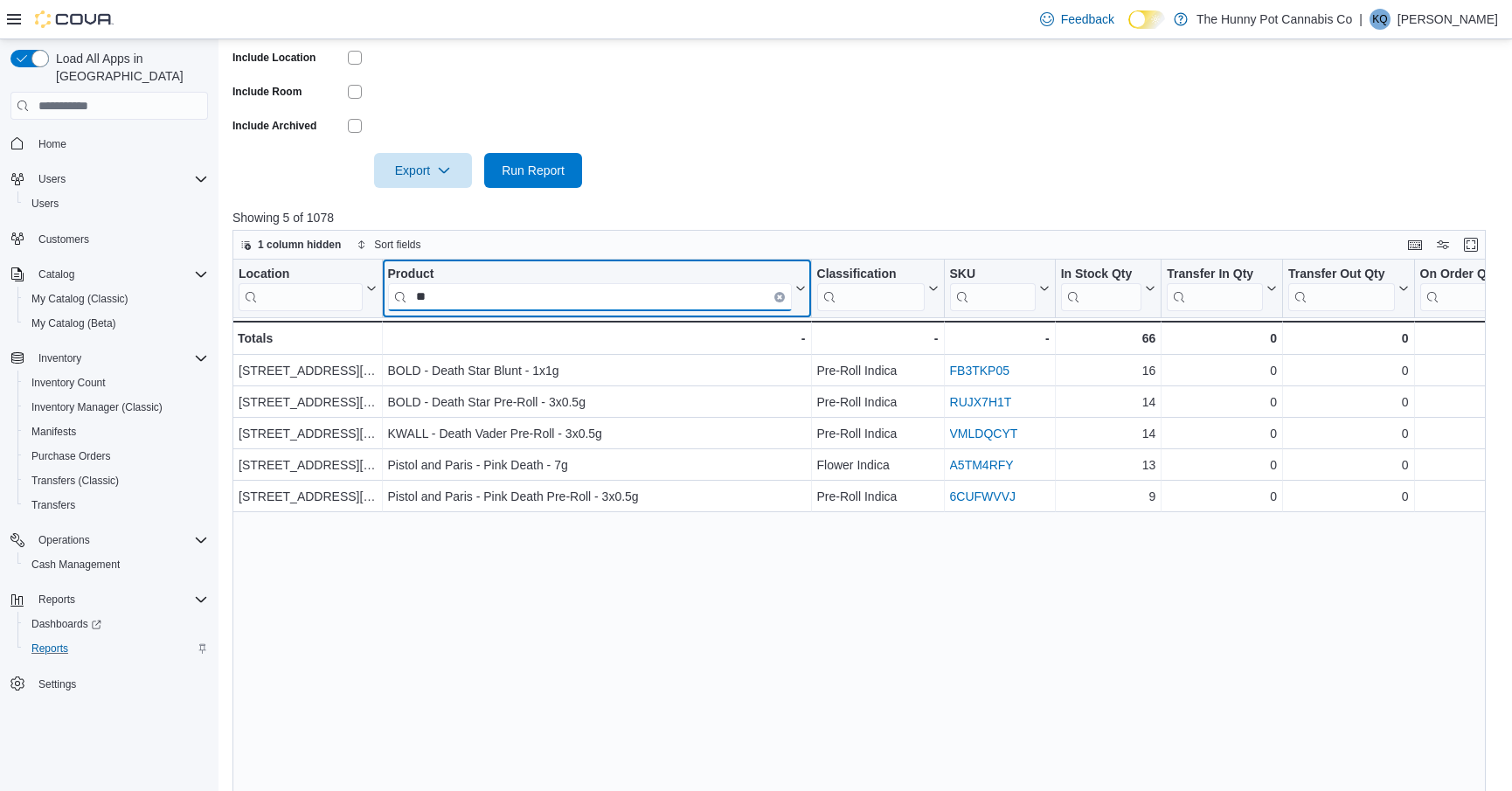
type input "*"
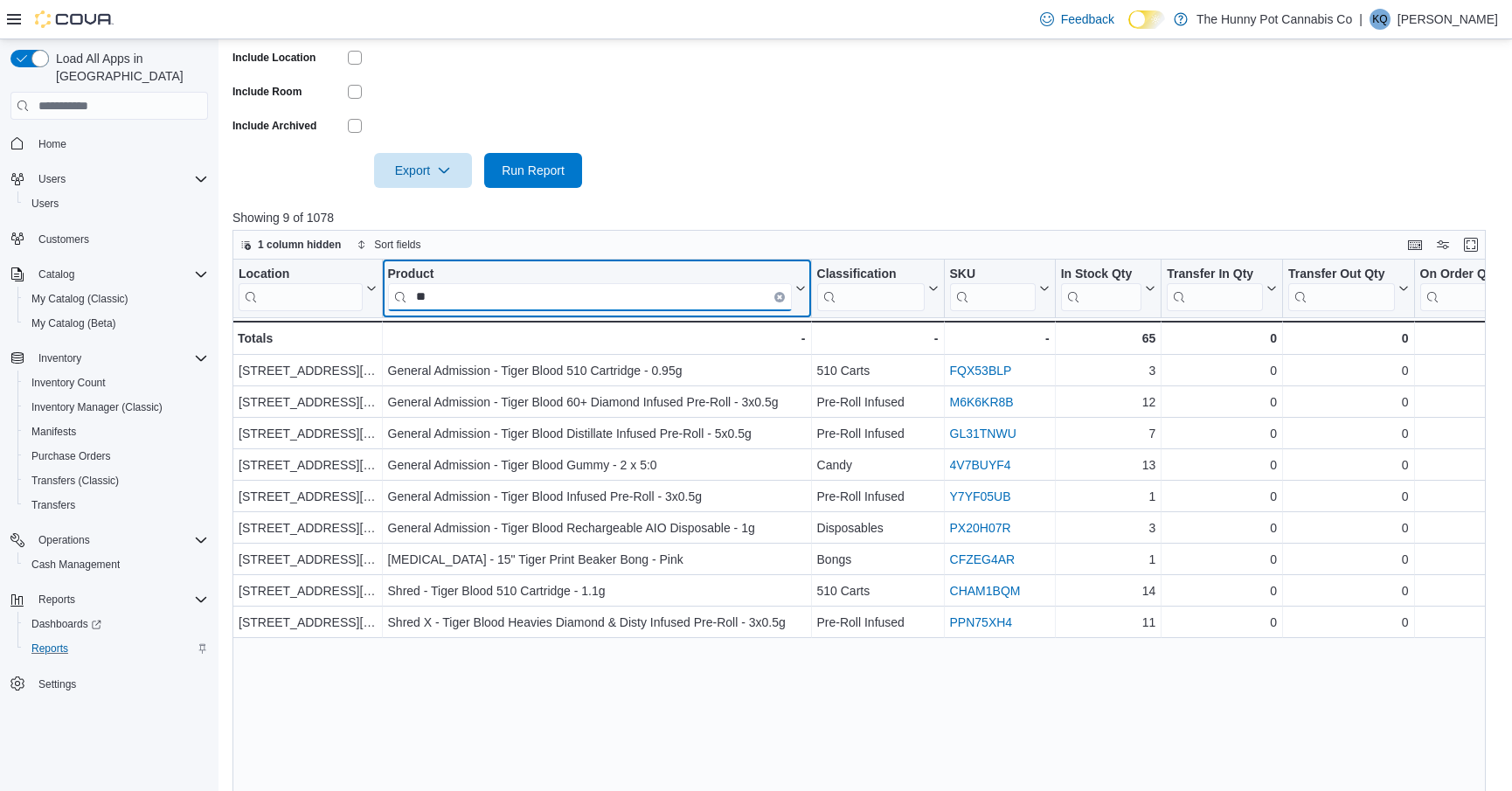
type input "*"
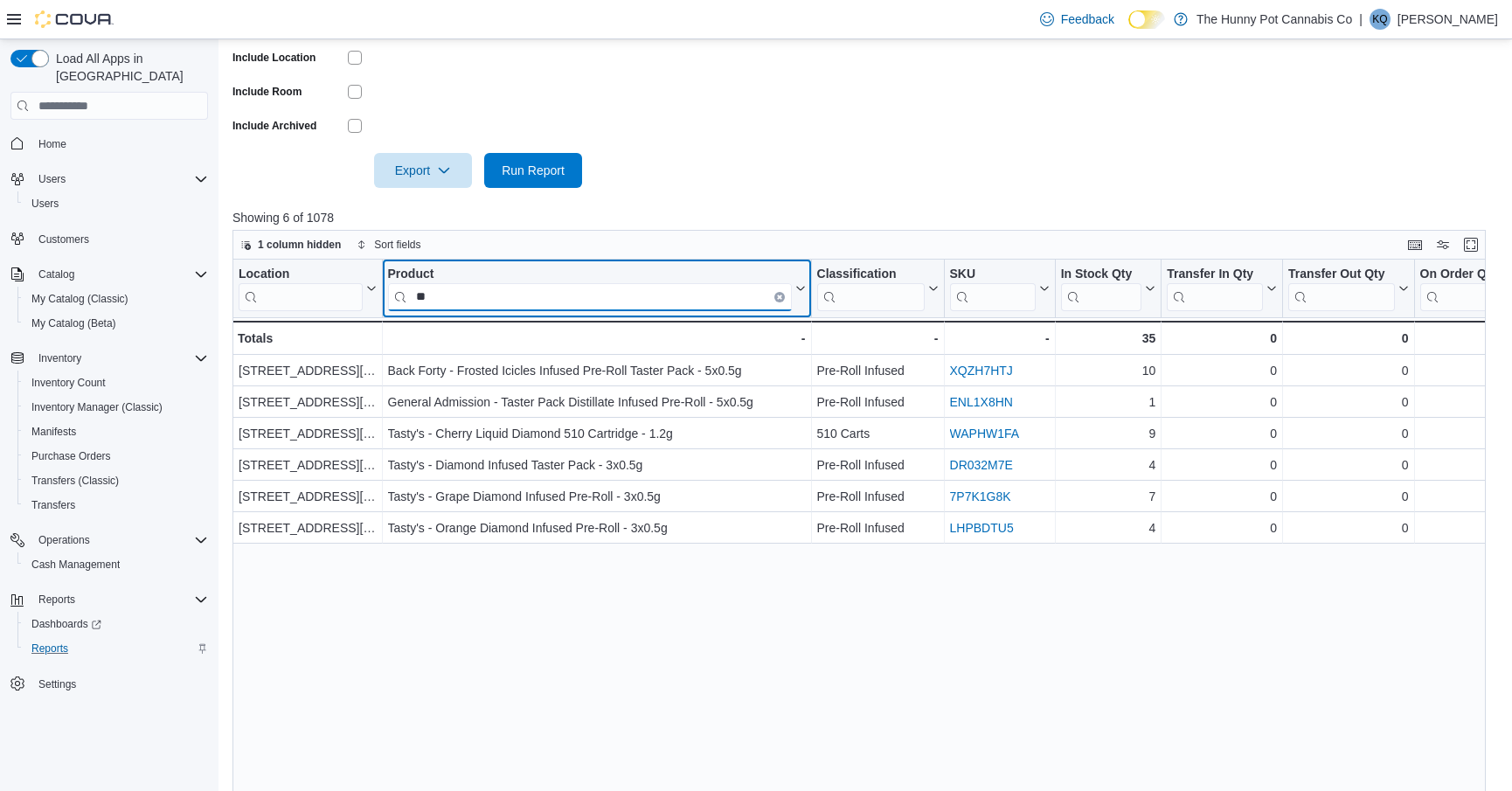
type input "*"
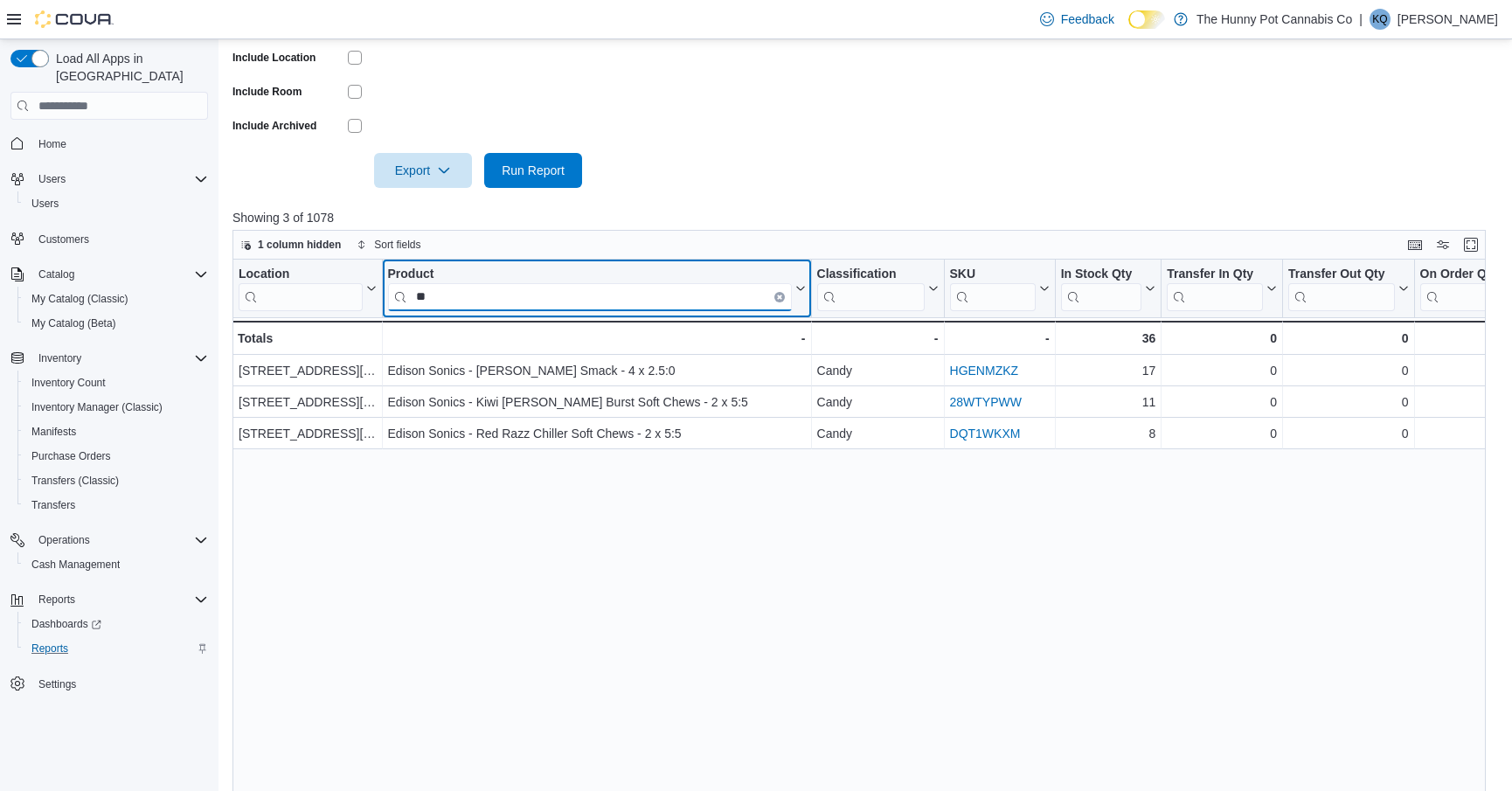
type input "*"
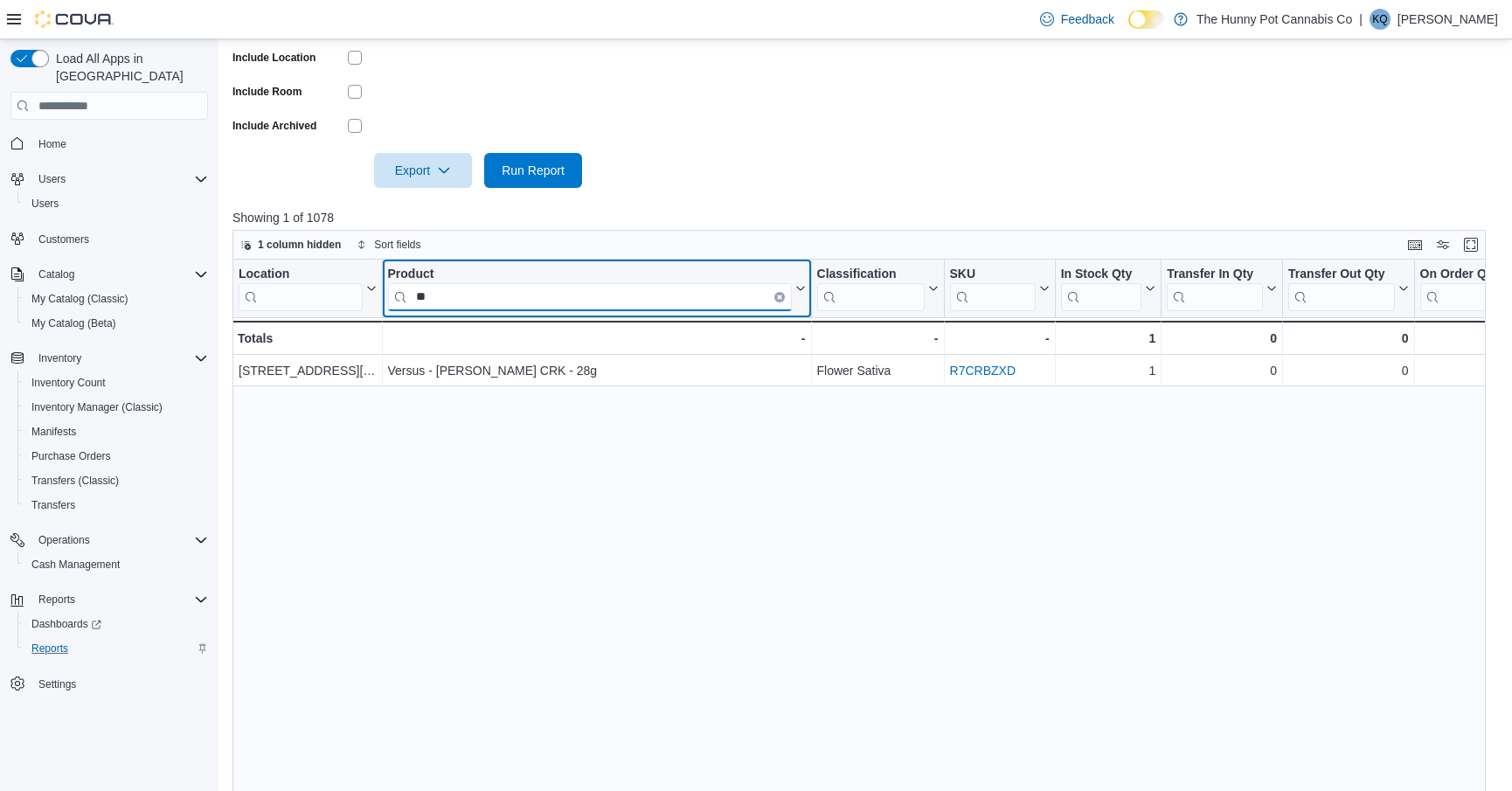
type input "*"
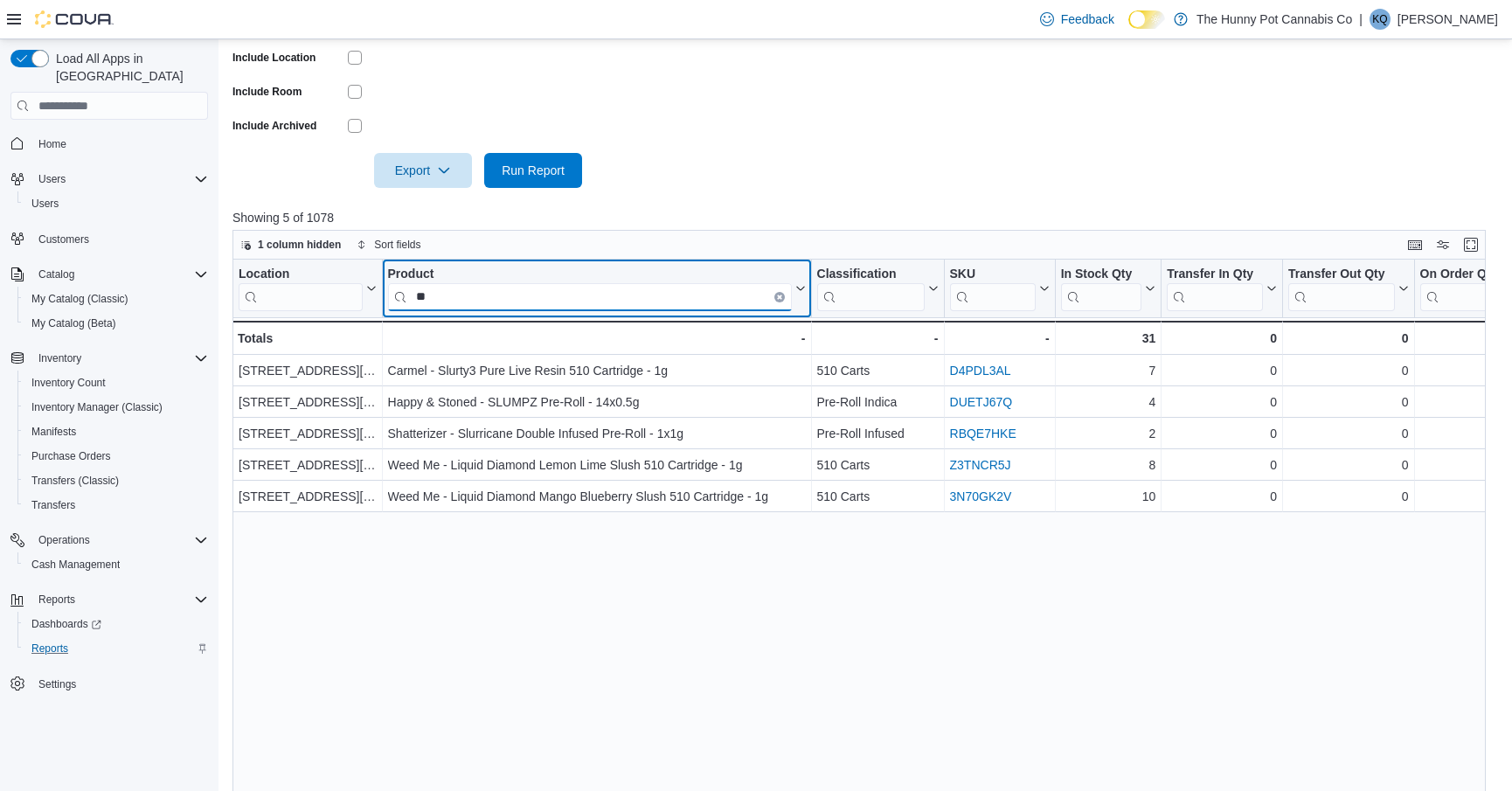
type input "*"
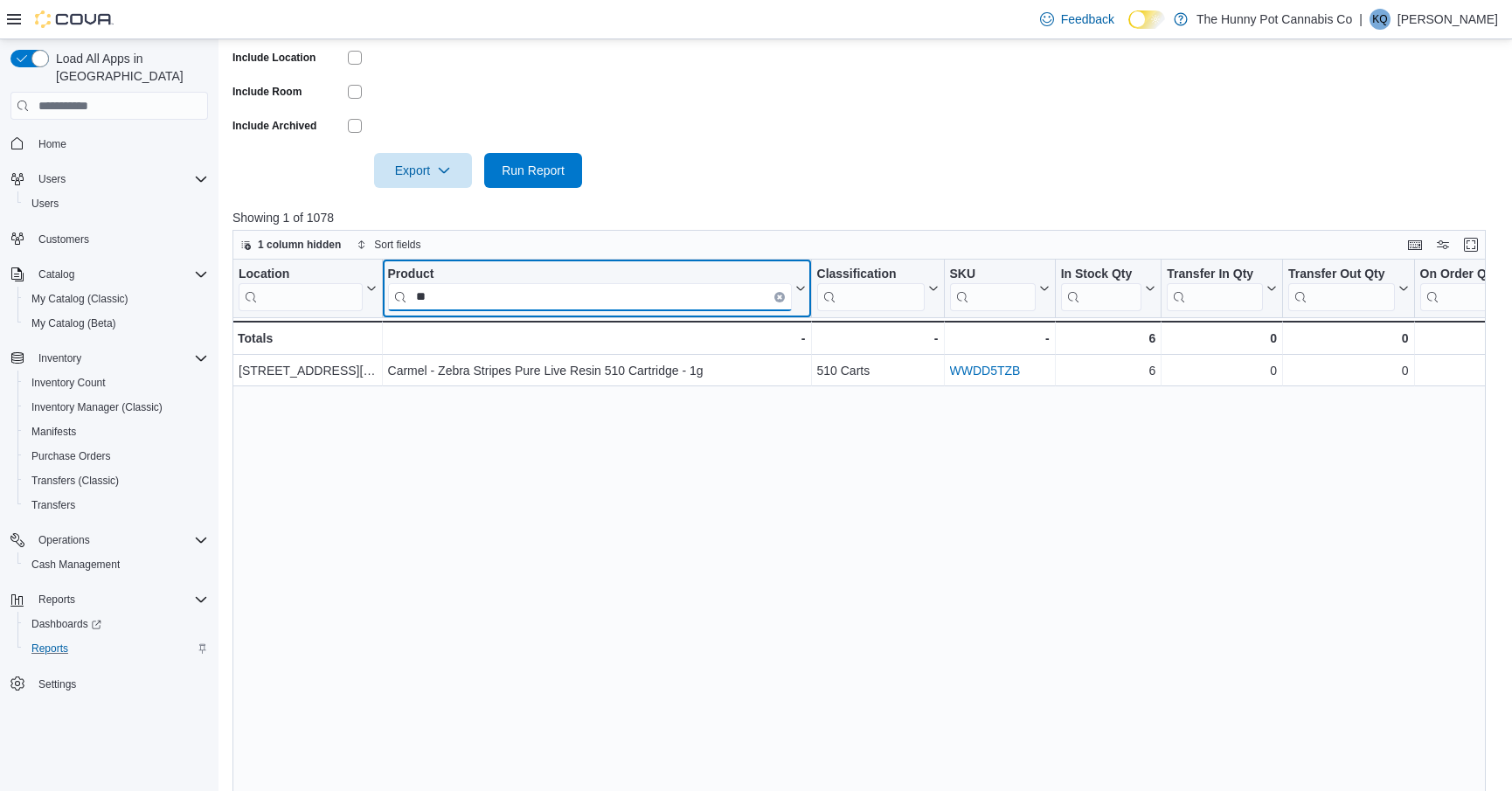
type input "*"
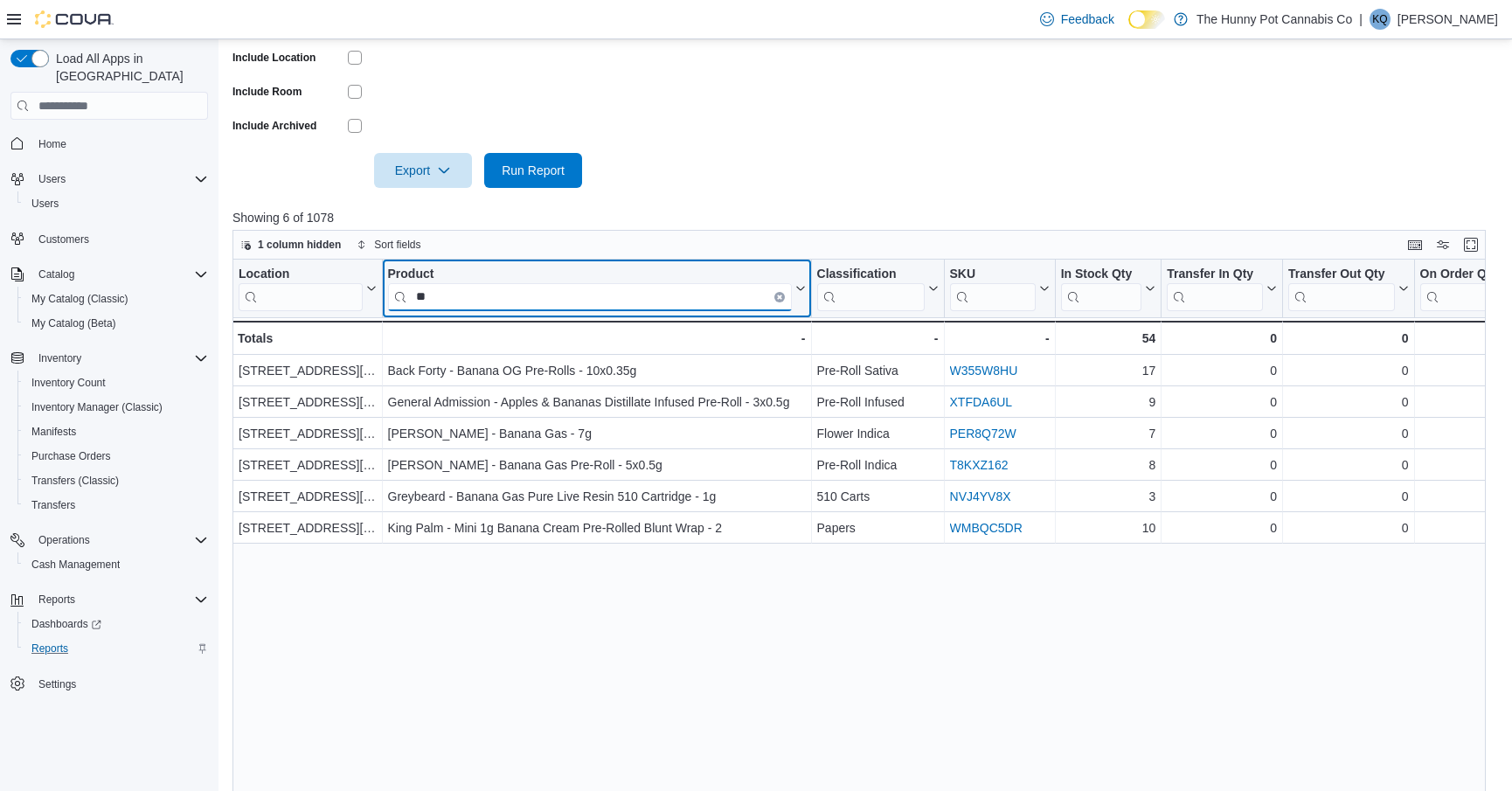
type input "*"
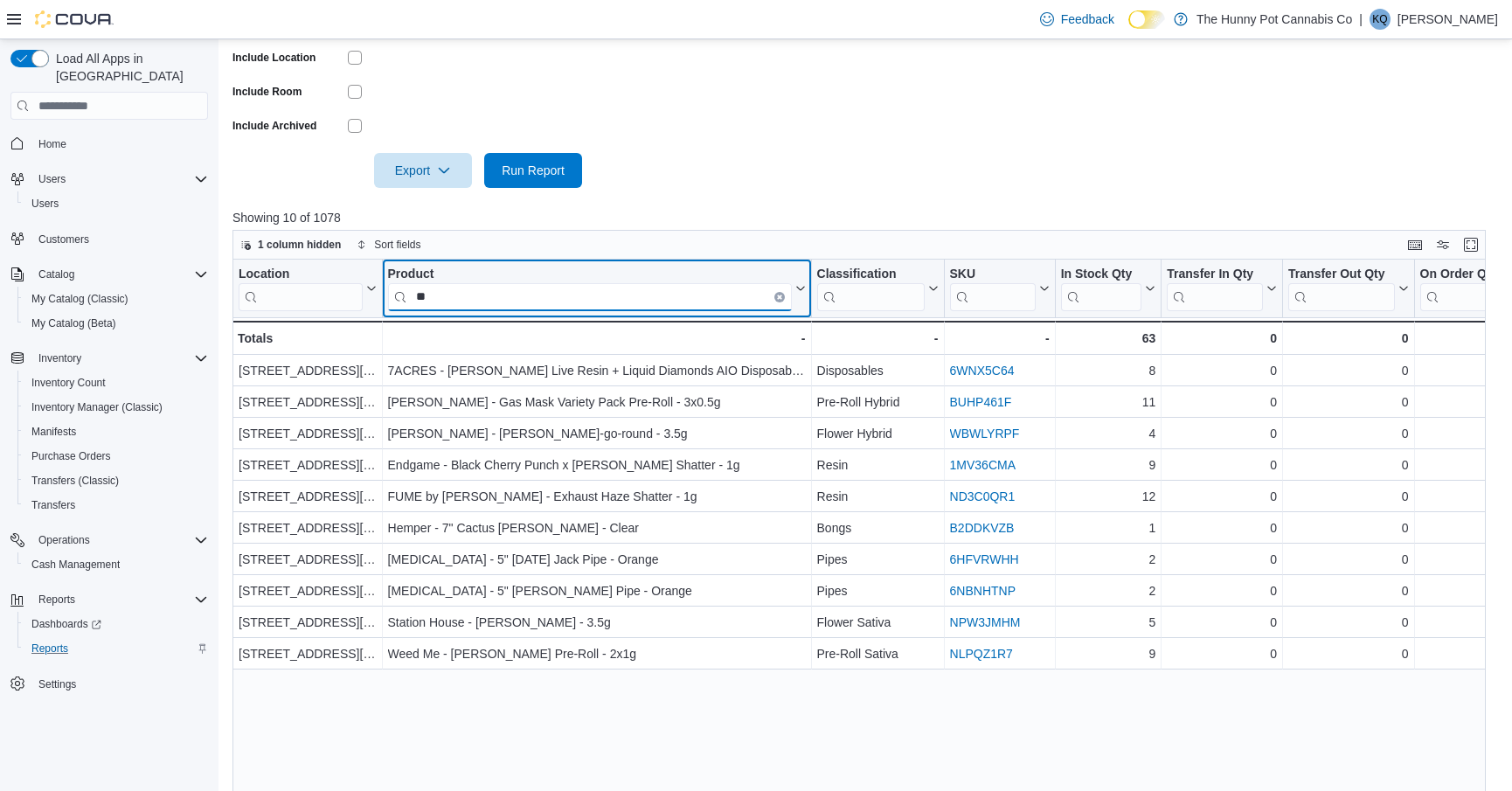
type input "*"
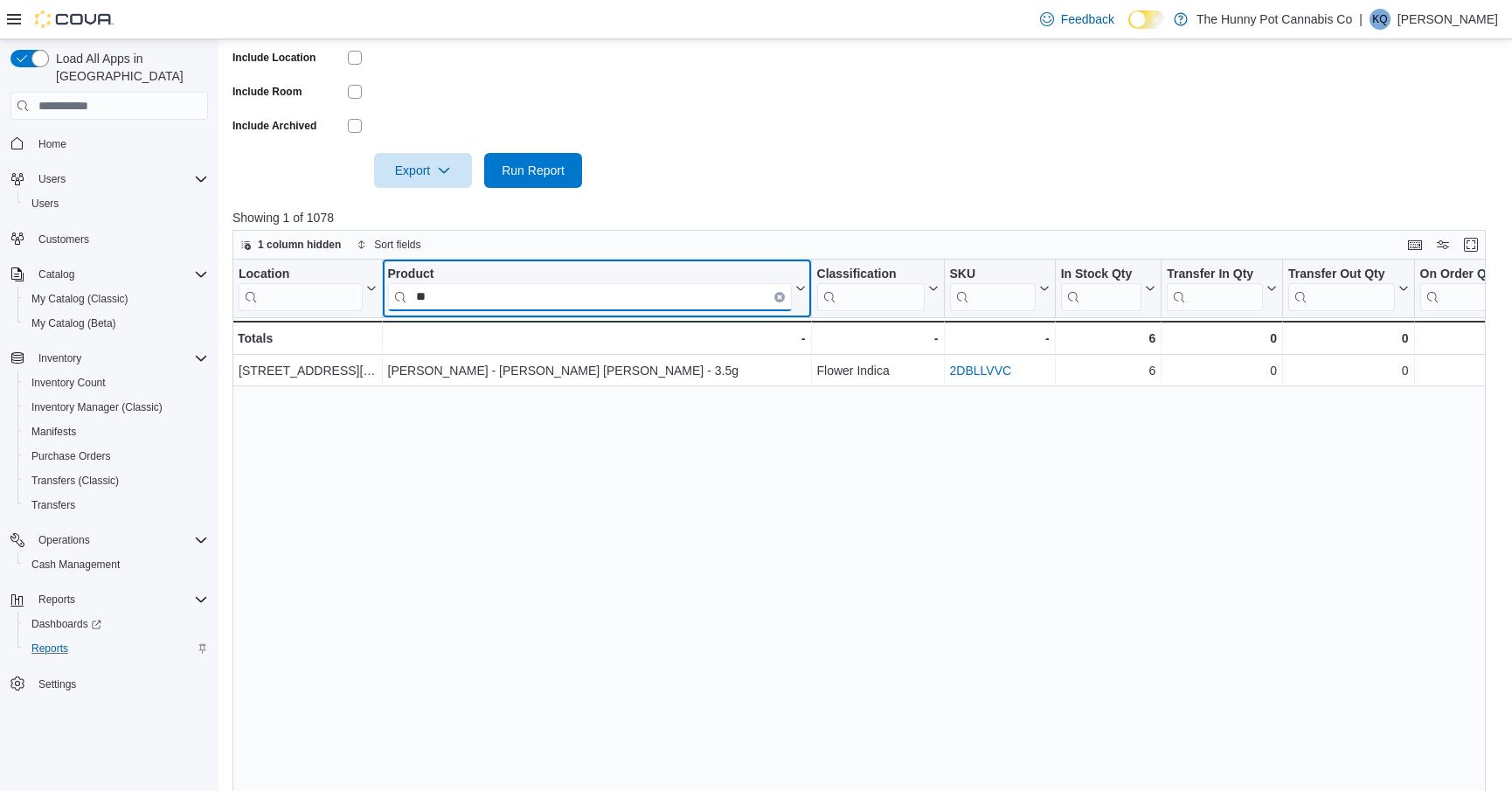
type input "*"
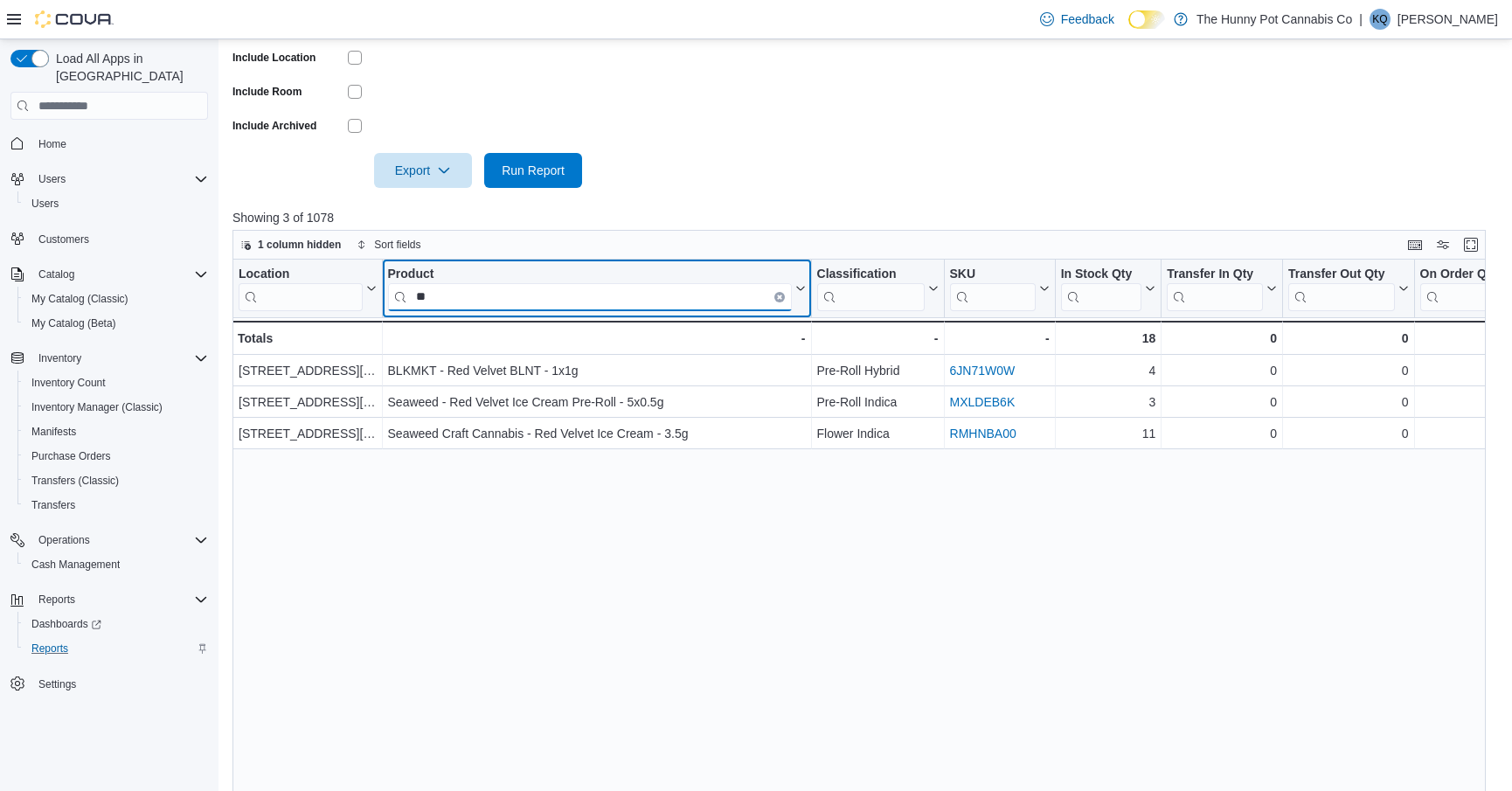
type input "*"
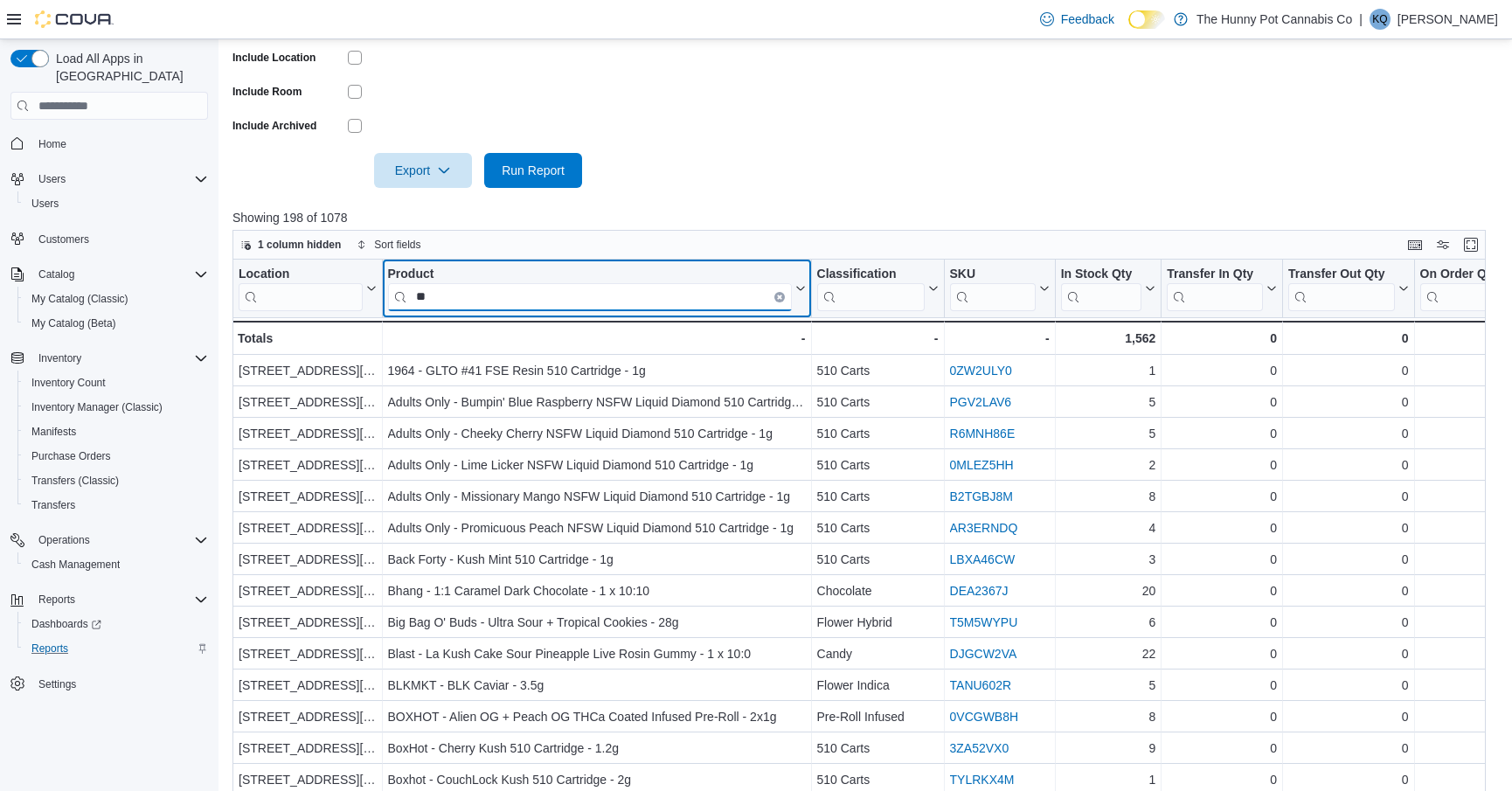
type input "*"
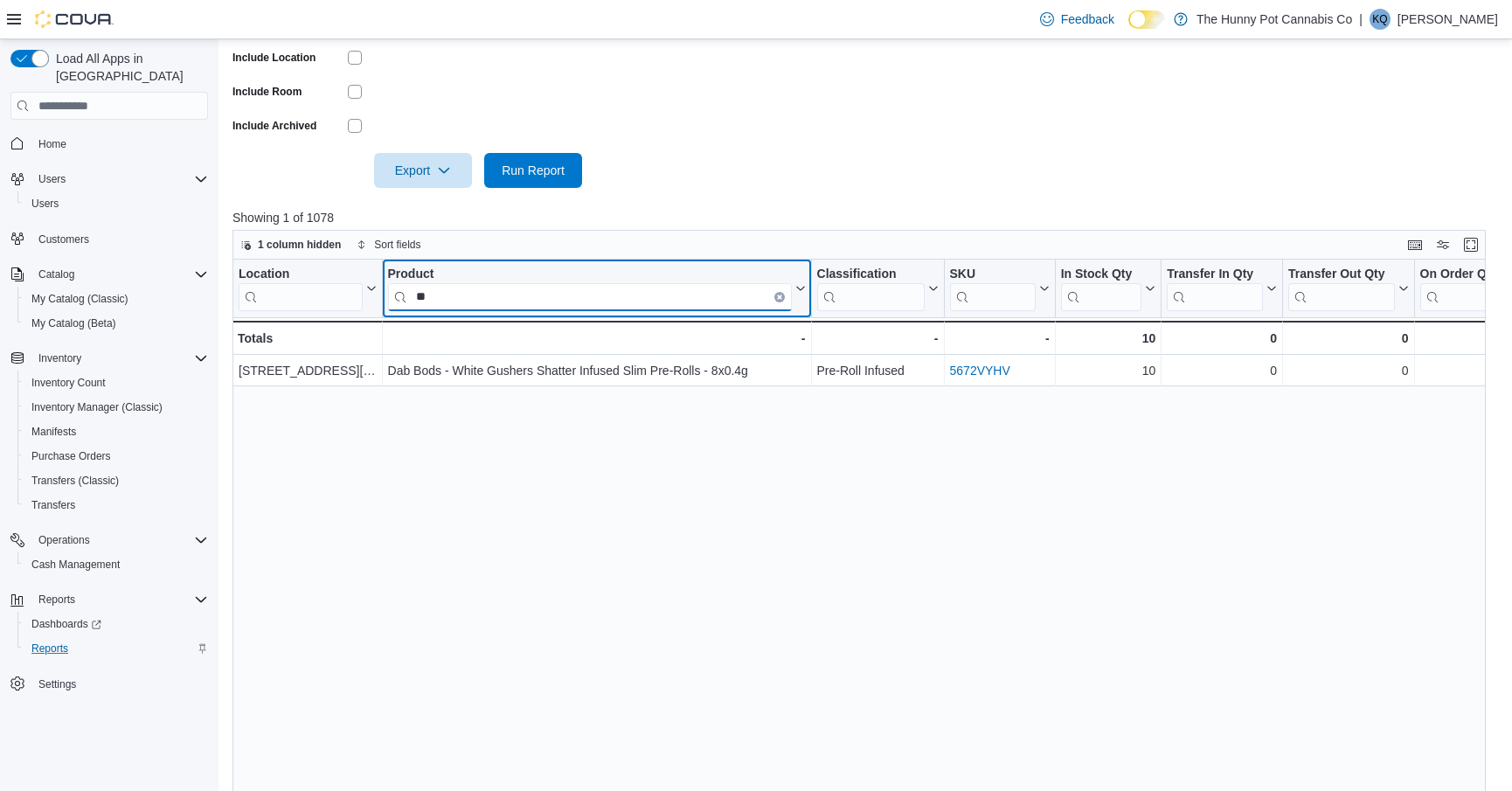
type input "*"
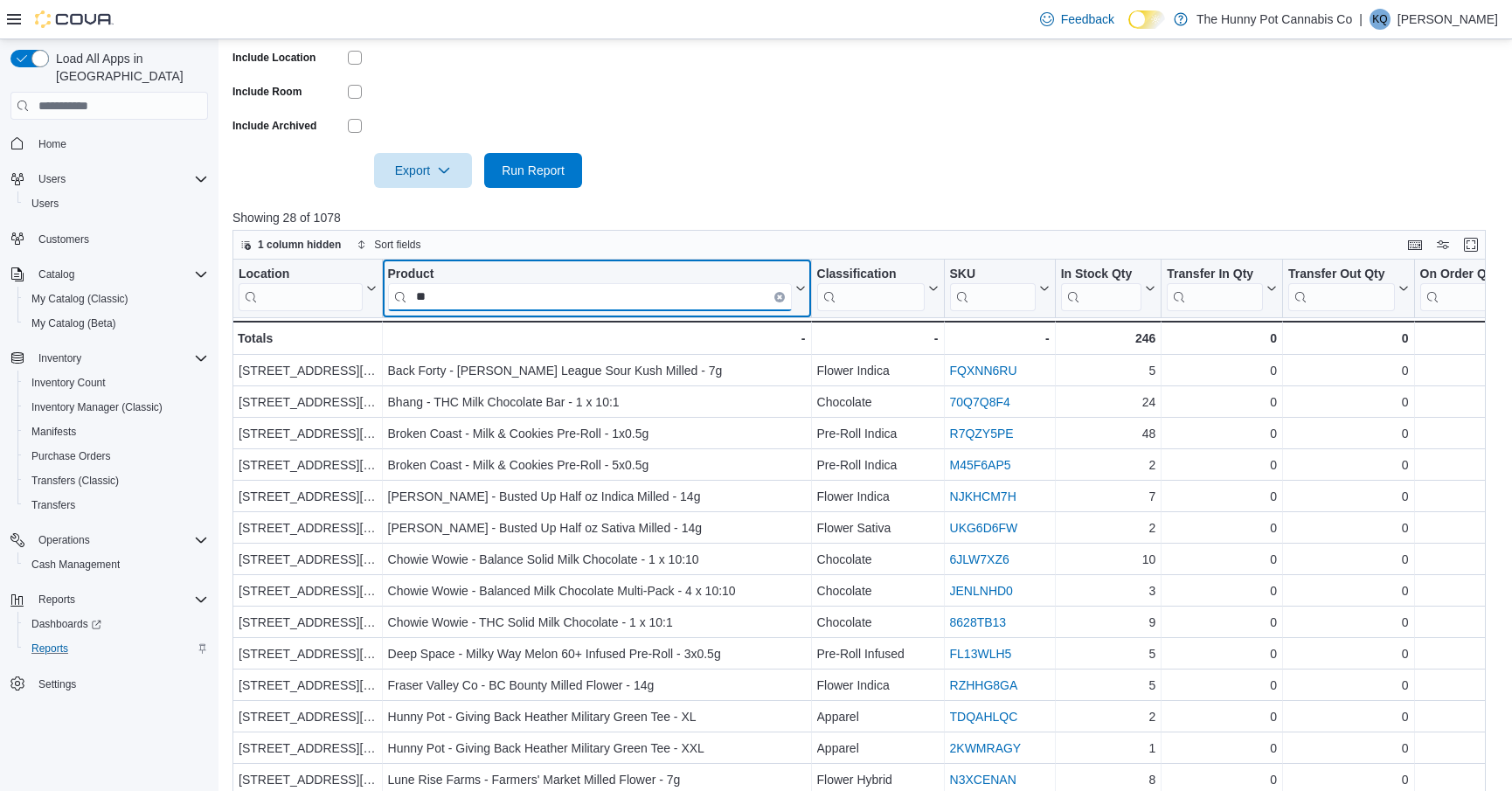
type input "*"
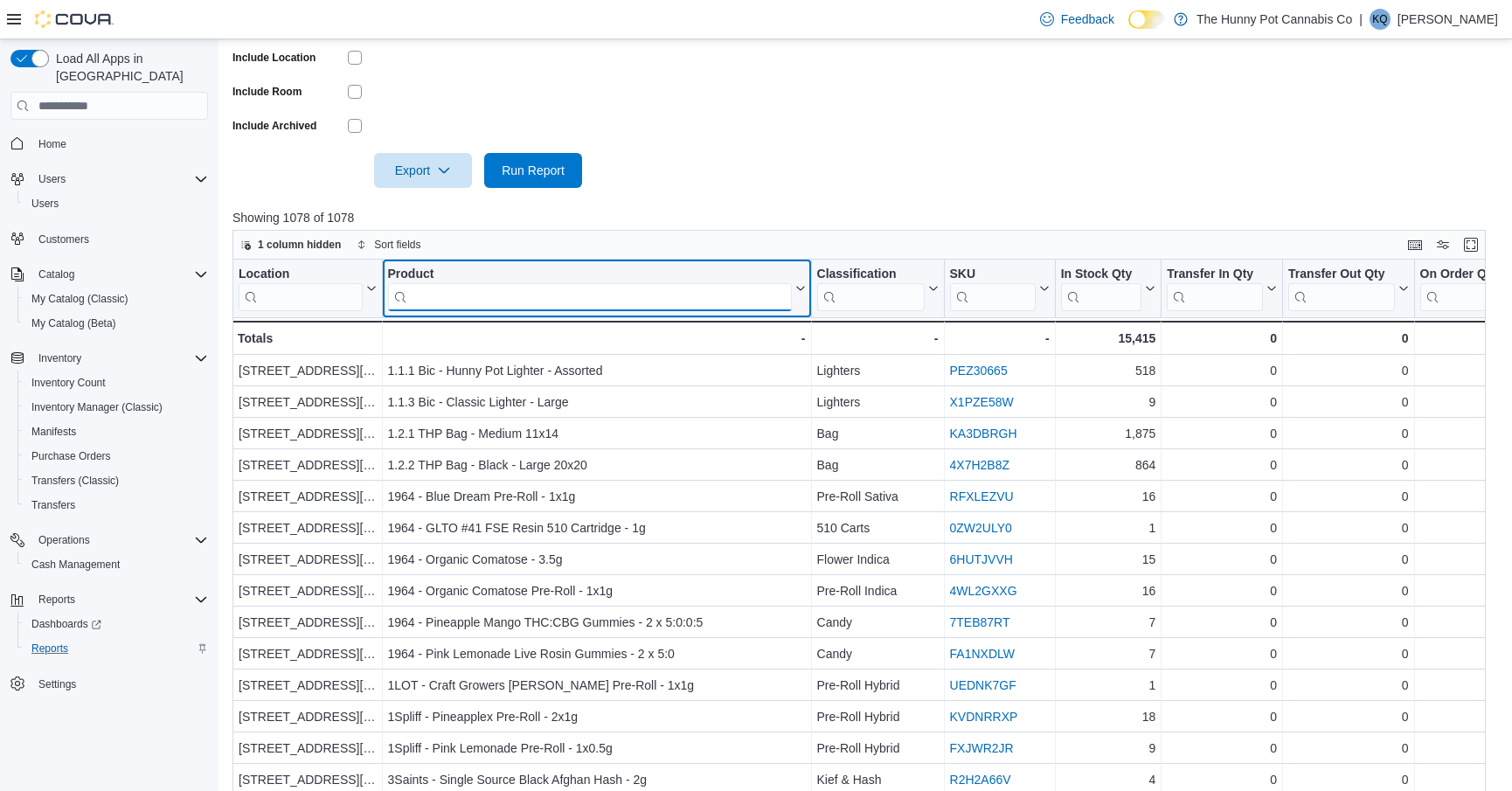
type input "*"
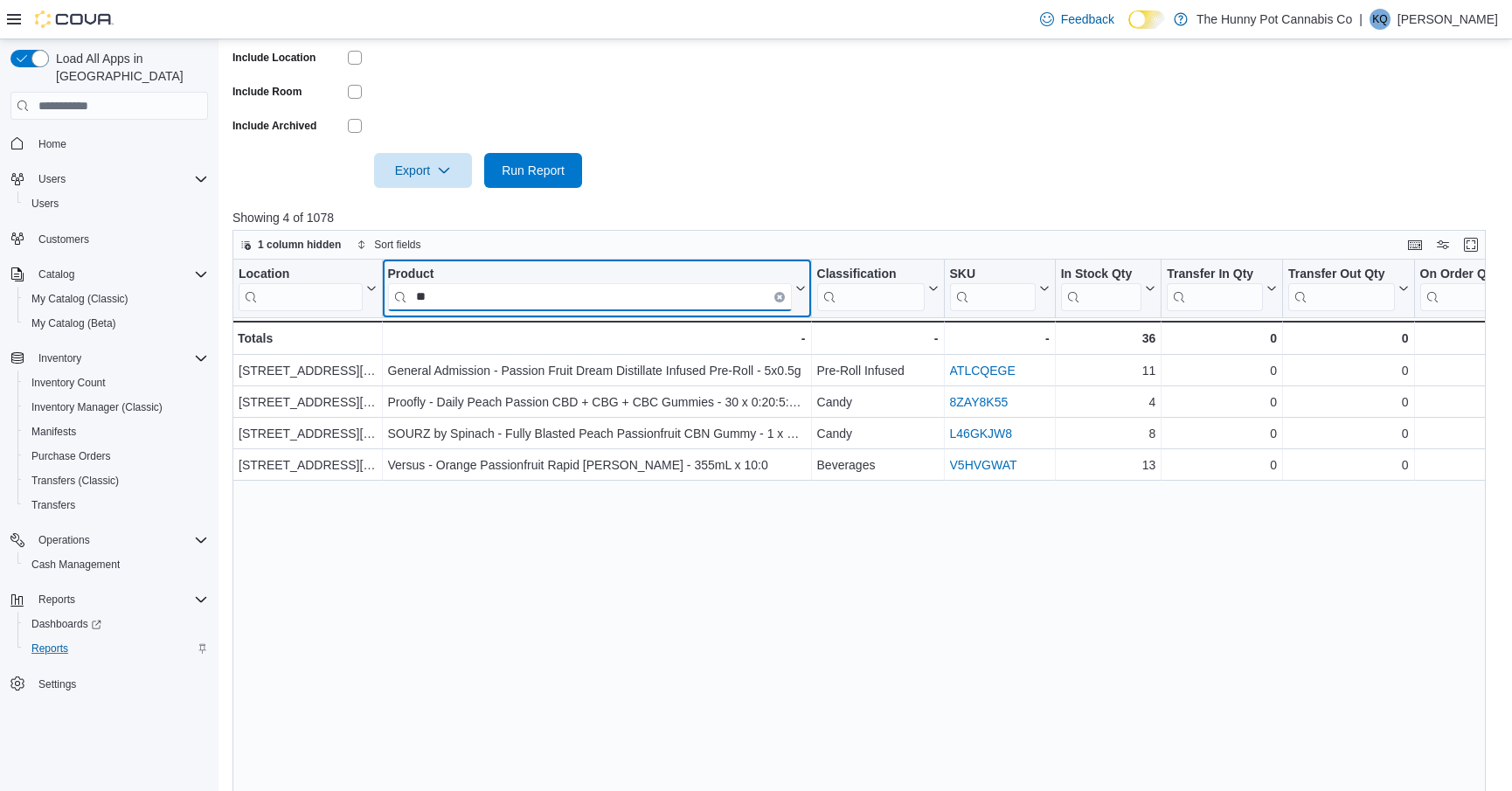
type input "*"
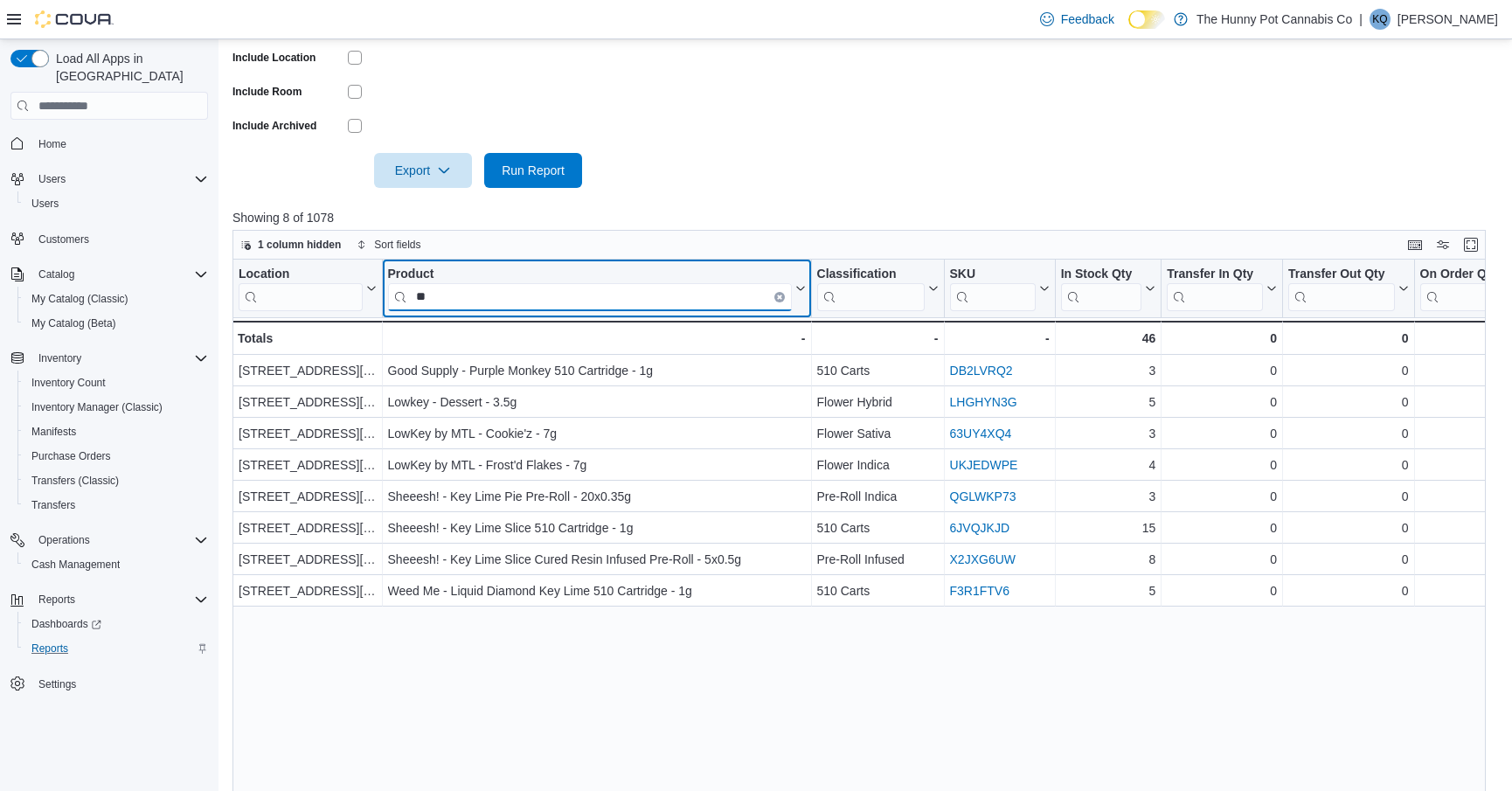
type input "*"
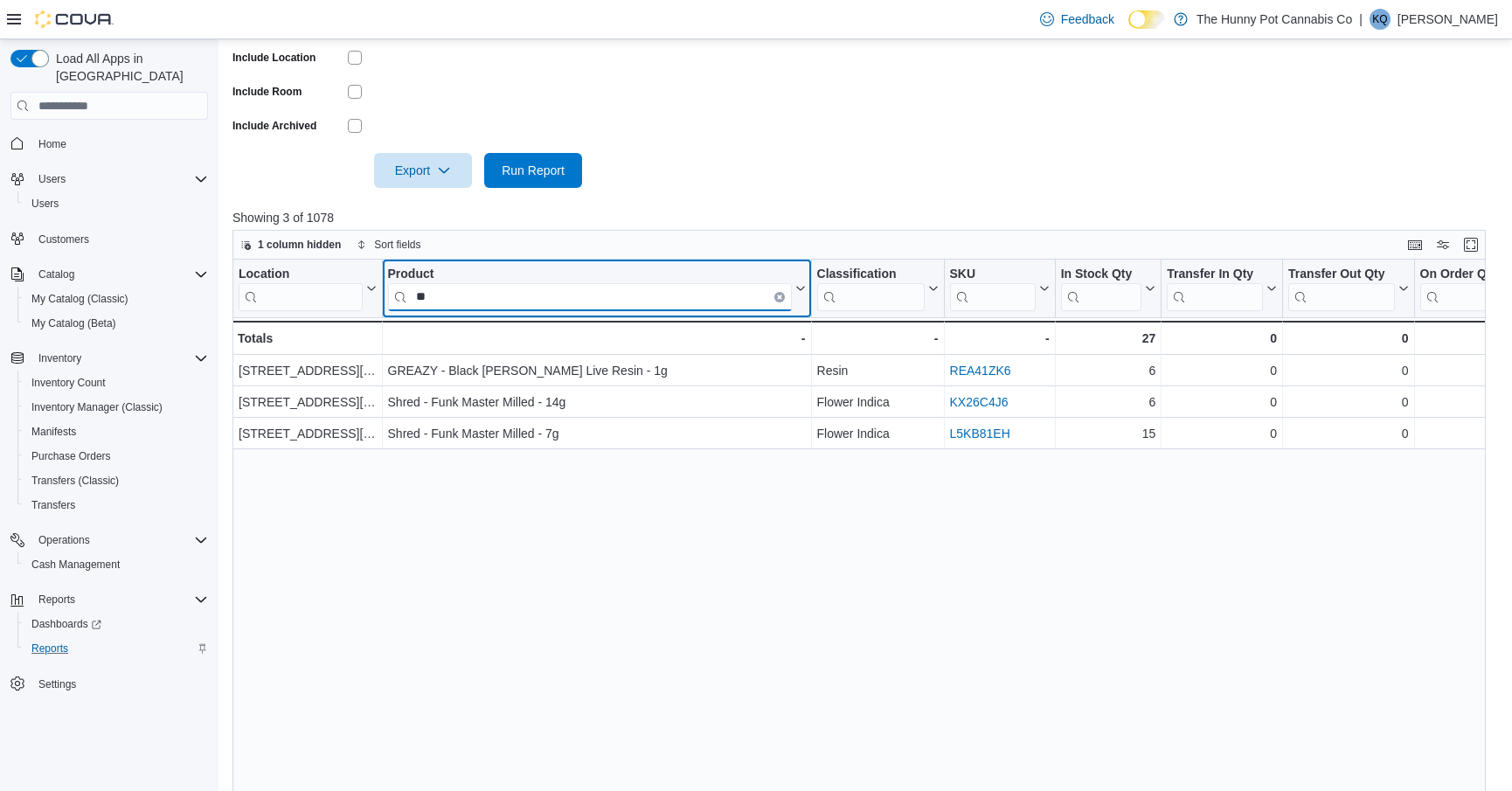
type input "*"
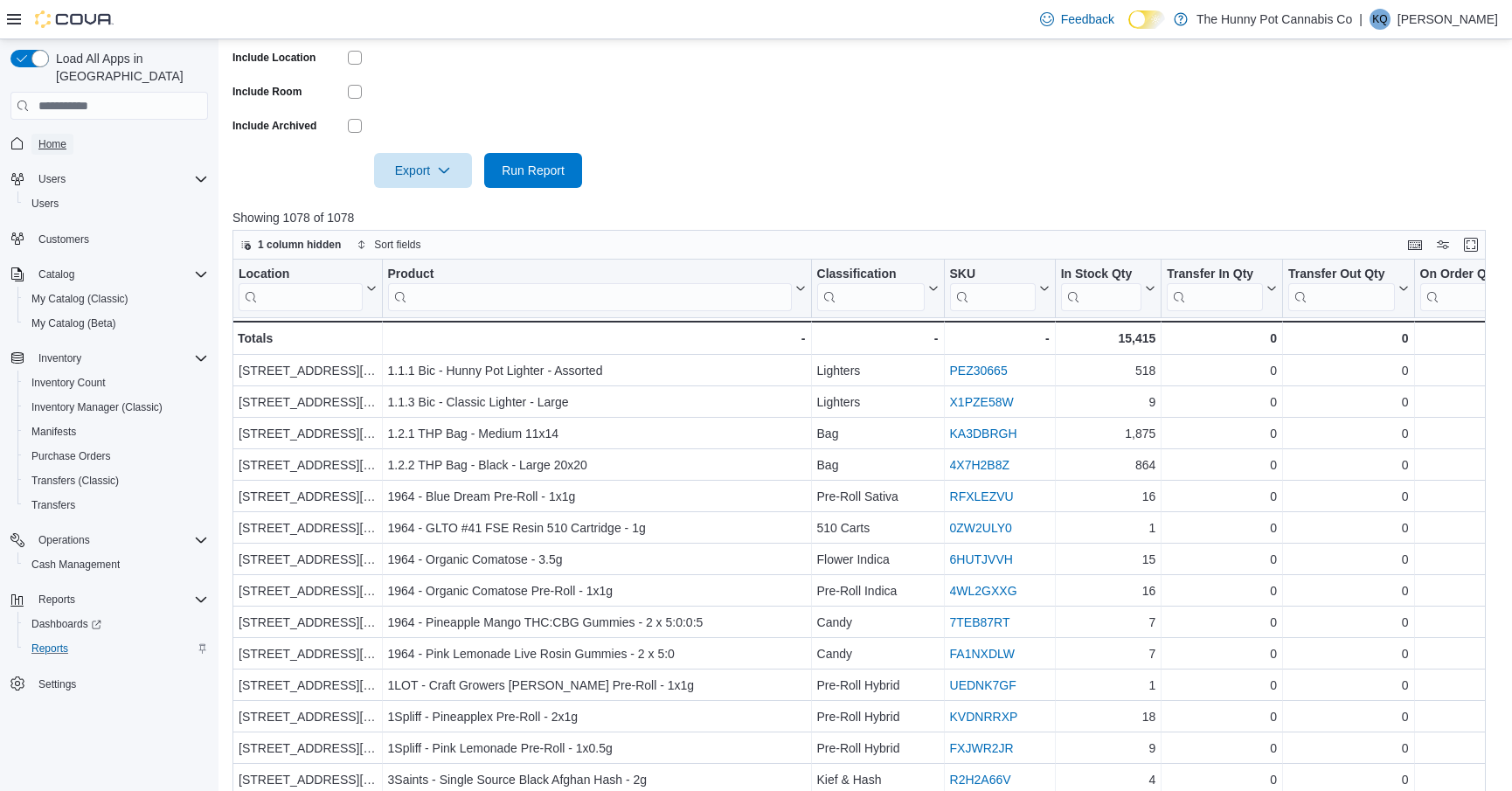
click at [57, 138] on span "Home" at bounding box center [52, 144] width 28 height 14
